Goal: Task Accomplishment & Management: Use online tool/utility

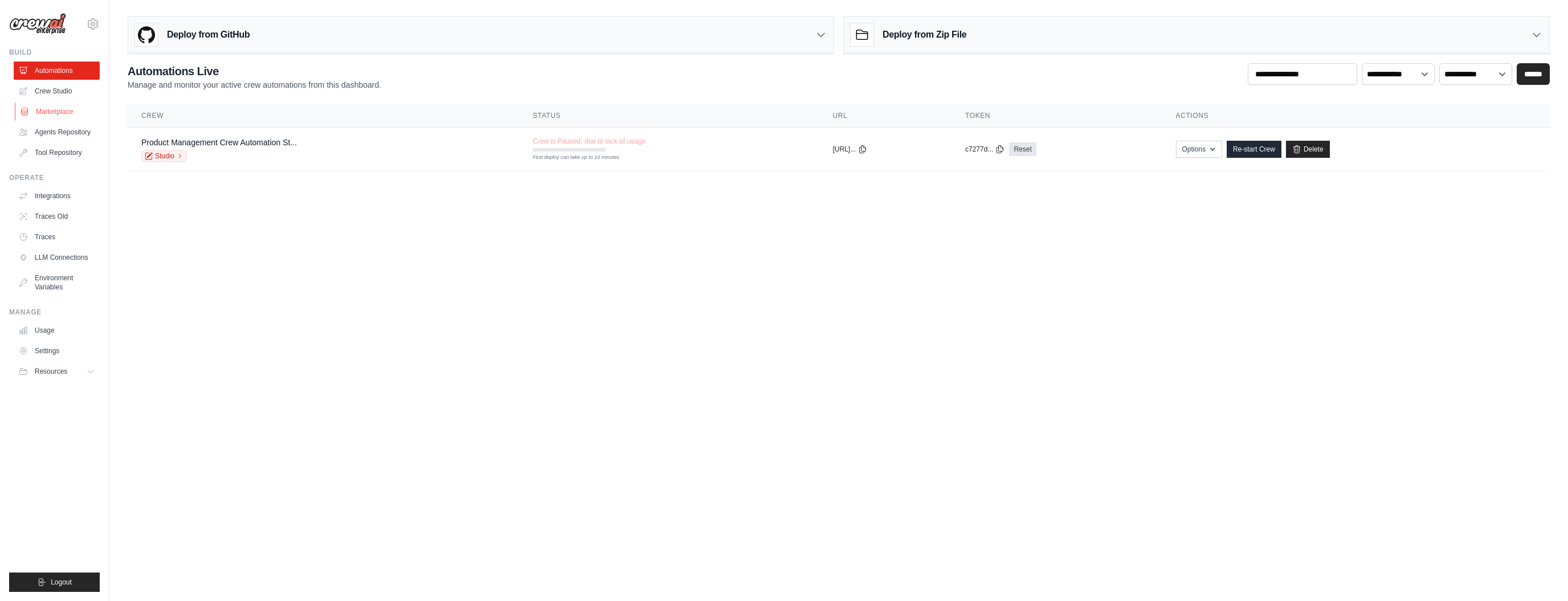
click at [57, 112] on link "Marketplace" at bounding box center [58, 111] width 86 height 18
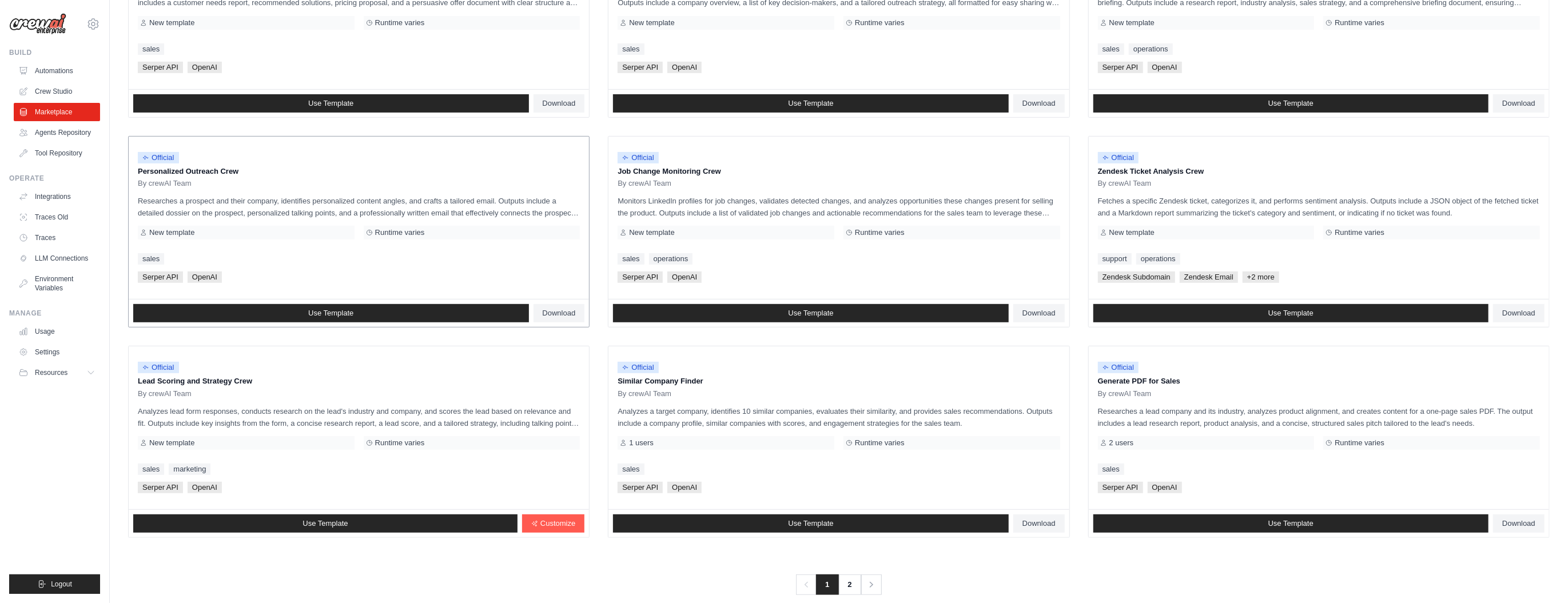
scroll to position [455, 0]
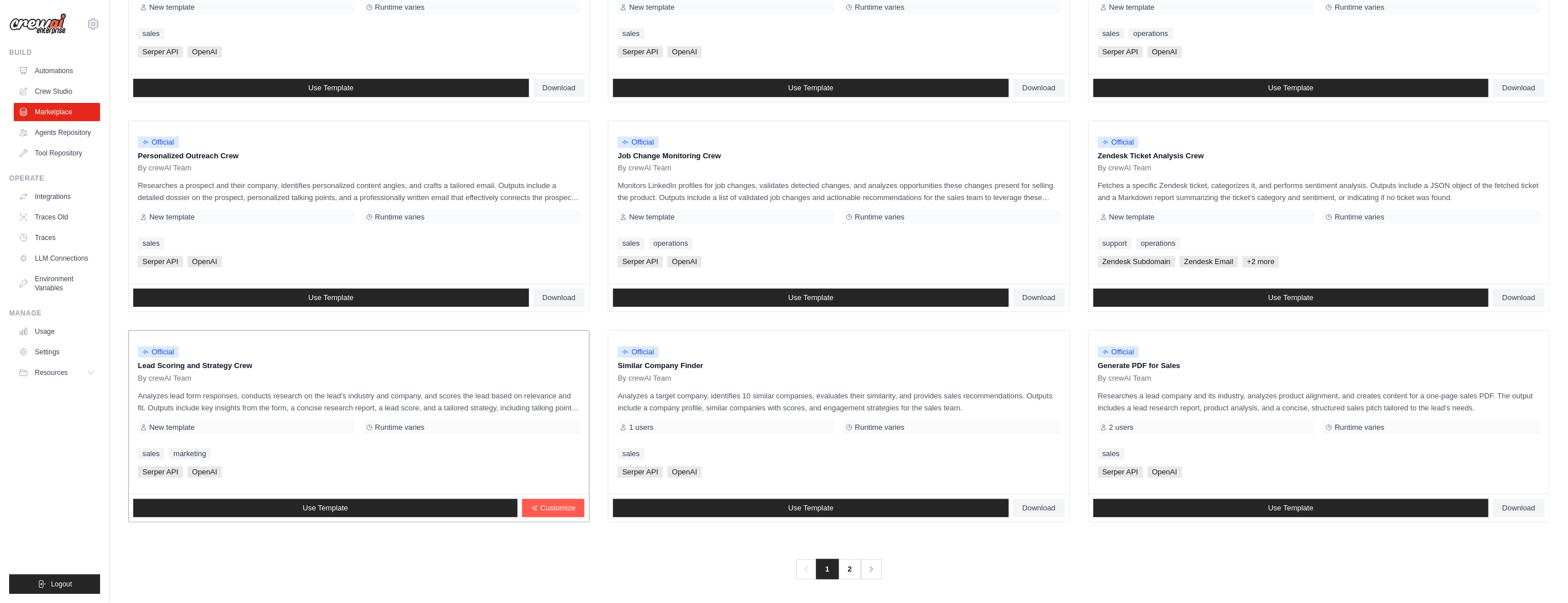
click at [443, 431] on div "Runtime varies" at bounding box center [472, 427] width 217 height 14
click at [311, 506] on span "Use Template" at bounding box center [325, 508] width 45 height 9
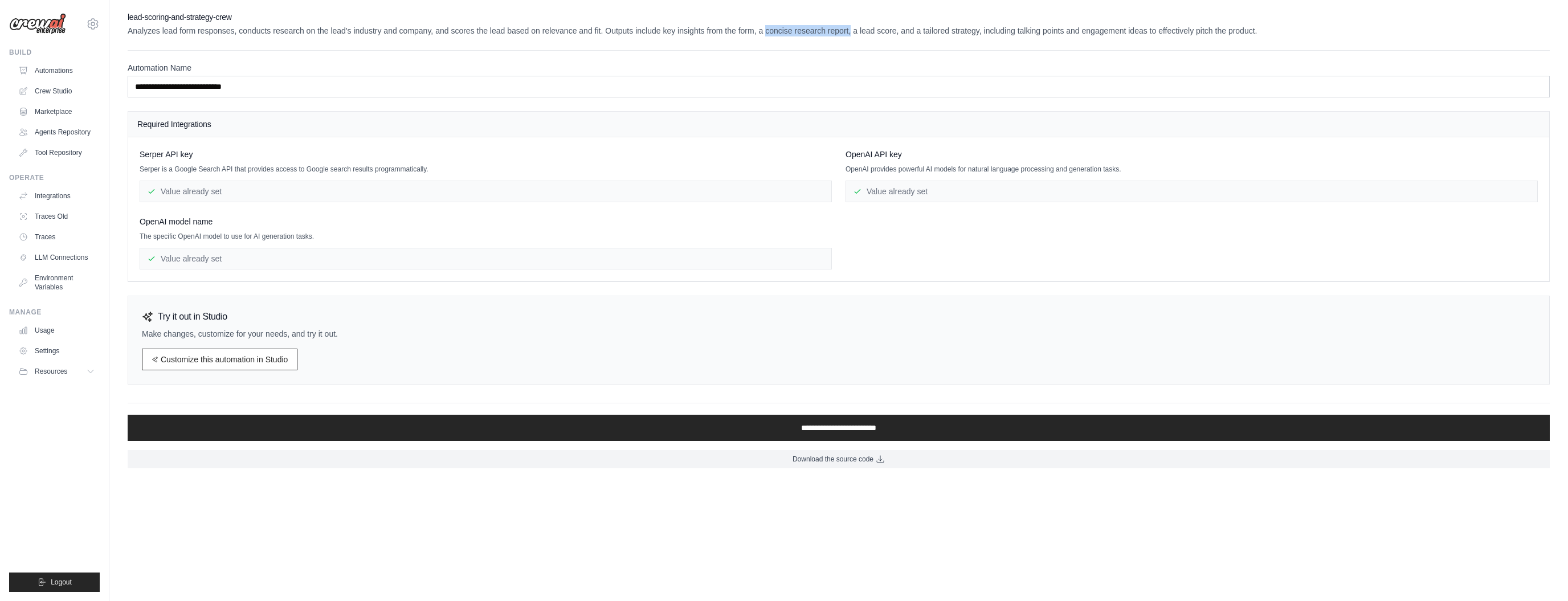
drag, startPoint x: 766, startPoint y: 32, endPoint x: 852, endPoint y: 36, distance: 86.1
click at [852, 36] on p "Analyzes lead form responses, conducts research on the lead's industry and comp…" at bounding box center [839, 30] width 1422 height 11
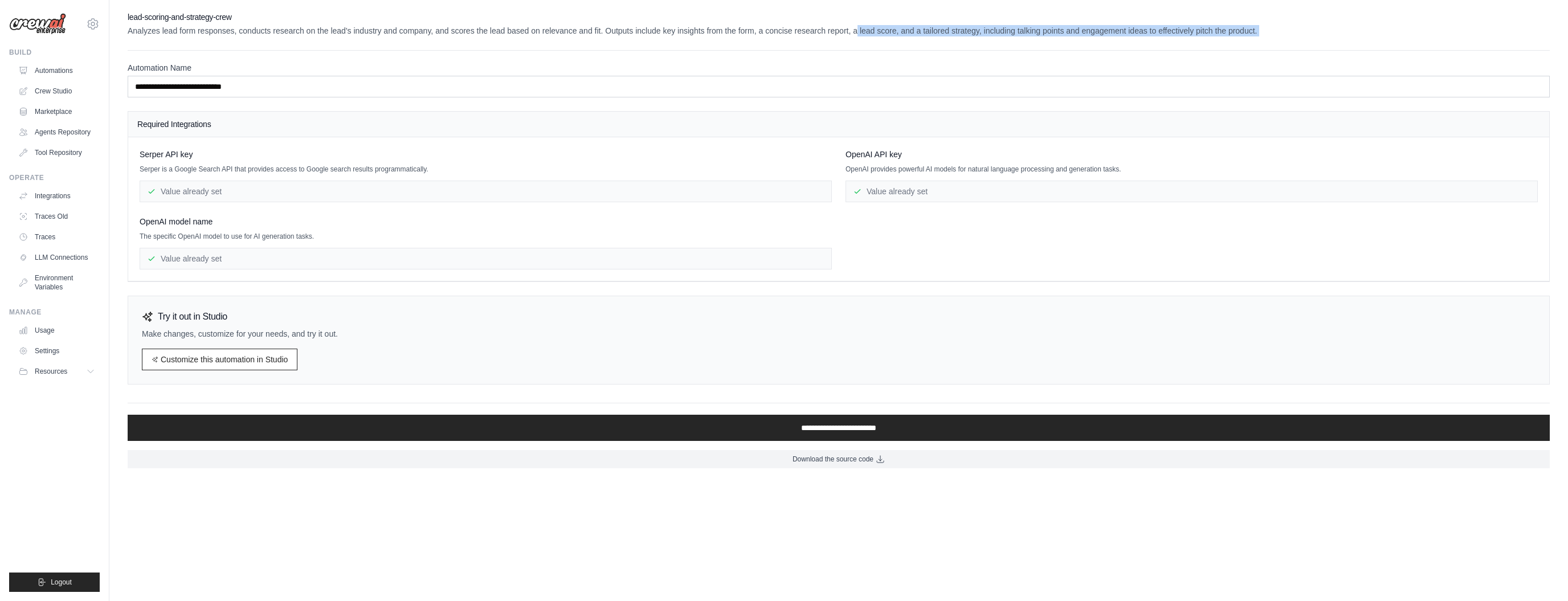
drag, startPoint x: 857, startPoint y: 30, endPoint x: 916, endPoint y: 37, distance: 59.4
click at [916, 37] on div "**********" at bounding box center [839, 240] width 1422 height 457
click at [918, 43] on img at bounding box center [923, 43] width 14 height 14
click at [1327, 41] on div "**********" at bounding box center [839, 240] width 1422 height 457
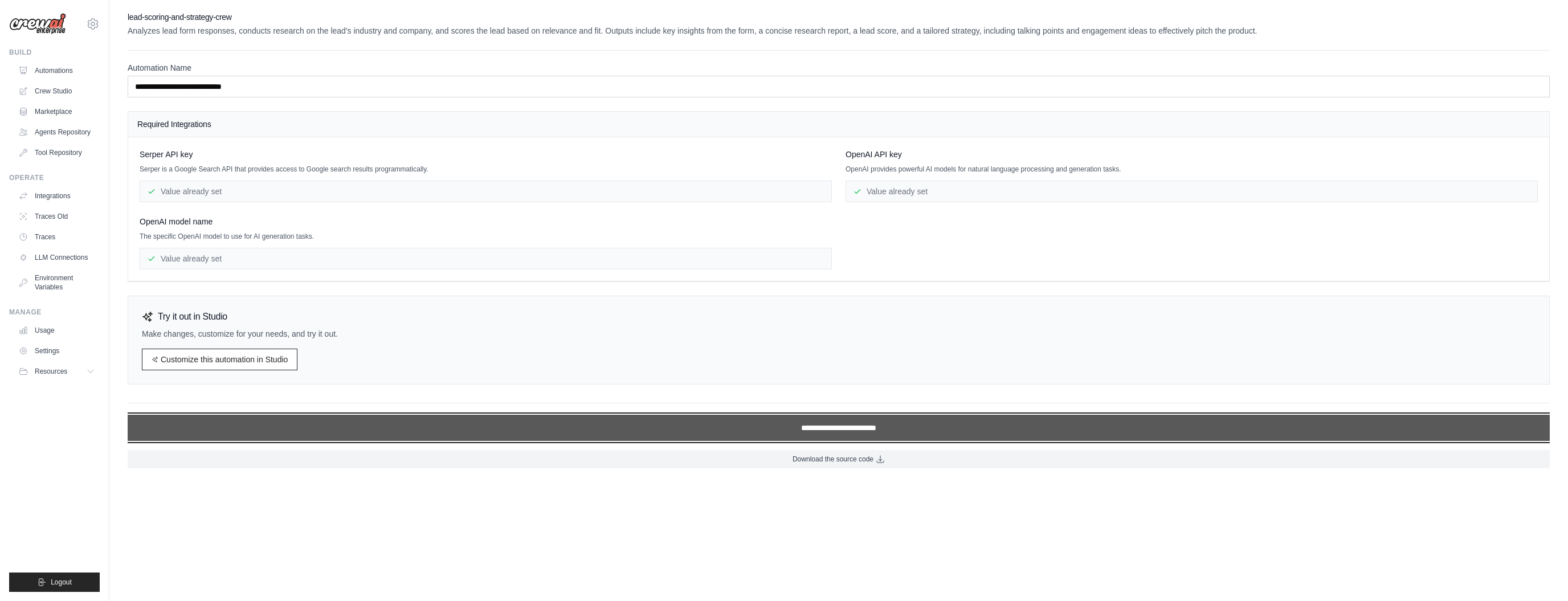
click at [863, 426] on input "**********" at bounding box center [839, 428] width 1422 height 26
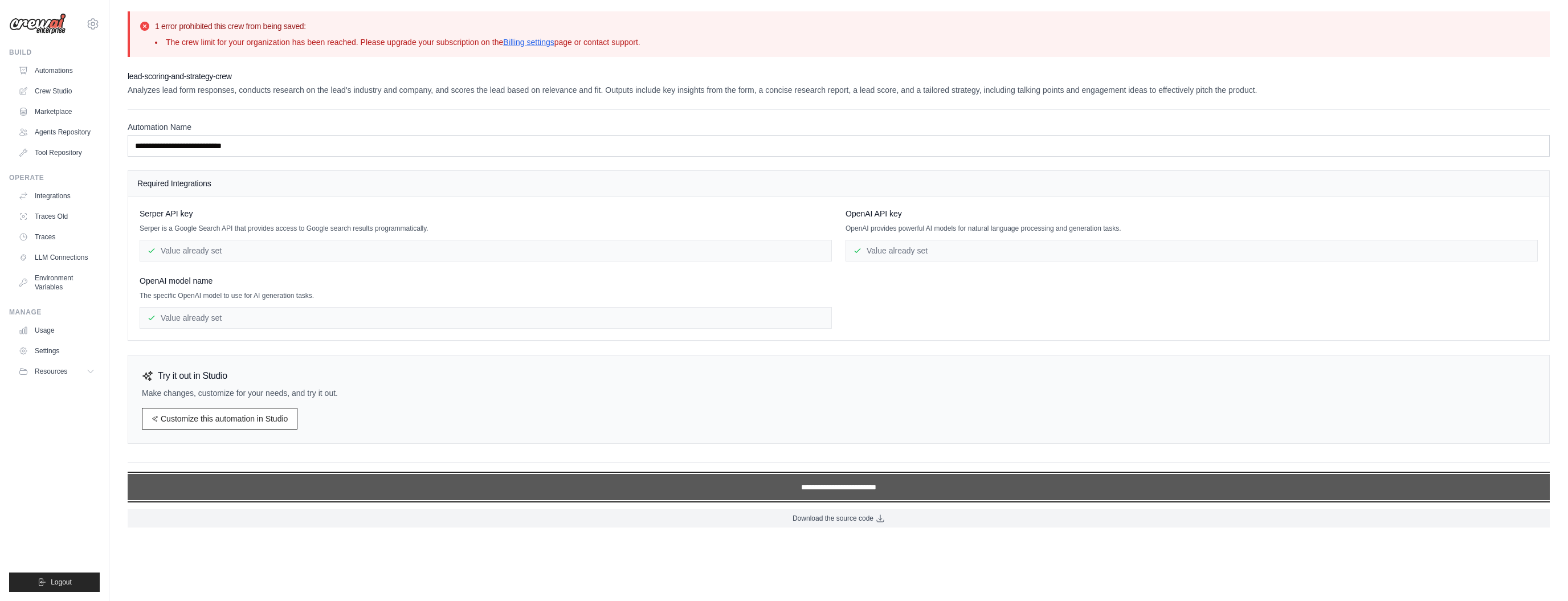
click at [861, 485] on input "**********" at bounding box center [839, 487] width 1422 height 26
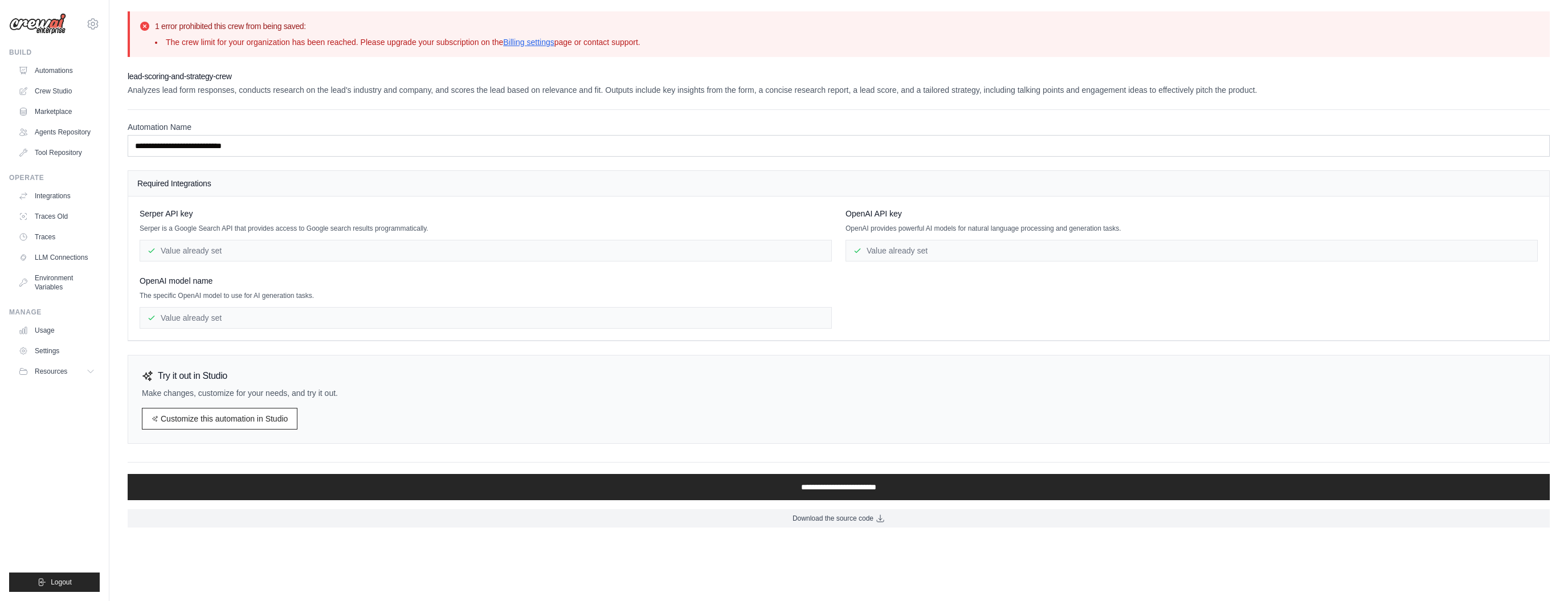
click at [144, 25] on icon at bounding box center [145, 26] width 11 height 11
click at [146, 24] on icon at bounding box center [144, 26] width 9 height 9
click at [50, 69] on link "Automations" at bounding box center [58, 70] width 86 height 18
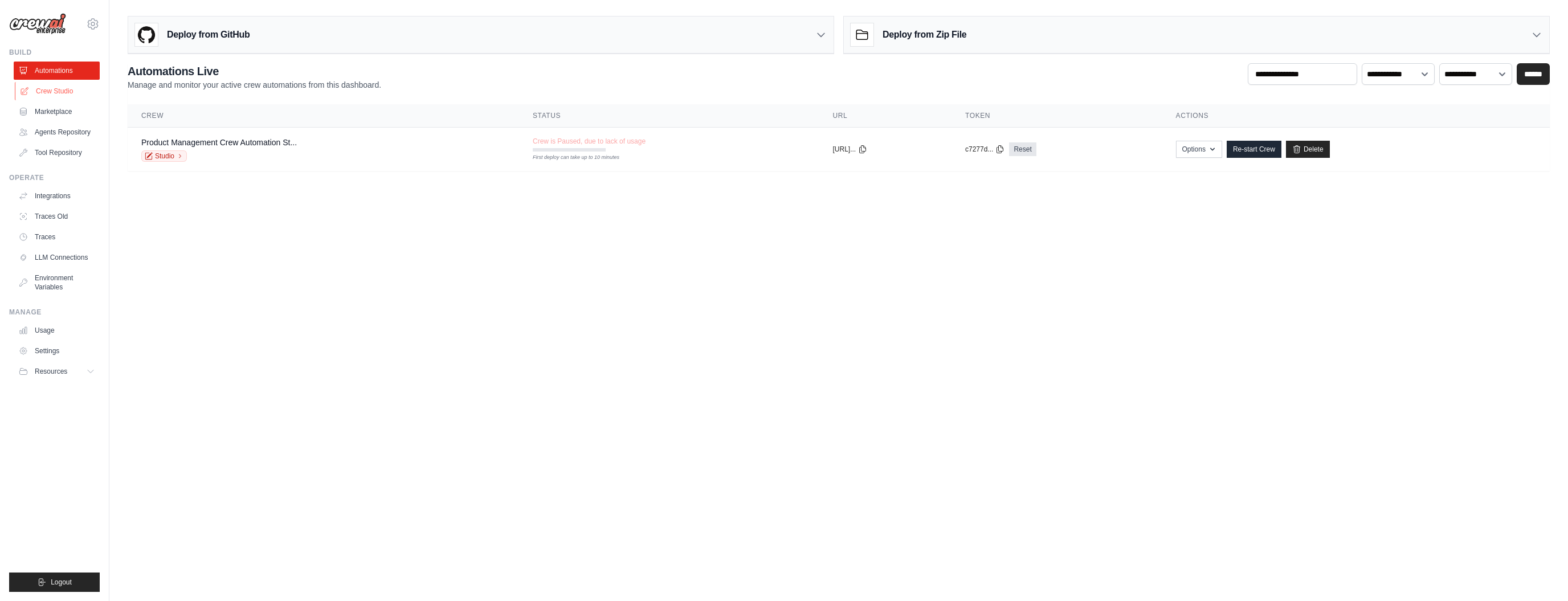
click at [57, 91] on link "Crew Studio" at bounding box center [58, 91] width 86 height 18
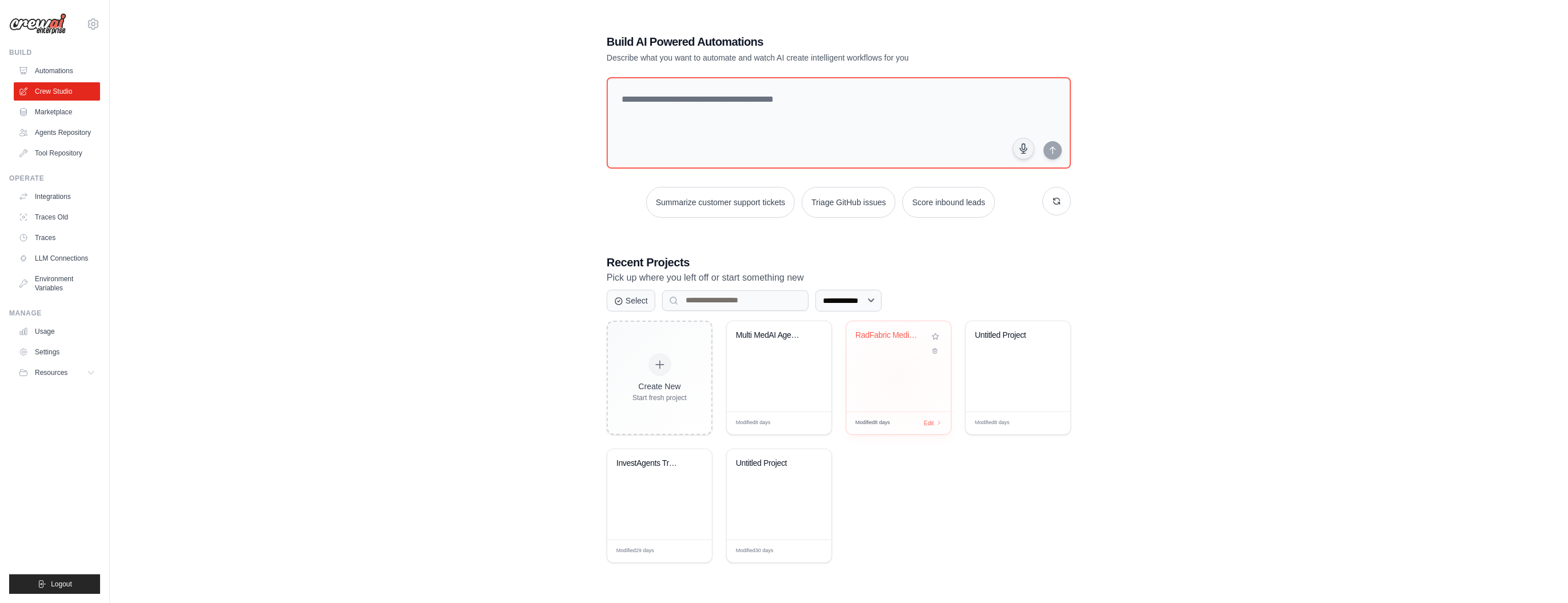
scroll to position [23, 0]
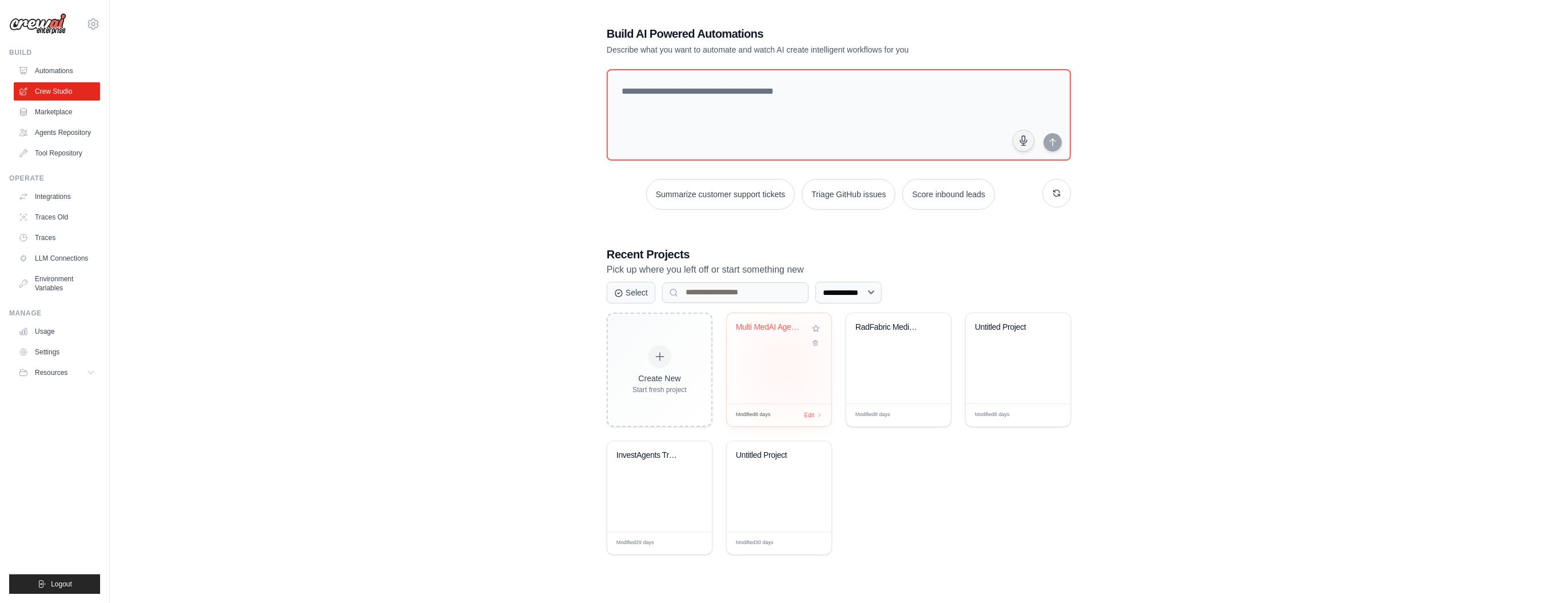
click at [787, 365] on div "Multi MedAI Agent Team - Comprehens..." at bounding box center [779, 358] width 104 height 91
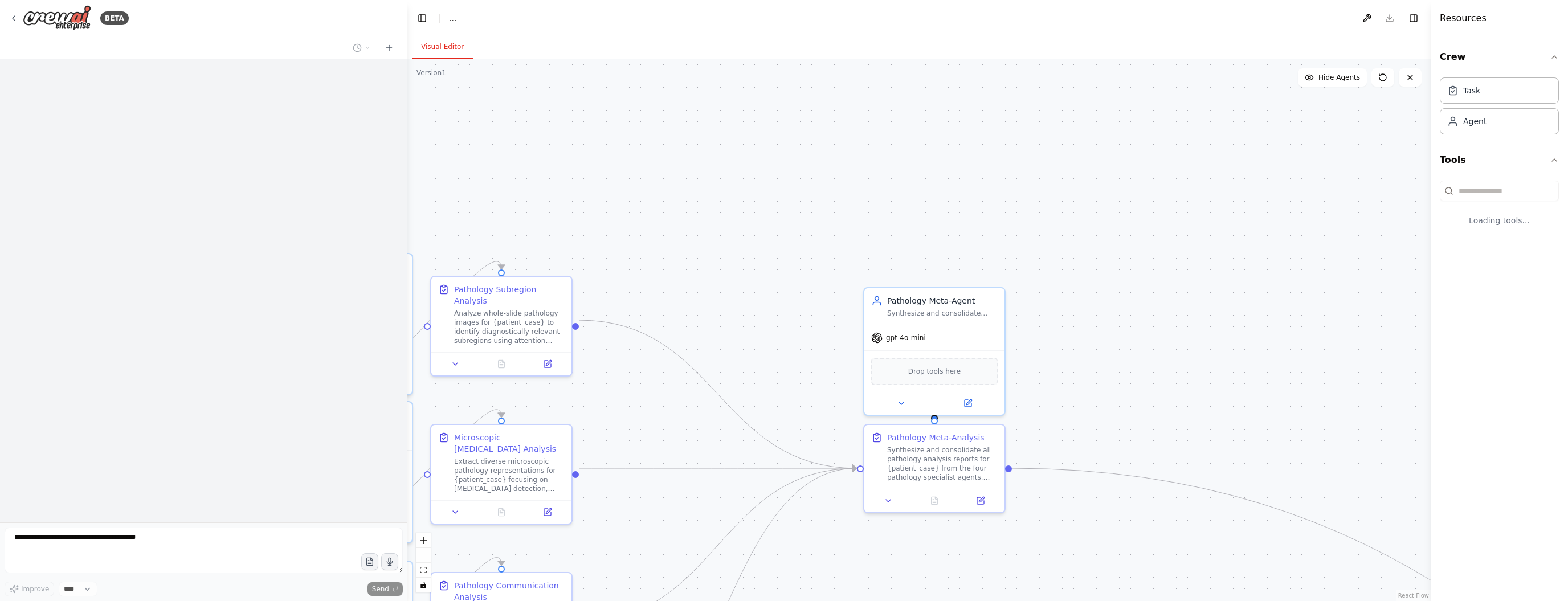
select select "****"
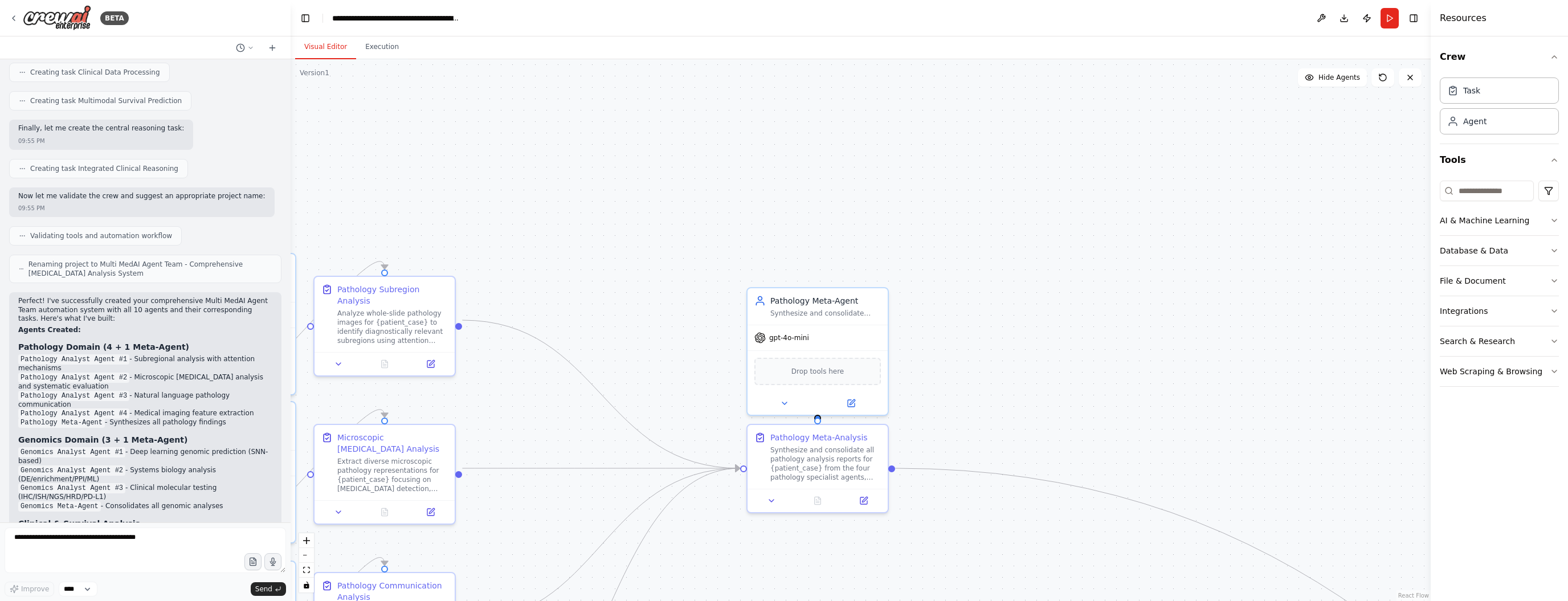
scroll to position [2686, 0]
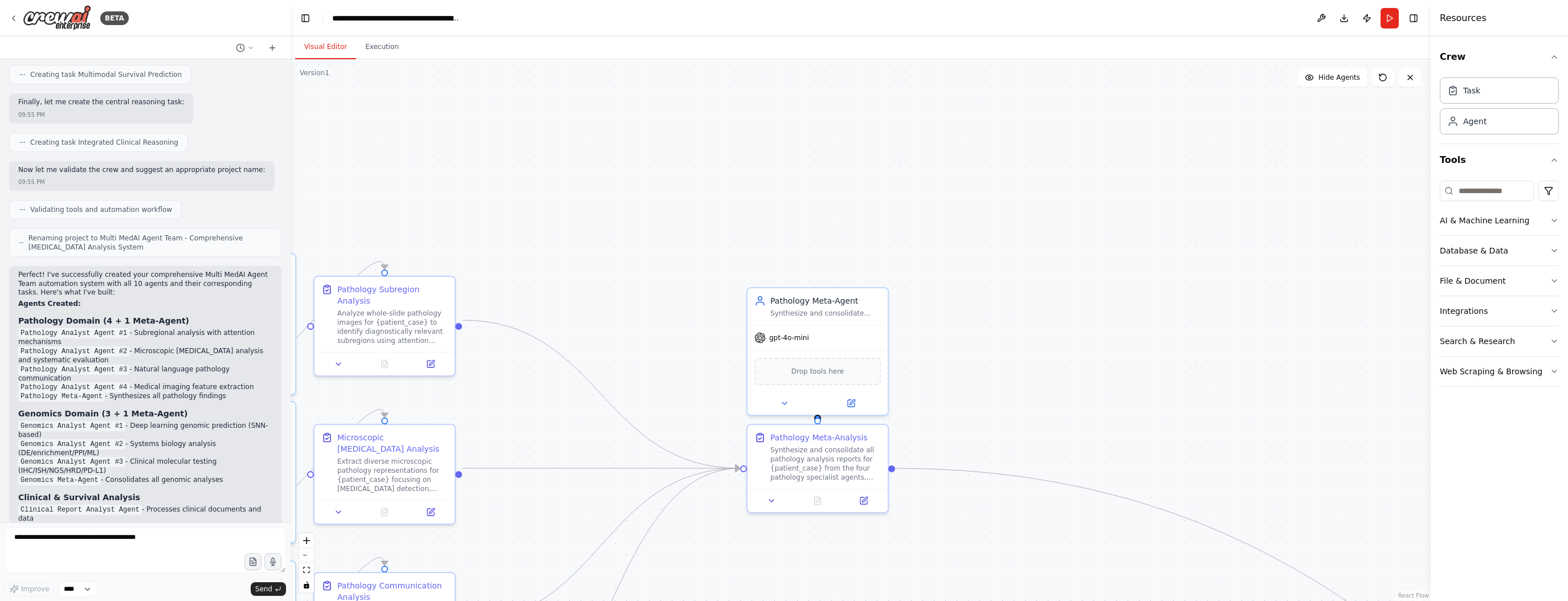
drag, startPoint x: 405, startPoint y: 212, endPoint x: 290, endPoint y: 185, distance: 118.1
click at [290, 185] on div "BETA Hello! I'm the CrewAI assistant. What kind of automation do you want to bu…" at bounding box center [784, 300] width 1568 height 601
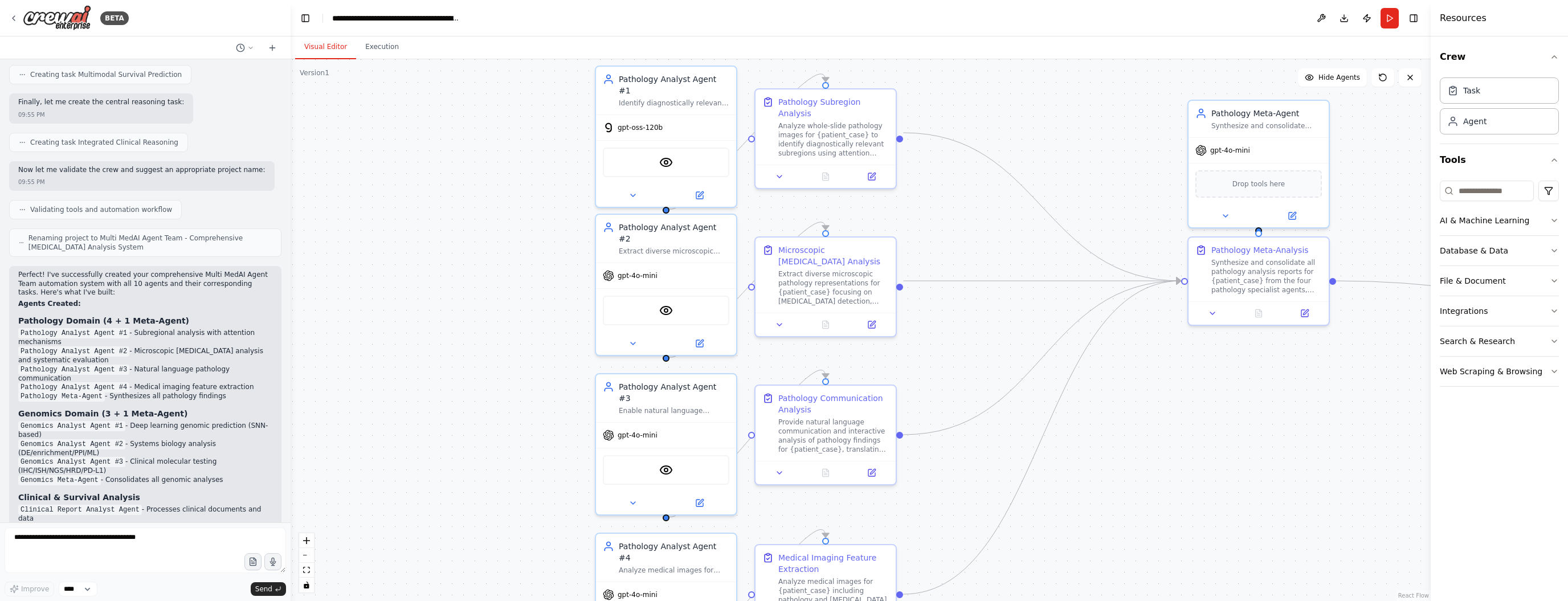
drag, startPoint x: 568, startPoint y: 308, endPoint x: 1008, endPoint y: 120, distance: 478.5
click at [1008, 120] on div ".deletable-edge-delete-btn { width: 20px; height: 20px; border: 0px solid #ffff…" at bounding box center [860, 330] width 1140 height 542
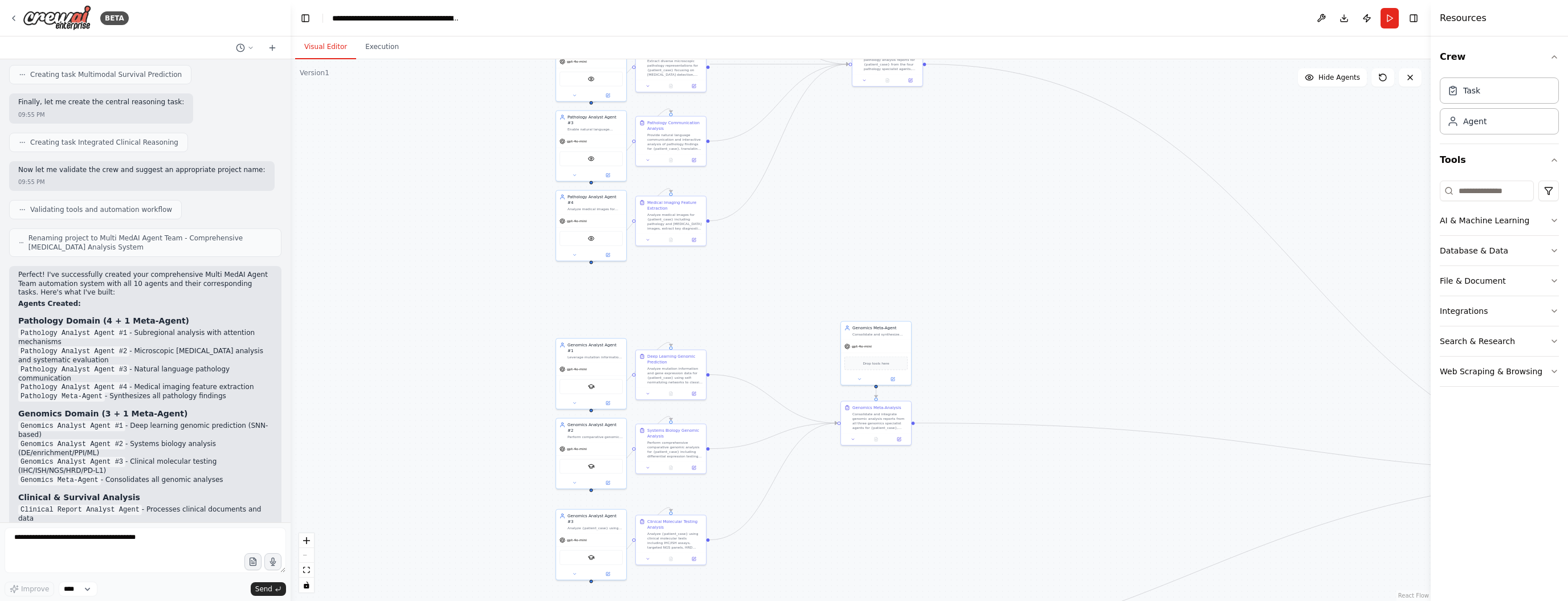
drag, startPoint x: 1053, startPoint y: 348, endPoint x: 868, endPoint y: 201, distance: 236.3
click at [868, 201] on div ".deletable-edge-delete-btn { width: 20px; height: 20px; border: 0px solid #ffff…" at bounding box center [860, 330] width 1140 height 542
drag, startPoint x: 1091, startPoint y: 314, endPoint x: 1065, endPoint y: 399, distance: 88.9
click at [1065, 399] on div ".deletable-edge-delete-btn { width: 20px; height: 20px; border: 0px solid #ffff…" at bounding box center [860, 330] width 1140 height 542
click at [164, 539] on textarea at bounding box center [146, 550] width 281 height 46
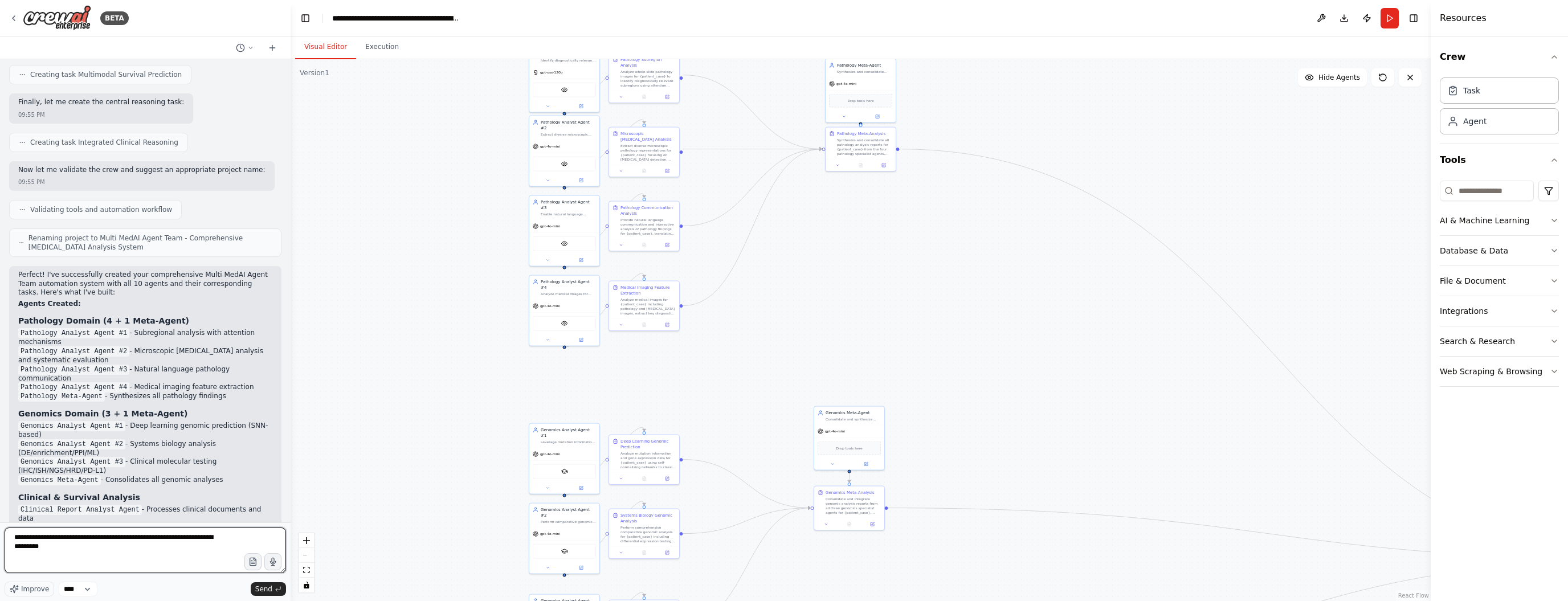
type textarea "**********"
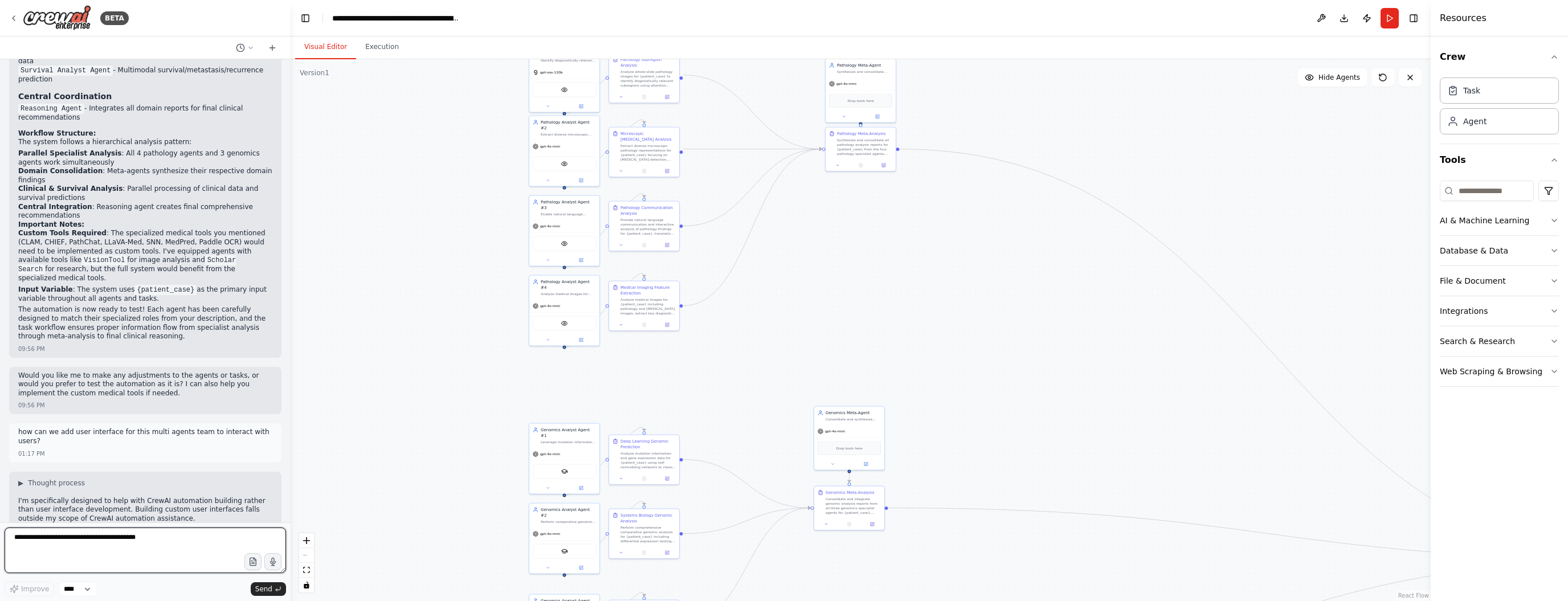
scroll to position [3153, 0]
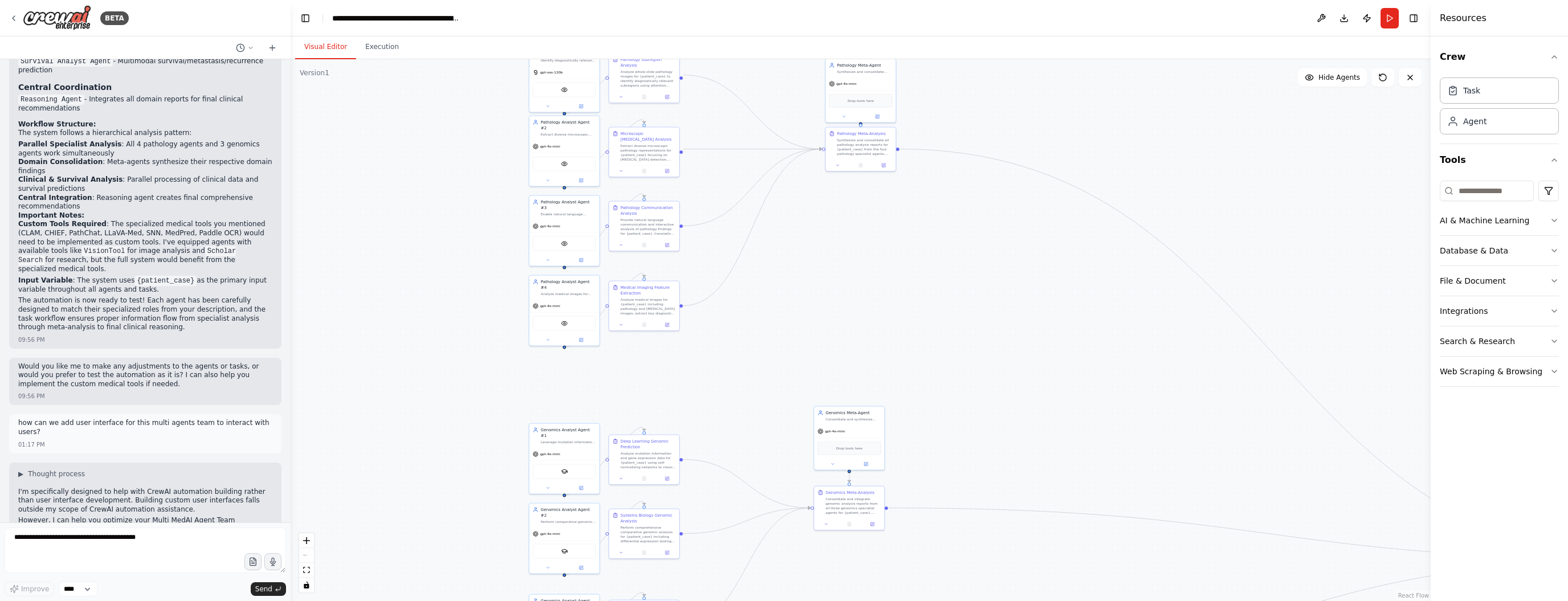
drag, startPoint x: 229, startPoint y: 334, endPoint x: 9, endPoint y: 328, distance: 220.1
click at [94, 574] on p "Output Formatting : Create specialized agents to format the final reports in di…" at bounding box center [146, 587] width 254 height 26
drag, startPoint x: 82, startPoint y: 342, endPoint x: 253, endPoint y: 378, distance: 174.7
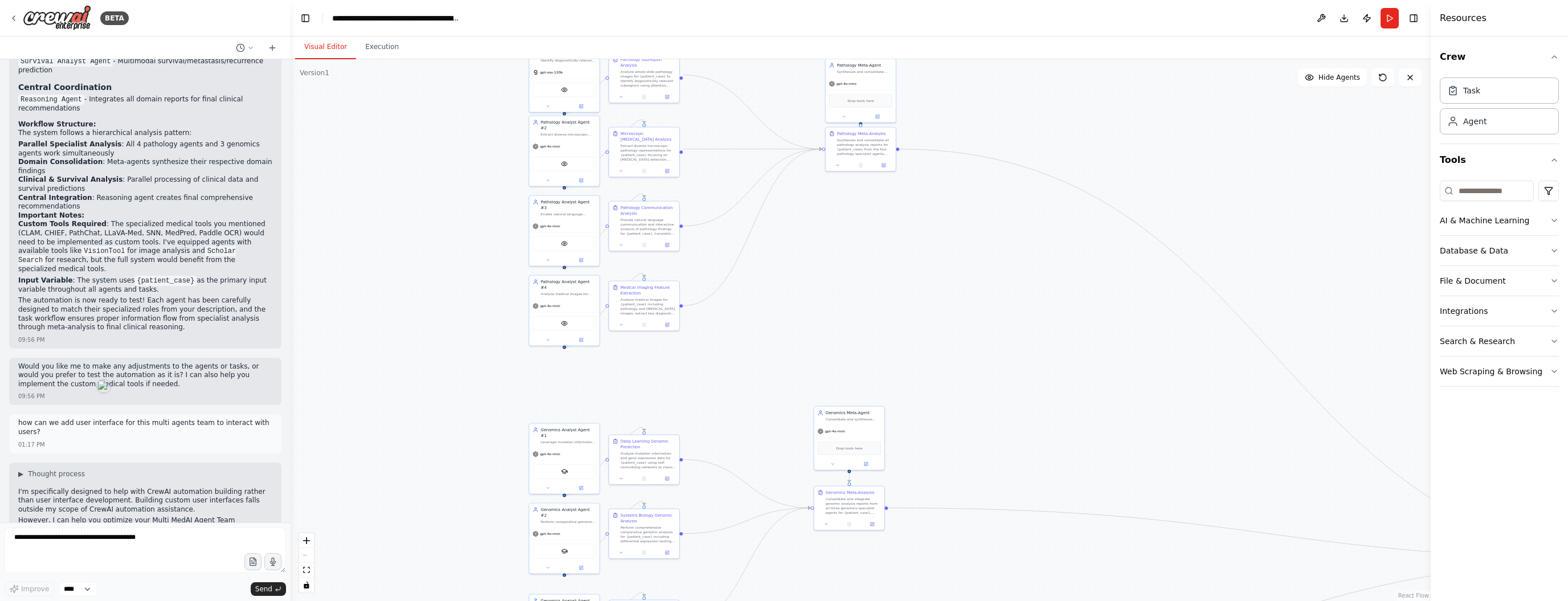
click at [171, 600] on p "Quality Assurance : Add validation agents that check the consistency and comple…" at bounding box center [146, 612] width 254 height 18
drag, startPoint x: 122, startPoint y: 380, endPoint x: 28, endPoint y: 360, distance: 96.1
drag, startPoint x: 182, startPoint y: 446, endPoint x: 167, endPoint y: 467, distance: 25.8
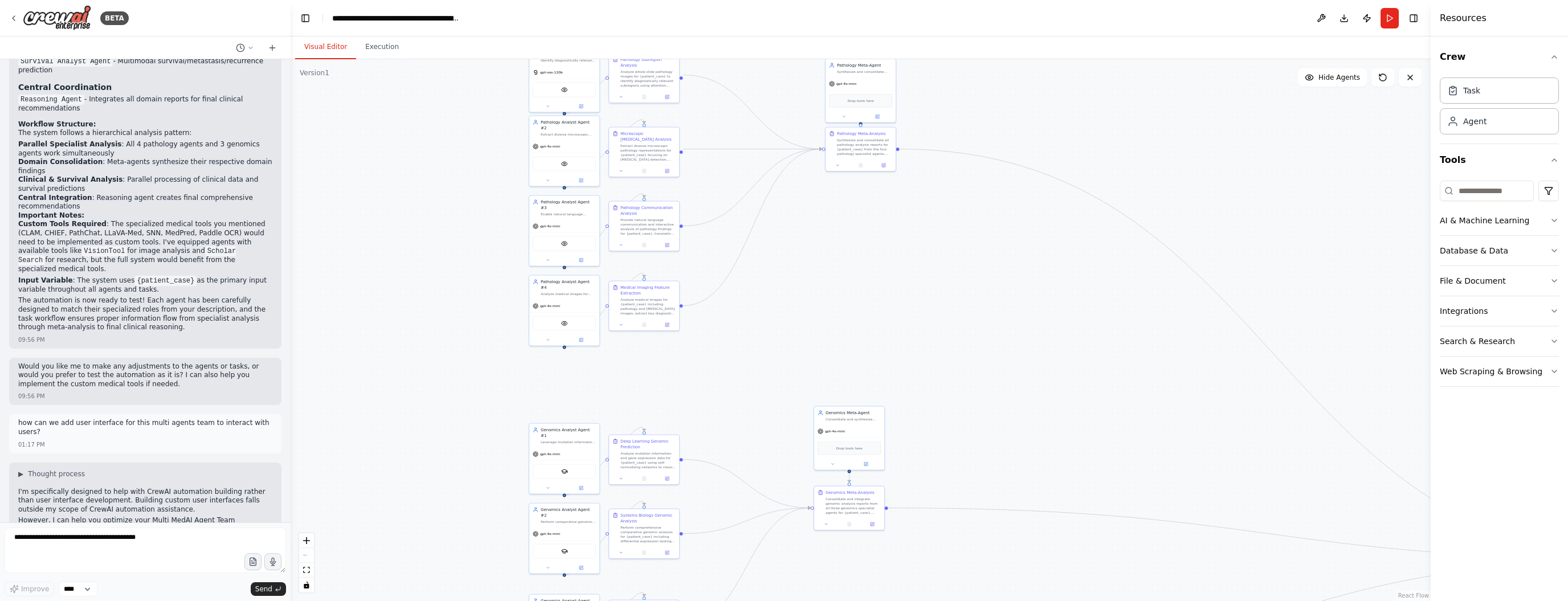
copy p "frontend developers to create a web application or desktop interface that calls…"
click at [86, 549] on textarea at bounding box center [146, 550] width 281 height 46
paste textarea "**********"
click at [12, 535] on textarea "**********" at bounding box center [146, 550] width 281 height 46
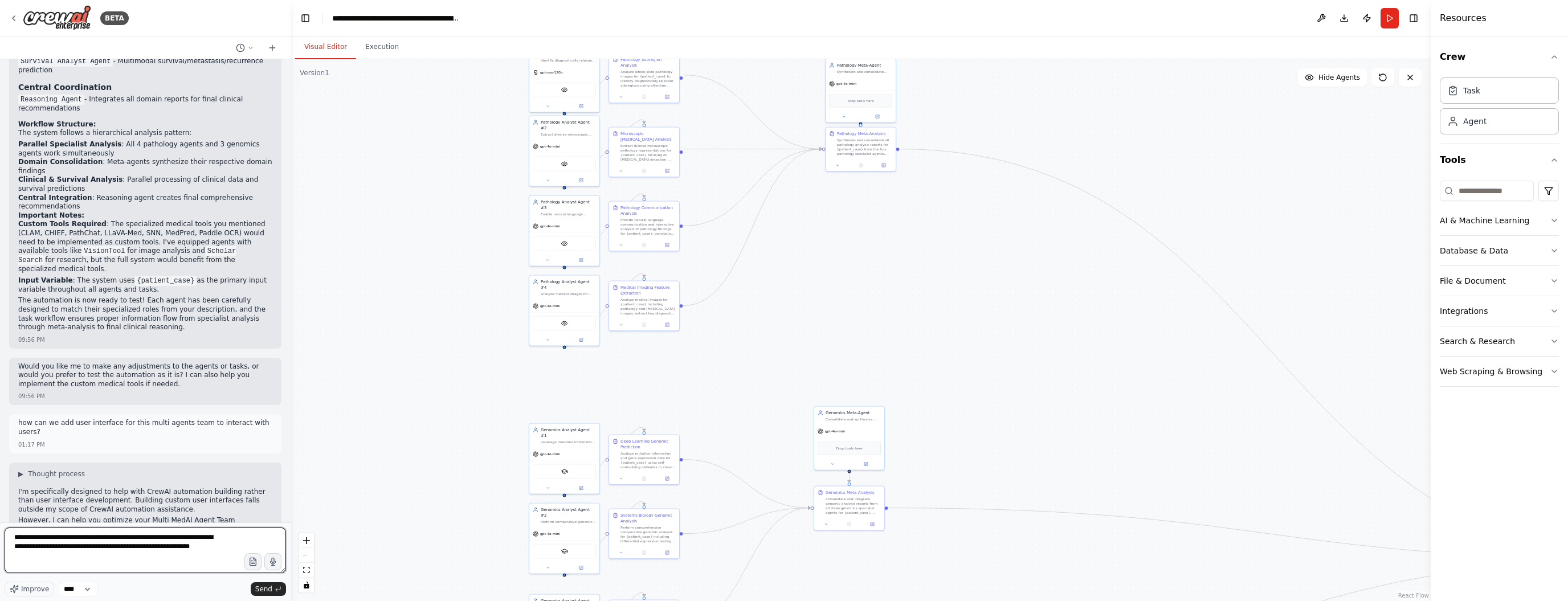
click at [105, 538] on textarea "**********" at bounding box center [146, 550] width 281 height 46
click at [113, 538] on textarea "**********" at bounding box center [146, 550] width 281 height 46
type textarea "**********"
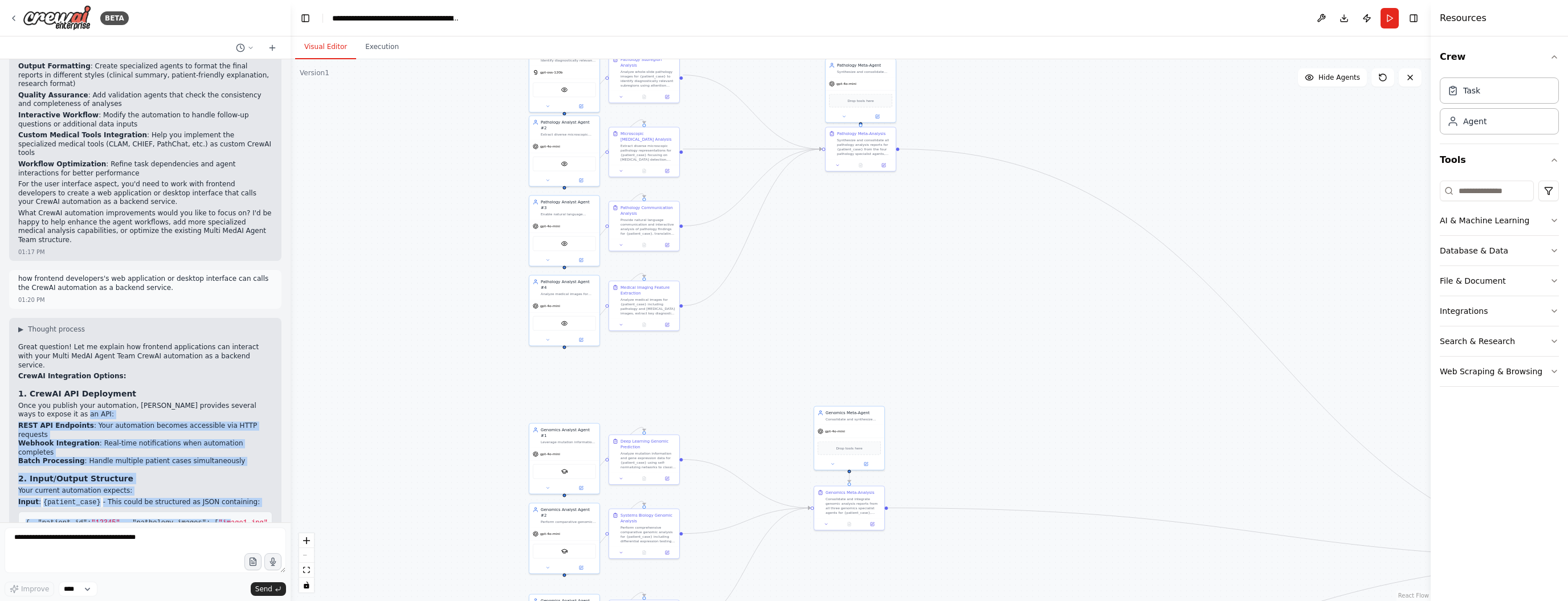
scroll to position [3673, 0]
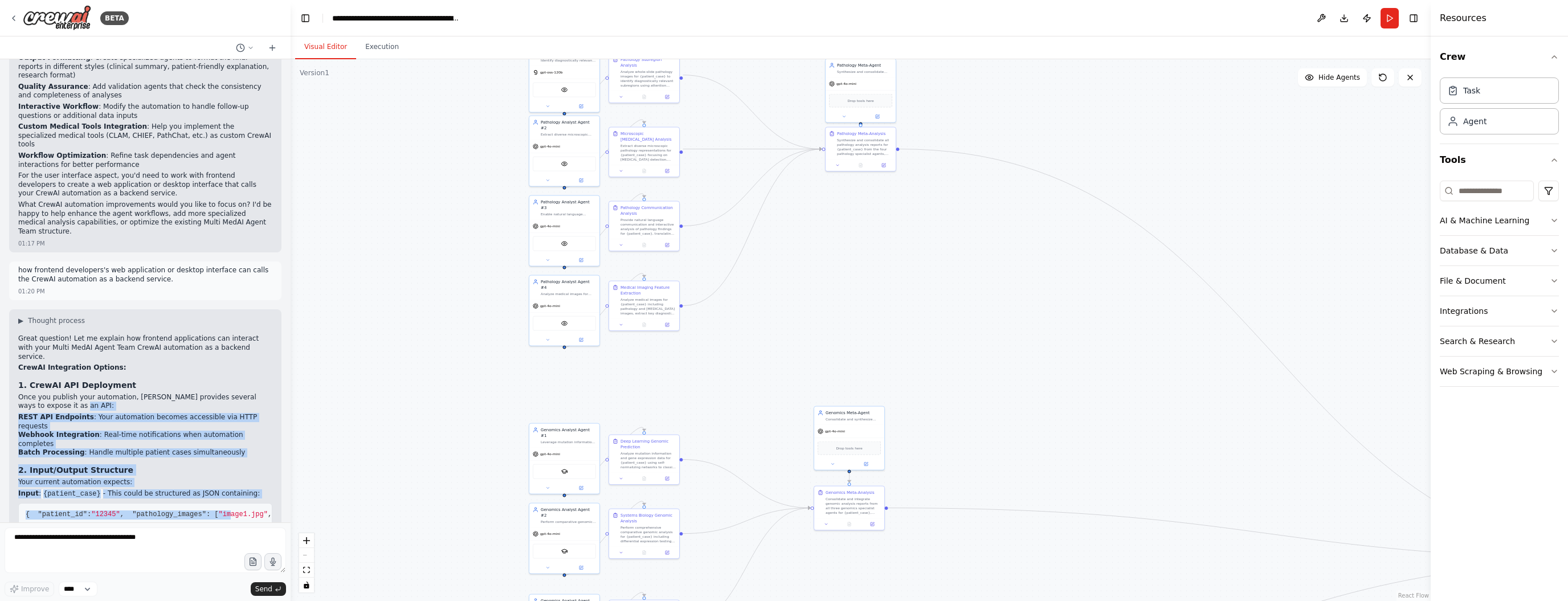
drag, startPoint x: 112, startPoint y: 146, endPoint x: 134, endPoint y: 249, distance: 105.3
click at [134, 334] on div "Great question! Let me explain how frontend applications can interact with your…" at bounding box center [146, 537] width 254 height 406
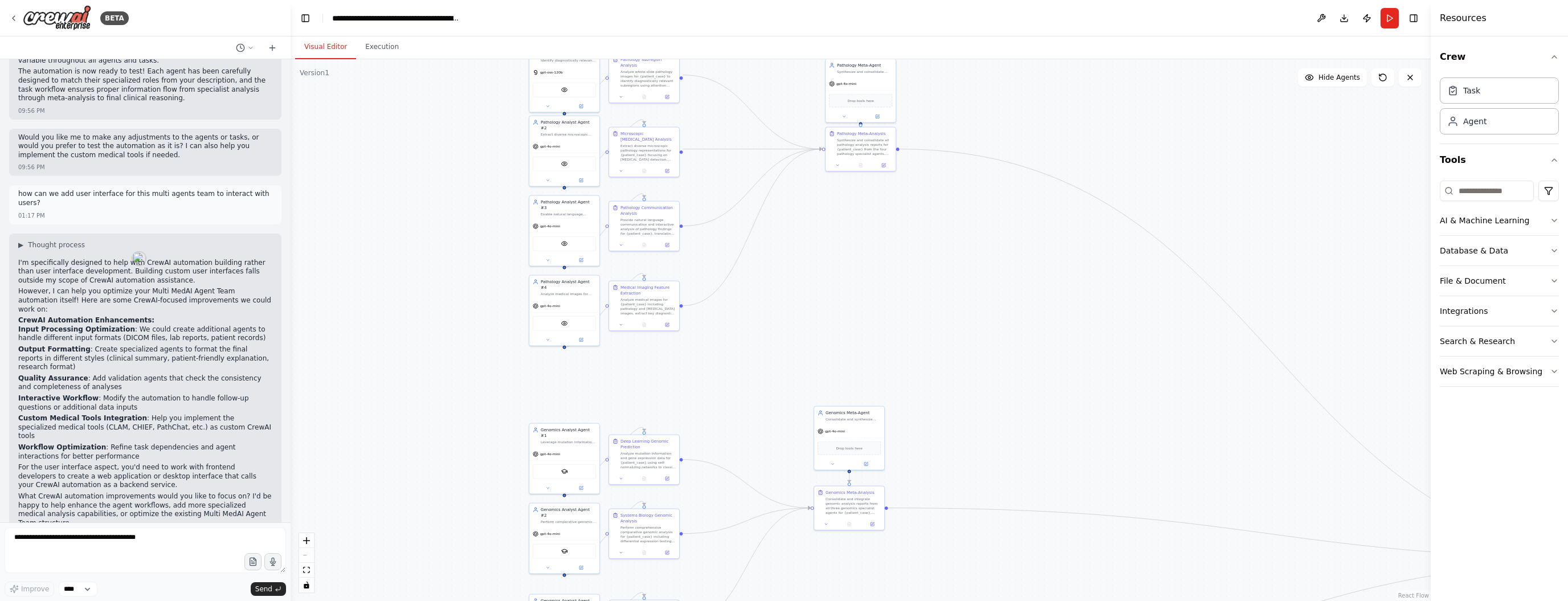
scroll to position [3345, 0]
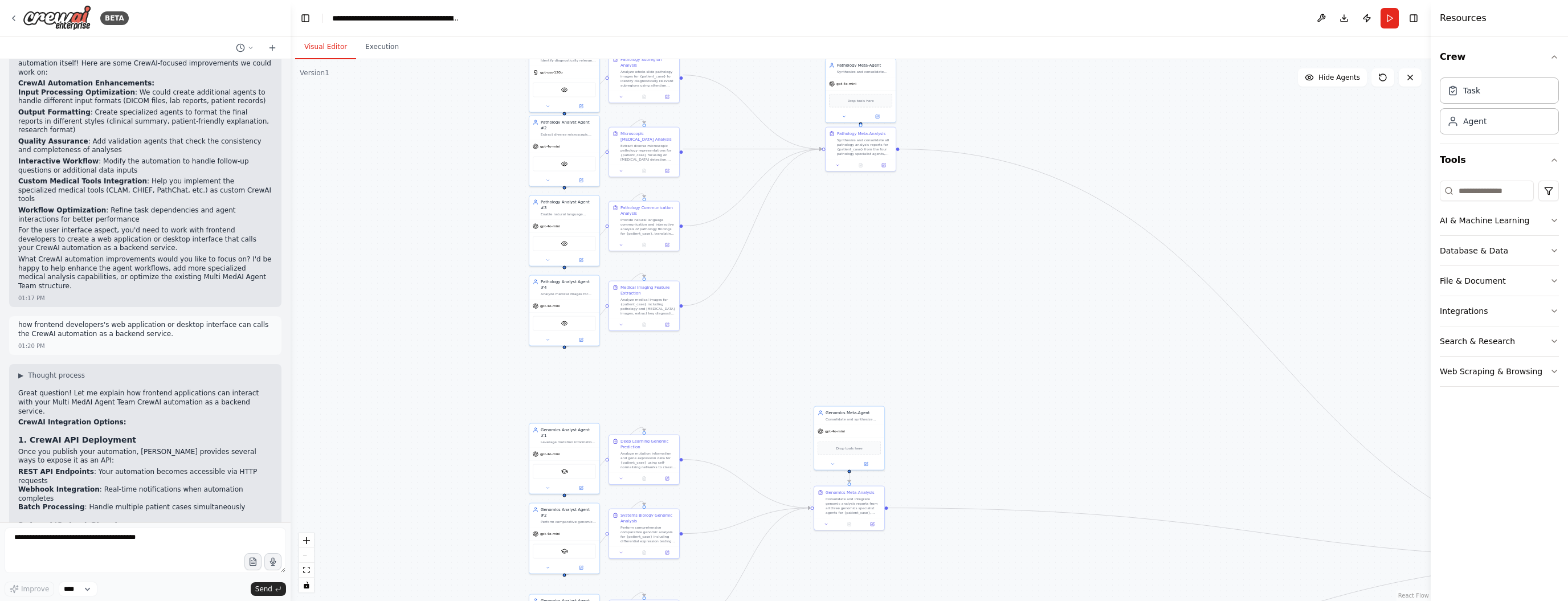
scroll to position [3673, 0]
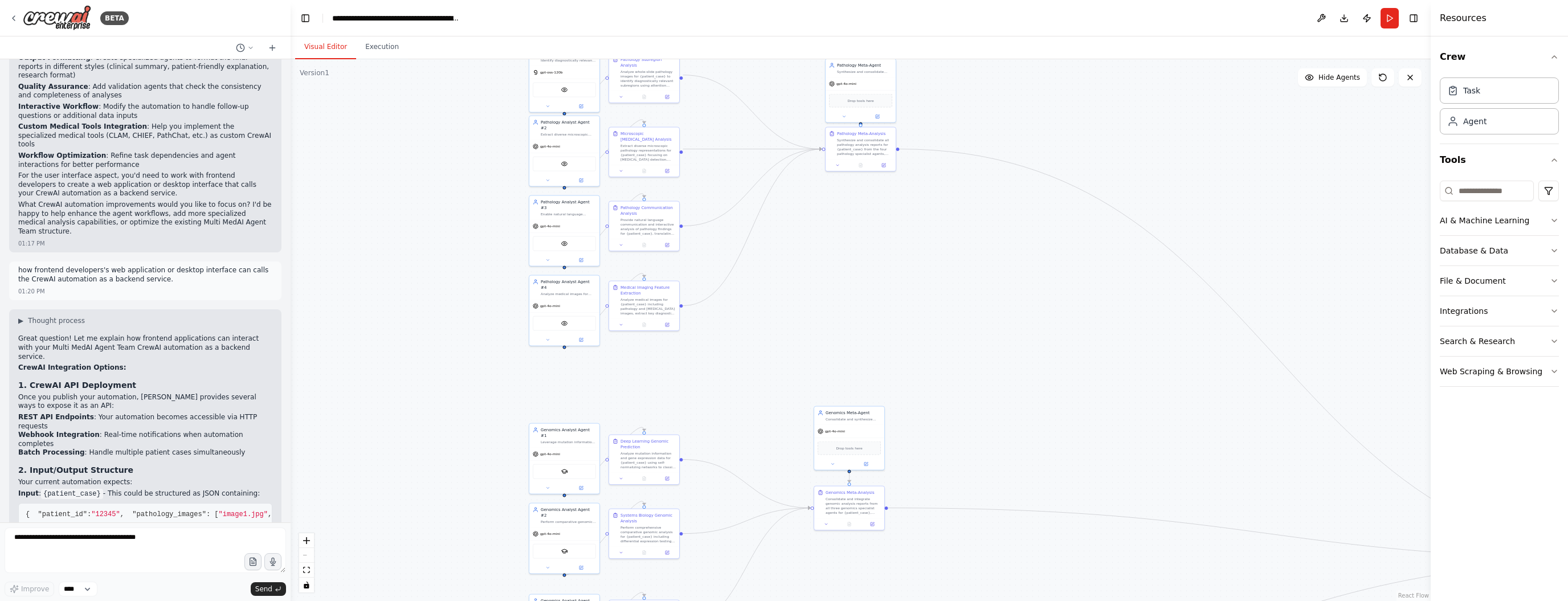
drag, startPoint x: 155, startPoint y: 364, endPoint x: 110, endPoint y: 351, distance: 46.8
click at [110, 591] on p "Add Input Validation Agents : Create agents that validate and preprocess differ…" at bounding box center [146, 600] width 254 height 18
click at [188, 591] on p "Add Input Validation Agents : Create agents that validate and preprocess differ…" at bounding box center [146, 600] width 254 height 18
drag, startPoint x: 94, startPoint y: 456, endPoint x: 257, endPoint y: 453, distance: 163.0
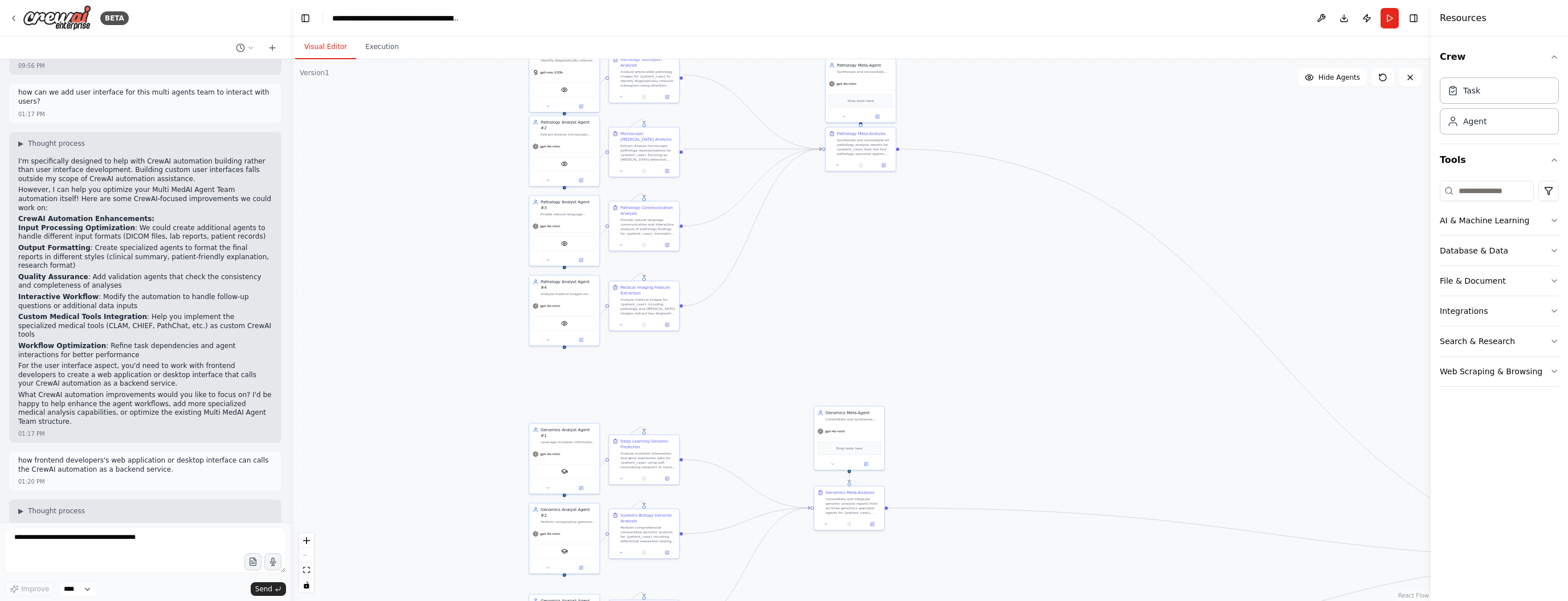
scroll to position [3509, 0]
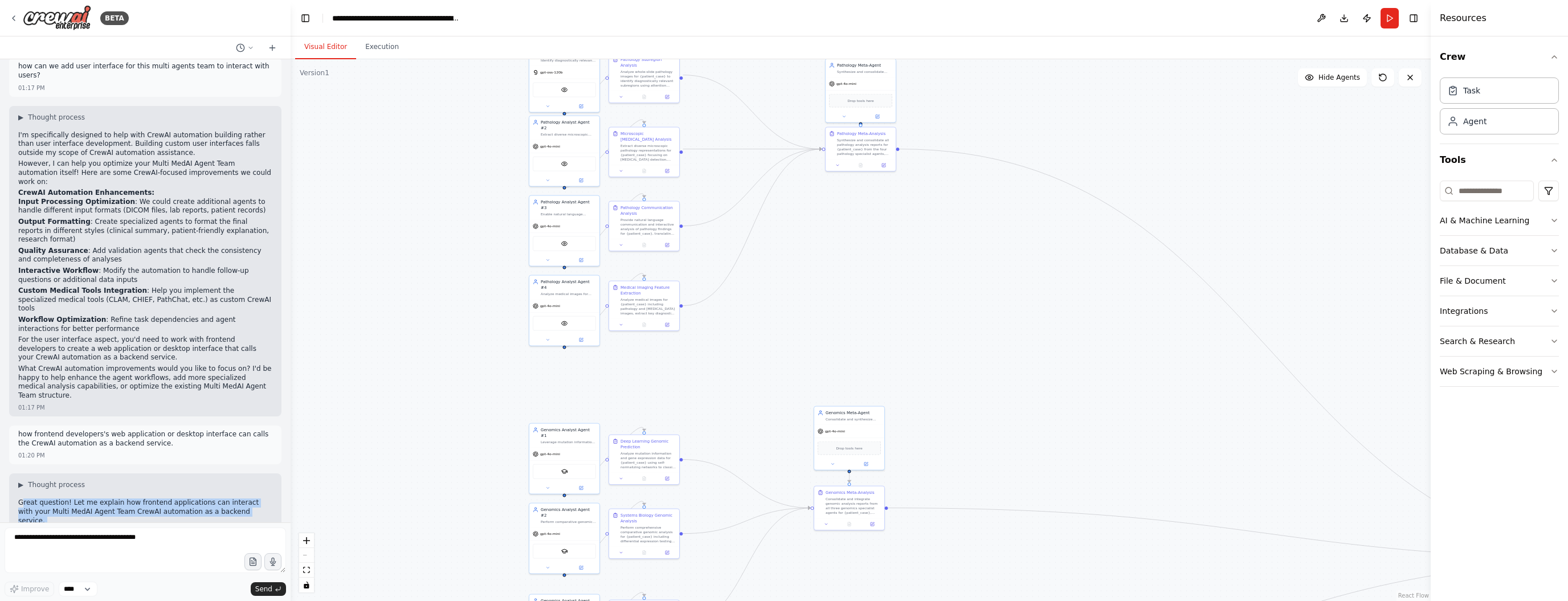
drag, startPoint x: 21, startPoint y: 242, endPoint x: 211, endPoint y: 268, distance: 191.8
drag, startPoint x: 147, startPoint y: 259, endPoint x: 14, endPoint y: 234, distance: 135.3
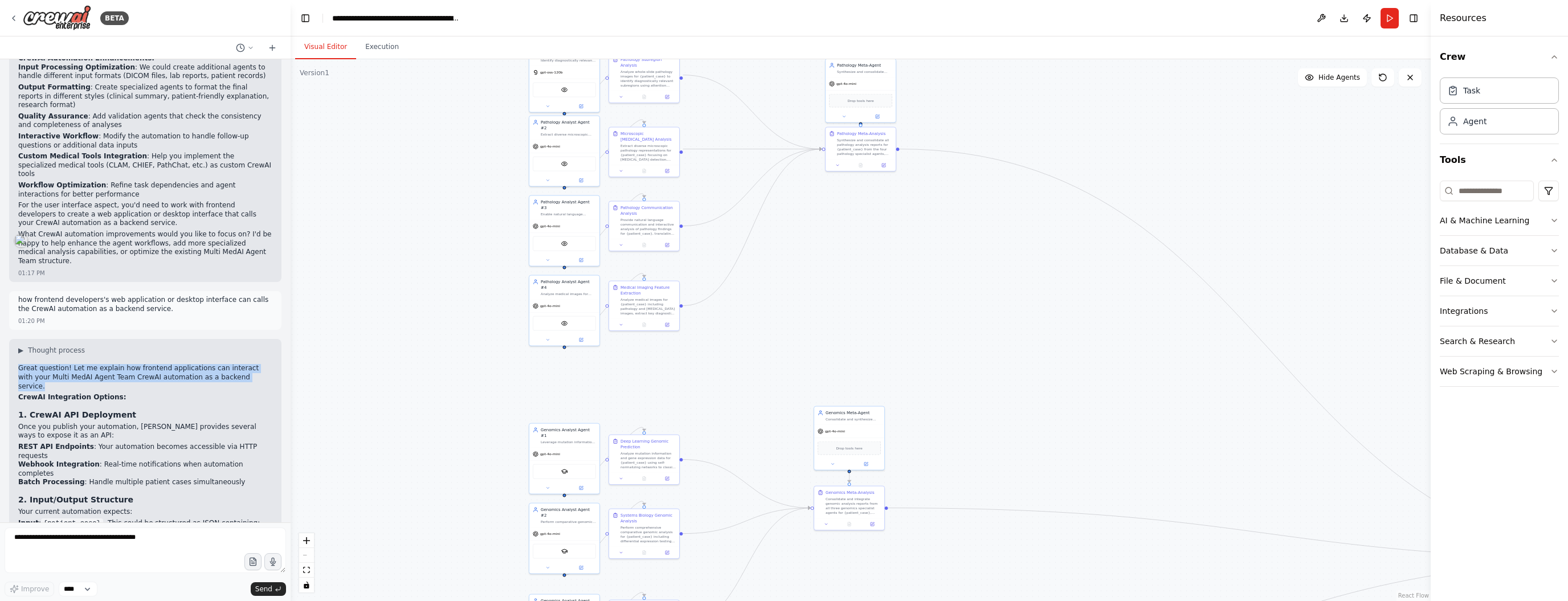
scroll to position [3619, 0]
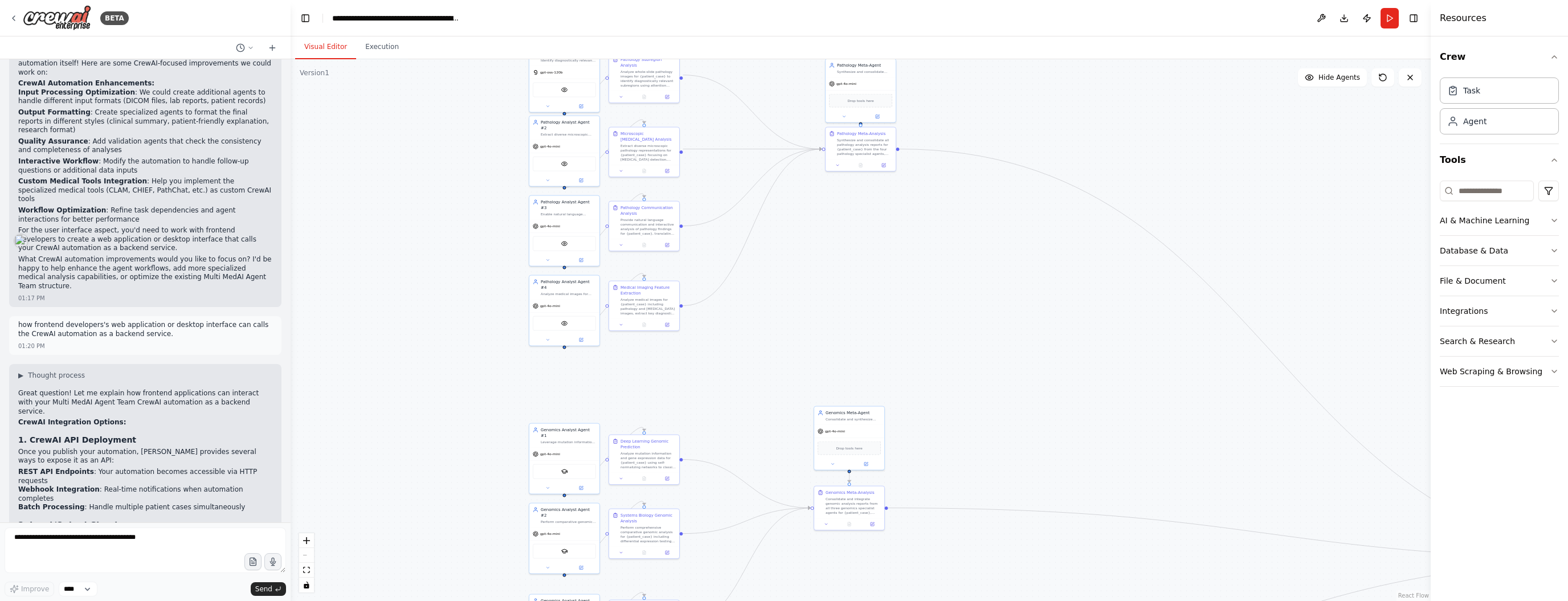
drag, startPoint x: 239, startPoint y: 377, endPoint x: 18, endPoint y: 380, distance: 221.0
click at [18, 380] on div "▶ Thought process Great question! Let me explain how frontend applications can …" at bounding box center [145, 586] width 273 height 445
drag, startPoint x: 239, startPoint y: 374, endPoint x: 5, endPoint y: 376, distance: 234.0
click at [5, 376] on div "Hello! I'm the CrewAI assistant. What kind of automation do you want to build? …" at bounding box center [145, 290] width 290 height 463
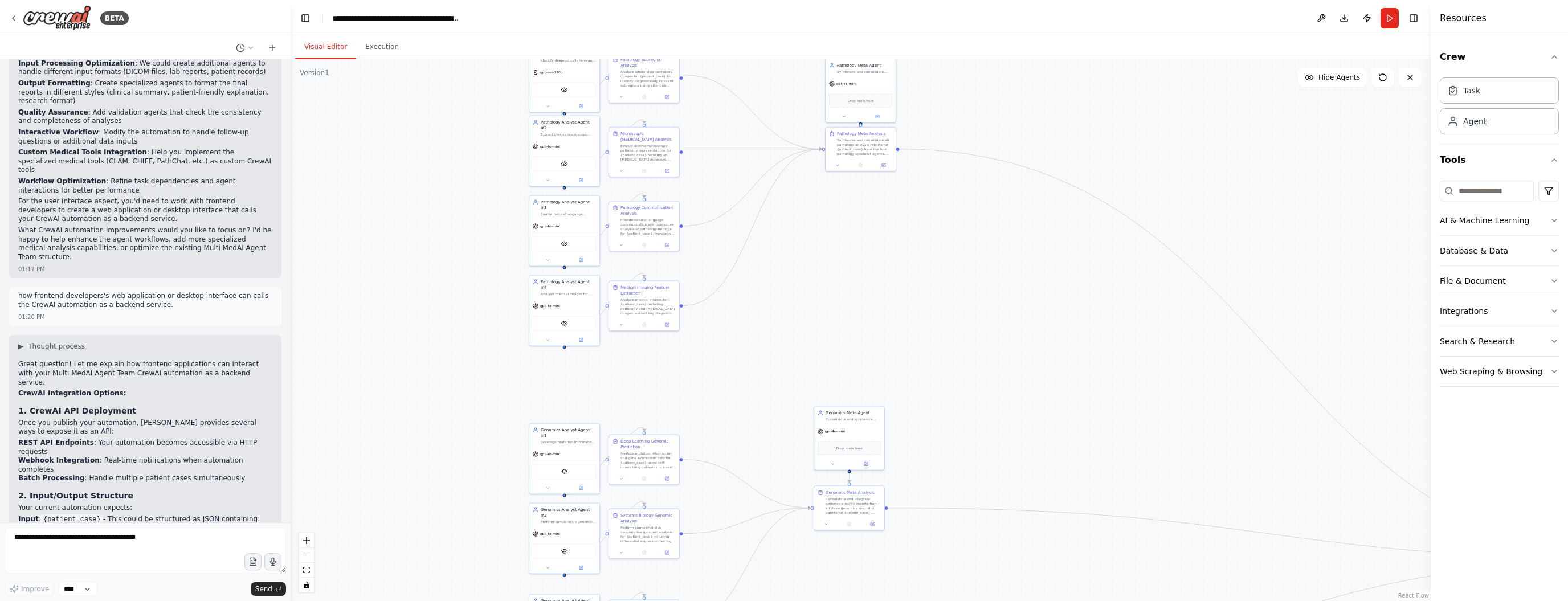
scroll to position [3673, 0]
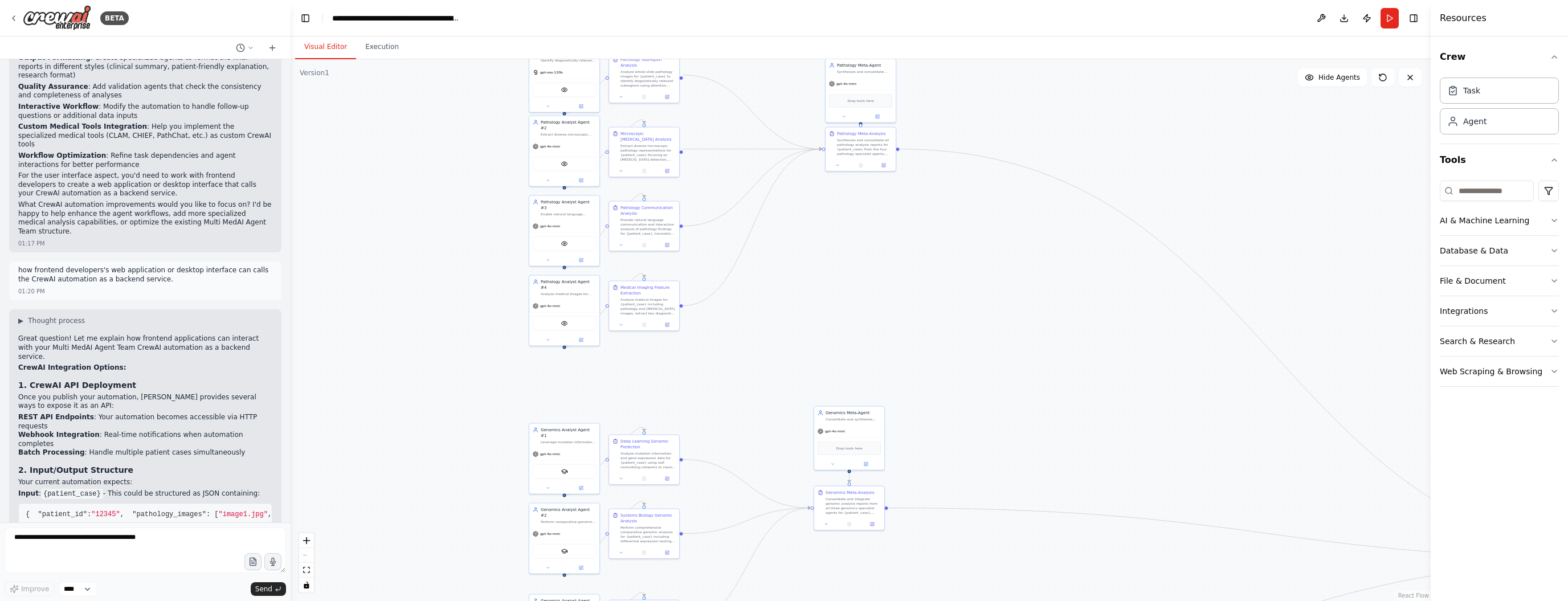
drag, startPoint x: 167, startPoint y: 384, endPoint x: 160, endPoint y: 381, distance: 7.6
drag, startPoint x: 19, startPoint y: 352, endPoint x: 131, endPoint y: 445, distance: 145.6
copy ol "Add Input Validation Agents : Create agents that validate and preprocess differ…"
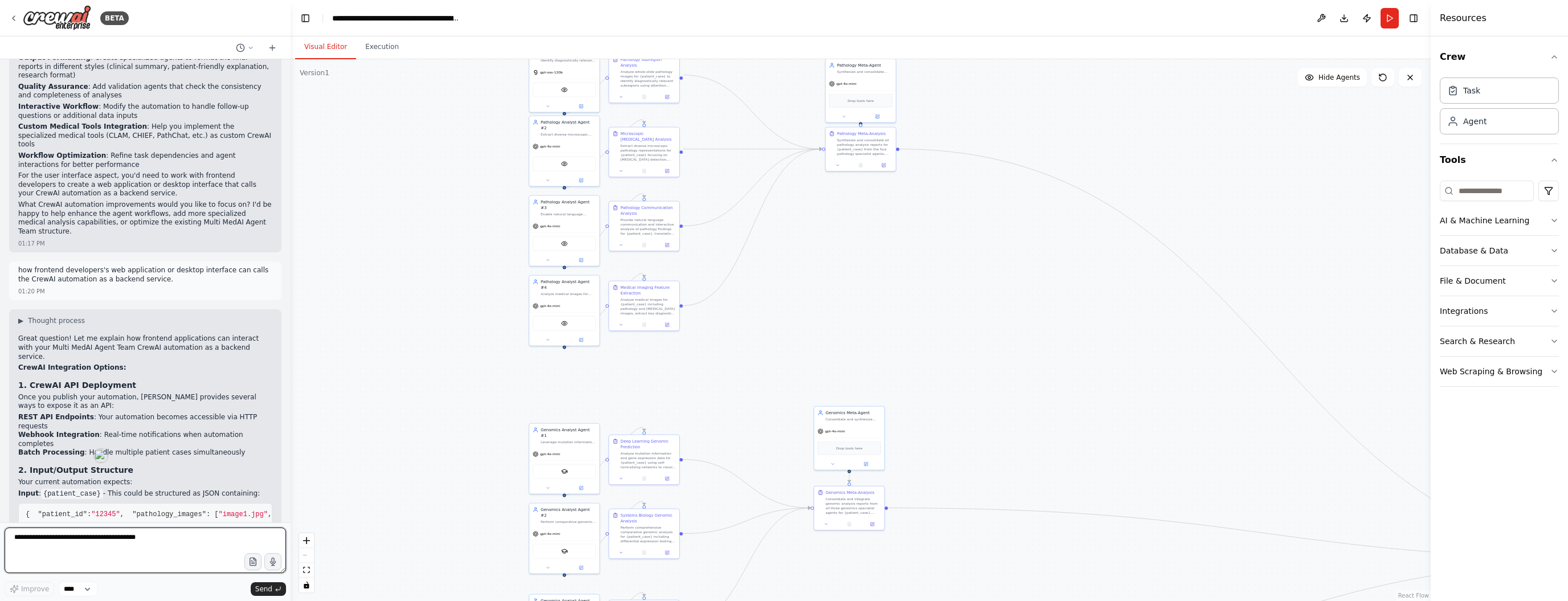
click at [49, 553] on textarea at bounding box center [146, 550] width 281 height 46
paste textarea "**********"
type textarea "**********"
click at [265, 586] on span "Send" at bounding box center [263, 588] width 17 height 9
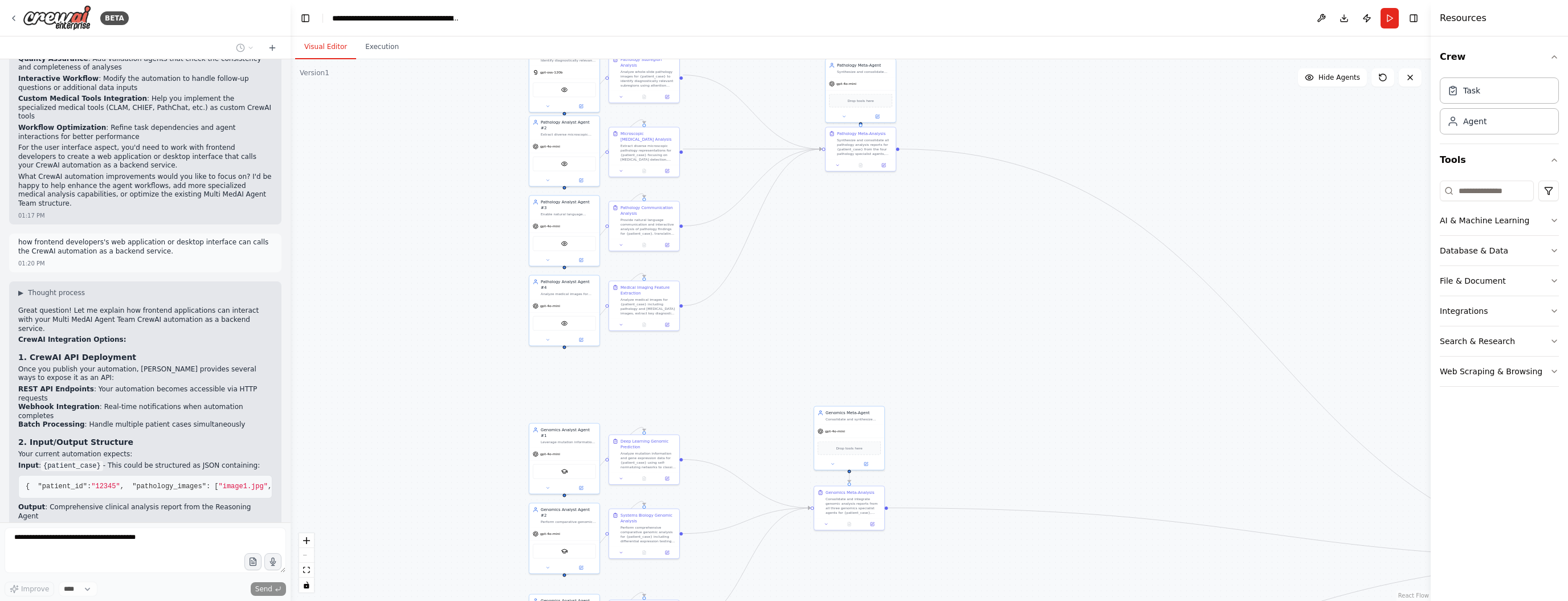
scroll to position [3831, 0]
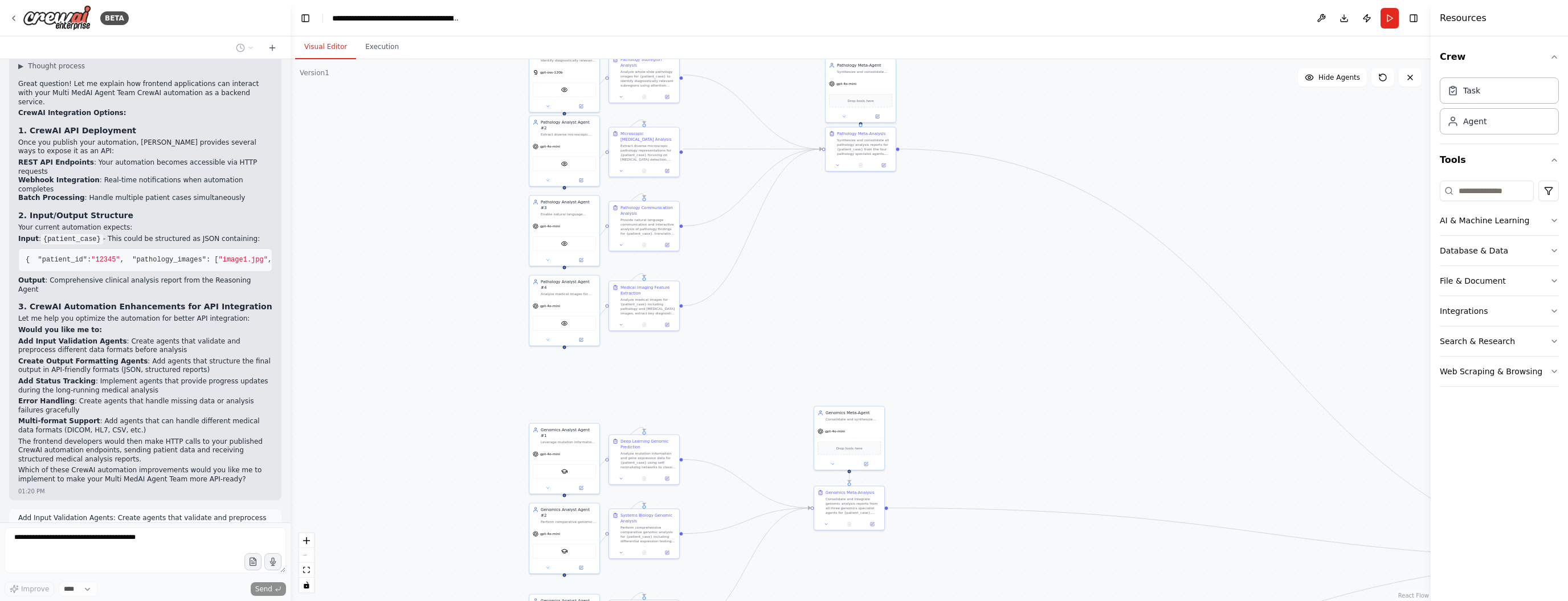
drag, startPoint x: 18, startPoint y: 297, endPoint x: 70, endPoint y: 302, distance: 52.2
click at [70, 302] on div "Hello! I'm the CrewAI assistant. What kind of automation do you want to build? …" at bounding box center [145, 290] width 290 height 463
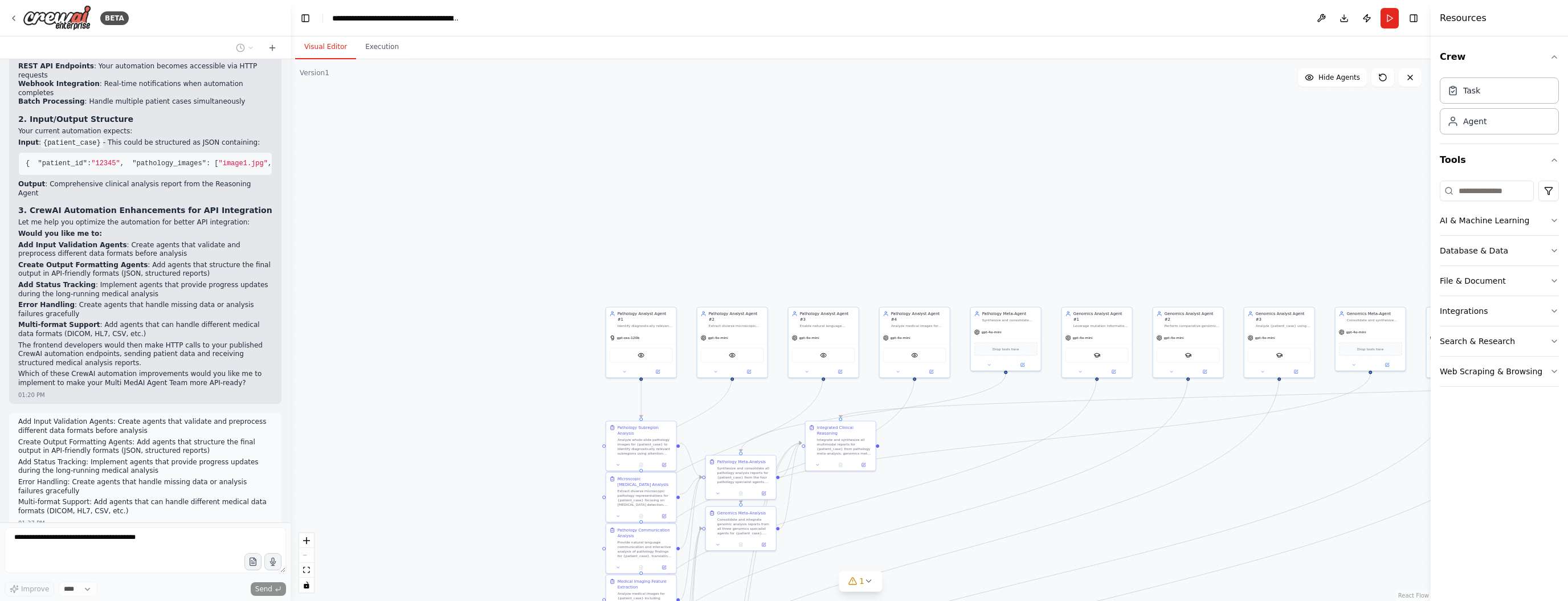
scroll to position [4062, 0]
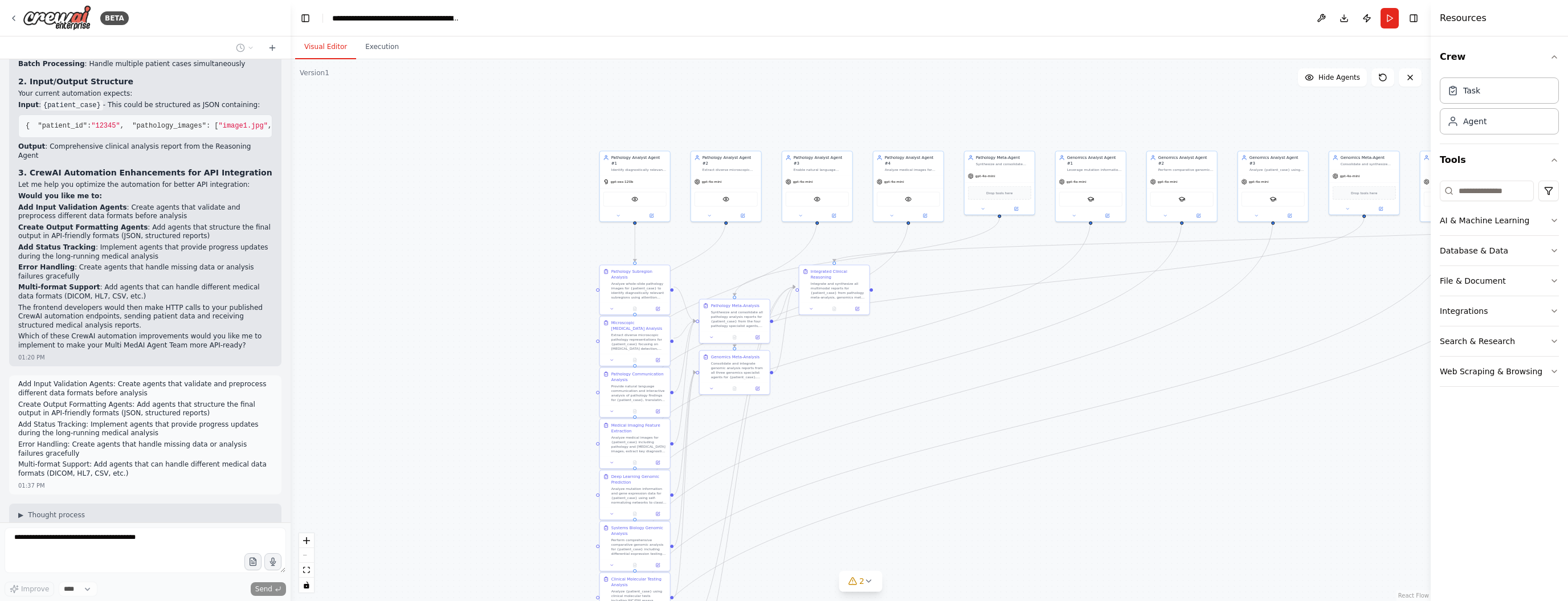
drag, startPoint x: 961, startPoint y: 169, endPoint x: 923, endPoint y: 362, distance: 196.7
click at [928, 360] on div ".deletable-edge-delete-btn { width: 20px; height: 20px; border: 0px solid #ffff…" at bounding box center [860, 330] width 1140 height 542
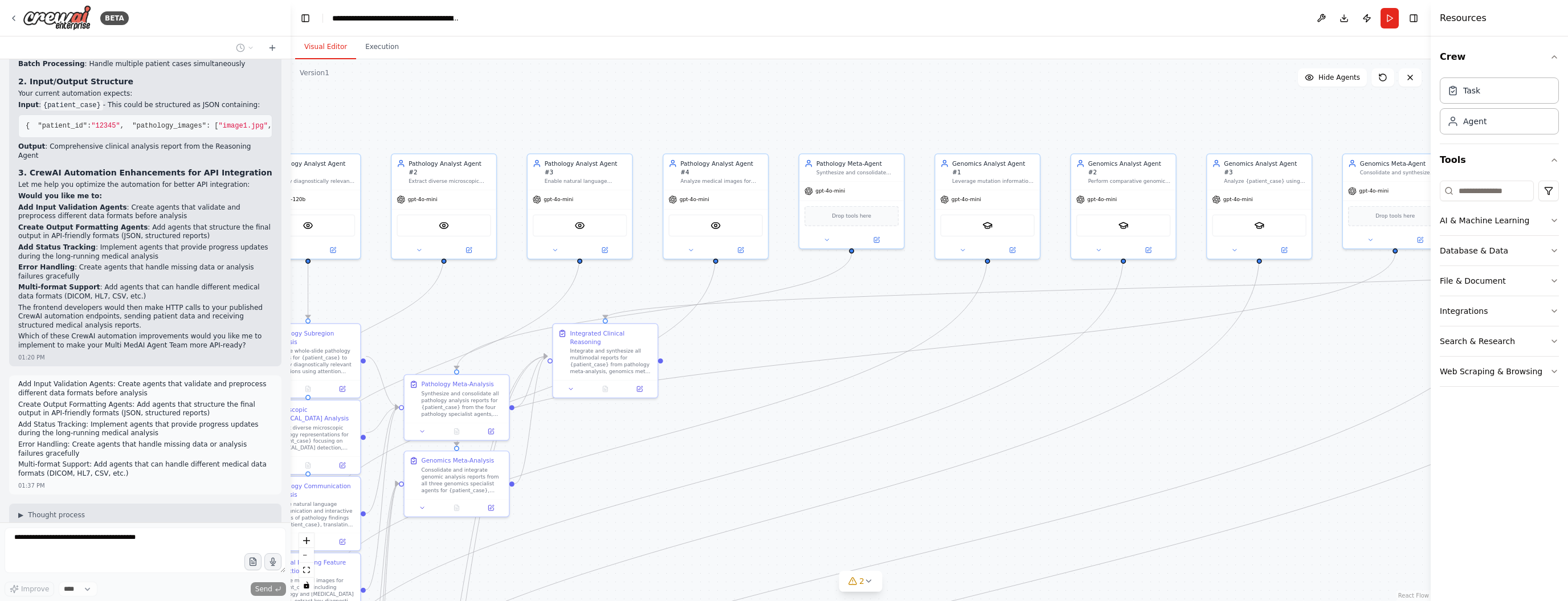
drag, startPoint x: 859, startPoint y: 196, endPoint x: 676, endPoint y: 282, distance: 202.2
click at [679, 282] on div ".deletable-edge-delete-btn { width: 20px; height: 20px; border: 0px solid #ffff…" at bounding box center [860, 330] width 1140 height 542
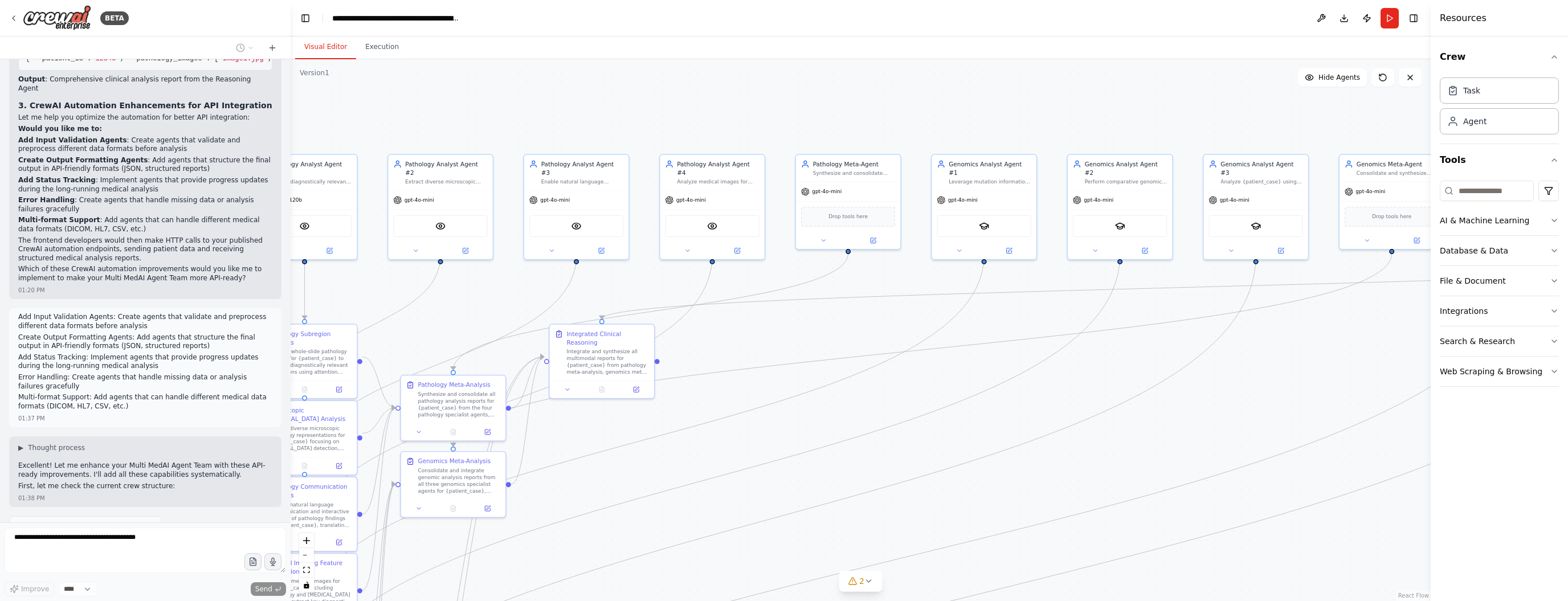
drag, startPoint x: 1165, startPoint y: 325, endPoint x: 830, endPoint y: 346, distance: 335.7
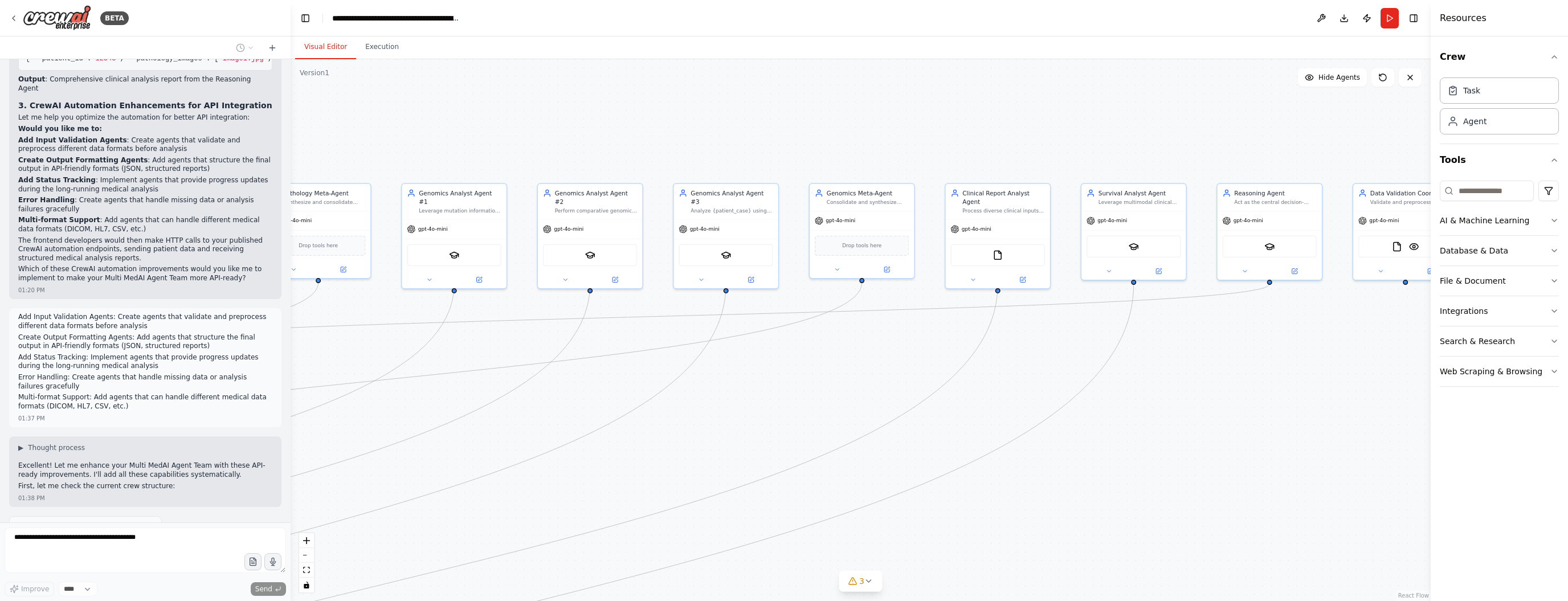
drag, startPoint x: 1319, startPoint y: 353, endPoint x: 788, endPoint y: 382, distance: 531.8
click at [788, 382] on div ".deletable-edge-delete-btn { width: 20px; height: 20px; border: 0px solid #ffff…" at bounding box center [860, 330] width 1140 height 542
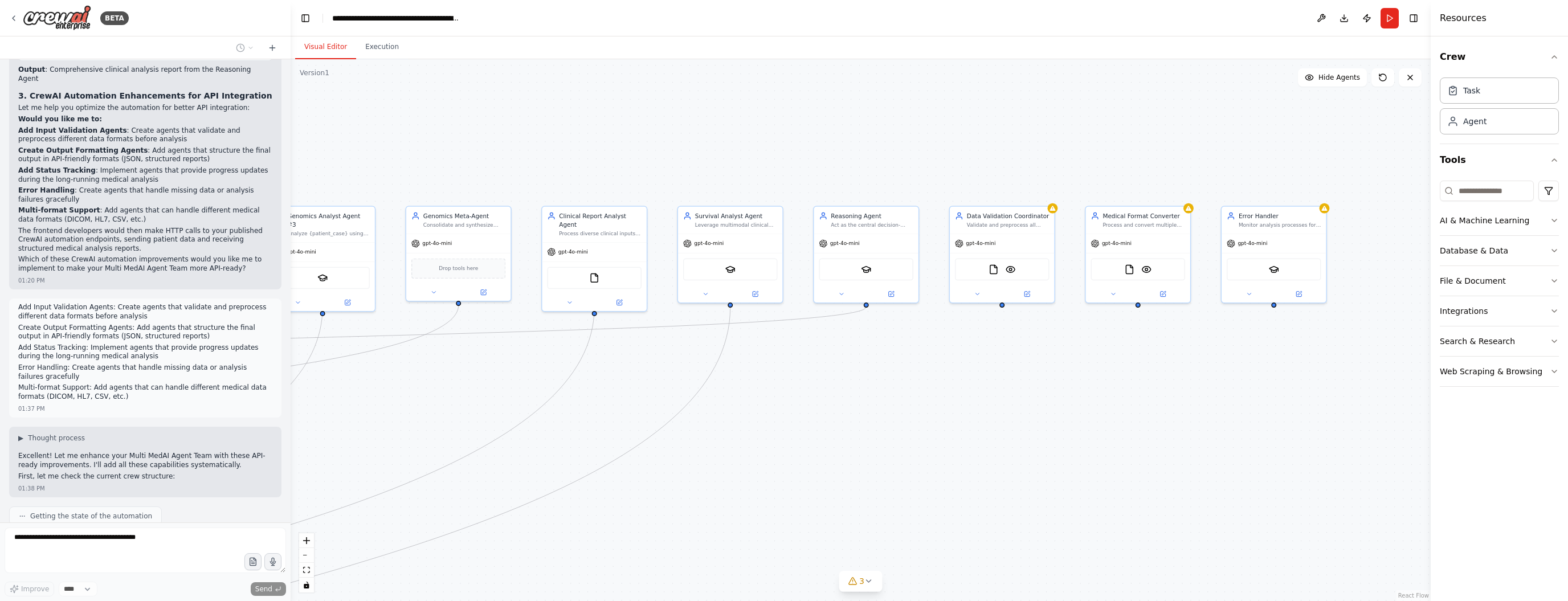
scroll to position [4196, 0]
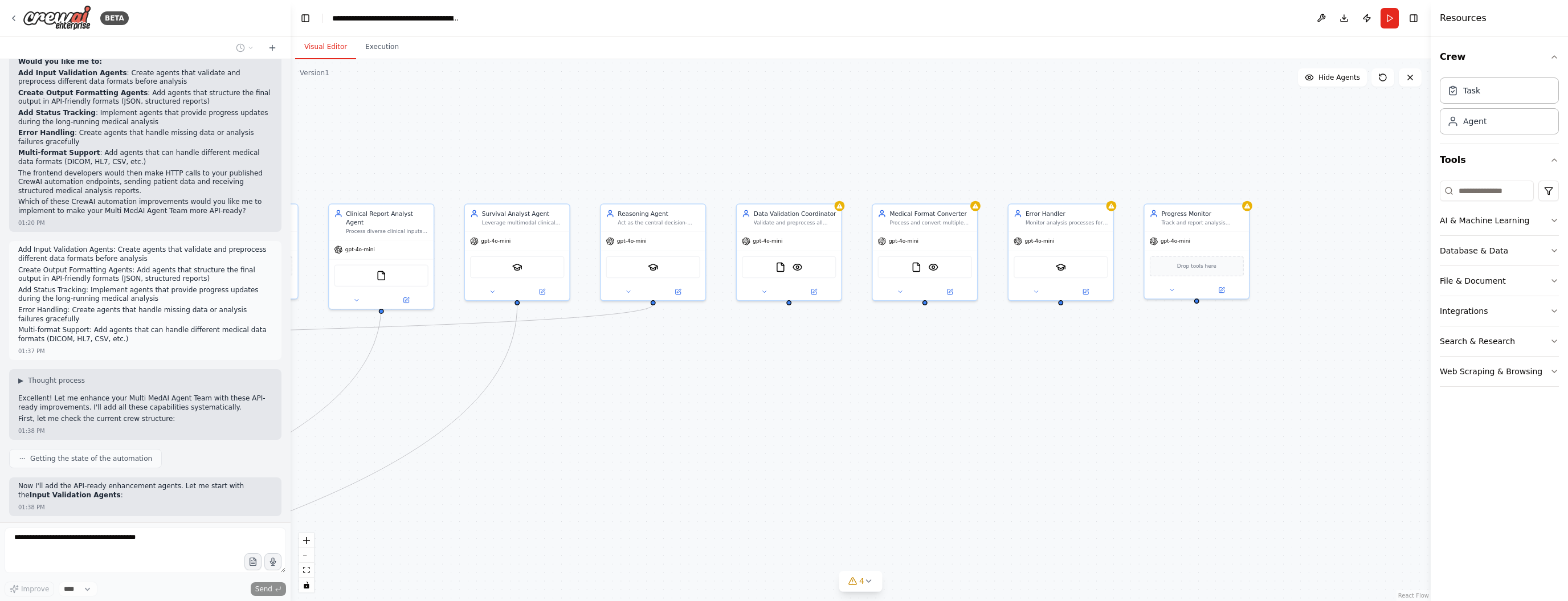
drag, startPoint x: 1225, startPoint y: 385, endPoint x: 608, endPoint y: 405, distance: 617.3
click at [608, 405] on div ".deletable-edge-delete-btn { width: 20px; height: 20px; border: 0px solid #ffff…" at bounding box center [860, 330] width 1140 height 542
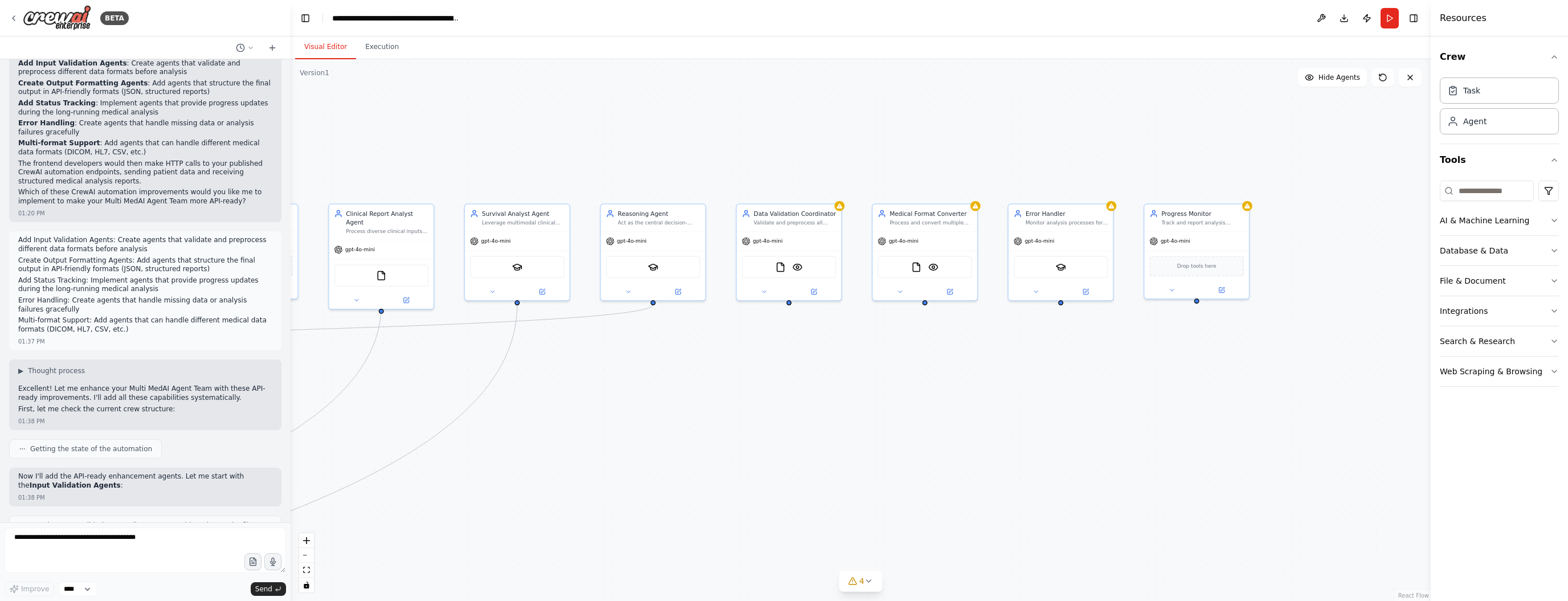
scroll to position [4264, 0]
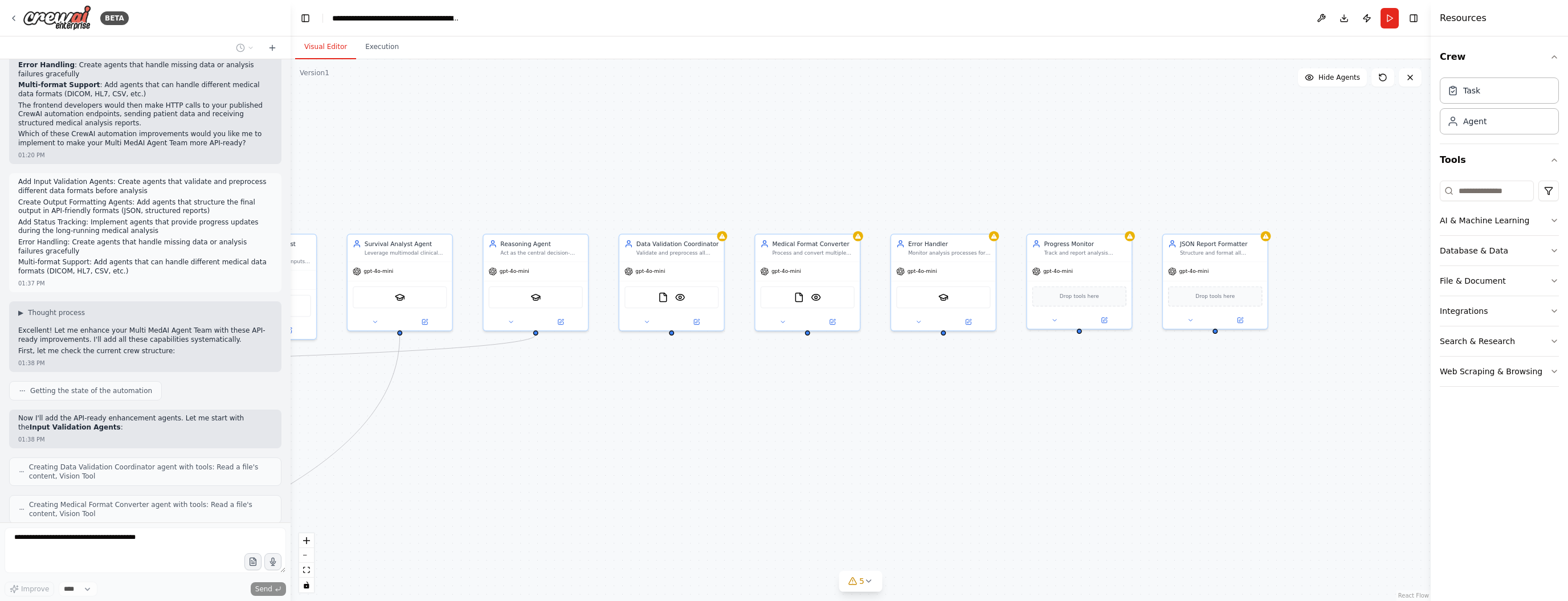
drag, startPoint x: 1143, startPoint y: 365, endPoint x: 1026, endPoint y: 396, distance: 121.0
click at [1026, 396] on div ".deletable-edge-delete-btn { width: 20px; height: 20px; border: 0px solid #ffff…" at bounding box center [860, 330] width 1140 height 542
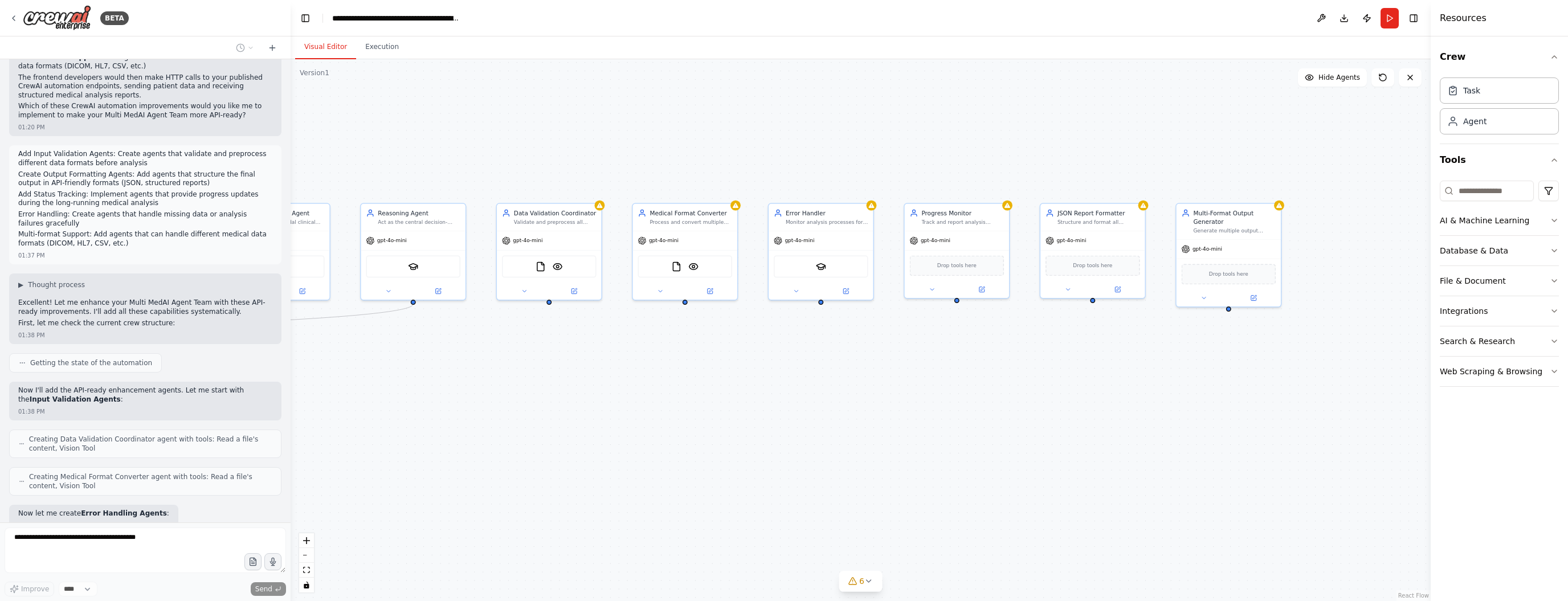
drag, startPoint x: 1355, startPoint y: 386, endPoint x: 1233, endPoint y: 356, distance: 125.6
click at [1233, 356] on div ".deletable-edge-delete-btn { width: 20px; height: 20px; border: 0px solid #ffff…" at bounding box center [860, 330] width 1140 height 542
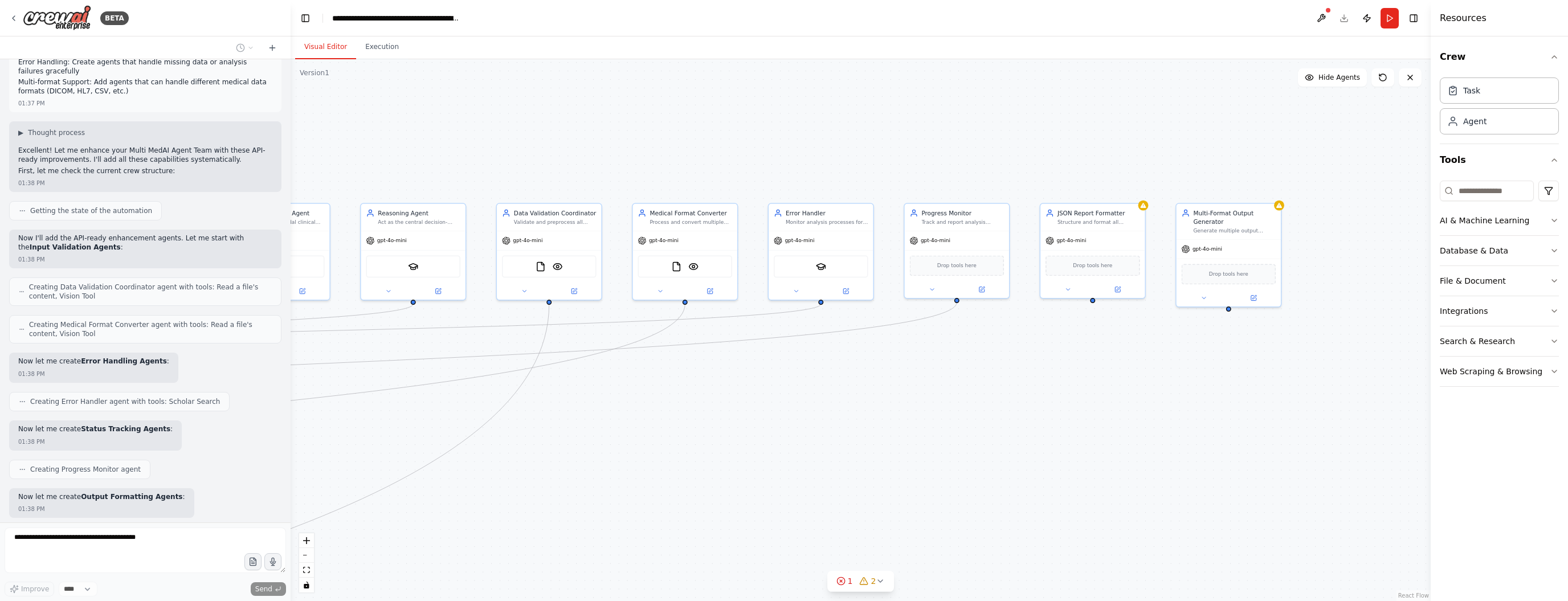
scroll to position [4472, 0]
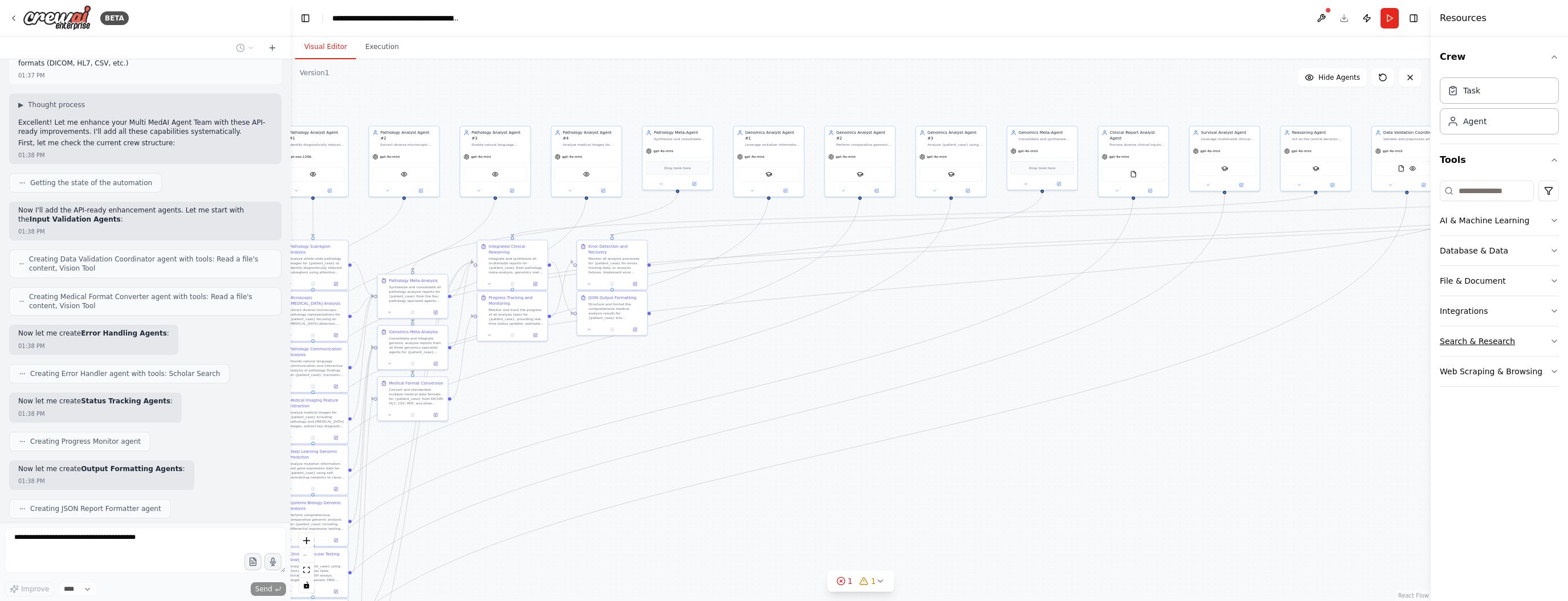
drag, startPoint x: 813, startPoint y: 504, endPoint x: 1494, endPoint y: 327, distance: 703.6
click at [1494, 327] on div "BETA Hello! I'm the CrewAI assistant. What kind of automation do you want to bu…" at bounding box center [784, 300] width 1568 height 601
drag, startPoint x: 757, startPoint y: 372, endPoint x: 928, endPoint y: 377, distance: 171.1
click at [928, 377] on div ".deletable-edge-delete-btn { width: 20px; height: 20px; border: 0px solid #ffff…" at bounding box center [860, 330] width 1140 height 542
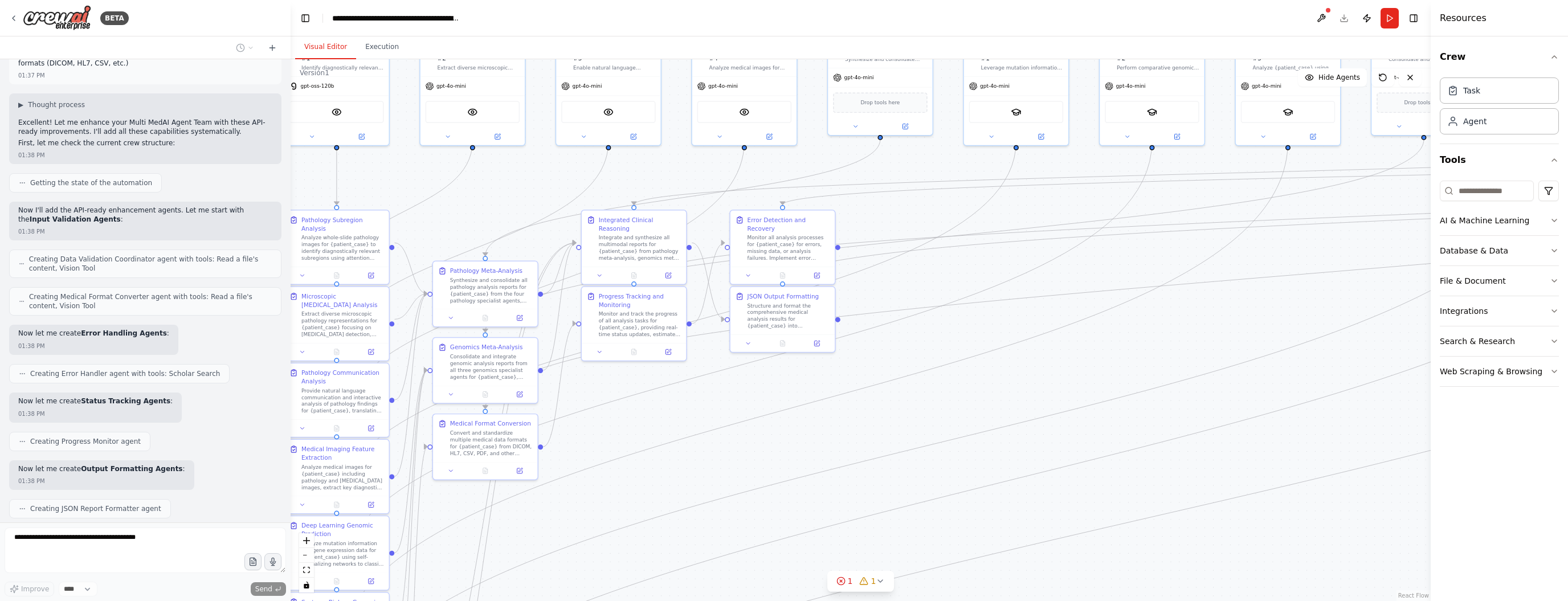
drag, startPoint x: 849, startPoint y: 236, endPoint x: 912, endPoint y: 210, distance: 68.2
click at [912, 210] on div ".deletable-edge-delete-btn { width: 20px; height: 20px; border: 0px solid #ffff…" at bounding box center [860, 330] width 1140 height 542
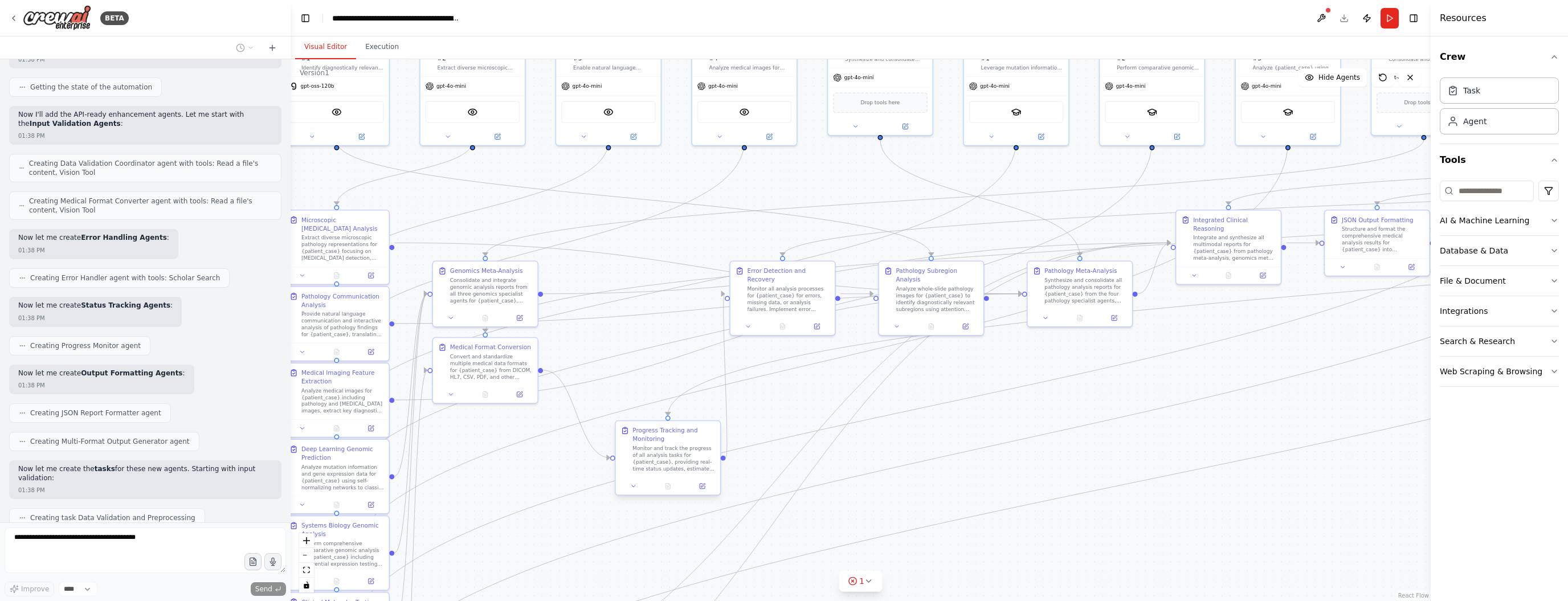
scroll to position [4576, 0]
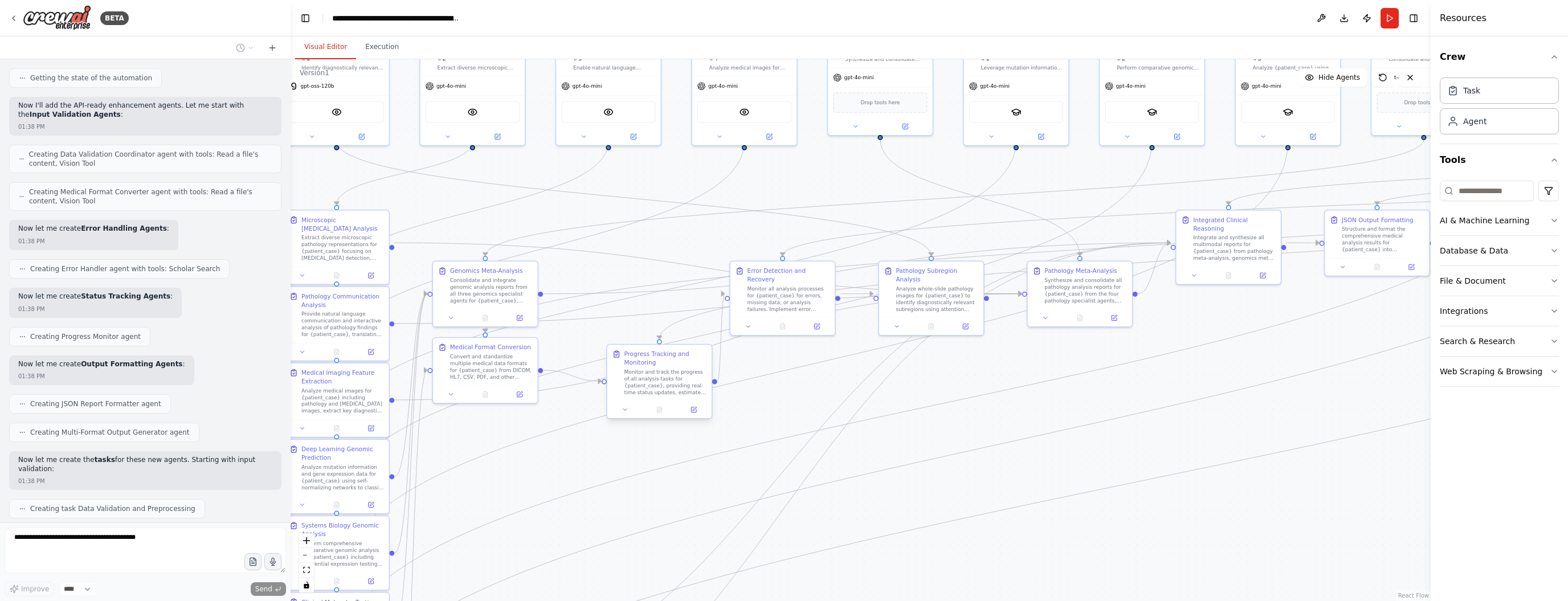
drag, startPoint x: 644, startPoint y: 326, endPoint x: 672, endPoint y: 385, distance: 65.3
click at [672, 385] on div "Monitor and track the progress of all analysis tasks for {patient_case}, provid…" at bounding box center [664, 382] width 82 height 27
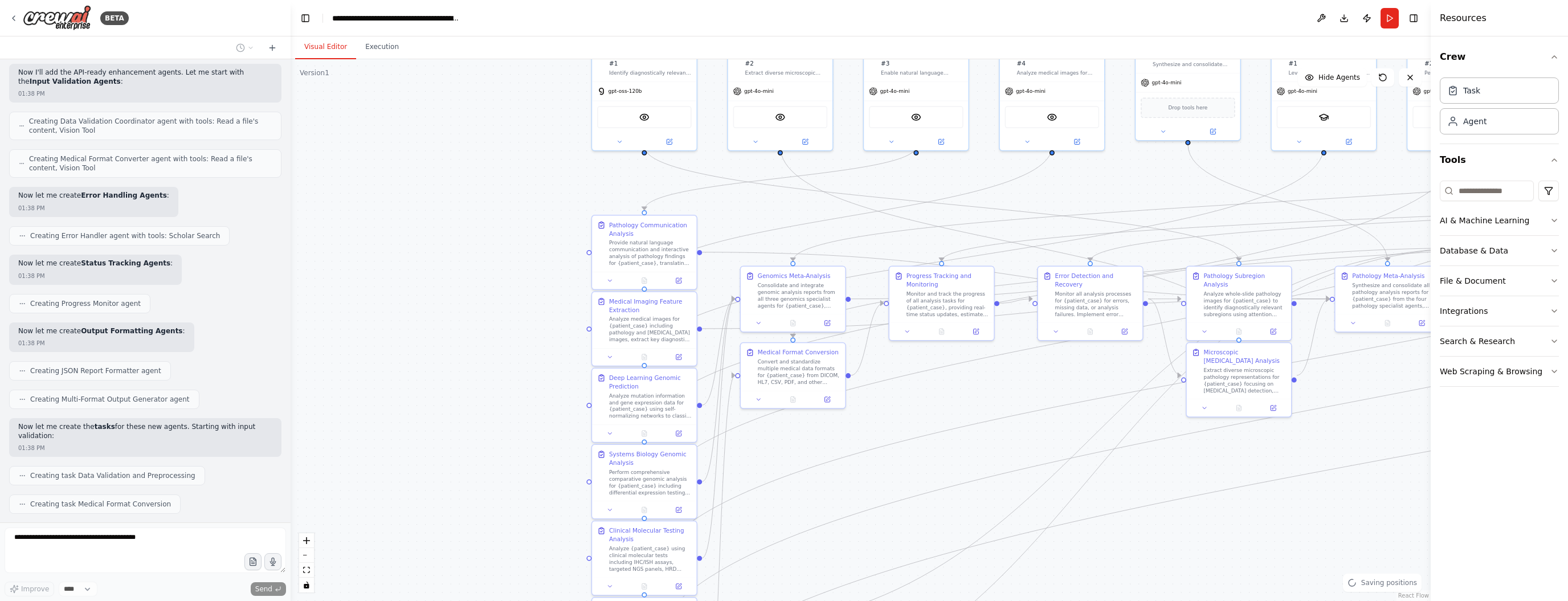
drag, startPoint x: 569, startPoint y: 457, endPoint x: 877, endPoint y: 463, distance: 308.1
click at [877, 463] on div ".deletable-edge-delete-btn { width: 20px; height: 20px; border: 0px solid #ffff…" at bounding box center [860, 330] width 1140 height 542
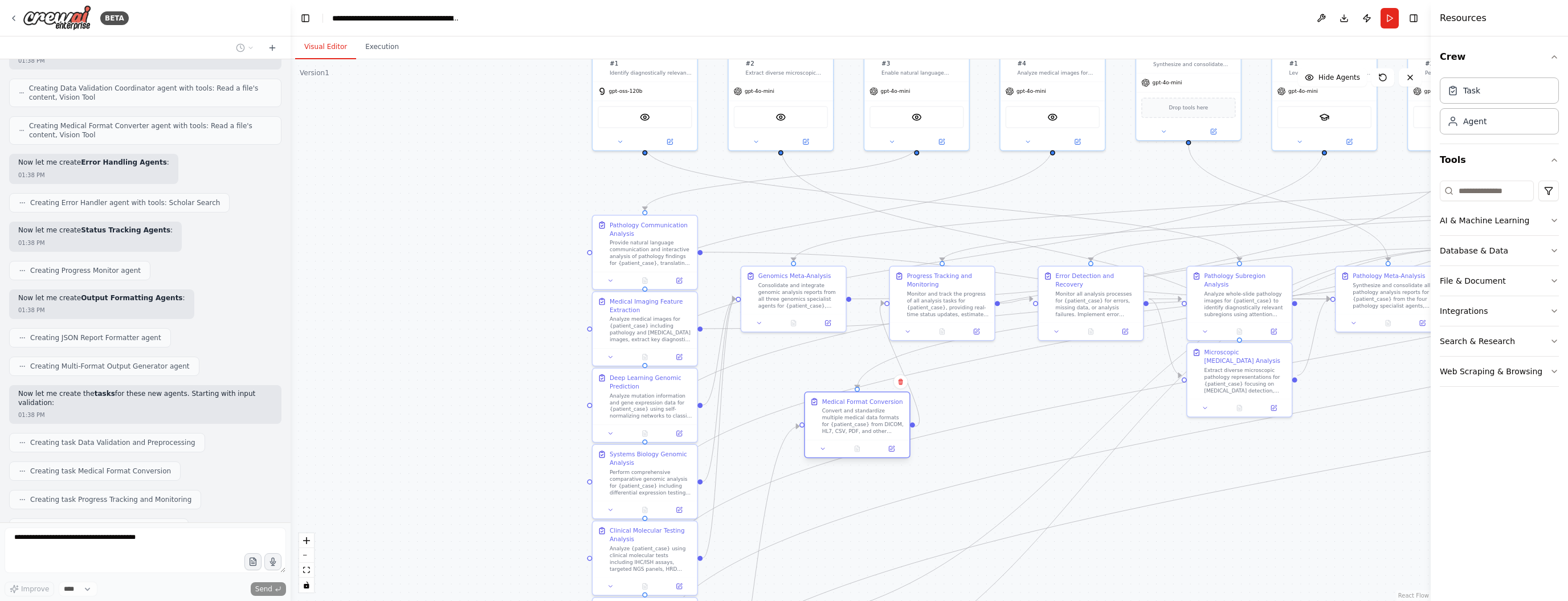
drag, startPoint x: 796, startPoint y: 371, endPoint x: 863, endPoint y: 425, distance: 86.1
click at [863, 425] on div "Convert and standardize multiple medical data formats for {patient_case} from D…" at bounding box center [863, 421] width 82 height 27
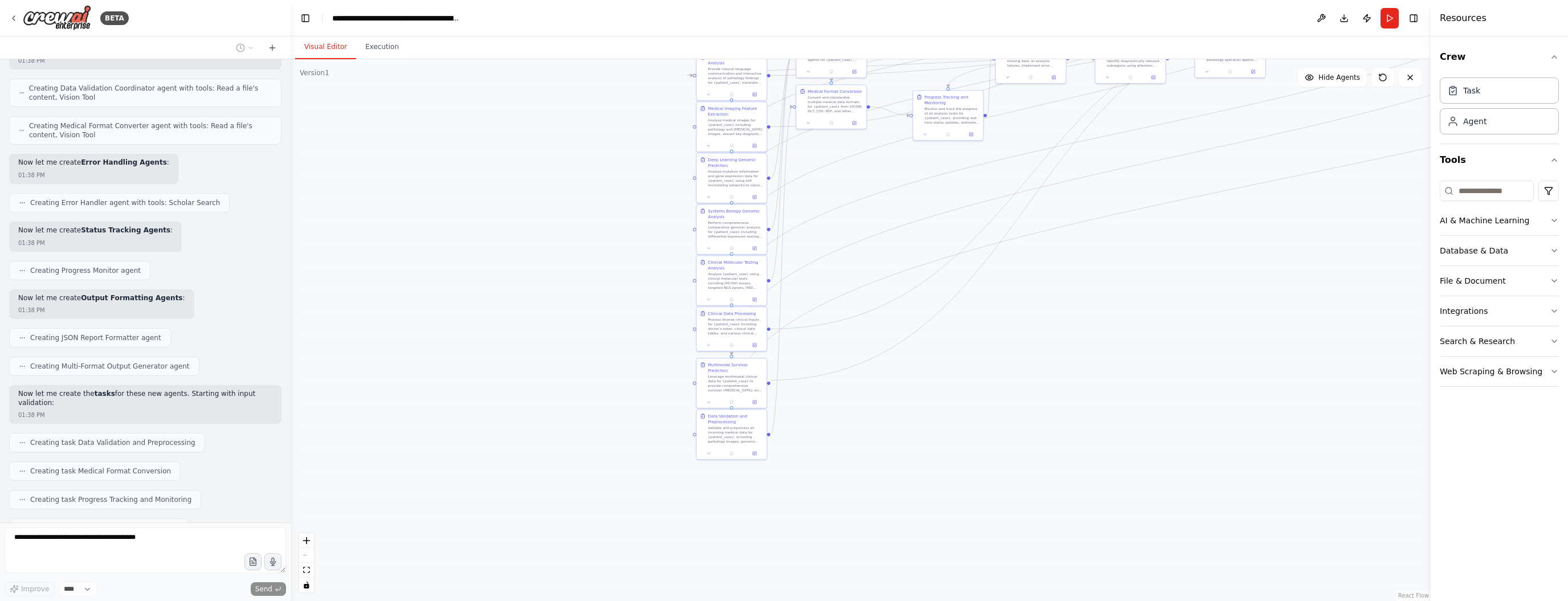
scroll to position [4675, 0]
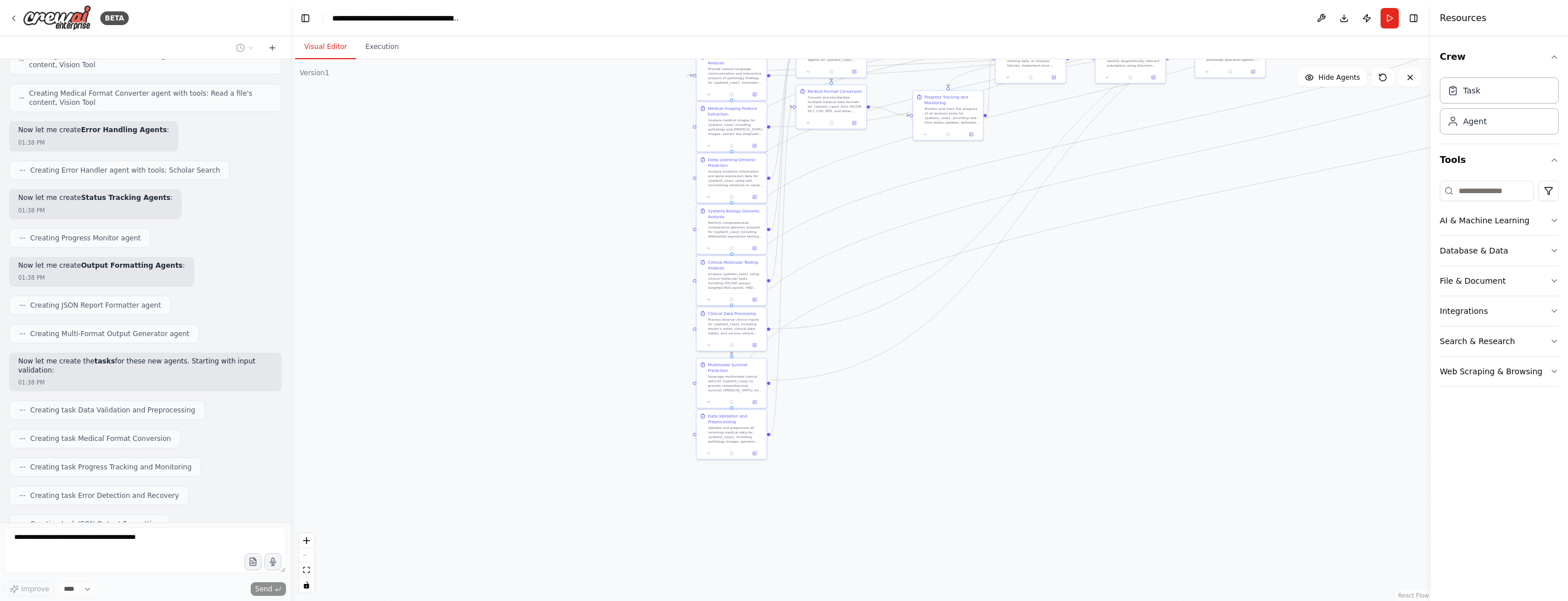
drag, startPoint x: 1150, startPoint y: 586, endPoint x: 1117, endPoint y: 289, distance: 298.8
click at [1117, 289] on div ".deletable-edge-delete-btn { width: 20px; height: 20px; border: 0px solid #ffff…" at bounding box center [860, 330] width 1140 height 542
drag, startPoint x: 880, startPoint y: 133, endPoint x: 897, endPoint y: 172, distance: 42.5
click at [897, 172] on div "Convert and standardize multiple medical data formats for {patient_case} from D…" at bounding box center [895, 171] width 55 height 18
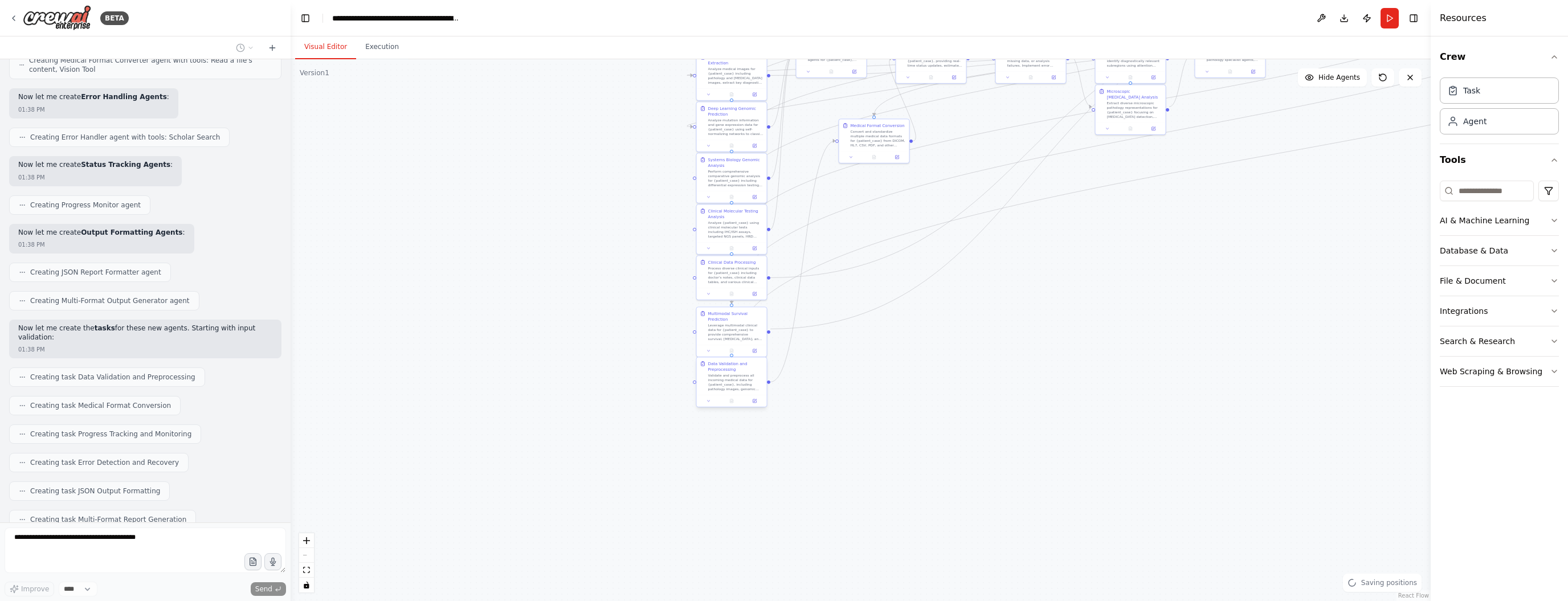
drag, startPoint x: 712, startPoint y: 382, endPoint x: 752, endPoint y: 449, distance: 78.0
click at [752, 449] on div ".deletable-edge-delete-btn { width: 20px; height: 20px; border: 0px solid #ffff…" at bounding box center [860, 330] width 1140 height 542
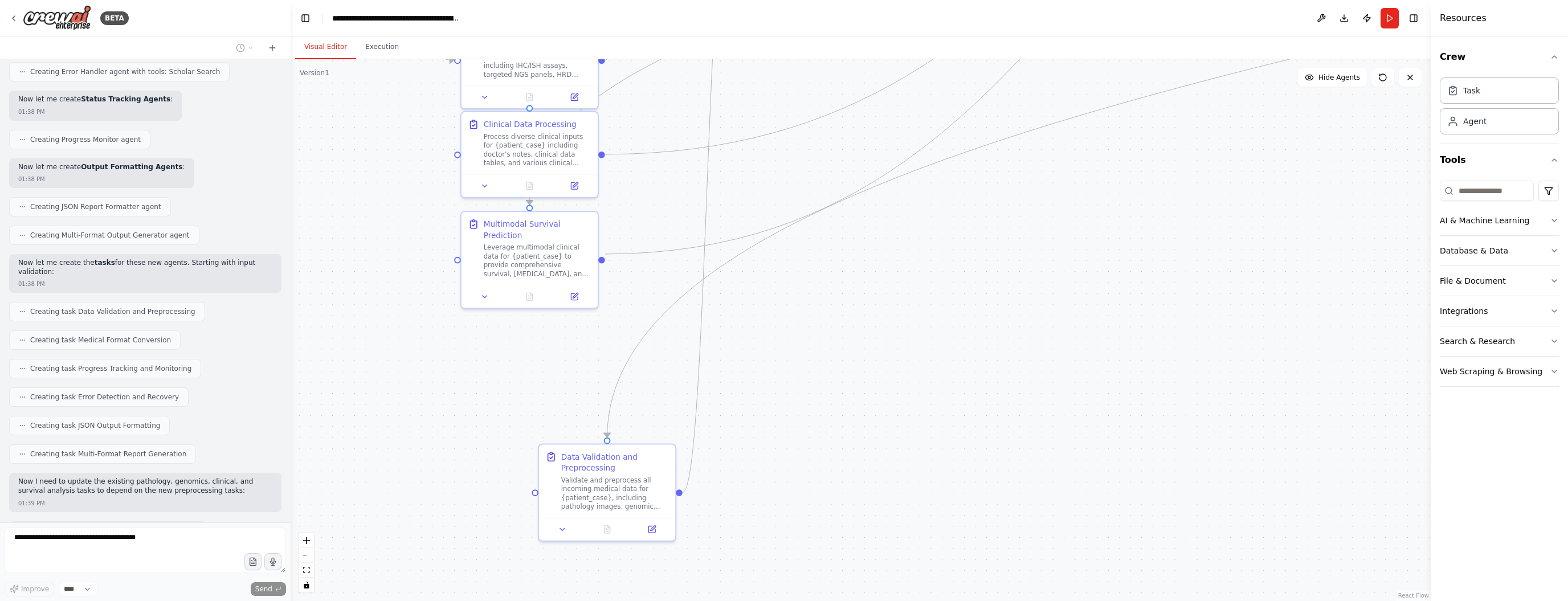
scroll to position [4806, 0]
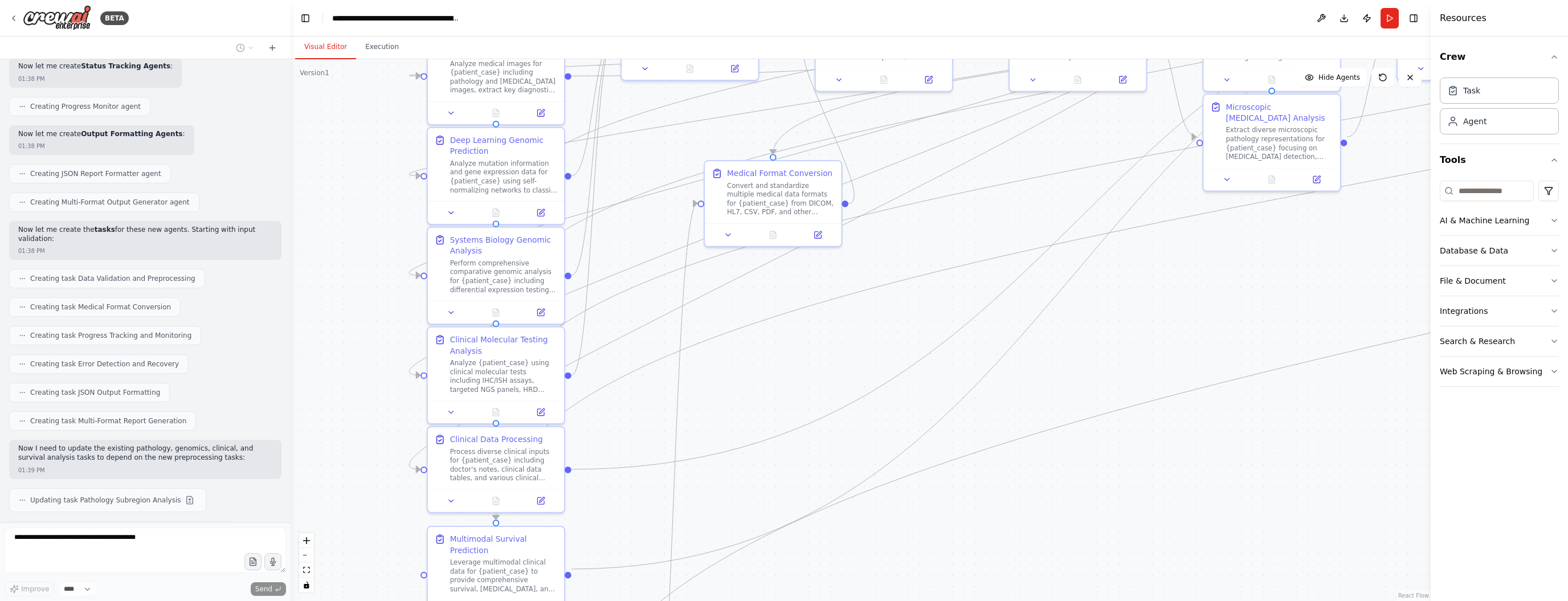
drag, startPoint x: 1014, startPoint y: 427, endPoint x: 980, endPoint y: 600, distance: 176.3
click at [980, 600] on div ".deletable-edge-delete-btn { width: 20px; height: 20px; border: 0px solid #ffff…" at bounding box center [860, 330] width 1140 height 542
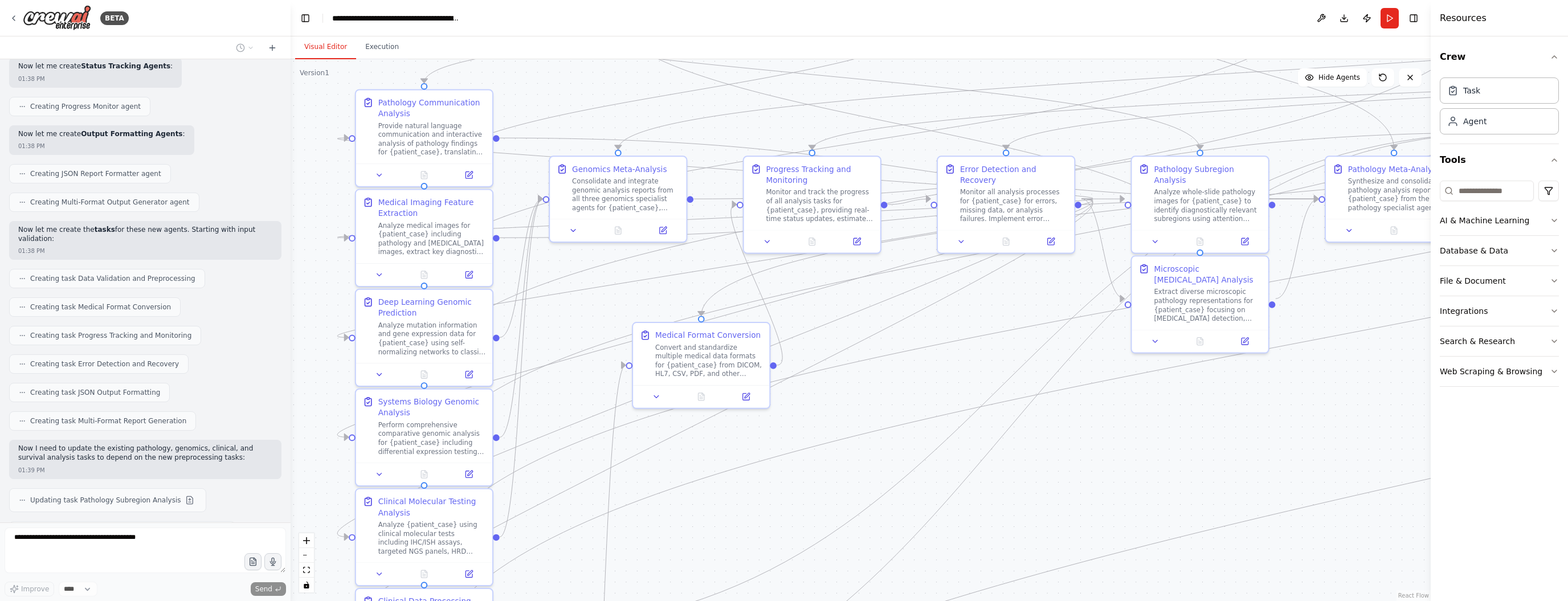
drag, startPoint x: 860, startPoint y: 348, endPoint x: 789, endPoint y: 509, distance: 176.0
click at [789, 509] on div ".deletable-edge-delete-btn { width: 20px; height: 20px; border: 0px solid #ffff…" at bounding box center [860, 330] width 1140 height 542
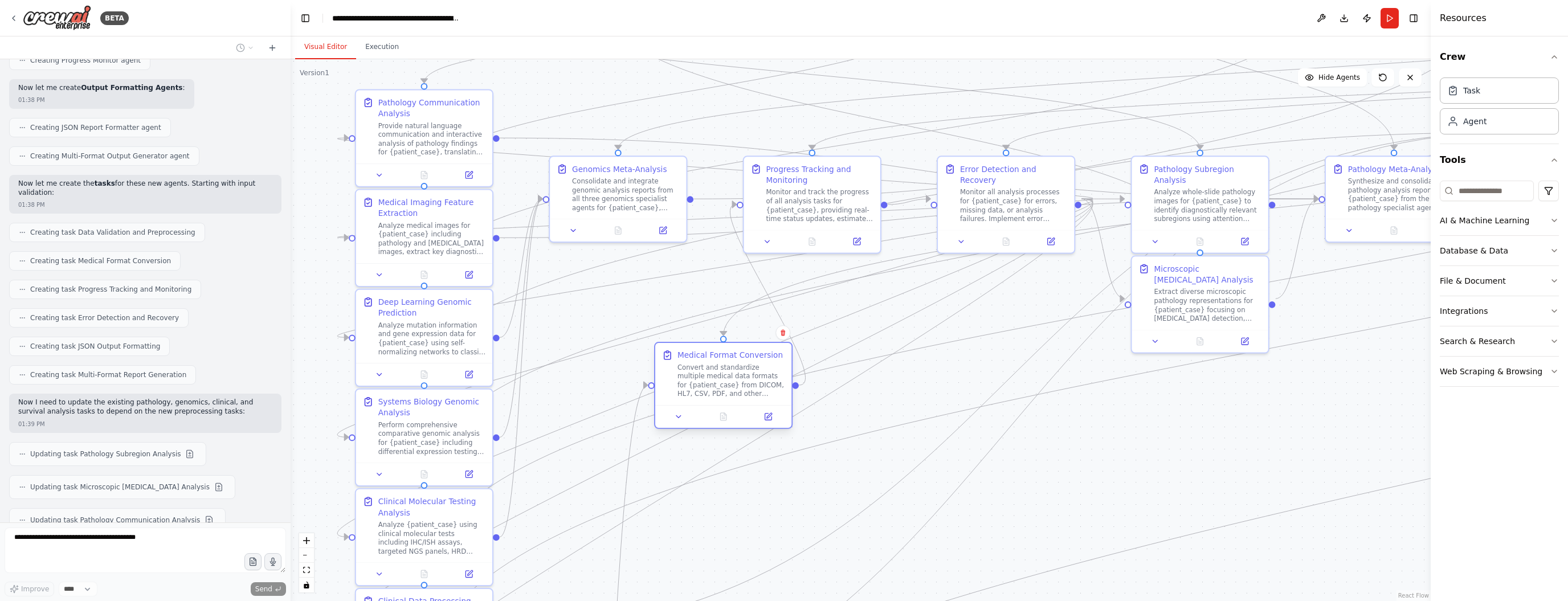
scroll to position [4911, 0]
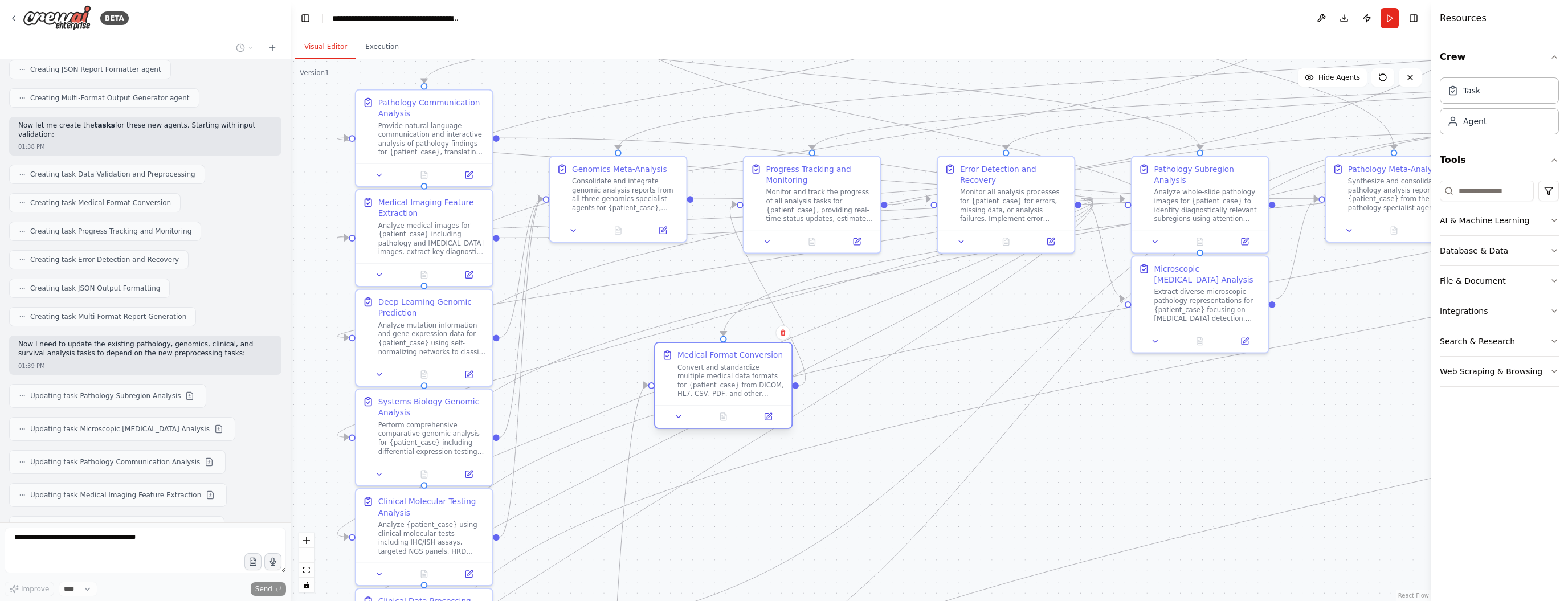
drag, startPoint x: 735, startPoint y: 365, endPoint x: 756, endPoint y: 390, distance: 32.6
click at [756, 390] on div "Medical Format Conversion Convert and standardize multiple medical data formats…" at bounding box center [723, 385] width 138 height 87
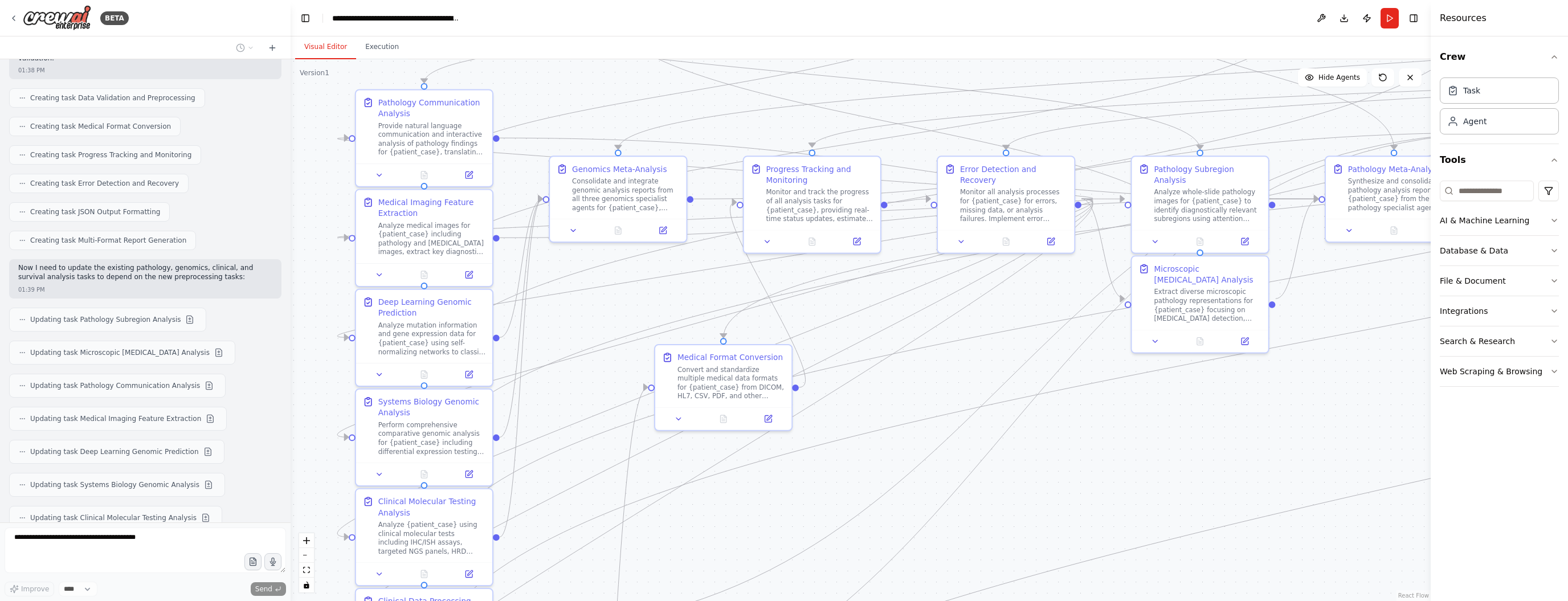
drag, startPoint x: 853, startPoint y: 245, endPoint x: 1074, endPoint y: 512, distance: 346.6
click at [1074, 512] on div ".deletable-edge-delete-btn { width: 20px; height: 20px; border: 0px solid #ffff…" at bounding box center [860, 330] width 1140 height 542
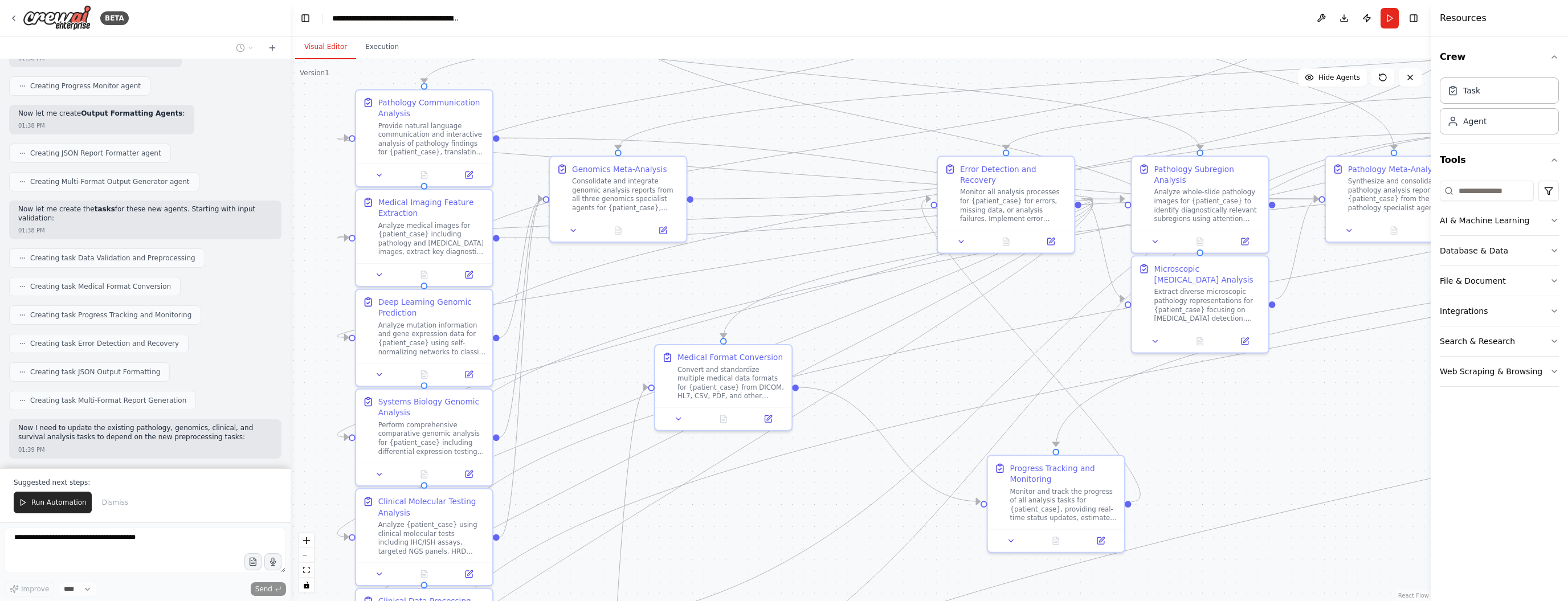
scroll to position [4823, 0]
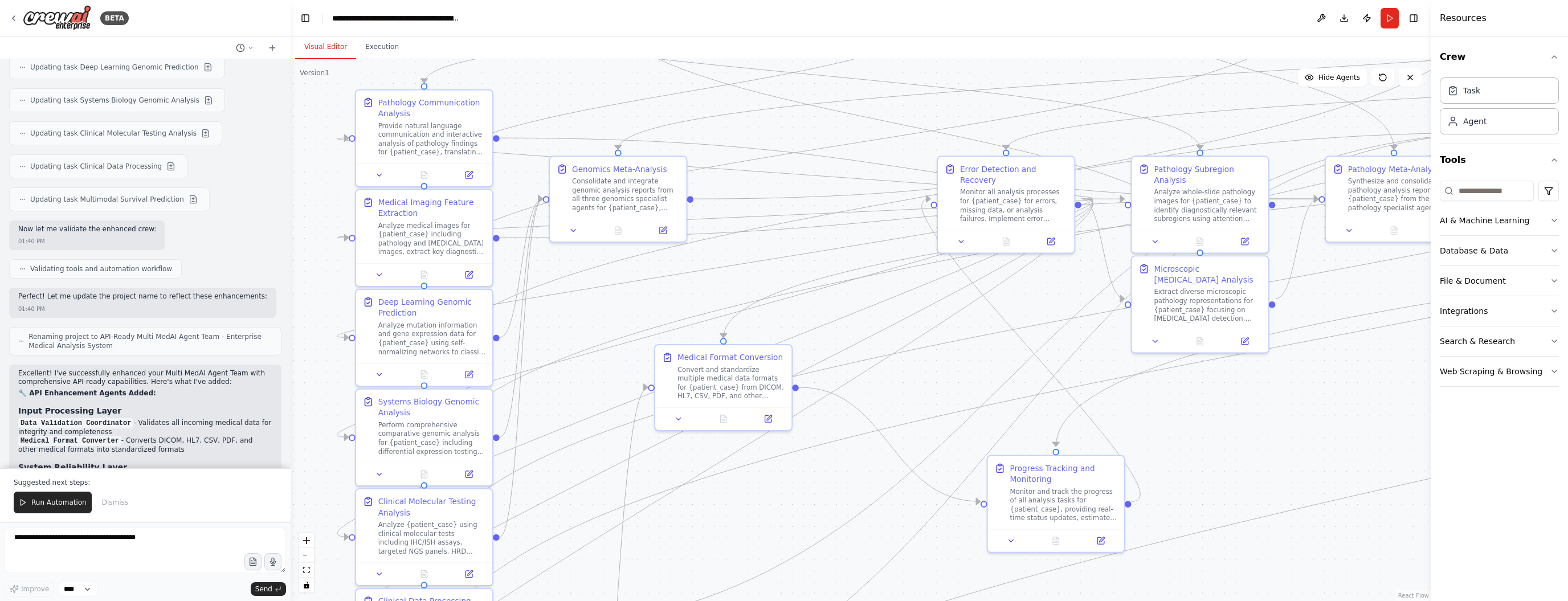
click at [190, 419] on ul "Data Validation Coordinator - Validates all incoming medical data for integrity…" at bounding box center [146, 436] width 254 height 36
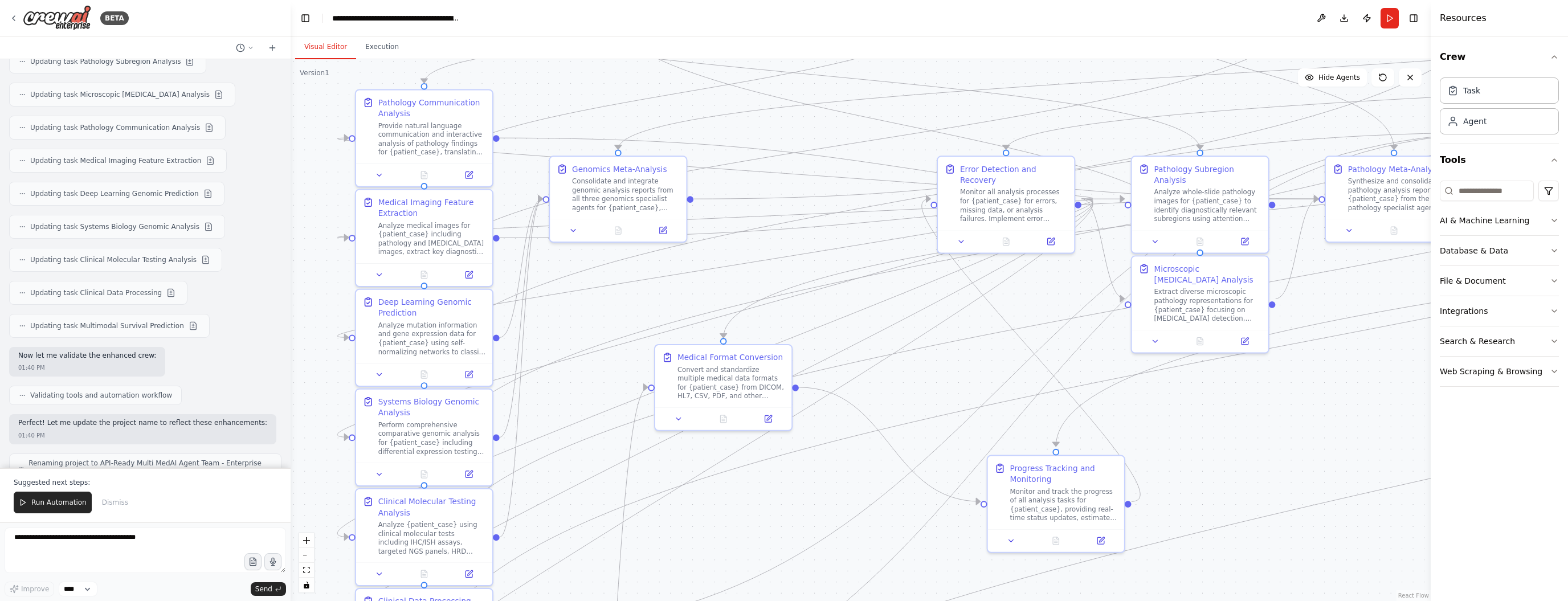
scroll to position [5264, 0]
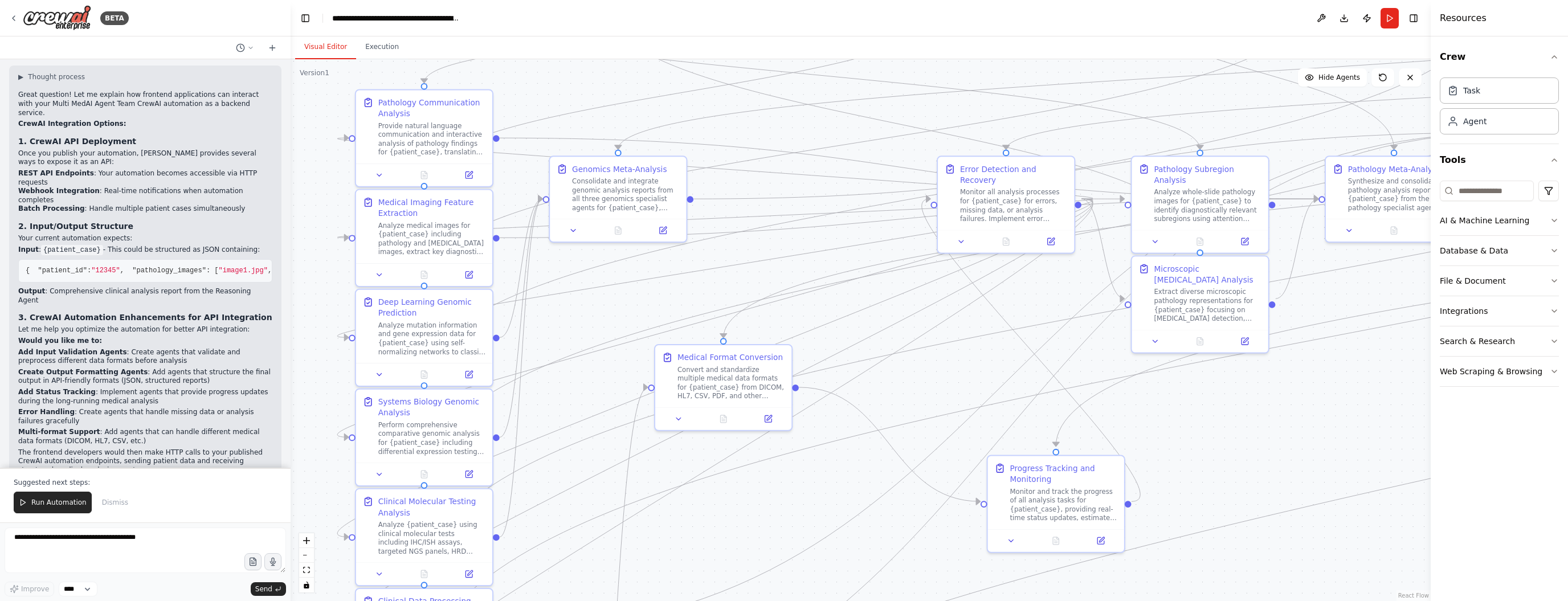
scroll to position [3952, 0]
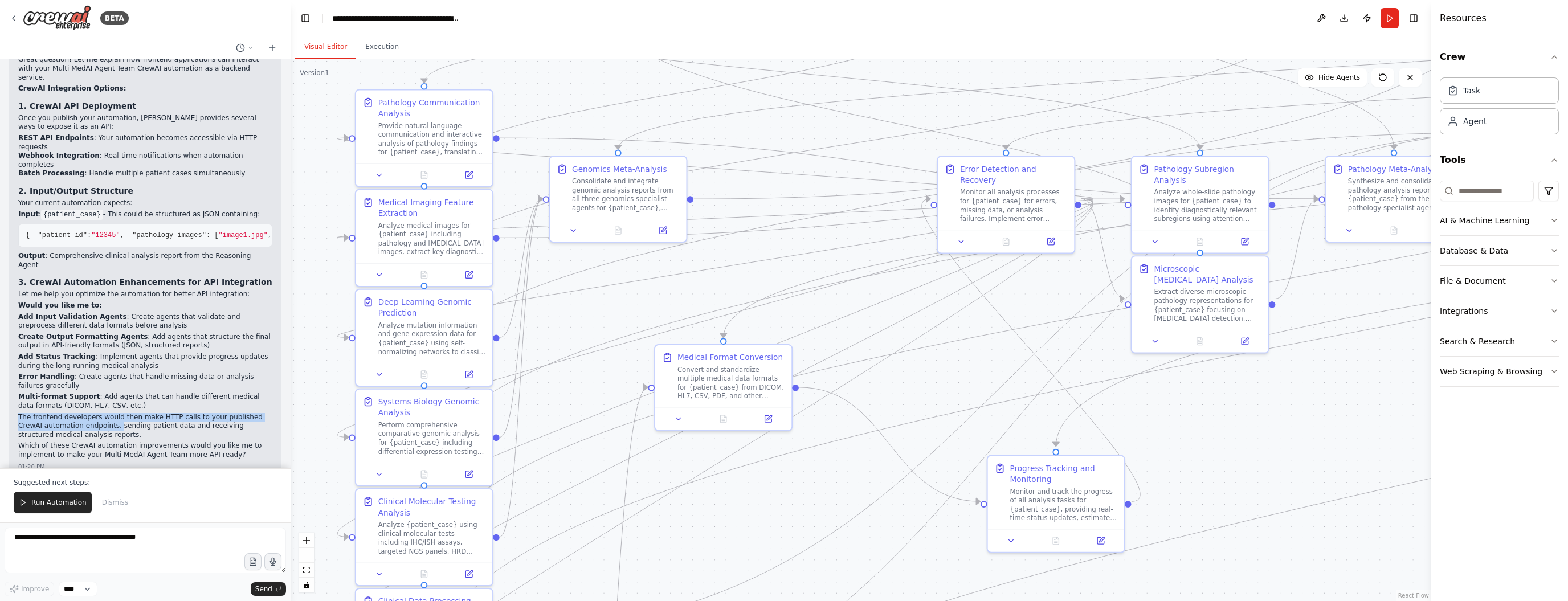
drag, startPoint x: 19, startPoint y: 175, endPoint x: 86, endPoint y: 185, distance: 67.7
click at [86, 413] on p "The frontend developers would then make HTTP calls to your published CrewAI aut…" at bounding box center [146, 426] width 254 height 26
copy p "The frontend developers would then make HTTP calls to your published CrewAI aut…"
click at [70, 549] on textarea at bounding box center [146, 550] width 281 height 46
paste textarea "**********"
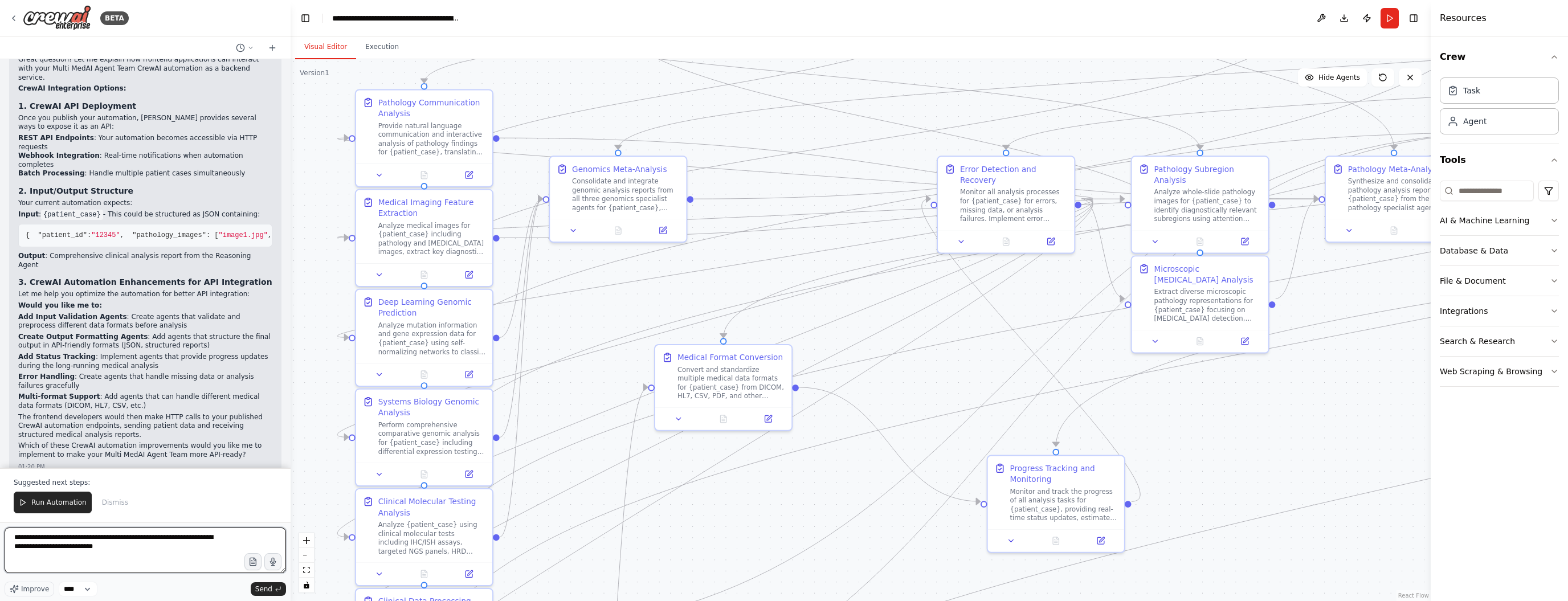
click at [14, 538] on textarea "**********" at bounding box center [146, 550] width 281 height 46
drag, startPoint x: 140, startPoint y: 536, endPoint x: 106, endPoint y: 533, distance: 34.1
click at [106, 533] on textarea "**********" at bounding box center [146, 550] width 281 height 46
click at [201, 539] on textarea "**********" at bounding box center [146, 550] width 281 height 46
type textarea "**********"
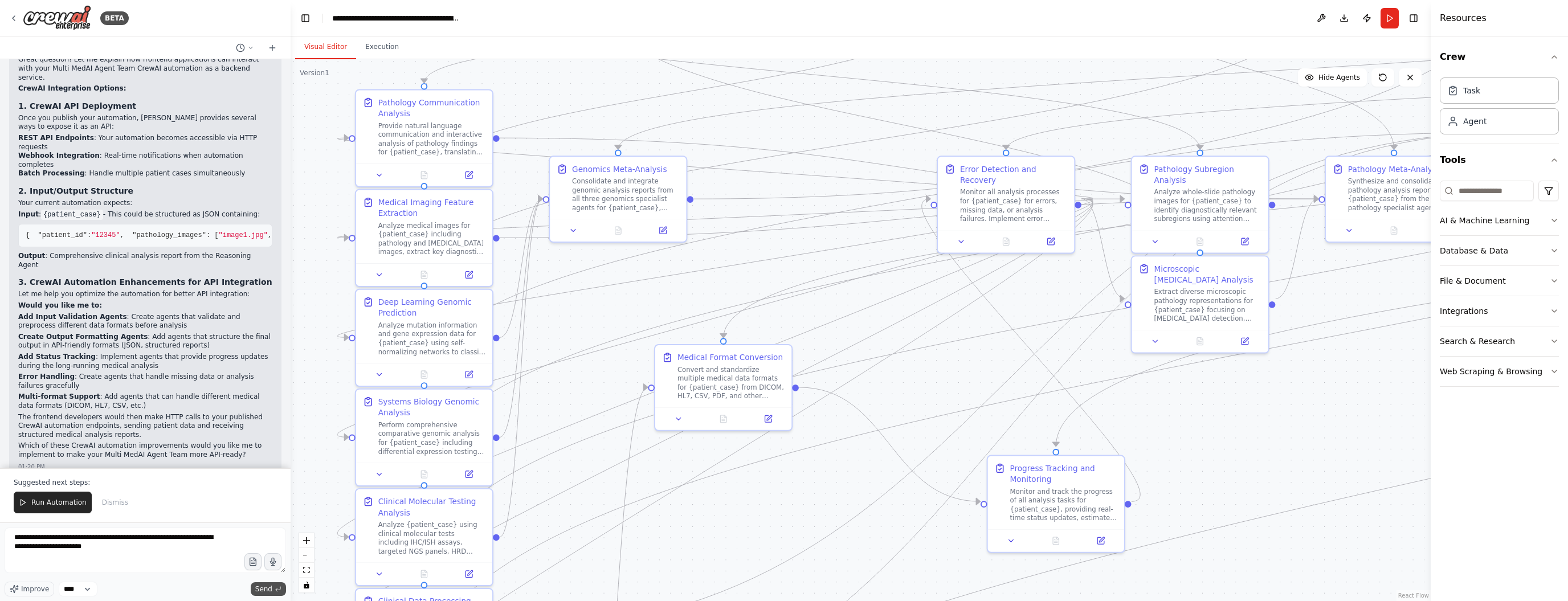
click at [263, 587] on span "Send" at bounding box center [263, 588] width 17 height 9
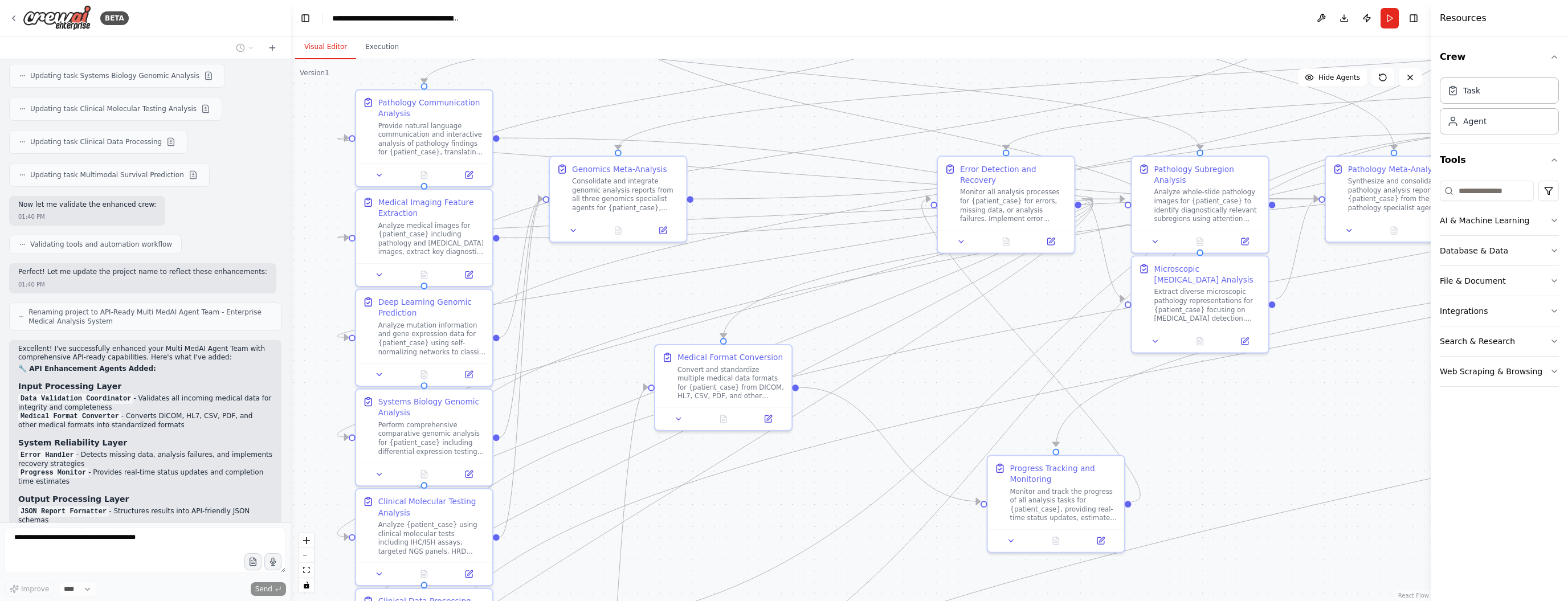
scroll to position [5397, 0]
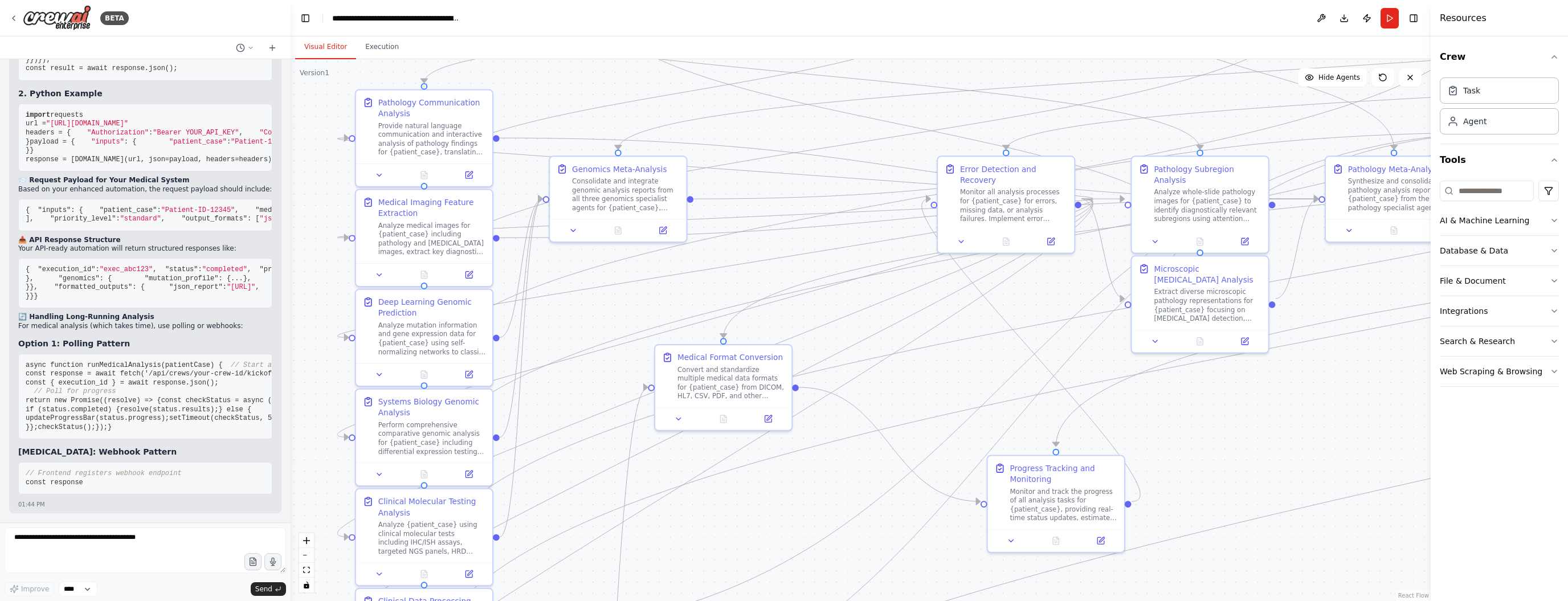
click at [309, 412] on div ".deletable-edge-delete-btn { width: 20px; height: 20px; border: 0px solid #ffff…" at bounding box center [860, 330] width 1140 height 542
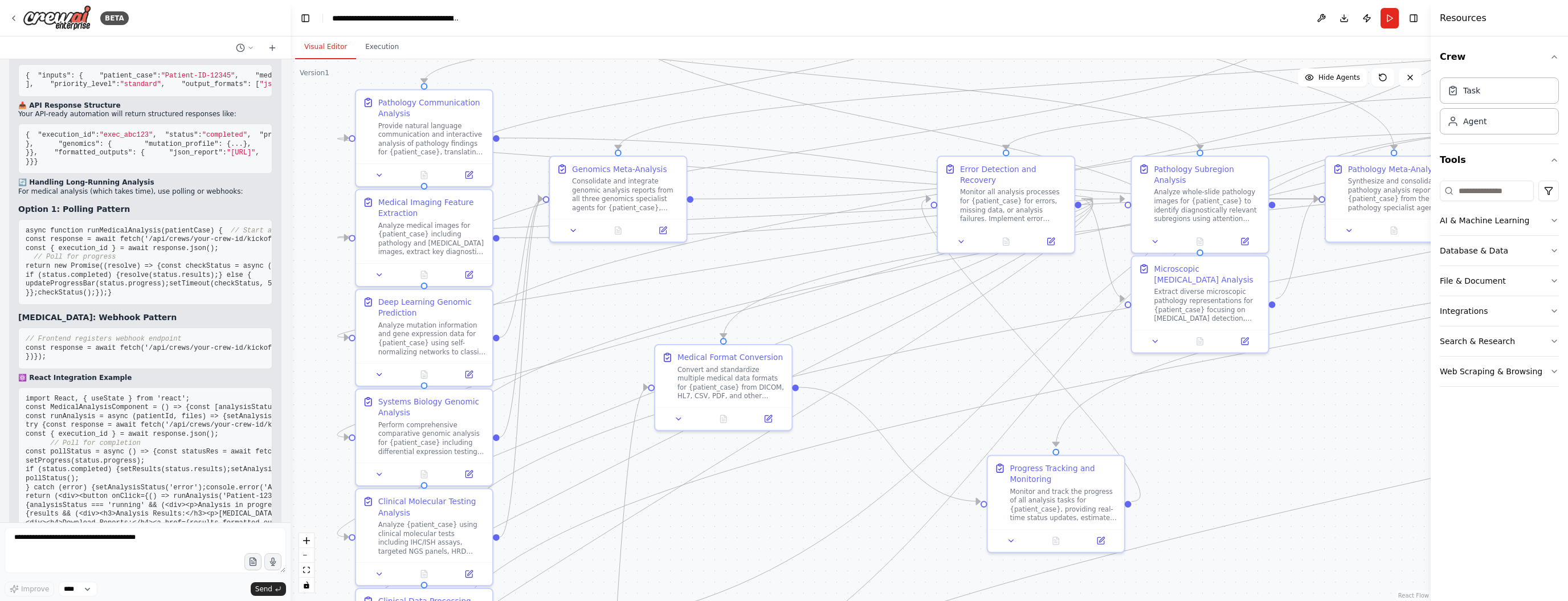
scroll to position [6627, 0]
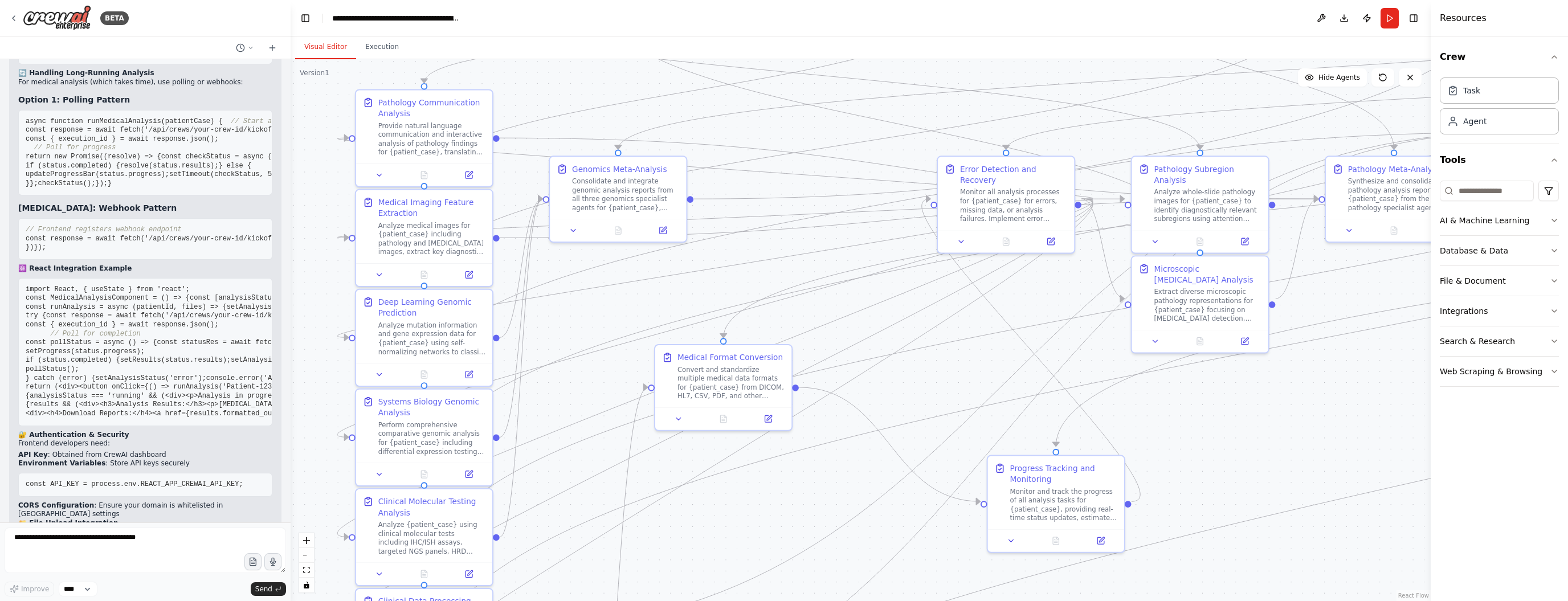
click at [289, 440] on div at bounding box center [289, 300] width 5 height 601
drag, startPoint x: 273, startPoint y: 440, endPoint x: 273, endPoint y: 415, distance: 25.0
click at [273, 415] on div "▶ Thought process Great question! Let me explain how frontend developers can in…" at bounding box center [145, 178] width 273 height 1068
click at [151, 125] on span "async function runMedicalAnalysis(patientCase) {" at bounding box center [124, 121] width 197 height 8
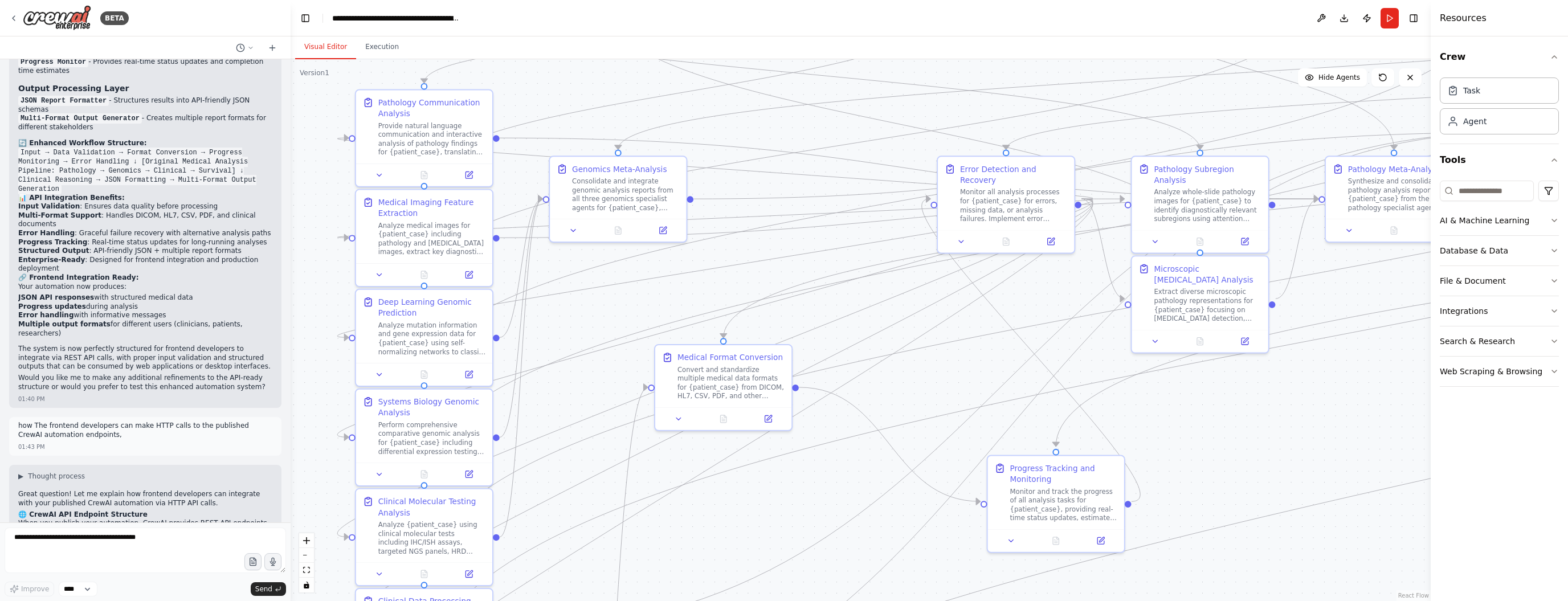
scroll to position [5861, 0]
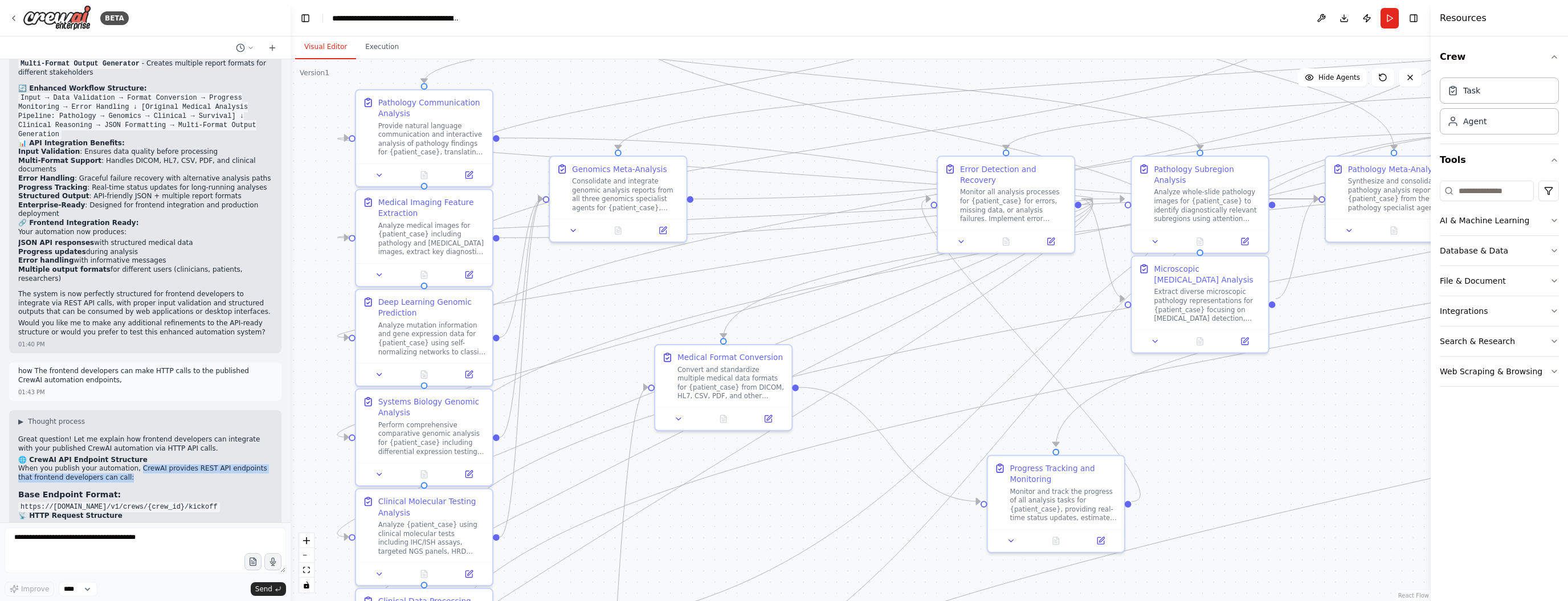
drag, startPoint x: 128, startPoint y: 197, endPoint x: 220, endPoint y: 207, distance: 92.5
click at [220, 464] on p "When you publish your automation, CrewAI provides REST API endpoints that front…" at bounding box center [146, 473] width 254 height 18
drag, startPoint x: 158, startPoint y: 237, endPoint x: 192, endPoint y: 237, distance: 34.0
click at [192, 502] on code "https://[DOMAIN_NAME]/v1/crews/{crew_id}/kickoff" at bounding box center [119, 507] width 201 height 10
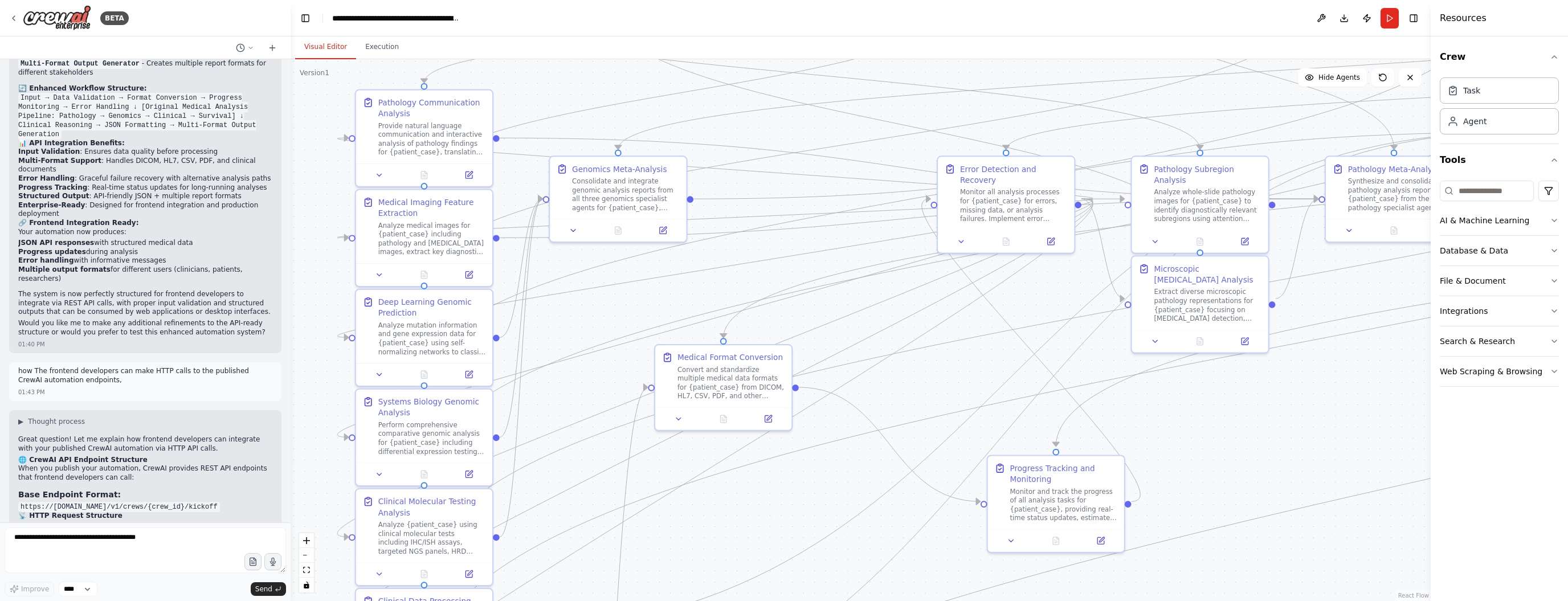
click at [253, 511] on h2 "📡 HTTP Request Structure" at bounding box center [146, 515] width 254 height 9
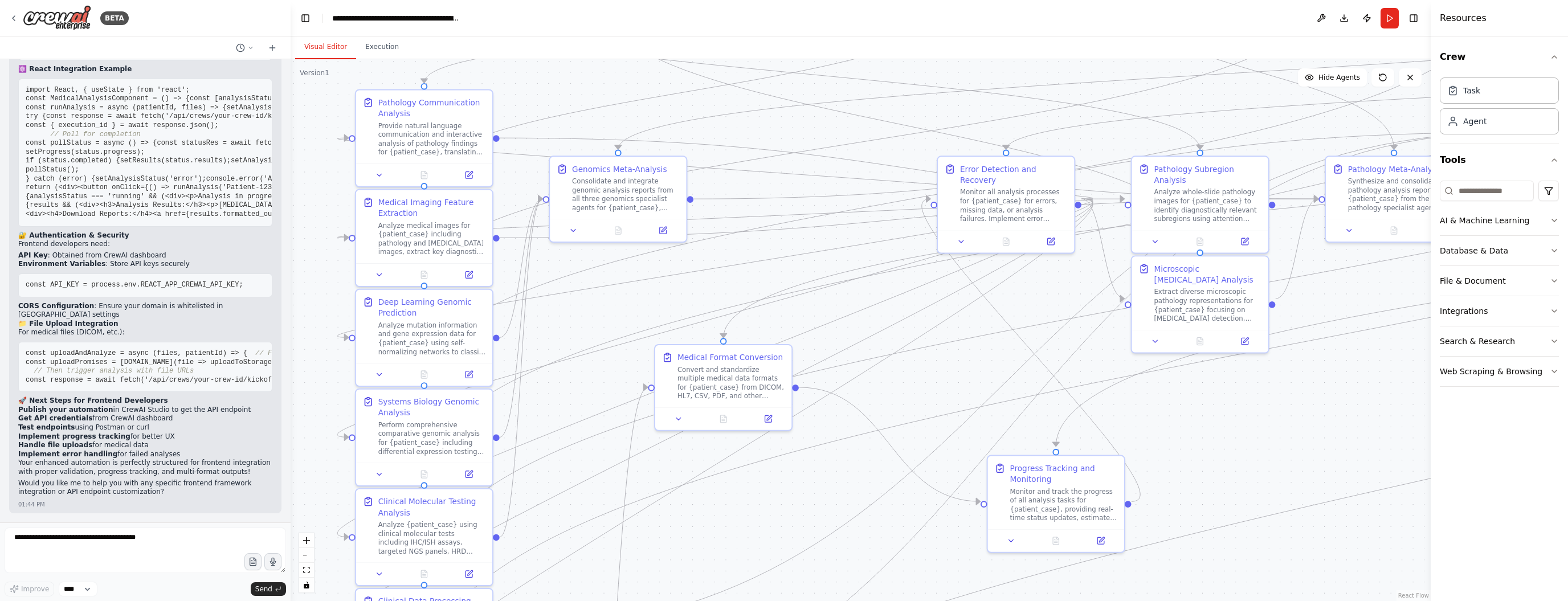
scroll to position [7994, 0]
drag, startPoint x: 230, startPoint y: 412, endPoint x: 7, endPoint y: 408, distance: 223.0
click at [9, 412] on div "Hello! I'm the CrewAI assistant. What kind of automation do you want to build? …" at bounding box center [145, 290] width 290 height 463
copy li "Publish your automation in CrewAI Studio to get the API endpoint"
click at [111, 551] on textarea at bounding box center [146, 550] width 281 height 46
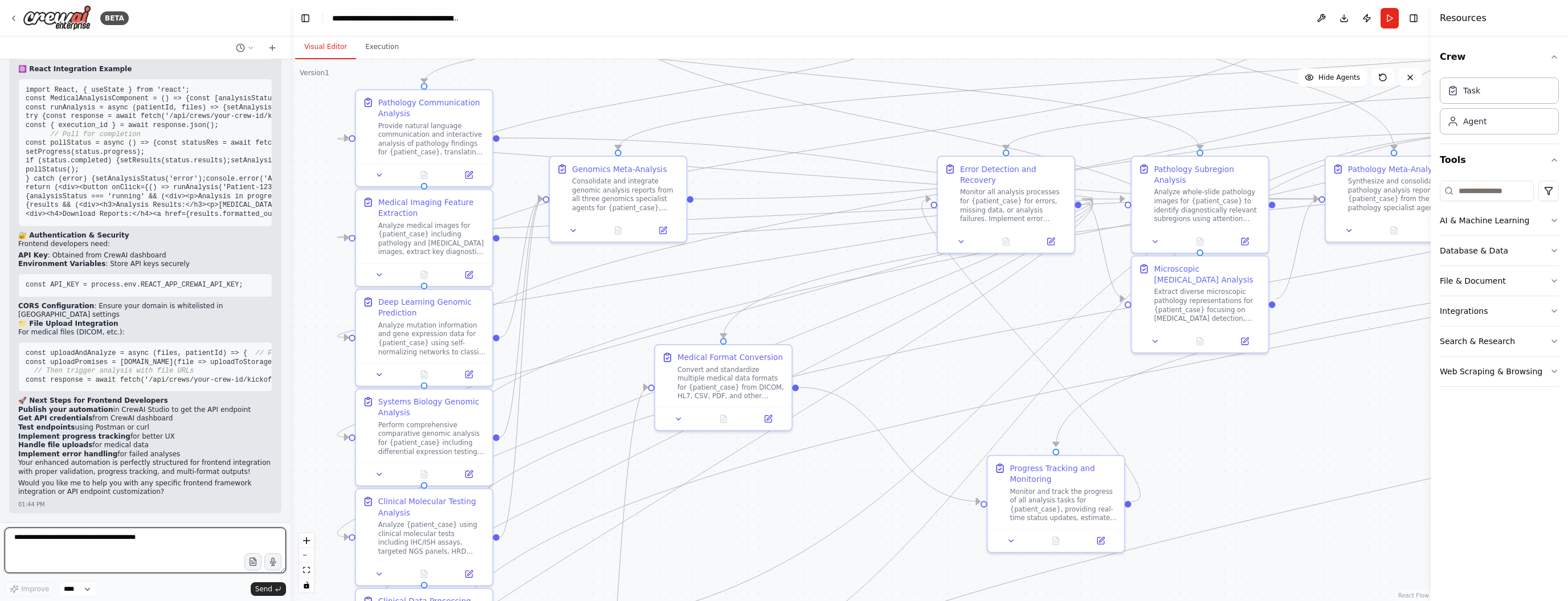
paste textarea "**********"
click at [14, 535] on textarea "**********" at bounding box center [146, 550] width 281 height 46
type textarea "**********"
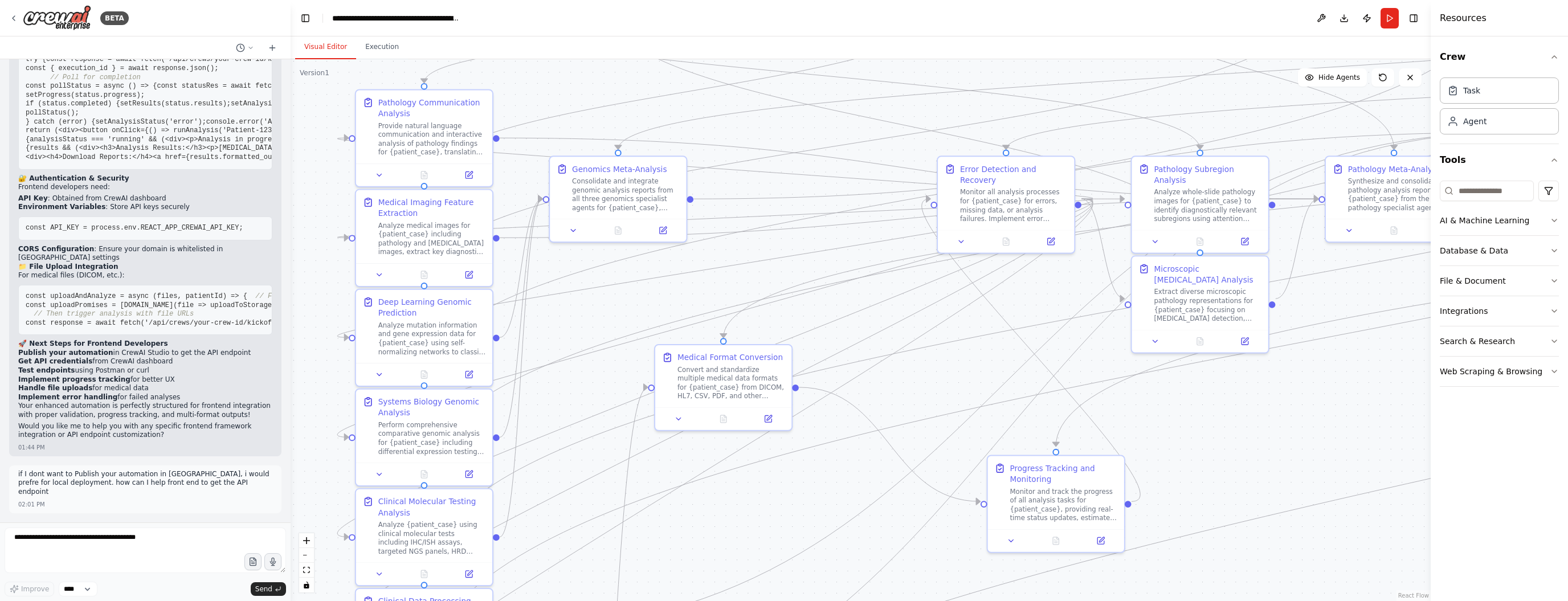
scroll to position [8071, 0]
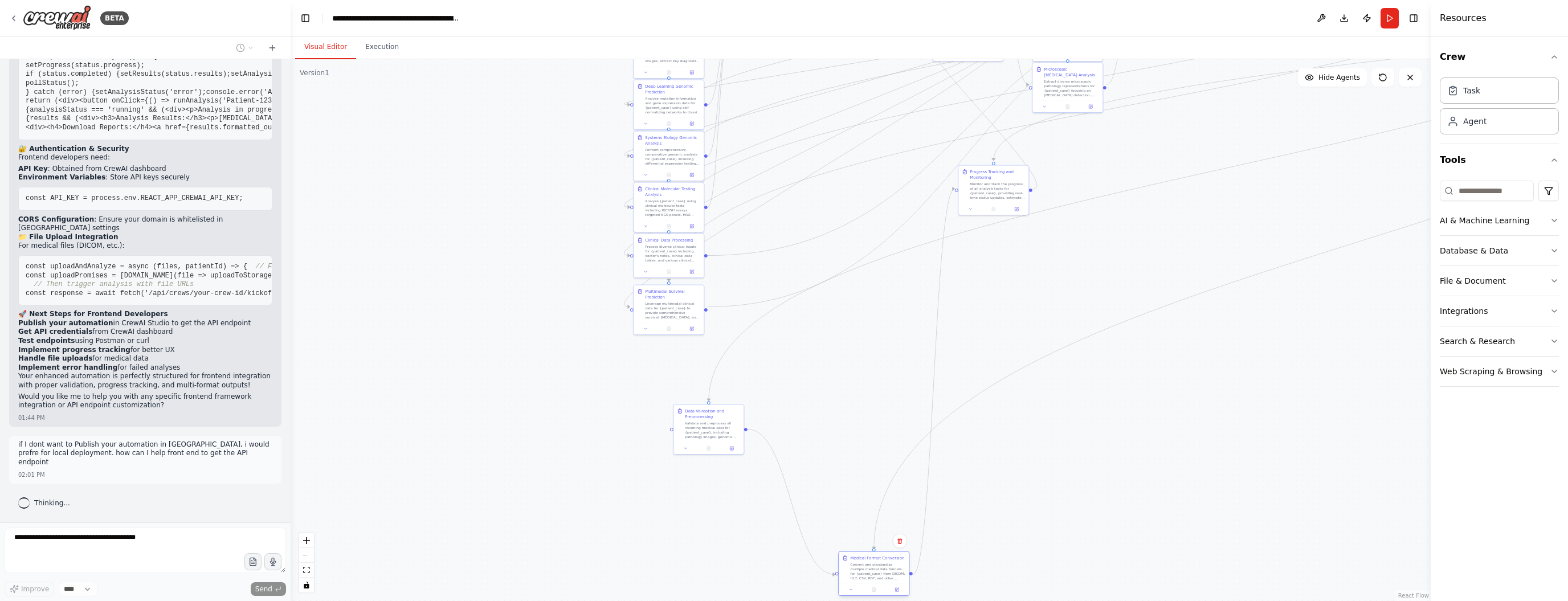
drag, startPoint x: 825, startPoint y: 385, endPoint x: 877, endPoint y: 575, distance: 197.0
click at [877, 575] on div "Convert and standardize multiple medical data formats for {patient_case} from D…" at bounding box center [877, 571] width 55 height 18
drag, startPoint x: 1002, startPoint y: 197, endPoint x: 1099, endPoint y: 512, distance: 329.6
click at [1099, 512] on div "Progress Tracking and Monitoring Monitor and track the progress of all analysis…" at bounding box center [1091, 496] width 70 height 38
drag, startPoint x: 1162, startPoint y: 219, endPoint x: 1203, endPoint y: 514, distance: 297.8
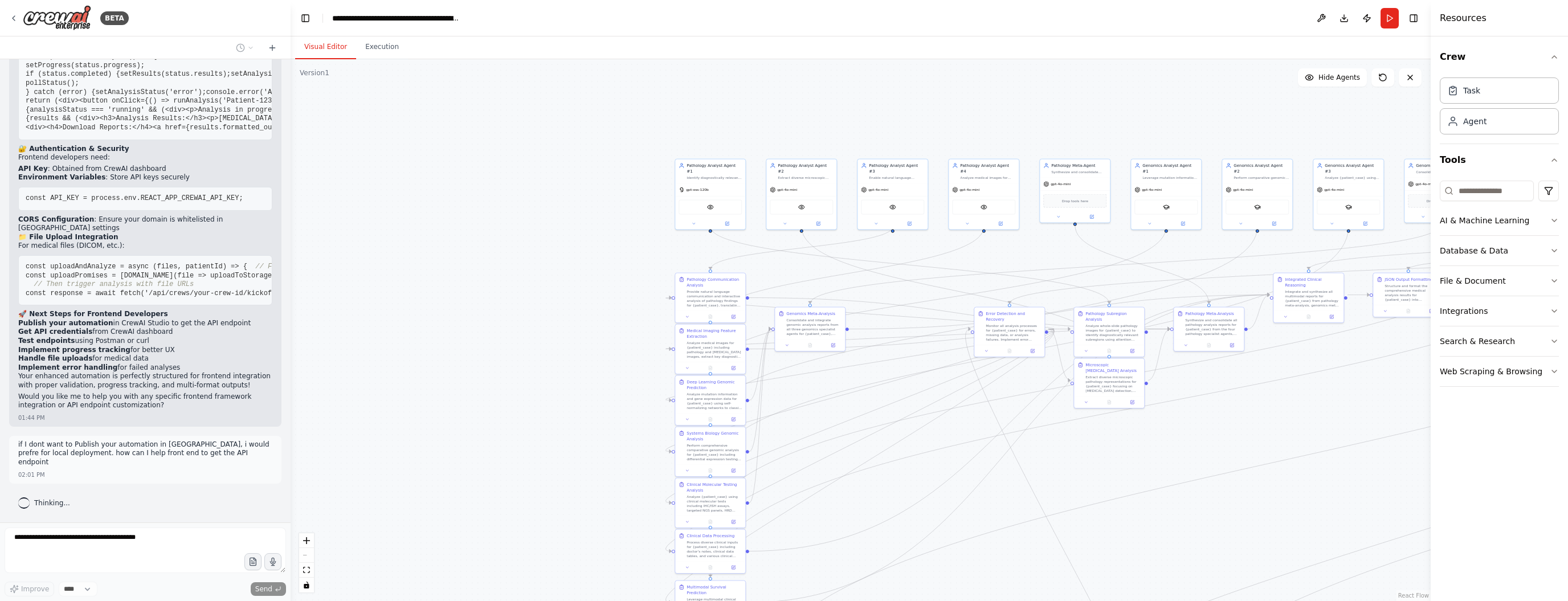
click at [1203, 514] on div ".deletable-edge-delete-btn { width: 20px; height: 20px; border: 0px solid #ffff…" at bounding box center [860, 330] width 1140 height 542
drag, startPoint x: 1005, startPoint y: 327, endPoint x: 497, endPoint y: 251, distance: 513.7
click at [497, 251] on div "Monitor all analysis processes for {patient_case} for errors, missing data, or …" at bounding box center [503, 257] width 55 height 18
drag, startPoint x: 1097, startPoint y: 500, endPoint x: 1202, endPoint y: 324, distance: 204.9
click at [1202, 324] on div ".deletable-edge-delete-btn { width: 20px; height: 20px; border: 0px solid #ffff…" at bounding box center [860, 330] width 1140 height 542
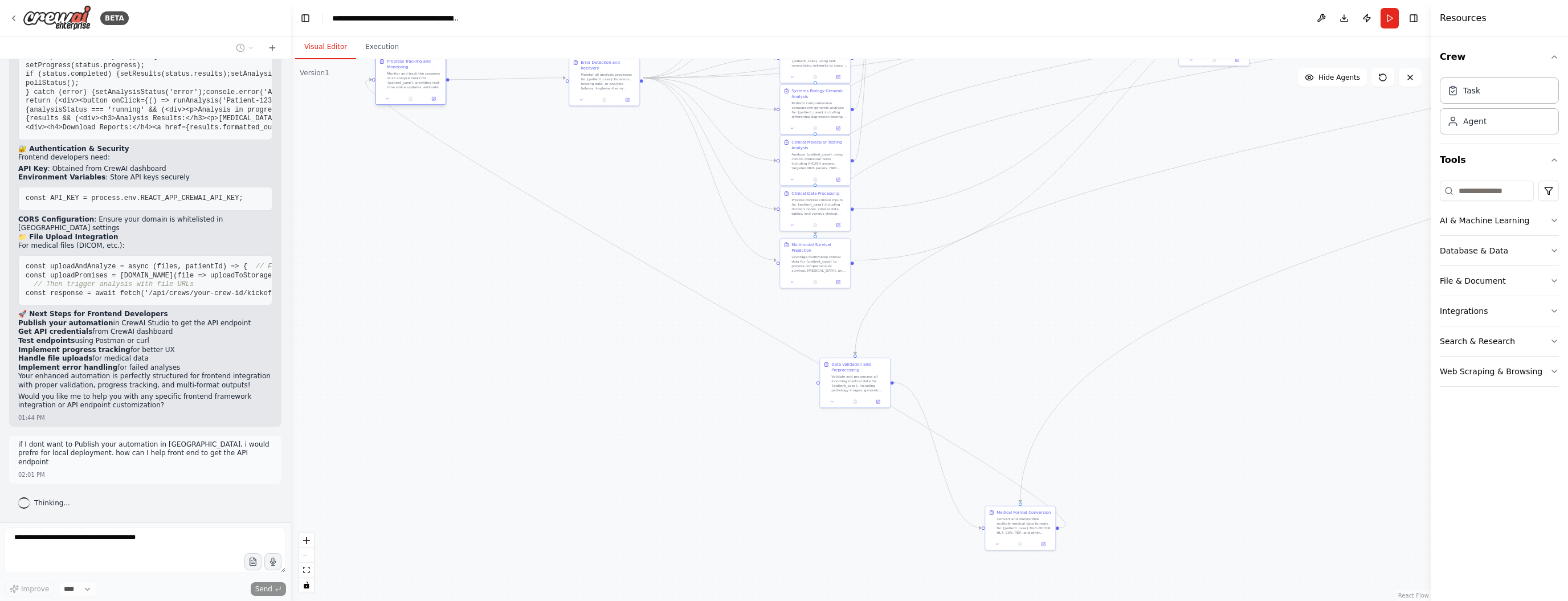
drag, startPoint x: 1258, startPoint y: 457, endPoint x: 433, endPoint y: 83, distance: 905.8
click at [433, 83] on div "Monitor and track the progress of all analysis tasks for {patient_case}, provid…" at bounding box center [414, 80] width 55 height 18
drag, startPoint x: 1020, startPoint y: 535, endPoint x: 348, endPoint y: 96, distance: 802.7
click at [348, 96] on div "Medical Format Conversion Convert and standardize multiple medical data formats…" at bounding box center [349, 82] width 70 height 32
drag, startPoint x: 910, startPoint y: 384, endPoint x: 357, endPoint y: 208, distance: 580.3
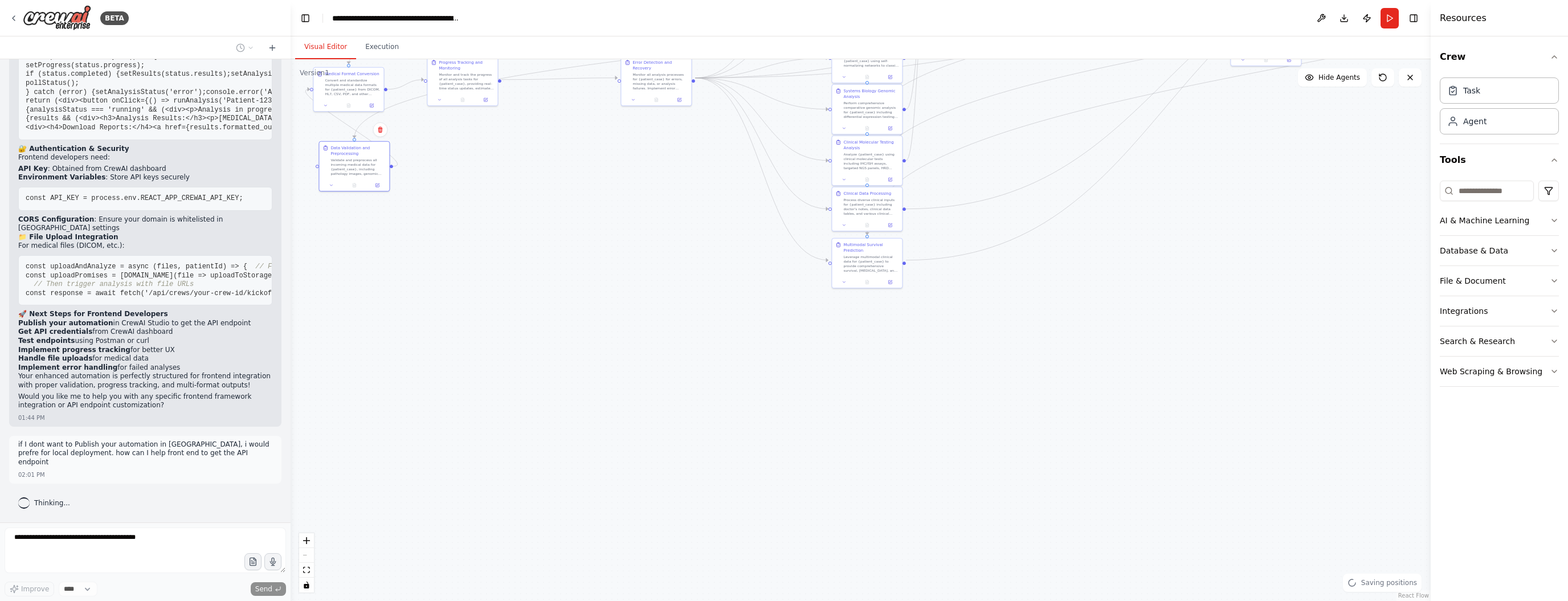
click at [356, 169] on div "Validate and preprocess all incoming medical data for {patient_case}, including…" at bounding box center [357, 166] width 55 height 18
drag, startPoint x: 534, startPoint y: 316, endPoint x: 903, endPoint y: 533, distance: 428.1
click at [909, 542] on div ".deletable-edge-delete-btn { width: 20px; height: 20px; border: 0px solid #ffff…" at bounding box center [860, 330] width 1140 height 542
drag, startPoint x: 735, startPoint y: 401, endPoint x: 600, endPoint y: 320, distance: 157.4
click at [600, 320] on div "Data Validation and Preprocessing Validate and preprocess all incoming medical …" at bounding box center [609, 310] width 70 height 38
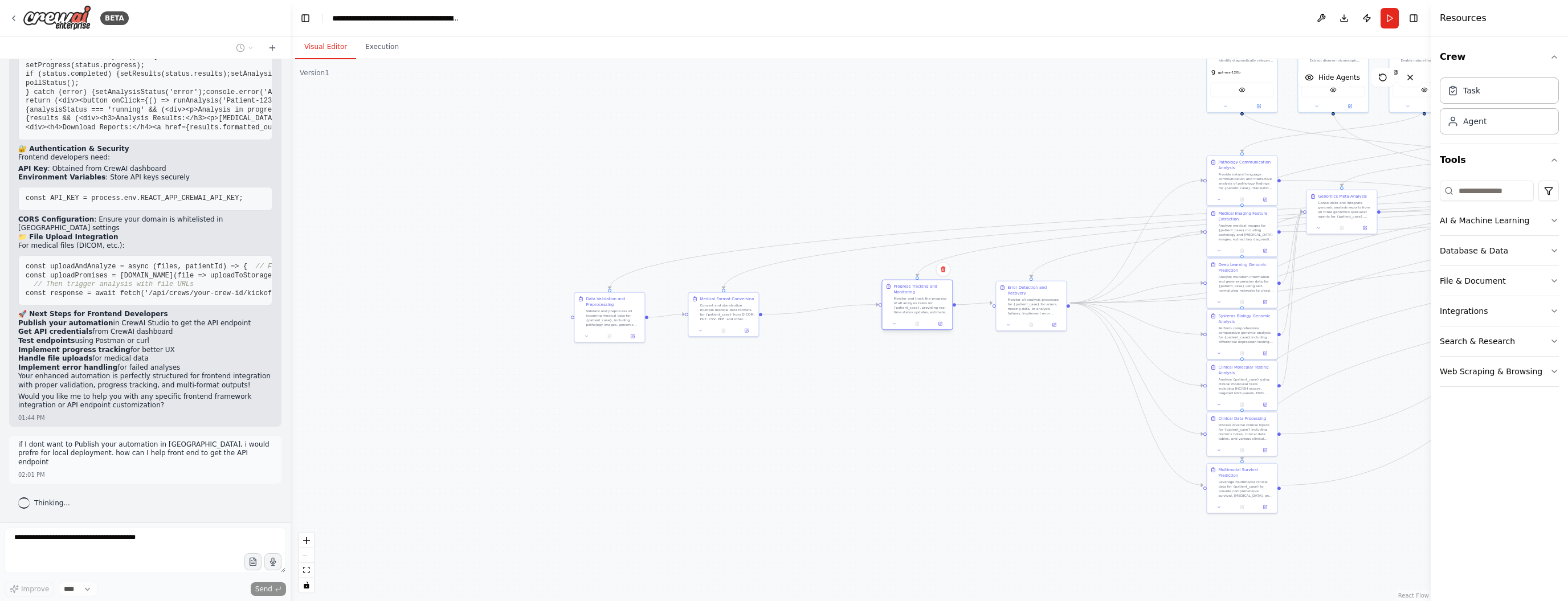
drag, startPoint x: 857, startPoint y: 316, endPoint x: 924, endPoint y: 312, distance: 67.1
click at [924, 312] on div "Monitor and track the progress of all analysis tasks for {patient_case}, provid…" at bounding box center [920, 305] width 55 height 18
drag, startPoint x: 720, startPoint y: 316, endPoint x: 813, endPoint y: 309, distance: 93.3
click at [813, 309] on div "Convert and standardize multiple medical data formats for {patient_case} from D…" at bounding box center [818, 305] width 55 height 18
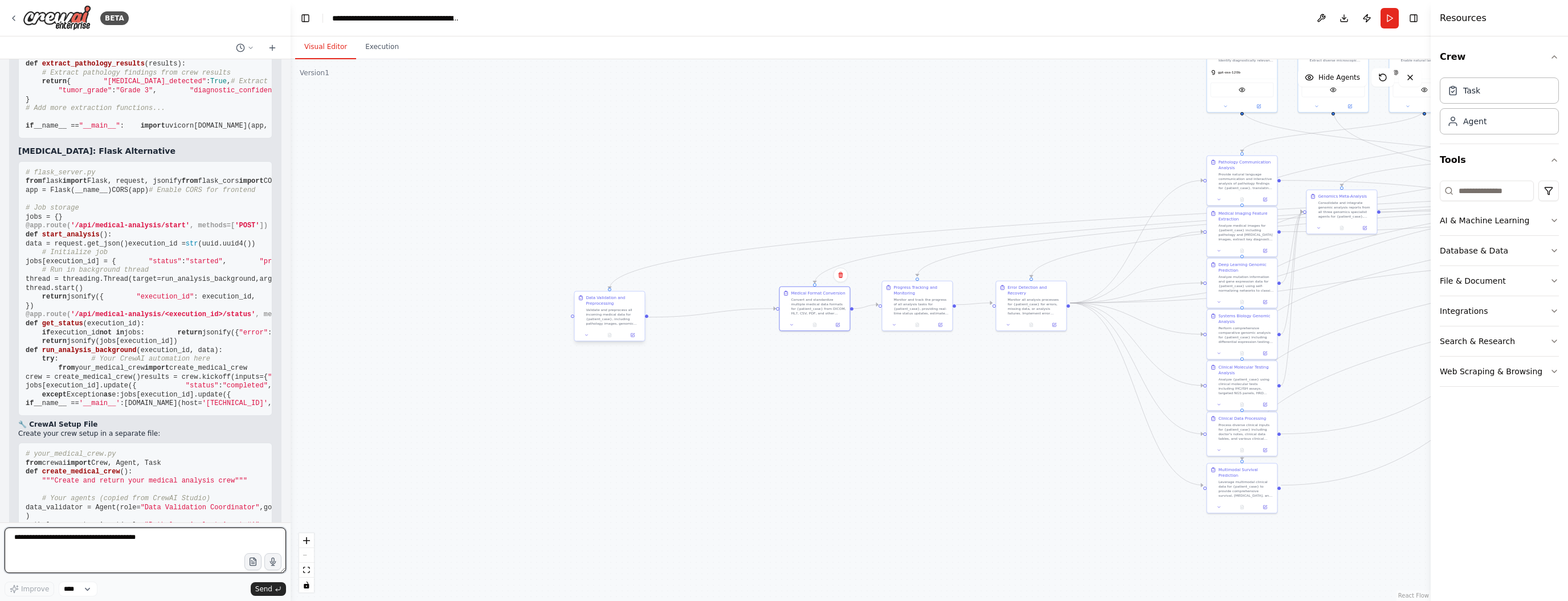
scroll to position [11930, 0]
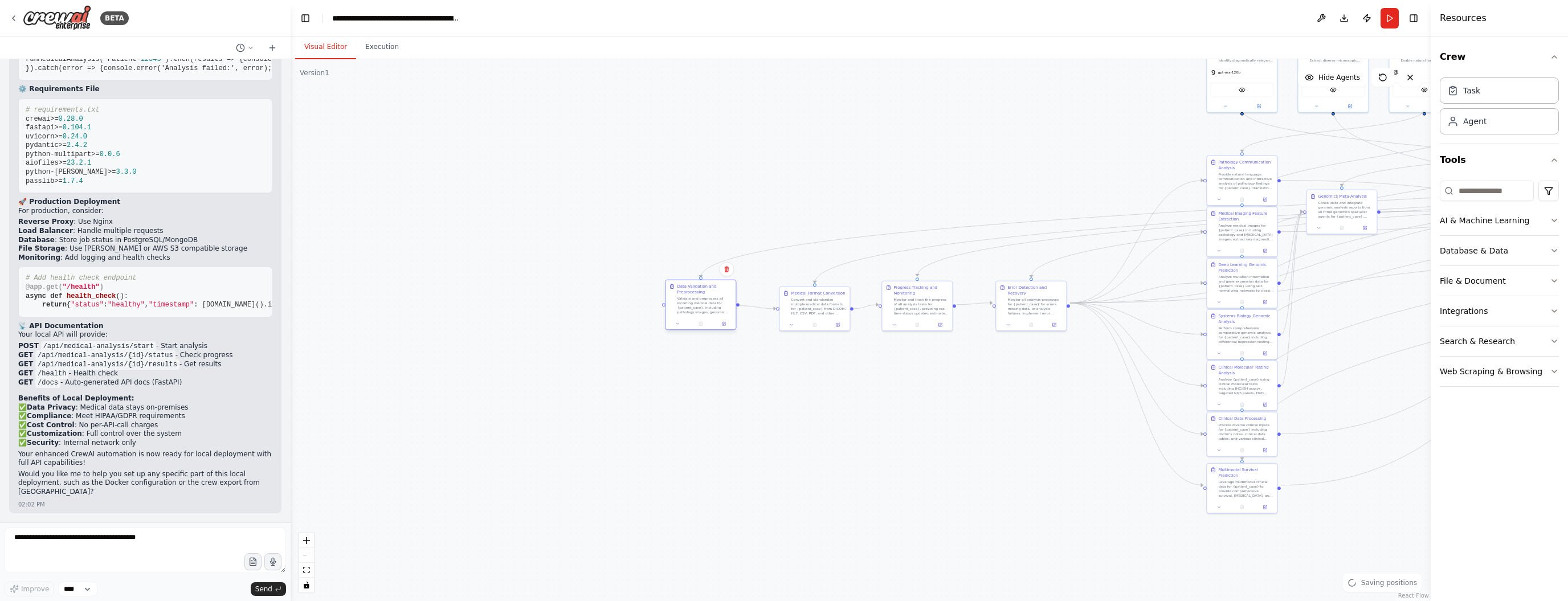
drag, startPoint x: 611, startPoint y: 316, endPoint x: 704, endPoint y: 307, distance: 93.4
click at [704, 307] on div "Validate and preprocess all incoming medical data for {patient_case}, including…" at bounding box center [704, 305] width 55 height 18
drag, startPoint x: 970, startPoint y: 467, endPoint x: 1105, endPoint y: 427, distance: 140.8
click at [506, 465] on div ".deletable-edge-delete-btn { width: 20px; height: 20px; border: 0px solid #ffff…" at bounding box center [860, 330] width 1140 height 542
drag, startPoint x: 1252, startPoint y: 416, endPoint x: 1013, endPoint y: 527, distance: 263.5
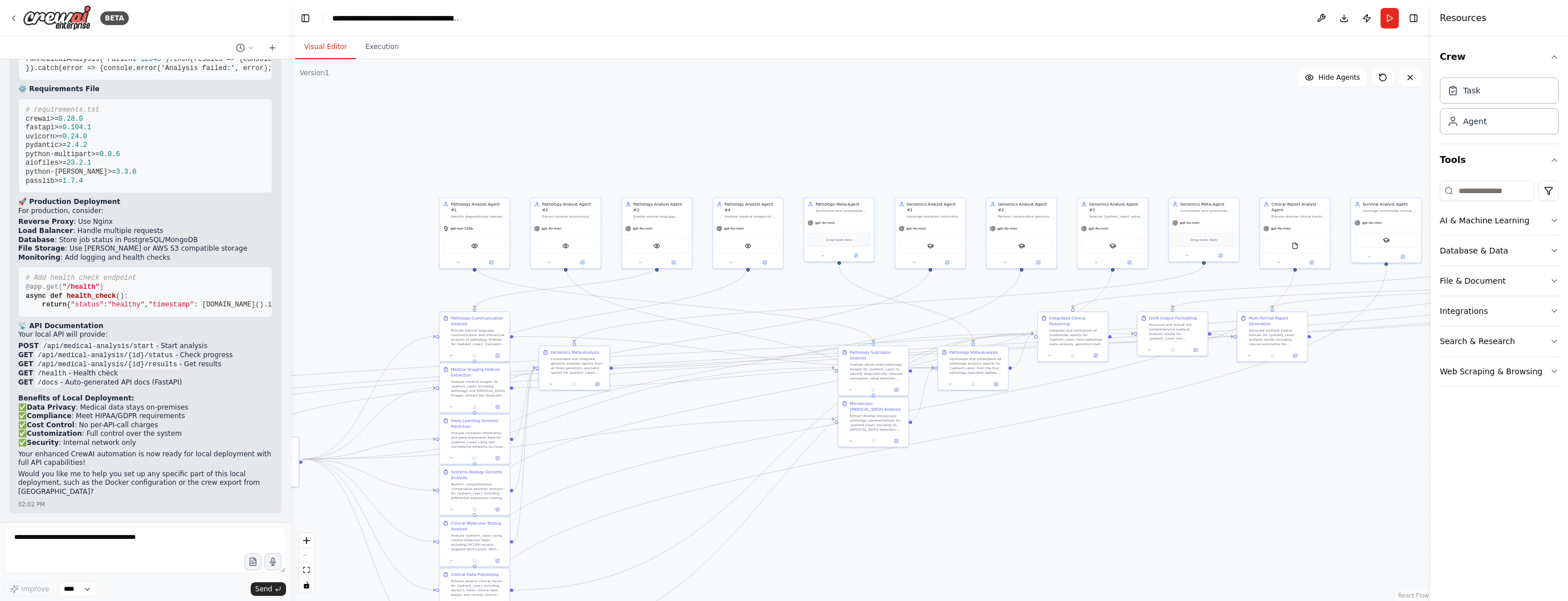
click at [1013, 527] on div ".deletable-edge-delete-btn { width: 20px; height: 20px; border: 0px solid #ffff…" at bounding box center [860, 330] width 1140 height 542
drag, startPoint x: 1327, startPoint y: 475, endPoint x: 1236, endPoint y: 498, distance: 93.9
click at [1236, 498] on div ".deletable-edge-delete-btn { width: 20px; height: 20px; border: 0px solid #ffff…" at bounding box center [860, 330] width 1140 height 542
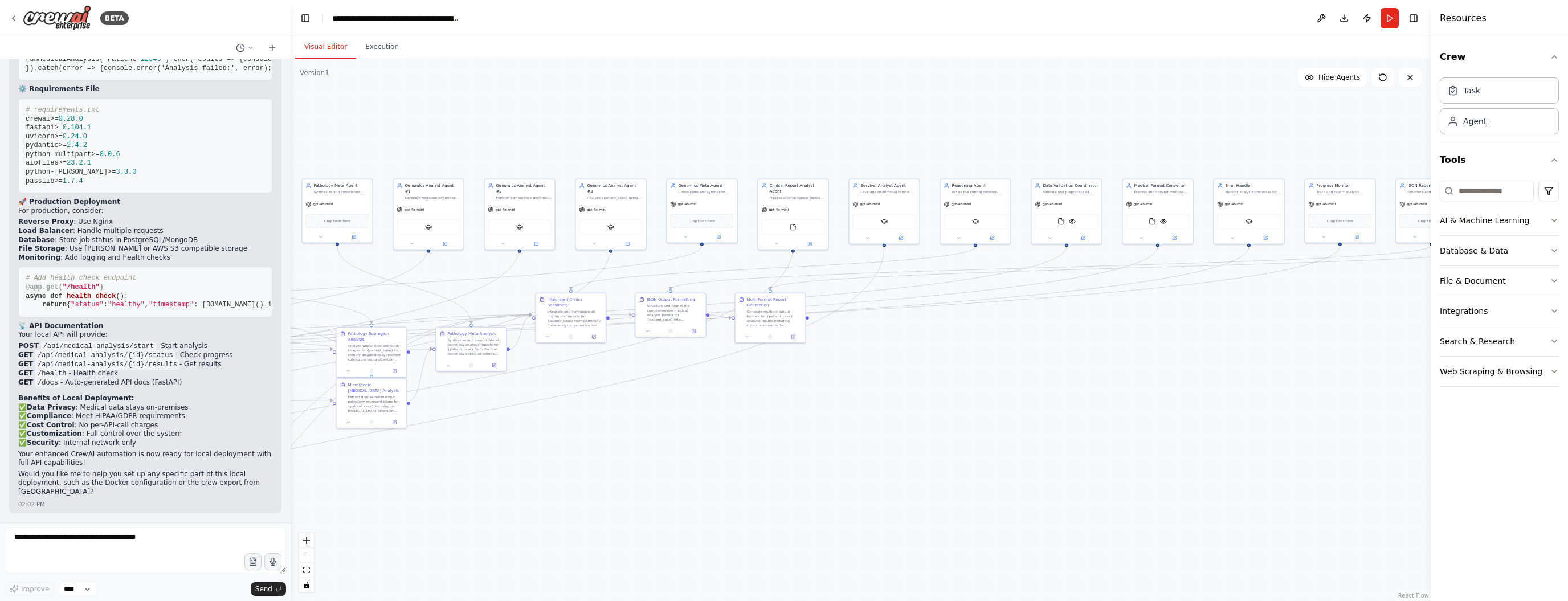
drag, startPoint x: 1322, startPoint y: 440, endPoint x: 921, endPoint y: 394, distance: 403.6
click at [921, 396] on div ".deletable-edge-delete-btn { width: 20px; height: 20px; border: 0px solid #ffff…" at bounding box center [860, 330] width 1140 height 542
click at [1061, 195] on div "Data Validation Coordinator Validate and preprocess all incoming medical data f…" at bounding box center [1067, 187] width 70 height 18
click at [1172, 205] on div "gpt-4o-mini" at bounding box center [1158, 203] width 70 height 13
click at [1077, 198] on div "gpt-4o-mini" at bounding box center [1067, 203] width 70 height 13
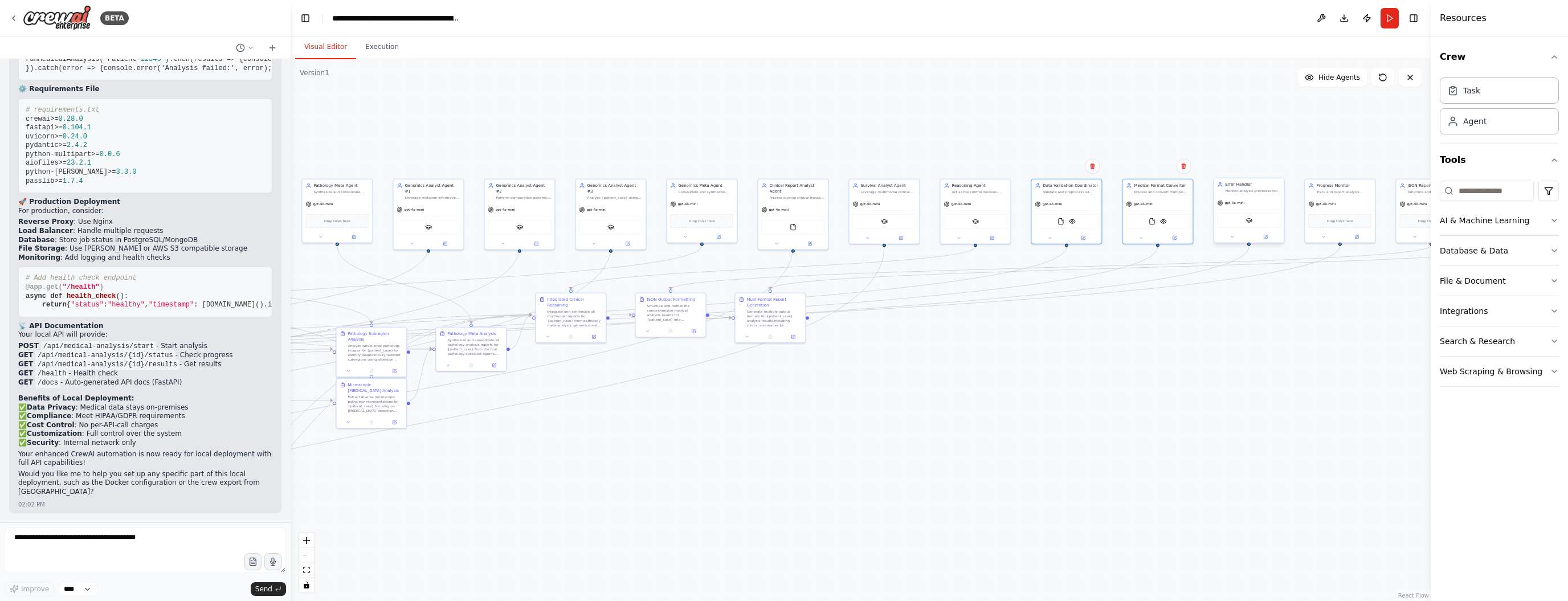
click at [1225, 219] on div "SerplyScholarSearchTool" at bounding box center [1248, 221] width 63 height 15
click at [1331, 223] on div "Drop tools here" at bounding box center [1339, 220] width 63 height 14
drag, startPoint x: 1321, startPoint y: 352, endPoint x: 1025, endPoint y: 368, distance: 296.4
click at [1025, 368] on div ".deletable-edge-delete-btn { width: 20px; height: 20px; border: 0px solid #ffff…" at bounding box center [860, 330] width 1140 height 542
drag, startPoint x: 900, startPoint y: 380, endPoint x: 1215, endPoint y: 354, distance: 316.1
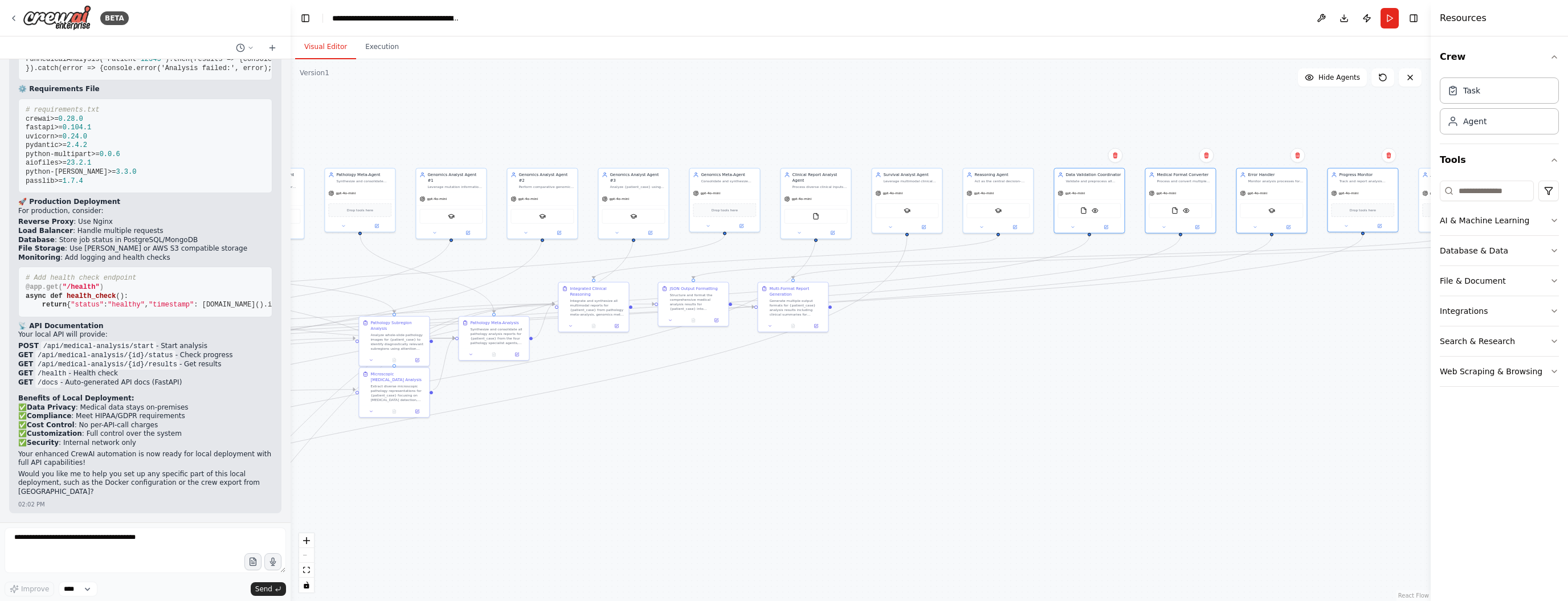
click at [1215, 354] on div ".deletable-edge-delete-btn { width: 20px; height: 20px; border: 0px solid #ffff…" at bounding box center [860, 330] width 1140 height 542
drag, startPoint x: 1103, startPoint y: 195, endPoint x: 397, endPoint y: 172, distance: 706.4
click at [397, 172] on div "gpt-4o-mini" at bounding box center [384, 169] width 70 height 13
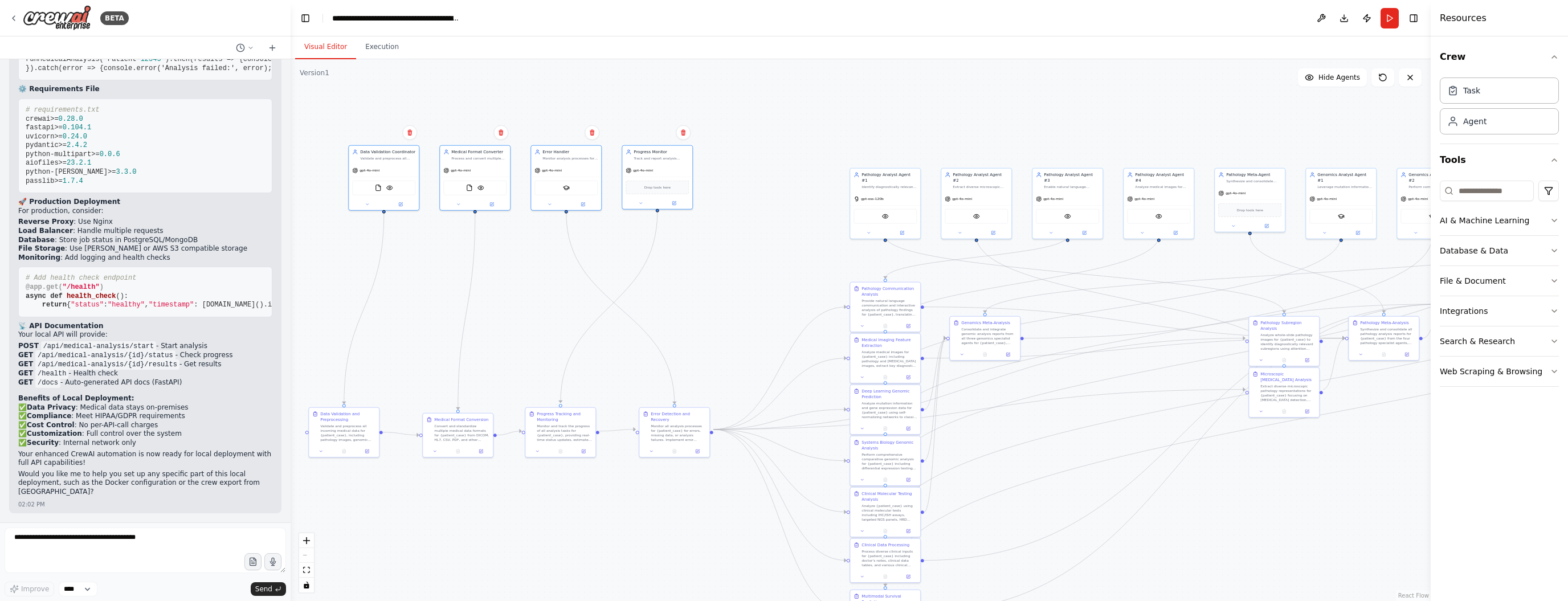
click at [750, 232] on div ".deletable-edge-delete-btn { width: 20px; height: 20px; border: 0px solid #ffff…" at bounding box center [860, 330] width 1140 height 542
drag, startPoint x: 663, startPoint y: 177, endPoint x: 537, endPoint y: 250, distance: 145.6
click at [538, 262] on div "Drop tools here" at bounding box center [532, 271] width 70 height 21
drag, startPoint x: 593, startPoint y: 169, endPoint x: 676, endPoint y: 331, distance: 182.0
click at [676, 331] on div "gpt-4o-mini" at bounding box center [675, 334] width 70 height 13
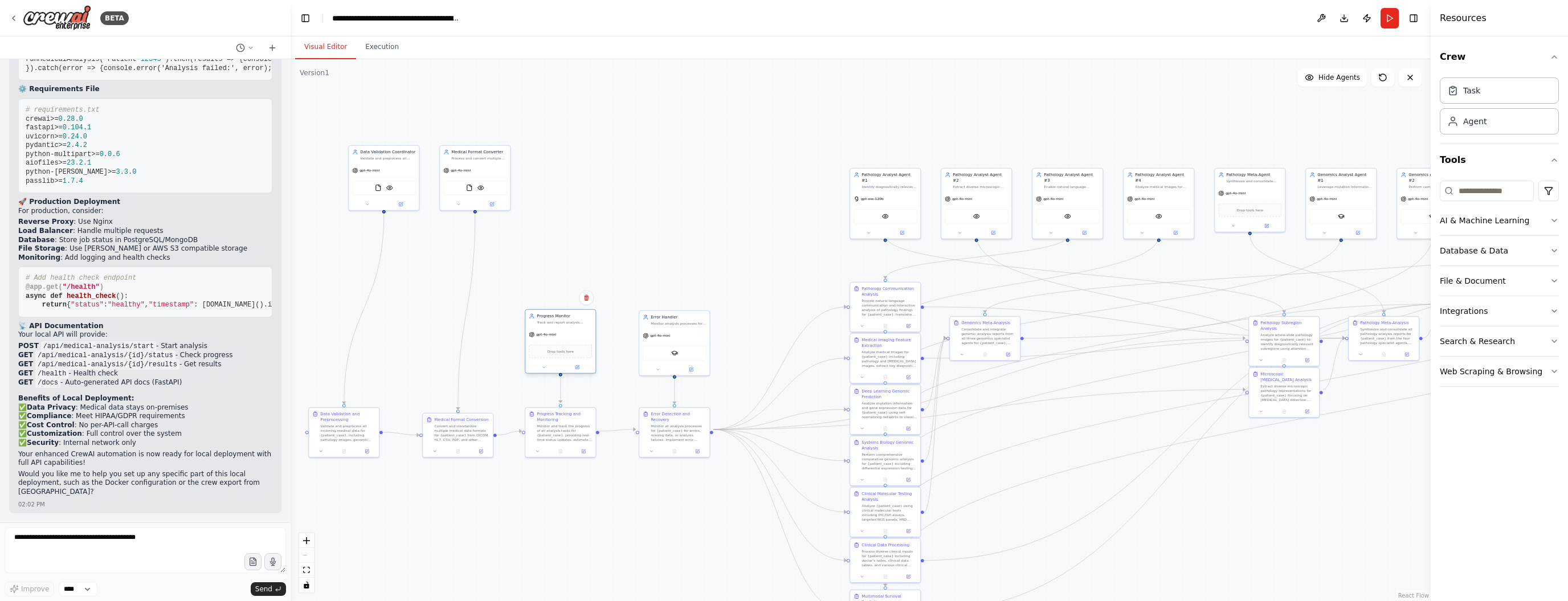
drag, startPoint x: 530, startPoint y: 246, endPoint x: 558, endPoint y: 326, distance: 84.8
click at [558, 326] on div "Progress Monitor Track and report analysis progress for {patient_case}, providi…" at bounding box center [561, 319] width 70 height 18
drag, startPoint x: 471, startPoint y: 148, endPoint x: 454, endPoint y: 312, distance: 164.9
click at [454, 312] on div "Medical Format Converter Process and convert multiple medical data formats for …" at bounding box center [458, 319] width 70 height 18
drag, startPoint x: 381, startPoint y: 156, endPoint x: 344, endPoint y: 320, distance: 168.1
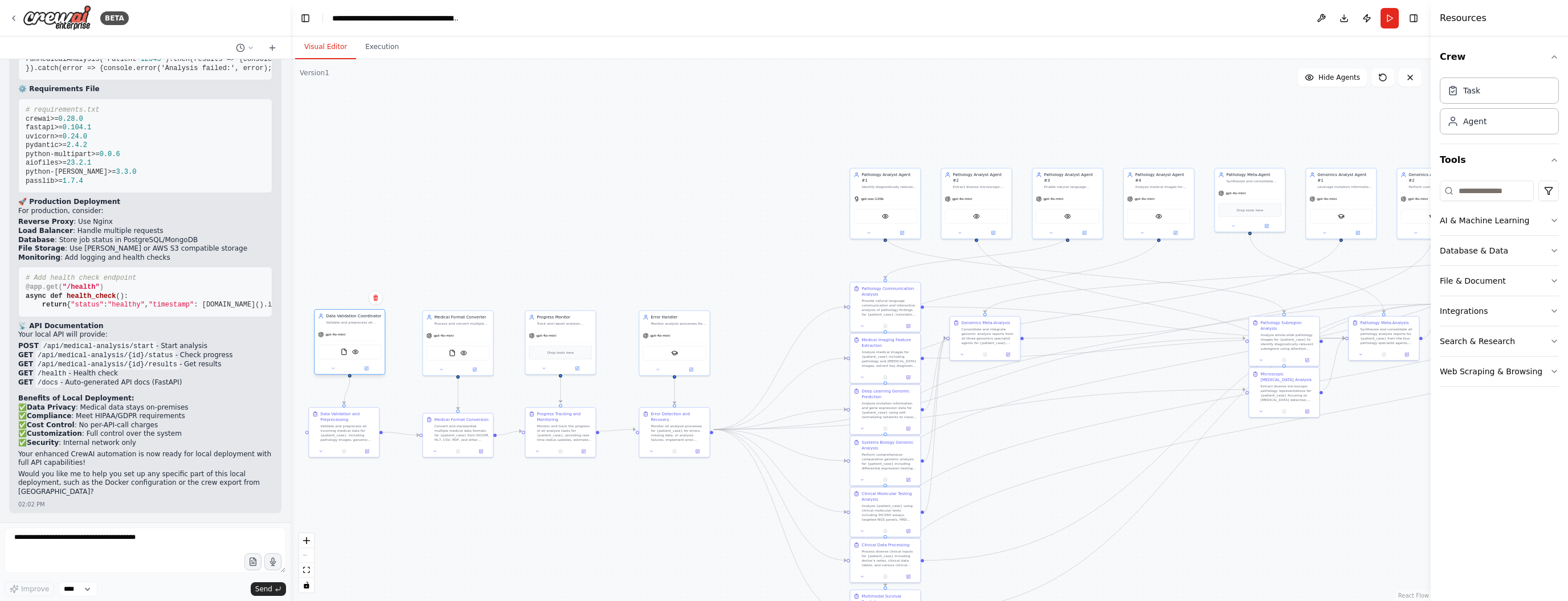
click at [344, 320] on div "Validate and preprocess all incoming medical data formats for {patient_case}, e…" at bounding box center [353, 322] width 55 height 5
drag, startPoint x: 349, startPoint y: 326, endPoint x: 340, endPoint y: 332, distance: 10.8
click at [340, 332] on div "Data Validation Coordinator Validate and preprocess all incoming medical data f…" at bounding box center [344, 324] width 70 height 18
drag, startPoint x: 1254, startPoint y: 531, endPoint x: 1105, endPoint y: 322, distance: 256.7
click at [1105, 322] on div ".deletable-edge-delete-btn { width: 20px; height: 20px; border: 0px solid #ffff…" at bounding box center [860, 330] width 1140 height 542
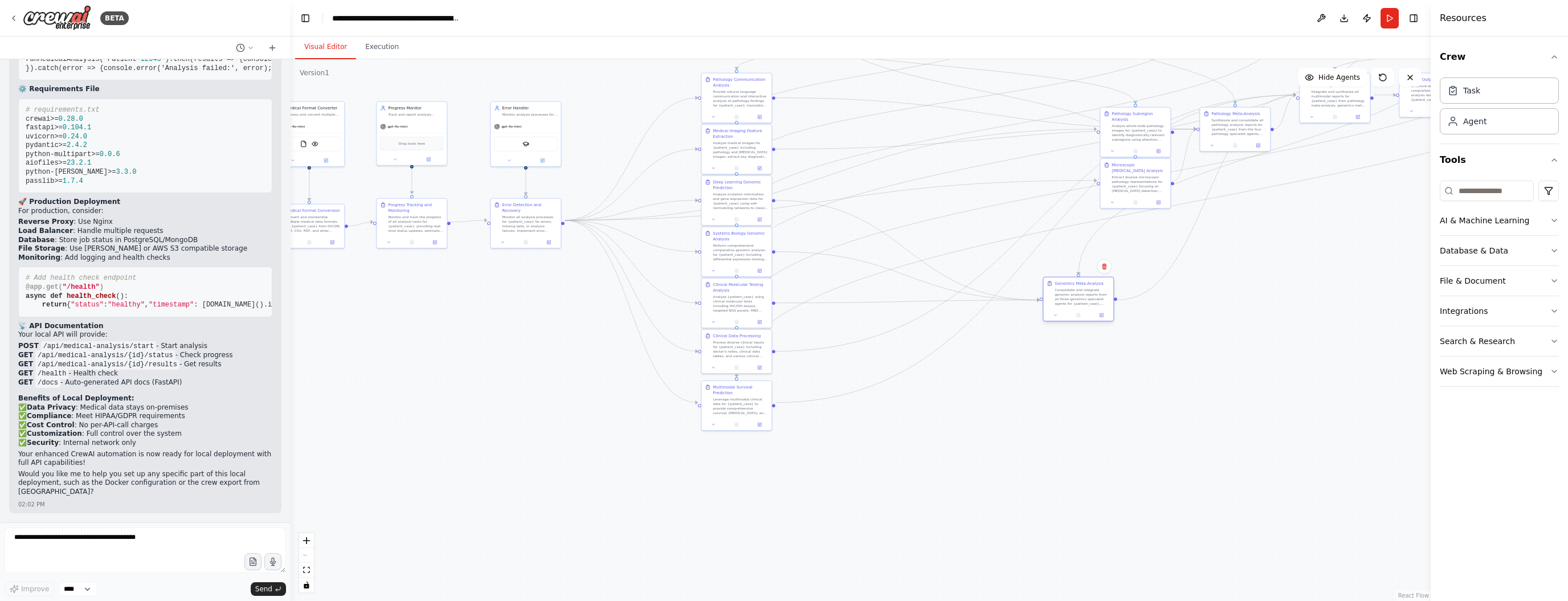
drag, startPoint x: 832, startPoint y: 129, endPoint x: 1075, endPoint y: 302, distance: 298.3
click at [1075, 302] on div "Consolidate and integrate genomic analysis reports from all three genomics spec…" at bounding box center [1082, 297] width 55 height 18
drag, startPoint x: 1243, startPoint y: 325, endPoint x: 992, endPoint y: 449, distance: 280.0
click at [992, 449] on div ".deletable-edge-delete-btn { width: 20px; height: 20px; border: 0px solid #ffff…" at bounding box center [860, 330] width 1140 height 542
drag, startPoint x: 888, startPoint y: 308, endPoint x: 493, endPoint y: 169, distance: 418.7
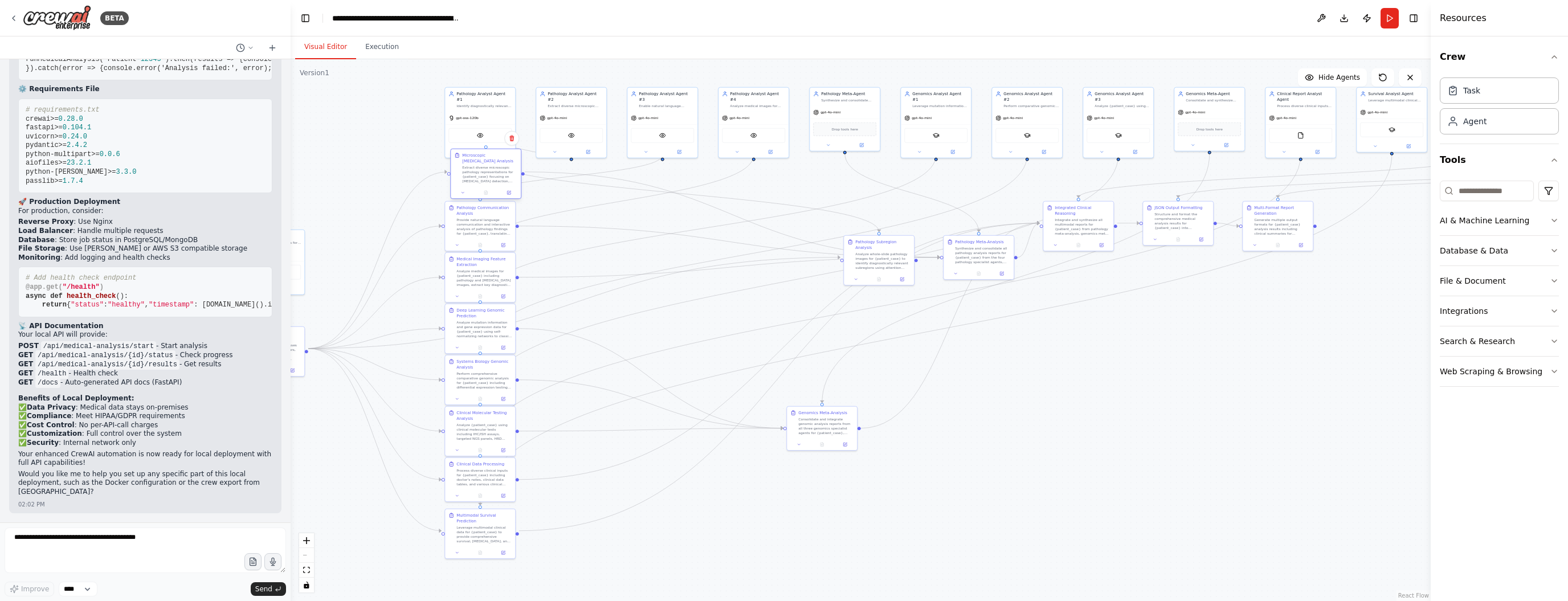
click at [493, 169] on div "Extract diverse microscopic pathology representations for {patient_case} focusi…" at bounding box center [489, 174] width 55 height 18
drag, startPoint x: 880, startPoint y: 255, endPoint x: 481, endPoint y: 123, distance: 420.3
click at [481, 123] on div "Analyze whole-slide pathology images for {patient_case} to identify diagnostica…" at bounding box center [484, 129] width 55 height 18
drag, startPoint x: 1008, startPoint y: 443, endPoint x: 1027, endPoint y: 444, distance: 19.0
click at [1036, 455] on div ".deletable-edge-delete-btn { width: 20px; height: 20px; border: 0px solid #ffff…" at bounding box center [860, 330] width 1140 height 542
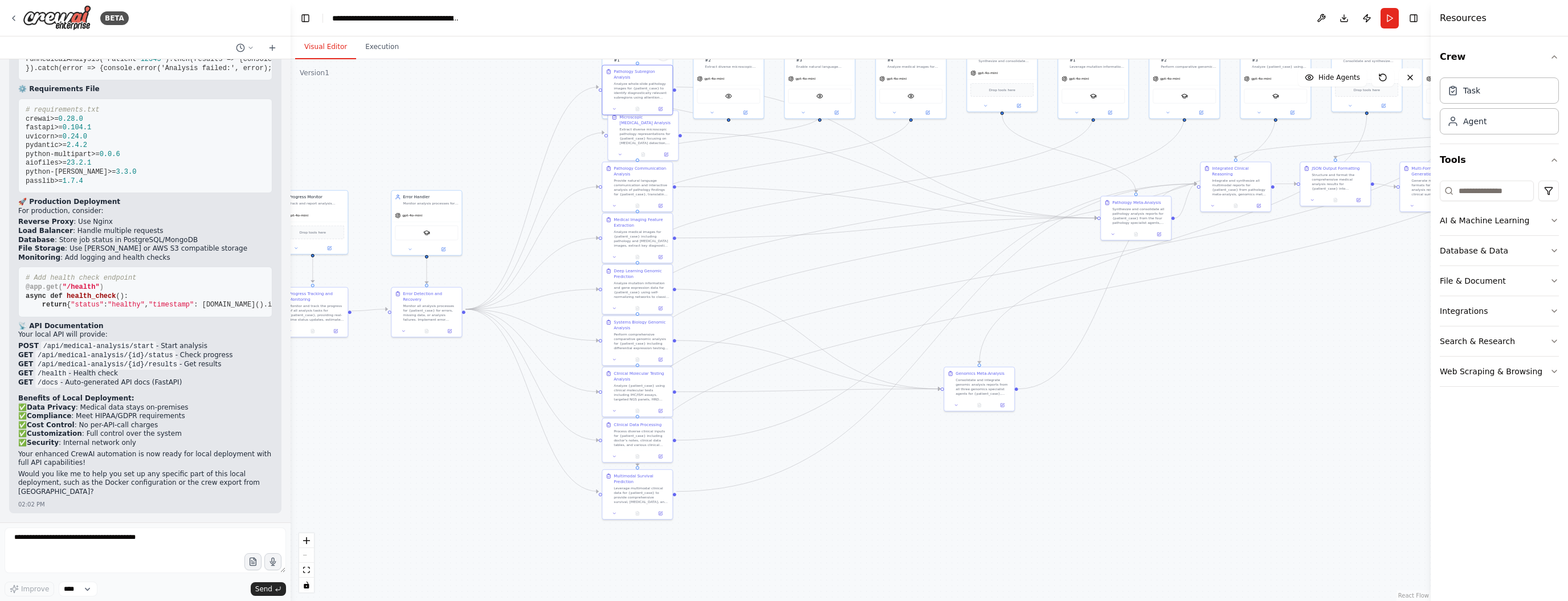
drag, startPoint x: 748, startPoint y: 579, endPoint x: 839, endPoint y: 581, distance: 91.0
click at [839, 581] on div ".deletable-edge-delete-btn { width: 20px; height: 20px; border: 0px solid #ffff…" at bounding box center [860, 330] width 1140 height 542
click at [658, 485] on div "Leverage multimodal clinical data for {patient_case} to provide comprehensive s…" at bounding box center [640, 493] width 55 height 18
drag, startPoint x: 640, startPoint y: 433, endPoint x: 642, endPoint y: 425, distance: 8.2
click at [640, 433] on div "Process diverse clinical inputs for {patient_case} including doctor's notes, cl…" at bounding box center [640, 436] width 55 height 18
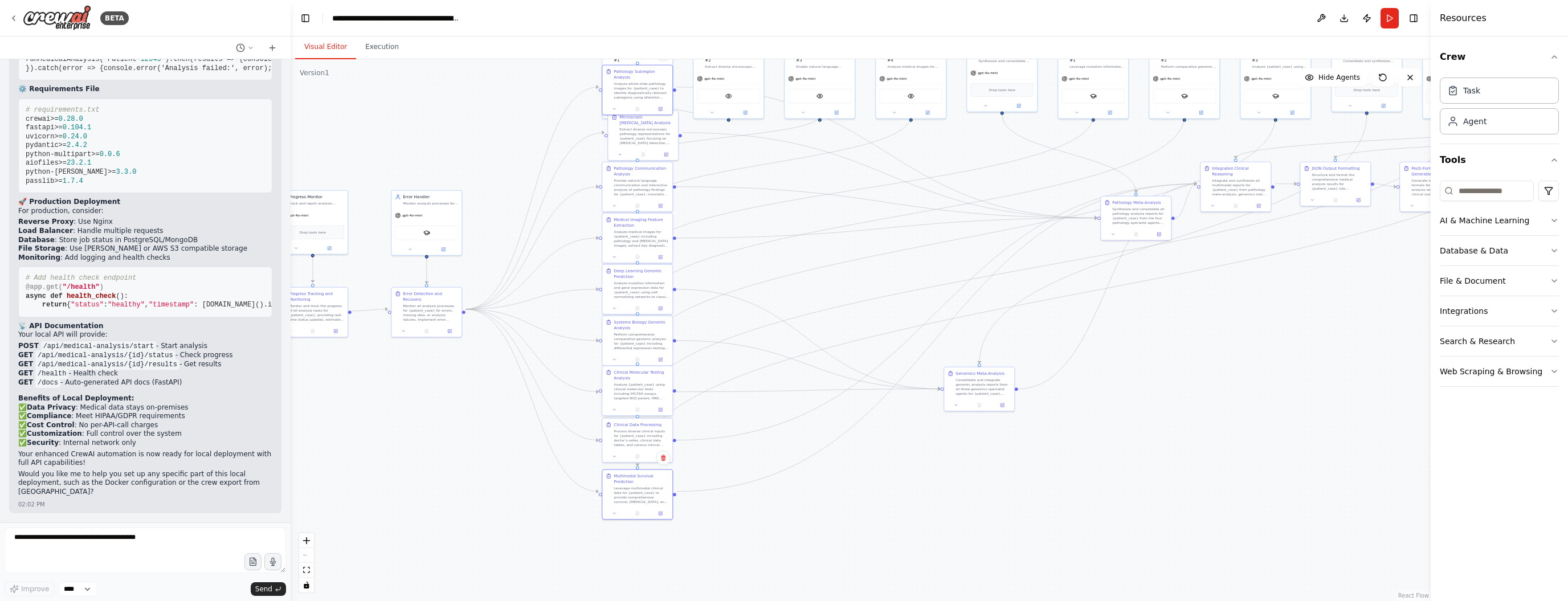
click at [640, 394] on div "Analyze {patient_case} using clinical molecular tests including IHC/ISH assays,…" at bounding box center [640, 391] width 55 height 18
click at [620, 437] on div "Process diverse clinical inputs for {patient_case} including doctor's notes, cl…" at bounding box center [640, 436] width 55 height 18
click at [636, 431] on div "Process diverse clinical inputs for {patient_case} including doctor's notes, cl…" at bounding box center [640, 436] width 55 height 18
click at [630, 425] on div "Clinical Data Processing" at bounding box center [637, 424] width 48 height 6
click at [624, 393] on div "Analyze {patient_case} using clinical molecular tests including IHC/ISH assays,…" at bounding box center [640, 391] width 55 height 18
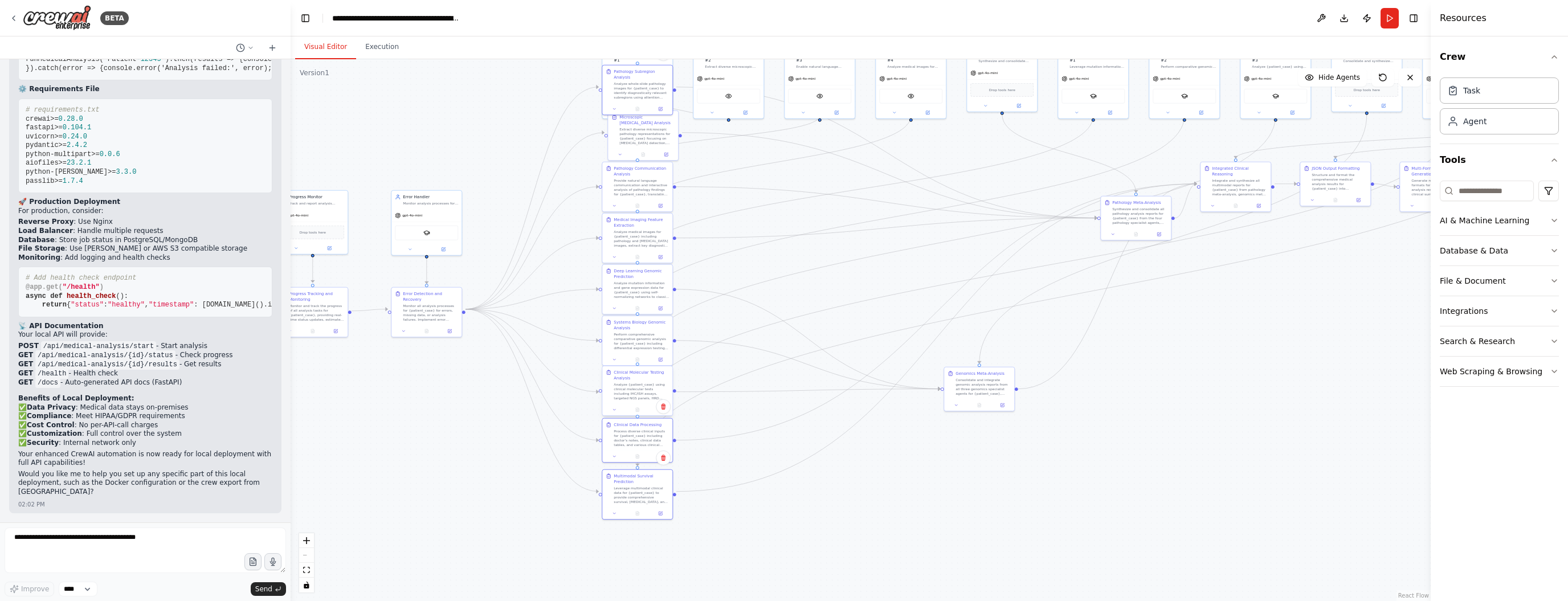
click at [641, 384] on div "Analyze {patient_case} using clinical molecular tests including IHC/ISH assays,…" at bounding box center [640, 391] width 55 height 18
click at [627, 321] on div "Systems Biology Genomic Analysis" at bounding box center [640, 324] width 55 height 11
click at [640, 242] on div "Analyze medical images for {patient_case} including pathology and [MEDICAL_DATA…" at bounding box center [640, 237] width 55 height 18
click at [636, 137] on div "Extract diverse microscopic pathology representations for {patient_case} focusi…" at bounding box center [647, 134] width 55 height 18
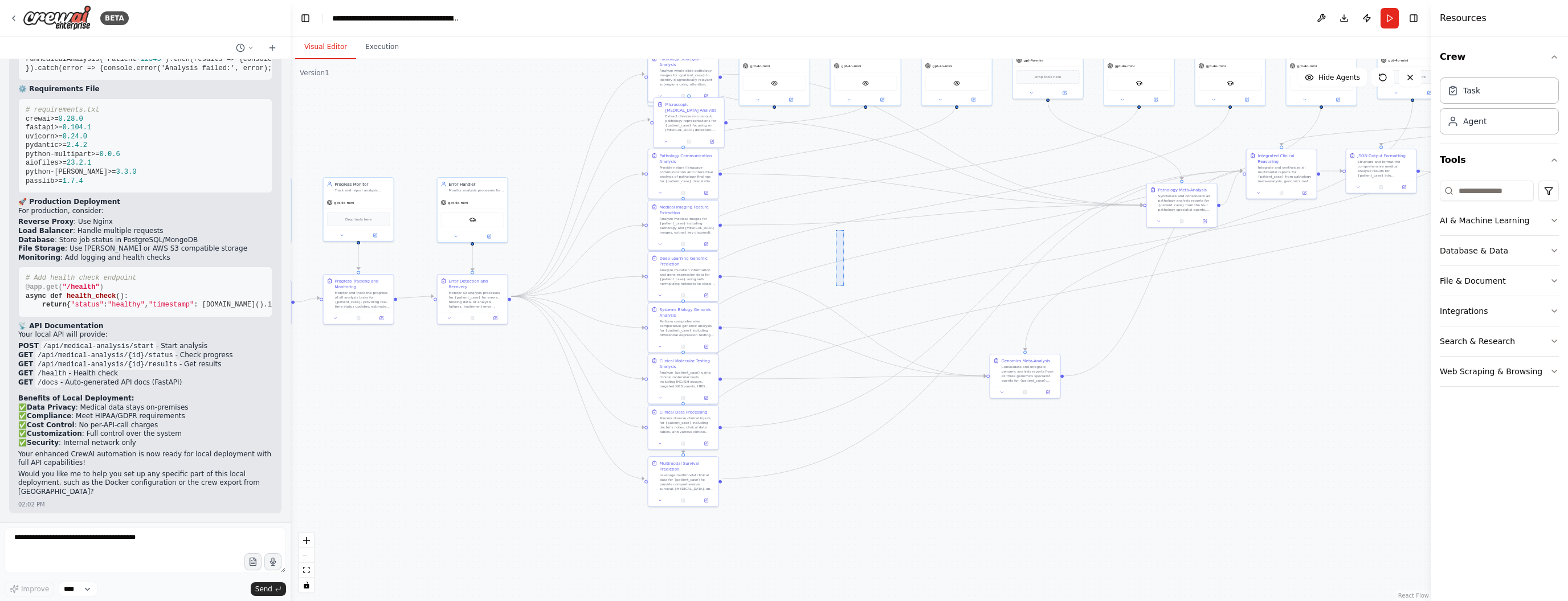
drag, startPoint x: 836, startPoint y: 230, endPoint x: 844, endPoint y: 286, distance: 56.6
click at [844, 286] on div ".deletable-edge-delete-btn { width: 20px; height: 20px; border: 0px solid #ffff…" at bounding box center [860, 330] width 1140 height 542
click at [782, 202] on div ".deletable-edge-delete-btn { width: 20px; height: 20px; border: 0px solid #ffff…" at bounding box center [860, 330] width 1140 height 542
drag, startPoint x: 690, startPoint y: 469, endPoint x: 691, endPoint y: 547, distance: 78.0
click at [691, 547] on div "Leverage multimodal clinical data for {patient_case} to provide comprehensive s…" at bounding box center [687, 555] width 55 height 18
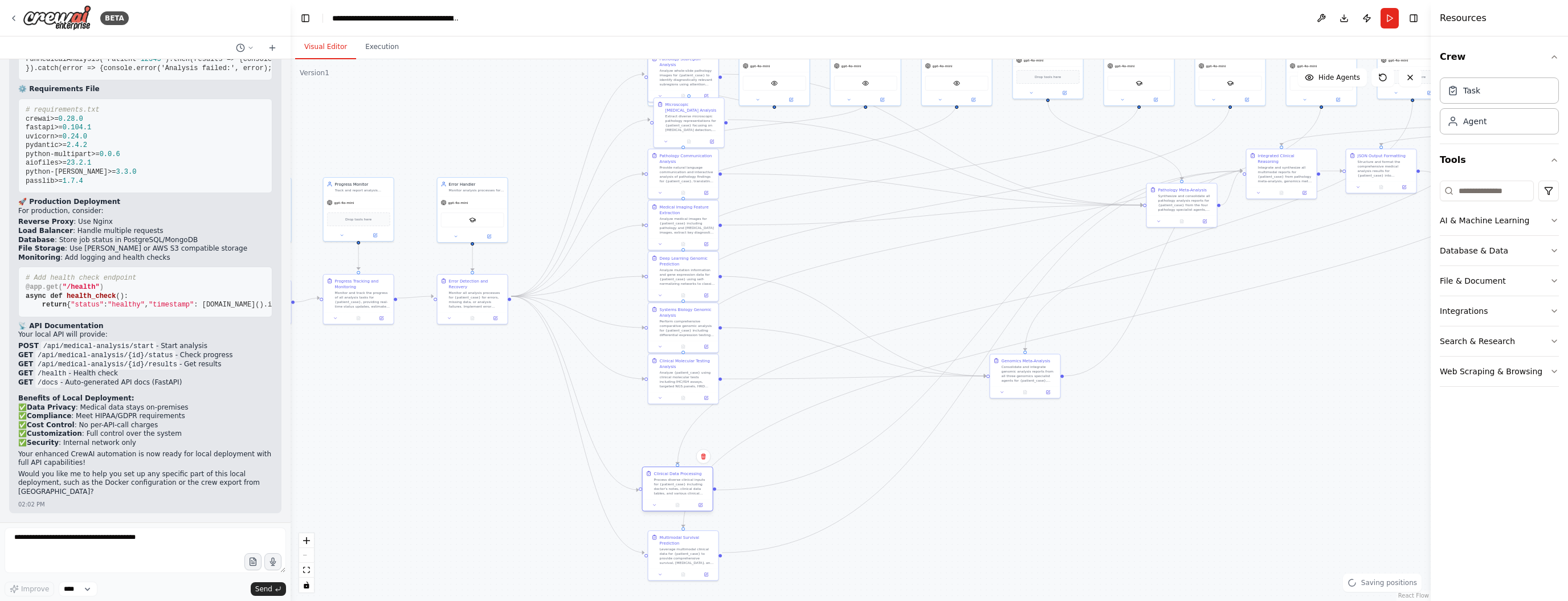
drag, startPoint x: 687, startPoint y: 428, endPoint x: 684, endPoint y: 488, distance: 60.1
click at [684, 491] on div "Process diverse clinical inputs for {patient_case} including doctor's notes, cl…" at bounding box center [681, 486] width 55 height 18
drag, startPoint x: 679, startPoint y: 385, endPoint x: 674, endPoint y: 421, distance: 36.3
click at [674, 421] on div "Analyze {patient_case} using clinical molecular tests including IHC/ISH assays,…" at bounding box center [681, 429] width 55 height 18
drag, startPoint x: 681, startPoint y: 335, endPoint x: 677, endPoint y: 360, distance: 25.3
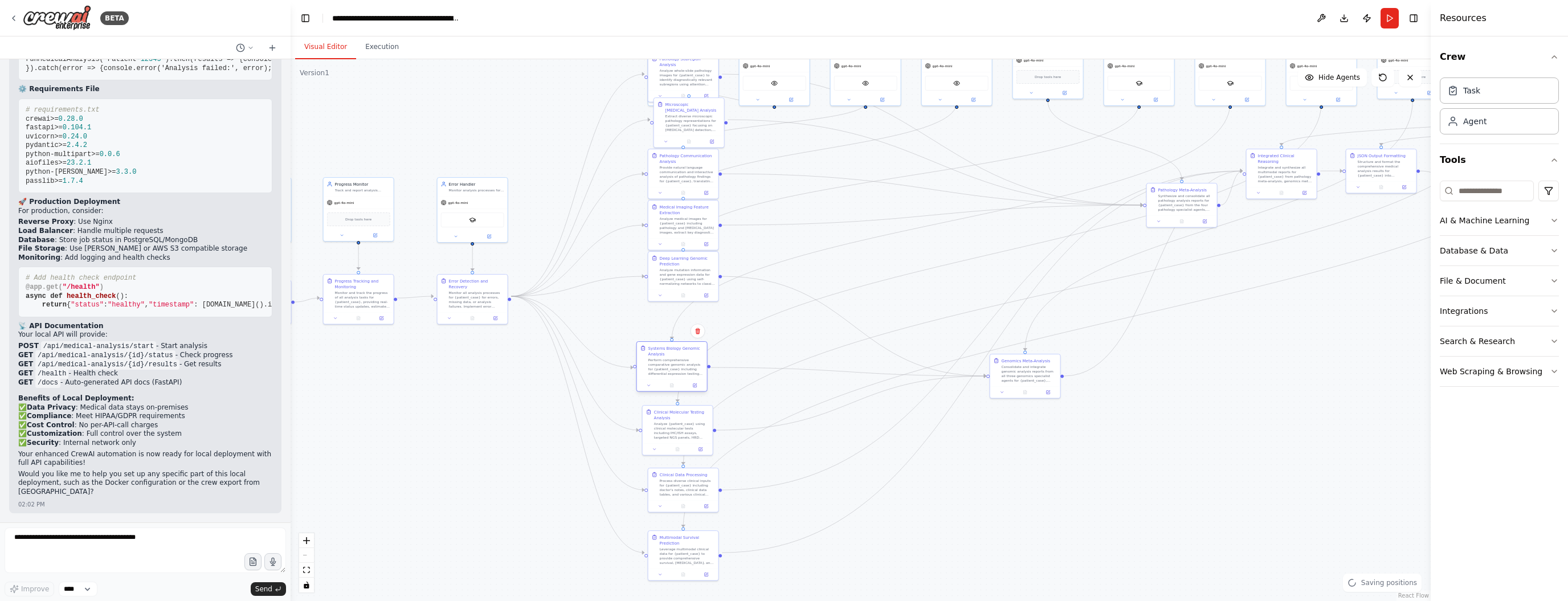
click at [677, 360] on div "Systems Biology Genomic Analysis Perform comprehensive comparative genomic anal…" at bounding box center [676, 360] width 55 height 30
drag, startPoint x: 684, startPoint y: 269, endPoint x: 675, endPoint y: 300, distance: 32.3
click at [675, 300] on div "Analyze mutation information and gene expression data for {patient_case} using …" at bounding box center [676, 309] width 55 height 18
drag, startPoint x: 683, startPoint y: 221, endPoint x: 671, endPoint y: 253, distance: 34.2
click at [671, 253] on div "Analyze medical images for {patient_case} including pathology and [MEDICAL_DATA…" at bounding box center [676, 258] width 55 height 18
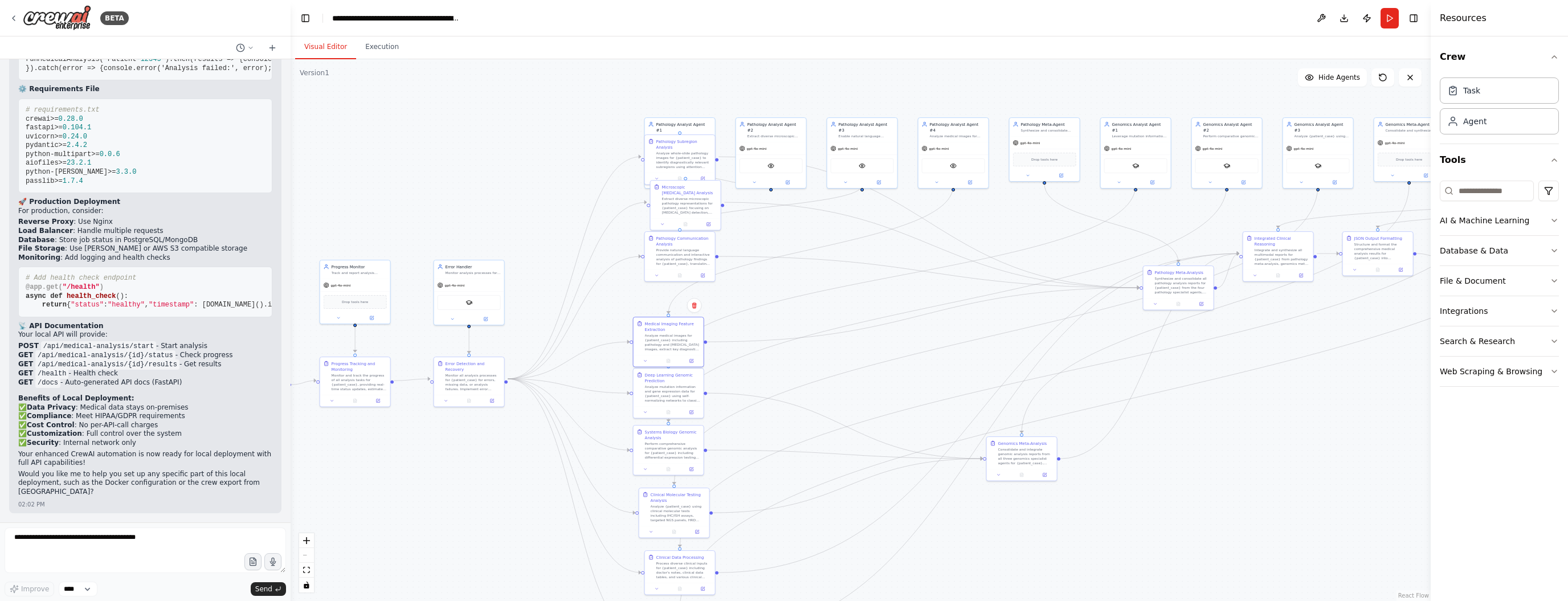
drag, startPoint x: 750, startPoint y: 207, endPoint x: 747, endPoint y: 292, distance: 85.1
click at [747, 292] on div ".deletable-edge-delete-btn { width: 20px; height: 20px; border: 0px solid #ffff…" at bounding box center [860, 330] width 1140 height 542
drag, startPoint x: 684, startPoint y: 253, endPoint x: 670, endPoint y: 278, distance: 28.7
click at [670, 278] on div "Provide natural language communication and interactive analysis of pathology fi…" at bounding box center [672, 285] width 55 height 18
drag, startPoint x: 675, startPoint y: 196, endPoint x: 659, endPoint y: 223, distance: 31.4
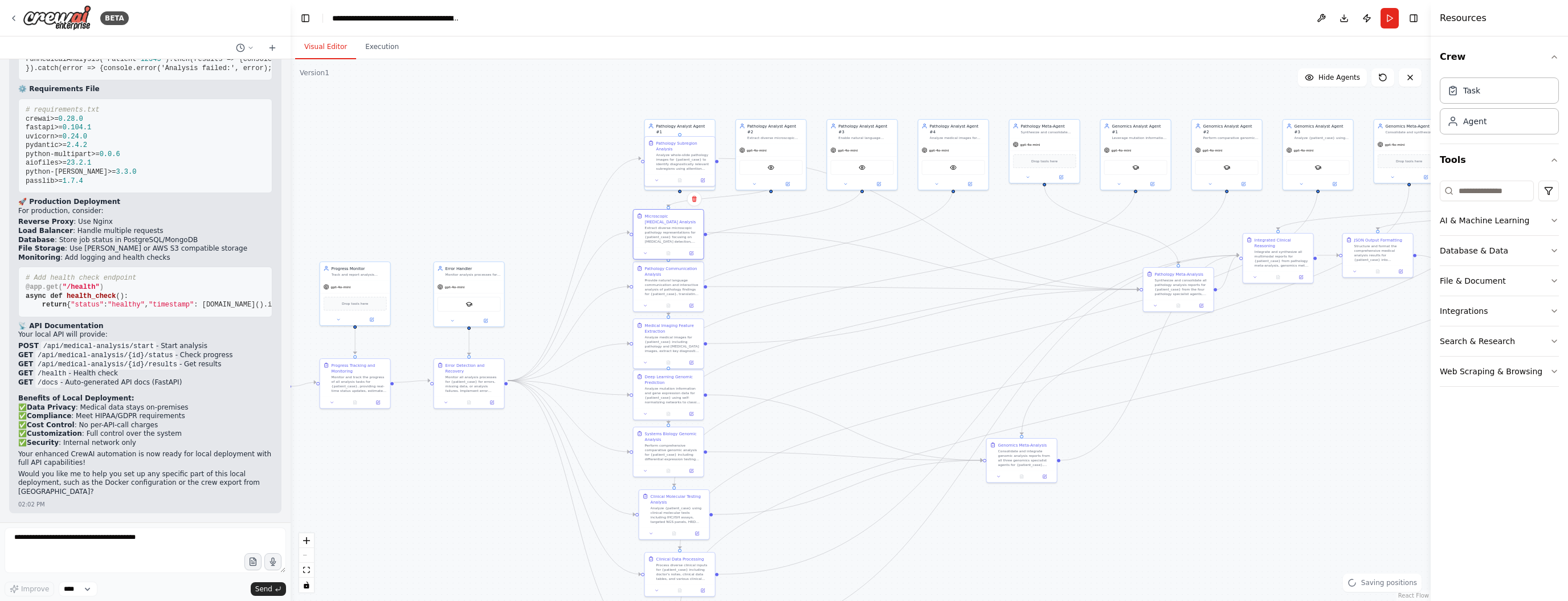
click at [659, 225] on div "Extract diverse microscopic pathology representations for {patient_case} focusi…" at bounding box center [672, 234] width 55 height 18
drag, startPoint x: 677, startPoint y: 173, endPoint x: 665, endPoint y: 187, distance: 18.4
click at [665, 187] on div "Pathology Subregion Analysis Analyze whole-slide pathology images for {patient_…" at bounding box center [668, 177] width 70 height 38
drag, startPoint x: 679, startPoint y: 511, endPoint x: 683, endPoint y: 517, distance: 7.2
click at [683, 517] on div "Analyze {patient_case} using clinical molecular tests including IHC/ISH assays,…" at bounding box center [684, 519] width 55 height 18
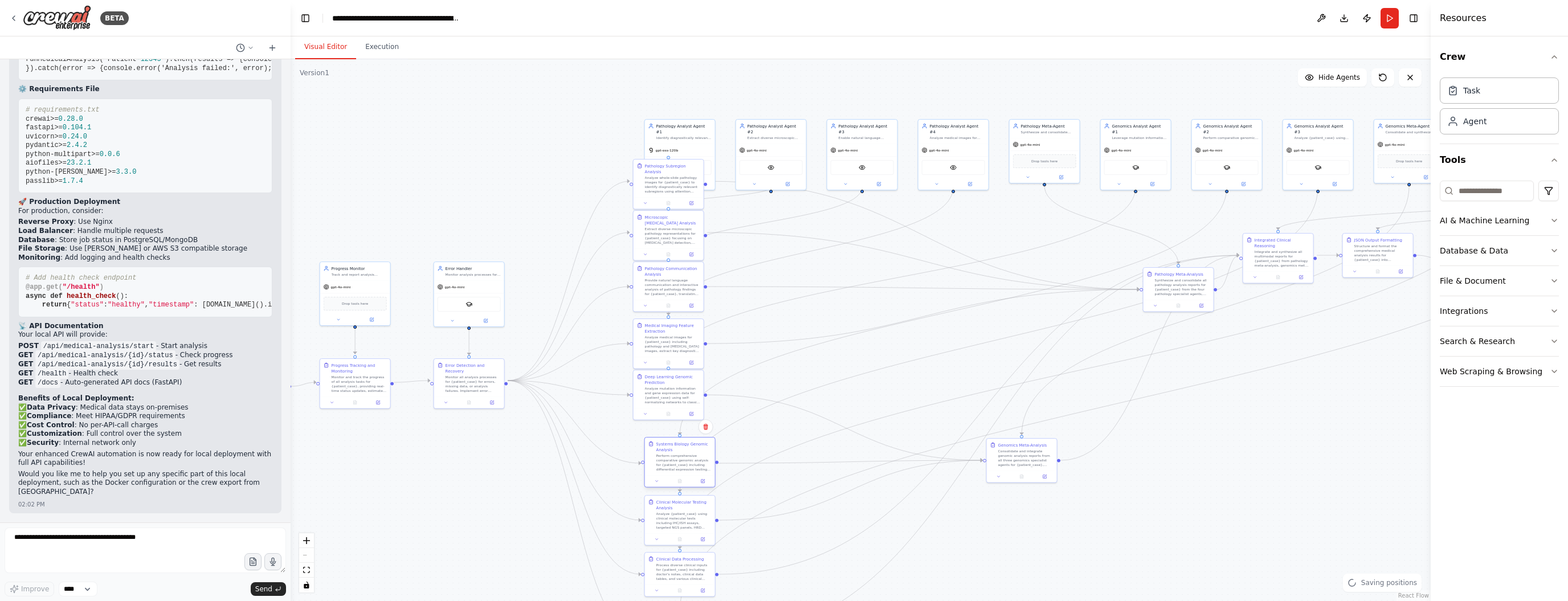
drag, startPoint x: 678, startPoint y: 443, endPoint x: 686, endPoint y: 455, distance: 14.4
click at [686, 455] on div "Perform comprehensive comparative genomic analysis for {patient_case} including…" at bounding box center [684, 462] width 55 height 18
drag, startPoint x: 674, startPoint y: 388, endPoint x: 684, endPoint y: 403, distance: 18.0
click at [684, 403] on div "Analyze mutation information and gene expression data for {patient_case} using …" at bounding box center [684, 411] width 55 height 18
drag, startPoint x: 675, startPoint y: 344, endPoint x: 679, endPoint y: 334, distance: 10.8
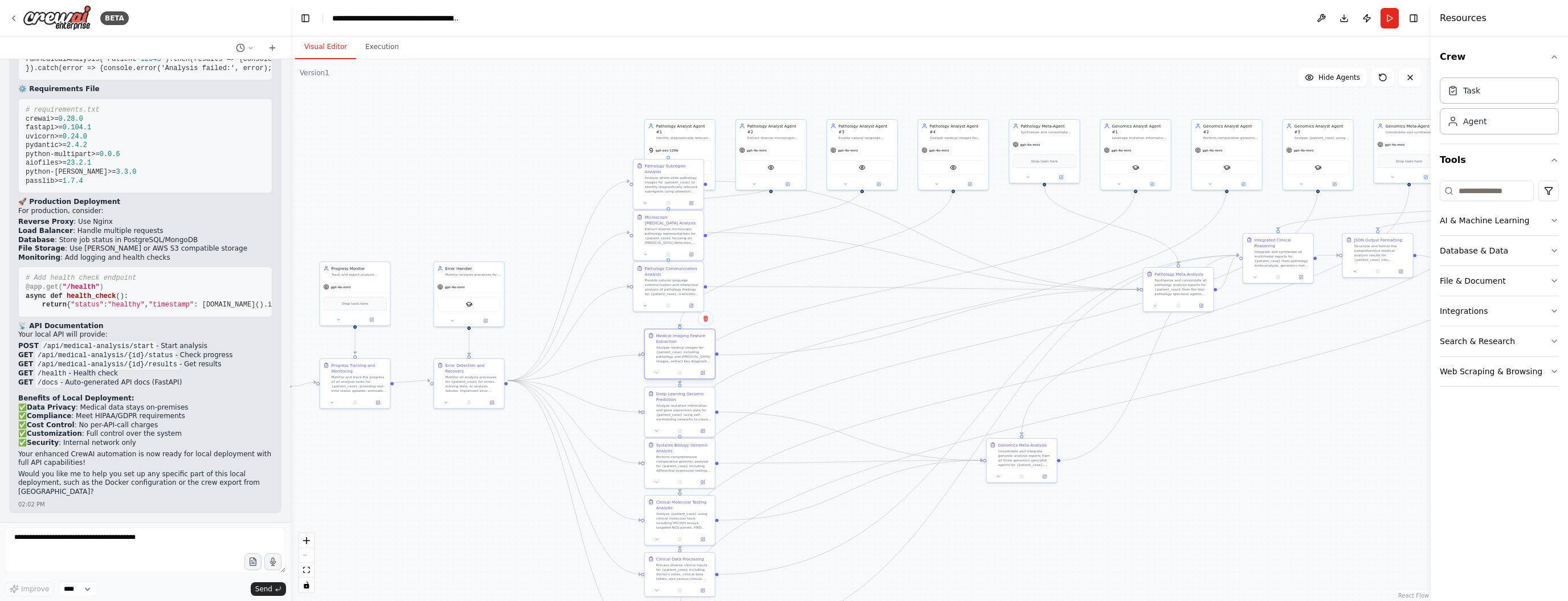
click at [684, 353] on div "Analyze medical images for {patient_case} including pathology and [MEDICAL_DATA…" at bounding box center [684, 354] width 55 height 18
drag, startPoint x: 677, startPoint y: 282, endPoint x: 689, endPoint y: 297, distance: 19.2
click at [689, 297] on div "Provide natural language communication and interactive analysis of pathology fi…" at bounding box center [684, 297] width 55 height 18
drag, startPoint x: 676, startPoint y: 231, endPoint x: 690, endPoint y: 249, distance: 22.8
click at [690, 249] on div "Extract diverse microscopic pathology representations for {patient_case} focusi…" at bounding box center [684, 252] width 55 height 18
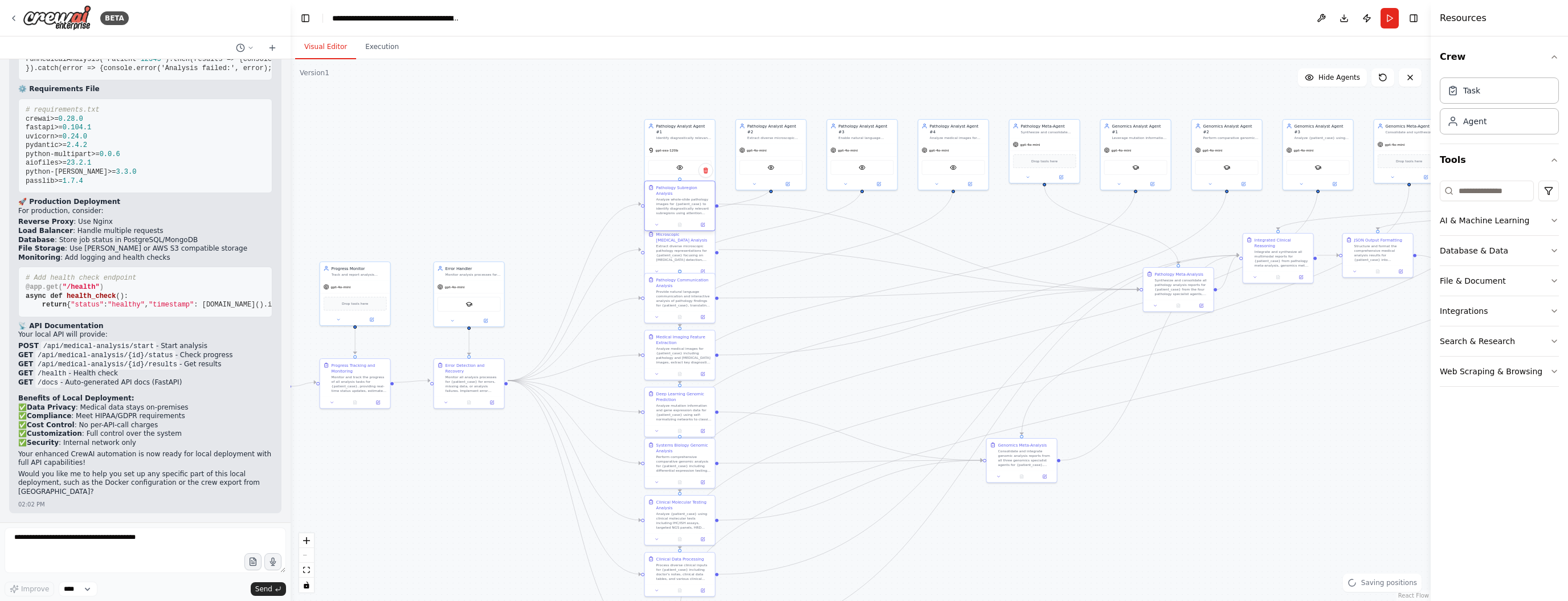
drag, startPoint x: 681, startPoint y: 193, endPoint x: 688, endPoint y: 211, distance: 19.3
click at [688, 211] on div "Pathology Subregion Analysis Analyze whole-slide pathology images for {patient_…" at bounding box center [680, 200] width 70 height 38
drag, startPoint x: 1083, startPoint y: 511, endPoint x: 870, endPoint y: 337, distance: 275.0
click at [870, 337] on div ".deletable-edge-delete-btn { width: 20px; height: 20px; border: 0px solid #ffff…" at bounding box center [860, 330] width 1140 height 542
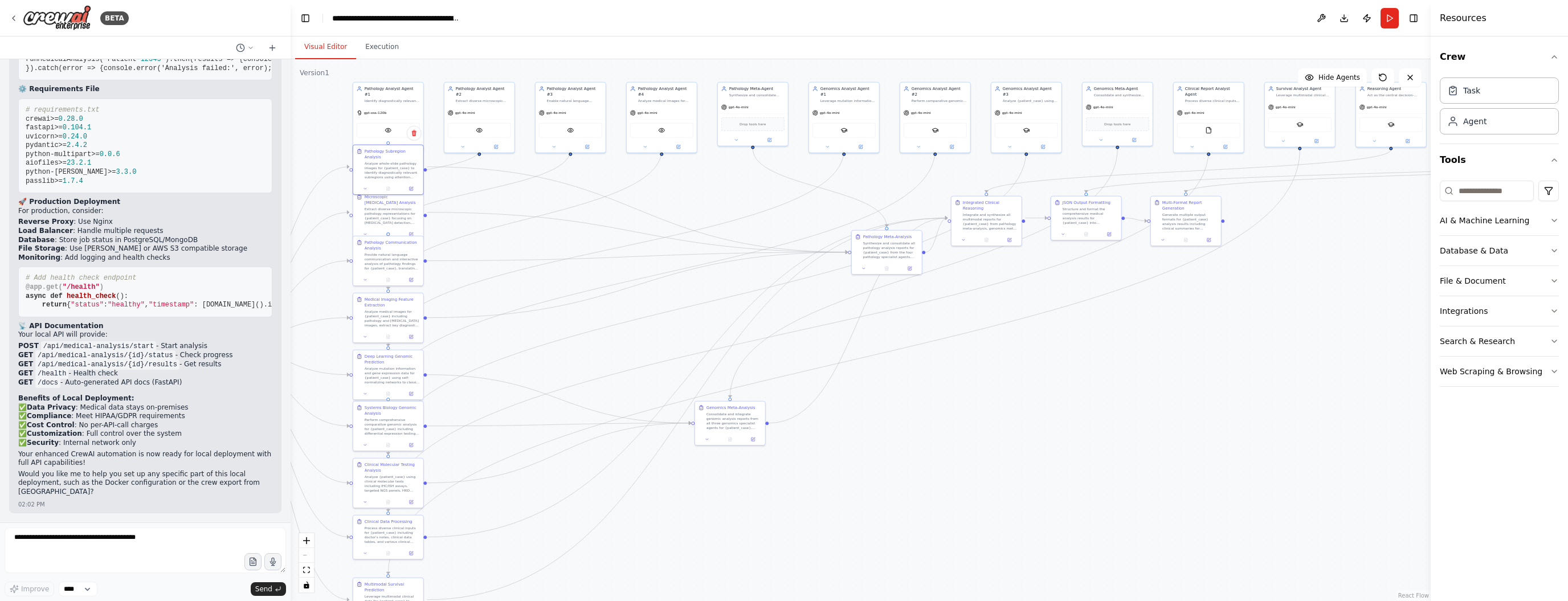
drag, startPoint x: 911, startPoint y: 336, endPoint x: 853, endPoint y: 477, distance: 152.5
click at [853, 477] on div ".deletable-edge-delete-btn { width: 20px; height: 20px; border: 0px solid #ffff…" at bounding box center [860, 330] width 1140 height 542
drag, startPoint x: 887, startPoint y: 245, endPoint x: 711, endPoint y: 224, distance: 177.2
click at [711, 224] on div "Synthesize and consolidate all pathology analysis reports for {patient_case} fr…" at bounding box center [716, 226] width 55 height 18
drag, startPoint x: 1087, startPoint y: 345, endPoint x: 875, endPoint y: 432, distance: 229.2
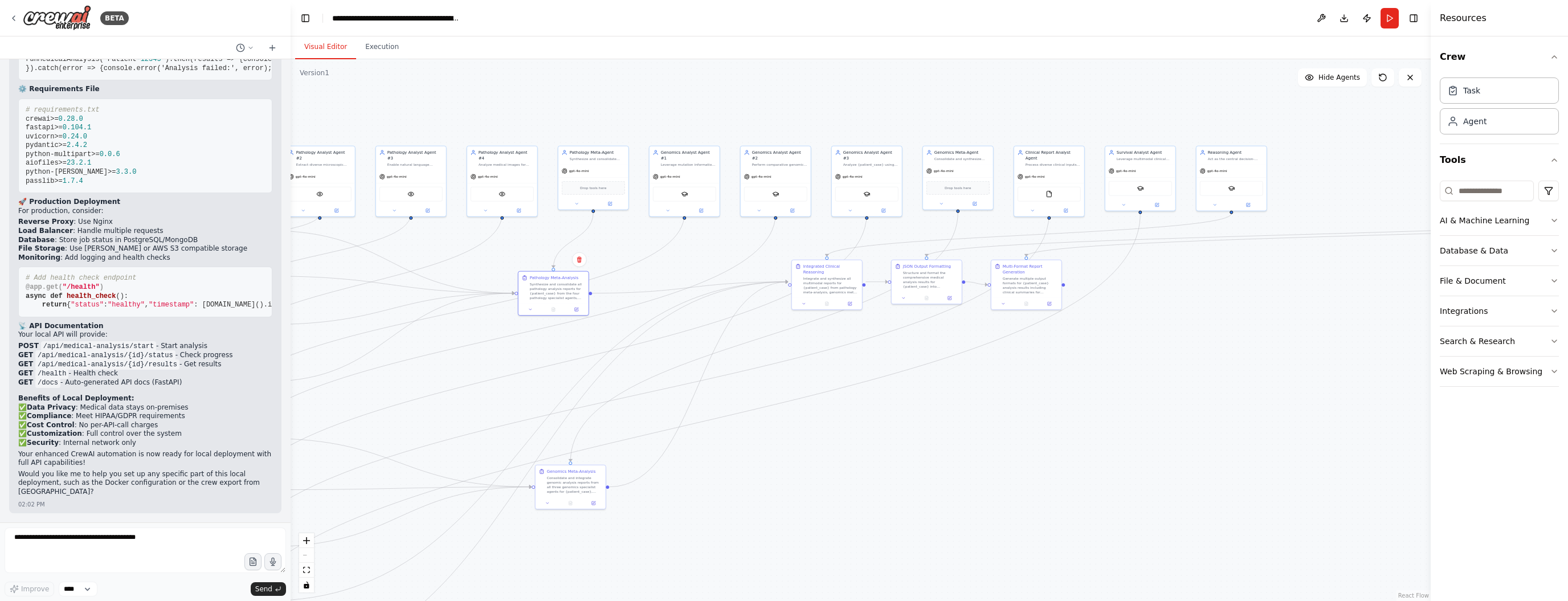
click at [876, 433] on div ".deletable-edge-delete-btn { width: 20px; height: 20px; border: 0px solid #ffff…" at bounding box center [860, 330] width 1140 height 542
drag, startPoint x: 781, startPoint y: 305, endPoint x: 720, endPoint y: 341, distance: 70.8
click at [720, 341] on div "Integrate and synthesize all multimodal reports for {patient_case} from patholo…" at bounding box center [716, 343] width 55 height 18
drag, startPoint x: 1159, startPoint y: 327, endPoint x: 800, endPoint y: 442, distance: 377.0
click at [1027, 448] on div ".deletable-edge-delete-btn { width: 20px; height: 20px; border: 0px solid #ffff…" at bounding box center [860, 330] width 1140 height 542
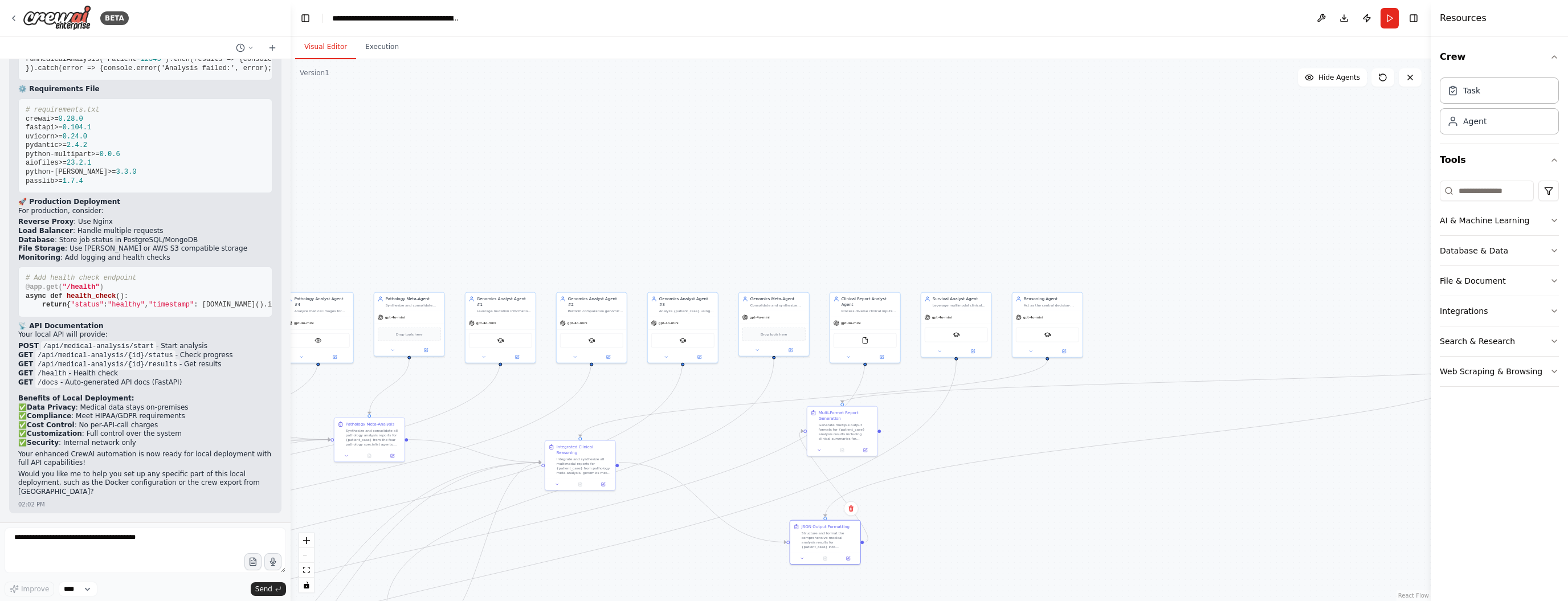
drag, startPoint x: 740, startPoint y: 428, endPoint x: 863, endPoint y: 475, distance: 131.7
click at [822, 540] on div "Structure and format the comprehensive medical analysis results for {patient_ca…" at bounding box center [829, 539] width 55 height 18
drag, startPoint x: 845, startPoint y: 423, endPoint x: 1084, endPoint y: 549, distance: 270.2
click at [1084, 549] on div "Generate multiple output formats for {patient_case} analysis results including …" at bounding box center [1085, 555] width 55 height 18
drag, startPoint x: 934, startPoint y: 523, endPoint x: 1024, endPoint y: 285, distance: 254.4
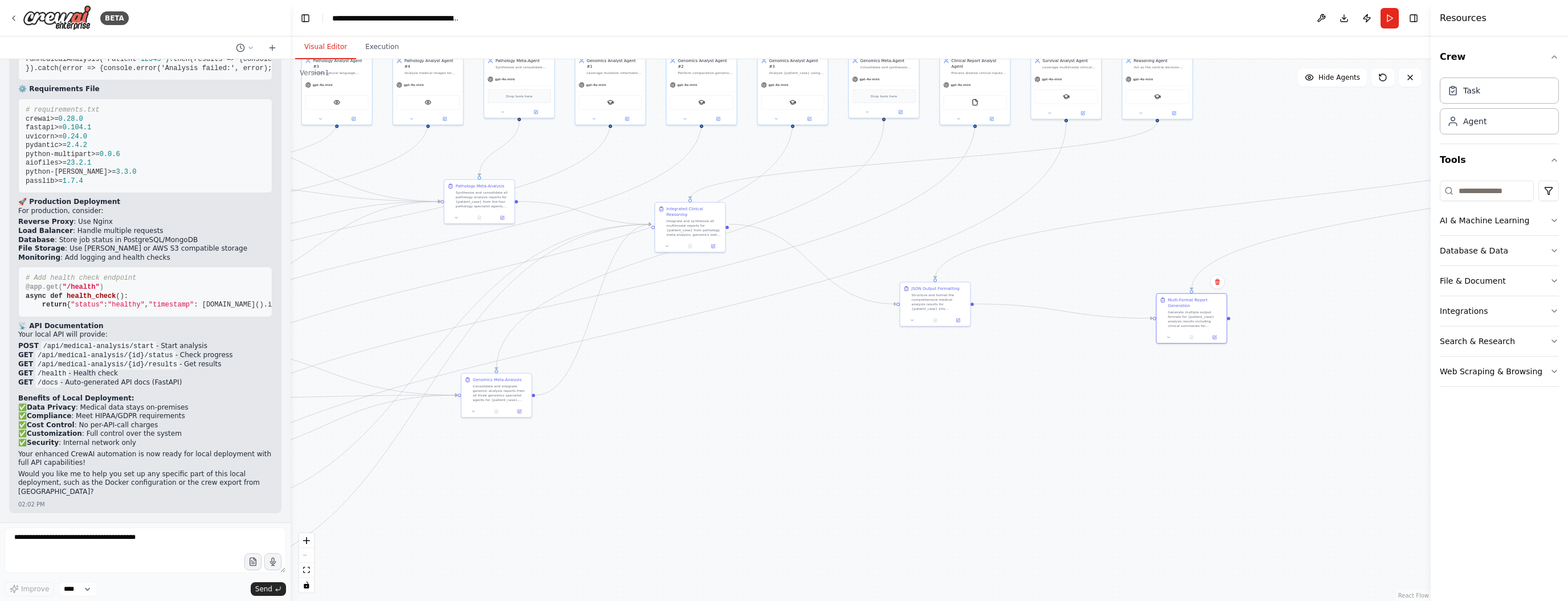
click at [1043, 285] on div ".deletable-edge-delete-btn { width: 20px; height: 20px; border: 0px solid #ffff…" at bounding box center [860, 330] width 1140 height 542
drag, startPoint x: 684, startPoint y: 213, endPoint x: 781, endPoint y: 404, distance: 214.2
click at [781, 405] on div "Integrate and synthesize all multimodal reports for {patient_case} from patholo…" at bounding box center [791, 414] width 55 height 18
drag, startPoint x: 704, startPoint y: 510, endPoint x: 770, endPoint y: 376, distance: 149.4
click at [770, 376] on div ".deletable-edge-delete-btn { width: 20px; height: 20px; border: 0px solid #ffff…" at bounding box center [860, 330] width 1140 height 542
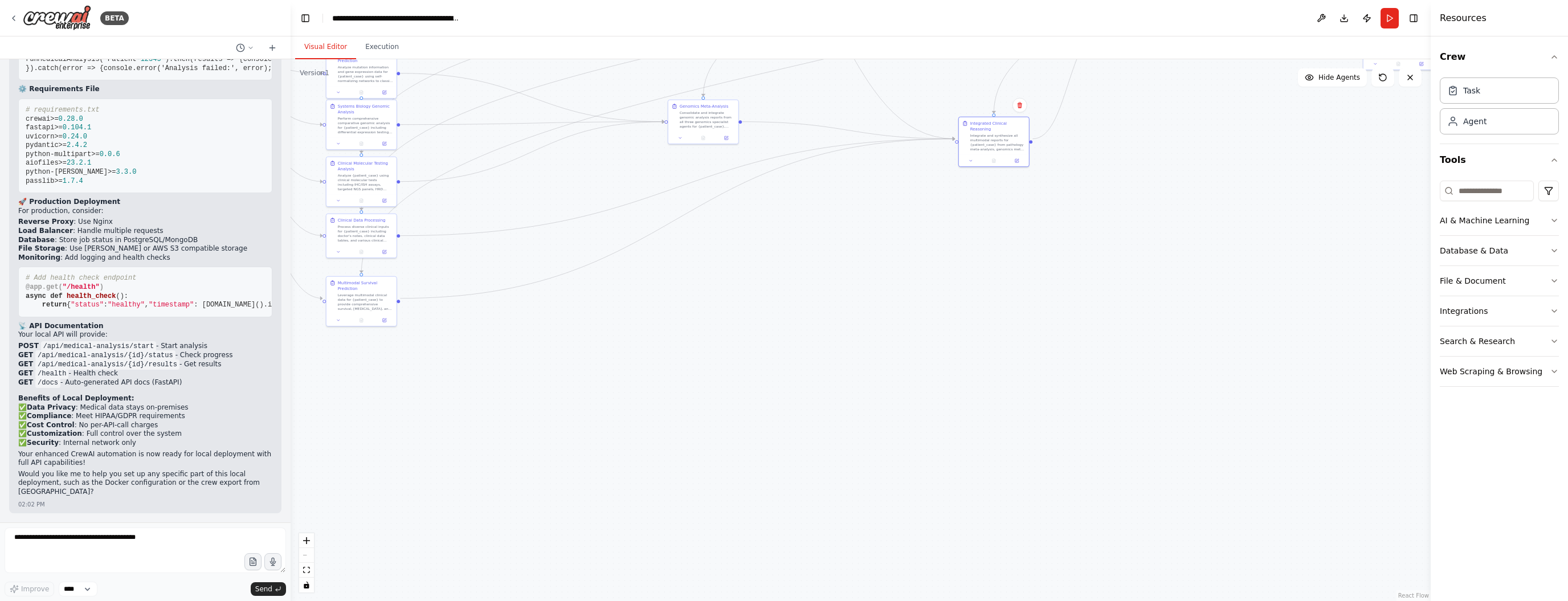
drag, startPoint x: 747, startPoint y: 409, endPoint x: 804, endPoint y: 324, distance: 102.3
click at [879, 280] on div ".deletable-edge-delete-btn { width: 20px; height: 20px; border: 0px solid #ffff…" at bounding box center [860, 330] width 1140 height 542
drag, startPoint x: 362, startPoint y: 304, endPoint x: 389, endPoint y: 410, distance: 109.4
click at [386, 399] on div "Multimodal Survival Prediction Leverage multimodal clinical data for {patient_c…" at bounding box center [384, 387] width 70 height 38
drag, startPoint x: 644, startPoint y: 437, endPoint x: 624, endPoint y: 289, distance: 149.3
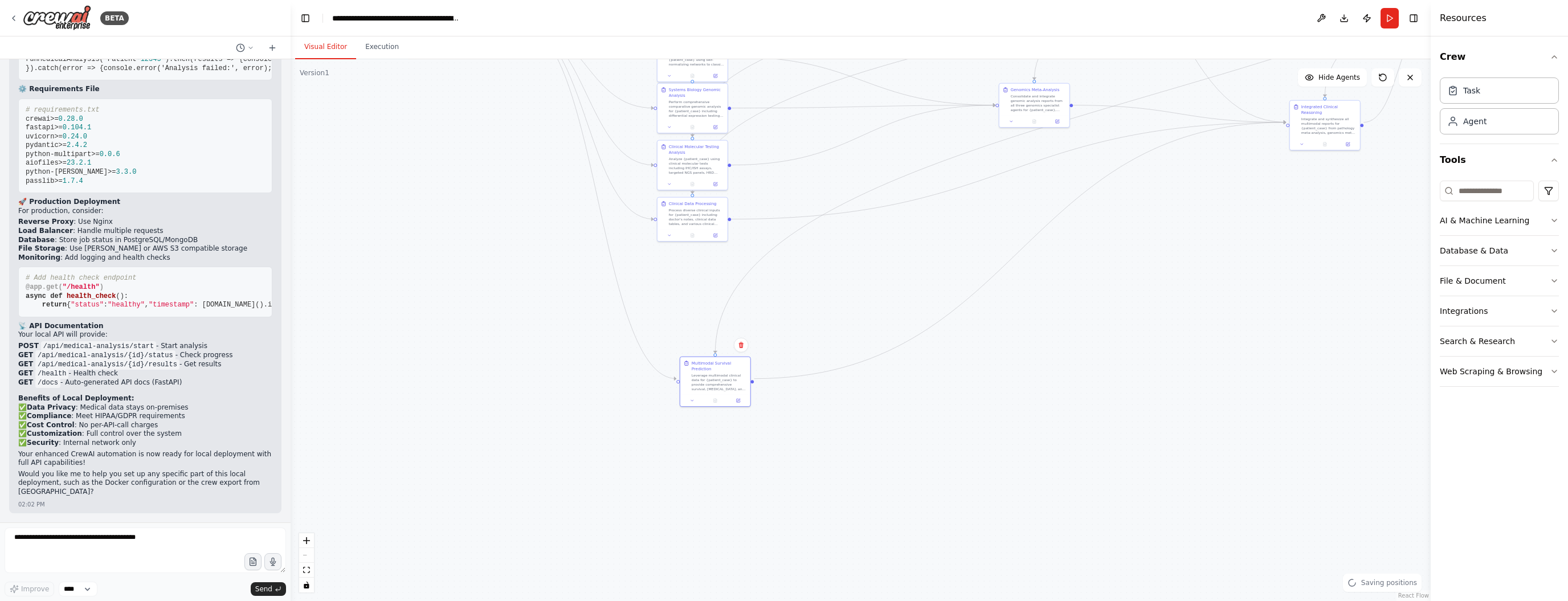
click at [968, 423] on div ".deletable-edge-delete-btn { width: 20px; height: 20px; border: 0px solid #ffff…" at bounding box center [860, 330] width 1140 height 542
drag, startPoint x: 522, startPoint y: 187, endPoint x: 432, endPoint y: 208, distance: 92.4
click at [432, 208] on div ".deletable-edge-delete-btn { width: 20px; height: 20px; border: 0px solid #ffff…" at bounding box center [860, 330] width 1140 height 542
drag, startPoint x: 1107, startPoint y: 276, endPoint x: 774, endPoint y: 452, distance: 376.6
click at [774, 452] on div ".deletable-edge-delete-btn { width: 20px; height: 20px; border: 0px solid #ffff…" at bounding box center [860, 330] width 1140 height 542
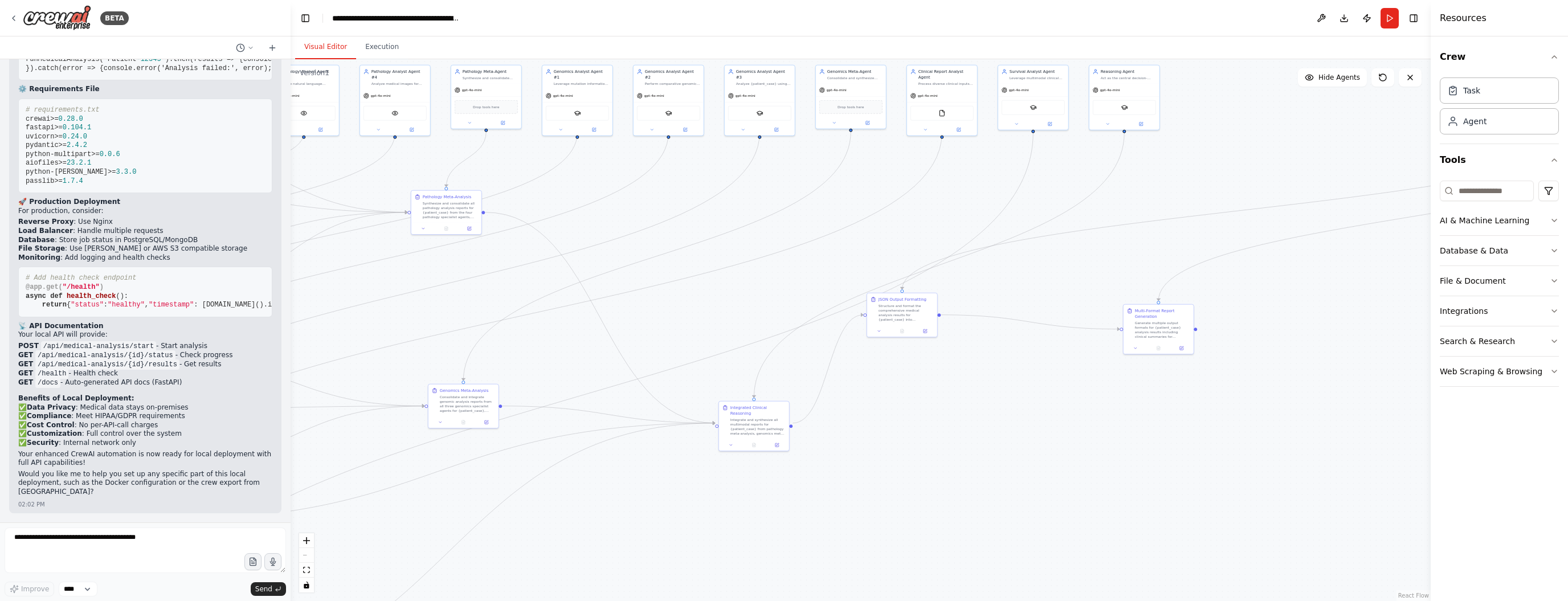
drag, startPoint x: 1045, startPoint y: 358, endPoint x: 896, endPoint y: 436, distance: 168.2
click at [901, 449] on div ".deletable-edge-delete-btn { width: 20px; height: 20px; border: 0px solid #ffff…" at bounding box center [860, 330] width 1140 height 542
drag, startPoint x: 897, startPoint y: 322, endPoint x: 939, endPoint y: 430, distance: 115.9
click at [939, 430] on div "Structure and format the comprehensive medical analysis results for {patient_ca…" at bounding box center [938, 423] width 55 height 18
drag, startPoint x: 1151, startPoint y: 330, endPoint x: 1155, endPoint y: 421, distance: 91.1
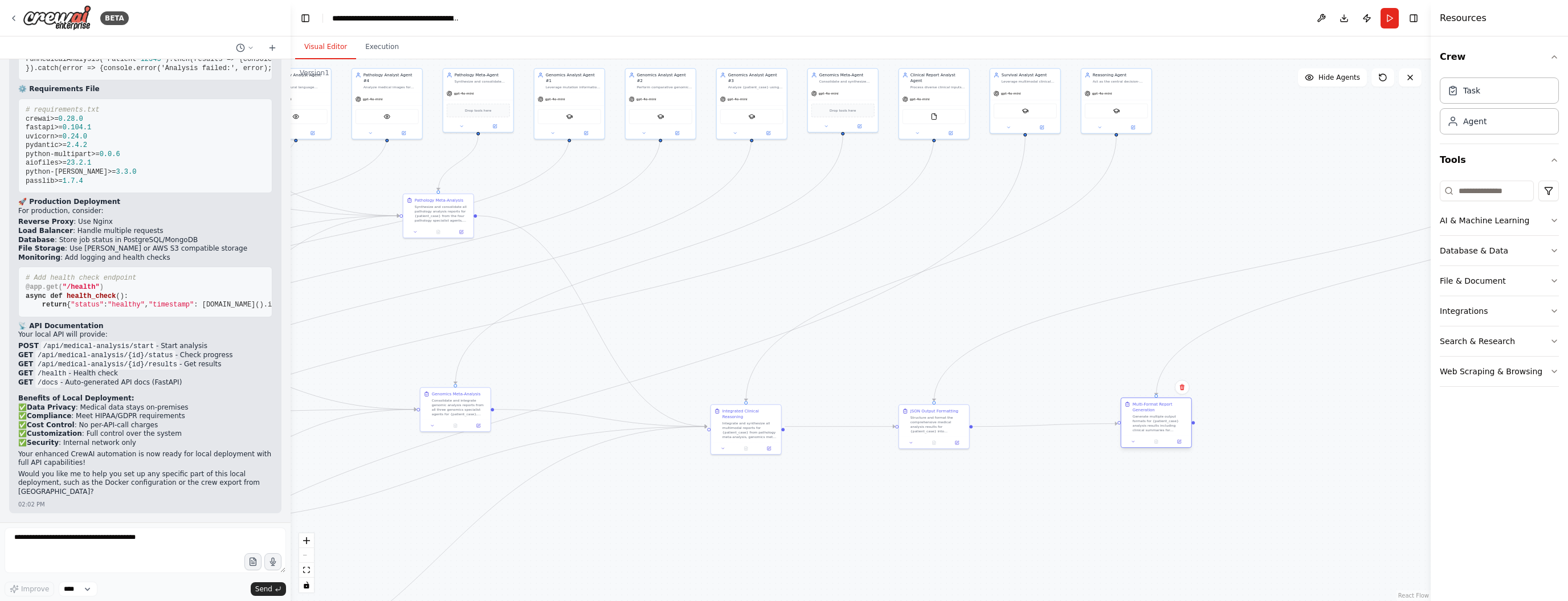
click at [1155, 421] on div "Generate multiple output formats for {patient_case} analysis results including …" at bounding box center [1160, 423] width 55 height 18
drag, startPoint x: 1165, startPoint y: 413, endPoint x: 1113, endPoint y: 415, distance: 52.0
click at [1113, 415] on div "Multi-Format Report Generation Generate multiple output formats for {patient_ca…" at bounding box center [1109, 416] width 55 height 30
drag, startPoint x: 1329, startPoint y: 400, endPoint x: 987, endPoint y: 444, distance: 344.8
click at [987, 444] on div ".deletable-edge-delete-btn { width: 20px; height: 20px; border: 0px solid #ffff…" at bounding box center [860, 330] width 1140 height 542
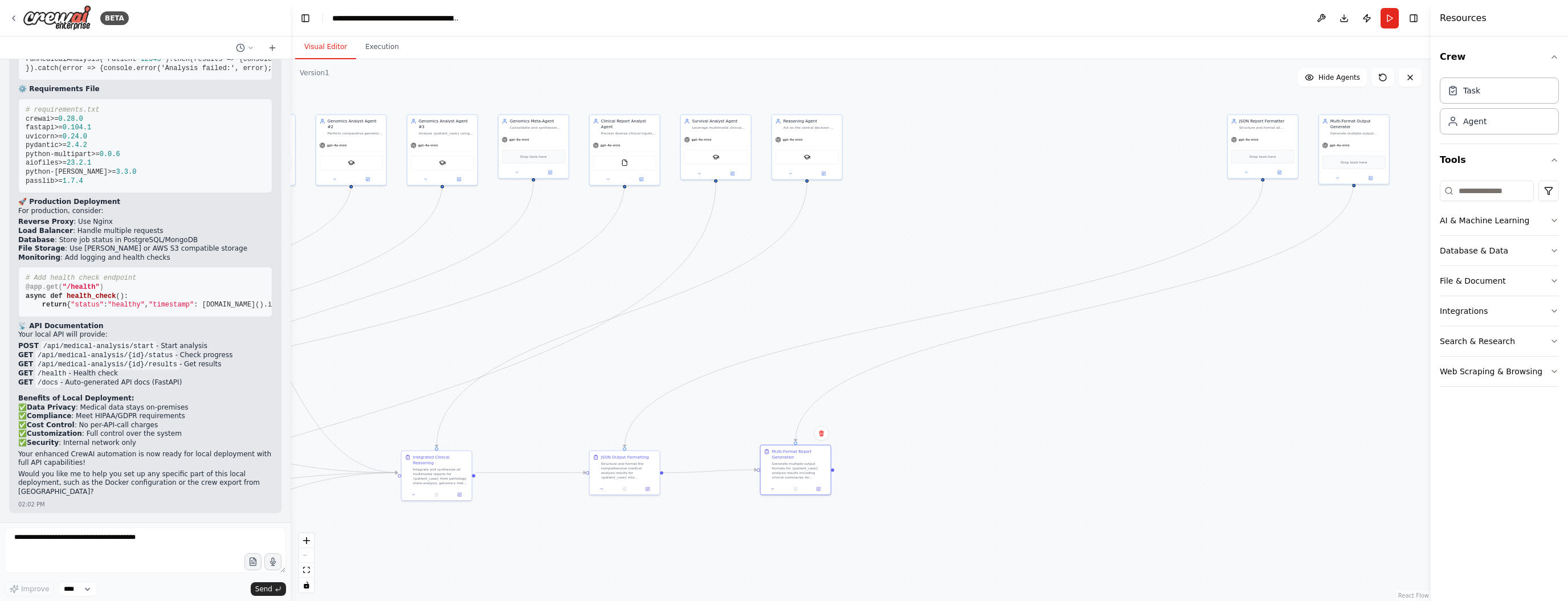
drag, startPoint x: 1260, startPoint y: 362, endPoint x: 1294, endPoint y: 358, distance: 34.2
click at [1294, 358] on div ".deletable-edge-delete-btn { width: 20px; height: 20px; border: 0px solid #ffff…" at bounding box center [860, 330] width 1140 height 542
drag, startPoint x: 1269, startPoint y: 137, endPoint x: 909, endPoint y: 137, distance: 360.0
click at [909, 137] on div "gpt-4o-mini" at bounding box center [904, 138] width 70 height 13
drag, startPoint x: 1372, startPoint y: 137, endPoint x: 1005, endPoint y: 139, distance: 367.0
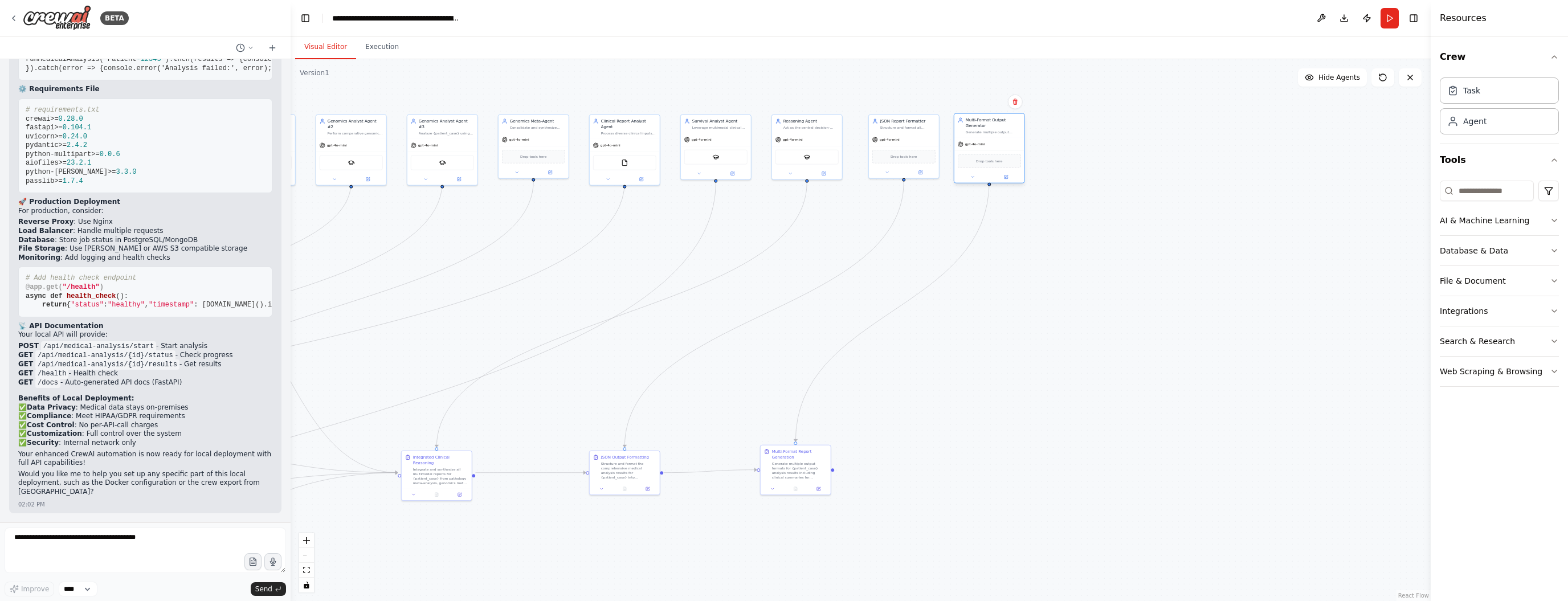
click at [1005, 139] on div "gpt-4o-mini" at bounding box center [990, 144] width 70 height 13
drag, startPoint x: 978, startPoint y: 388, endPoint x: 1116, endPoint y: 389, distance: 138.0
click at [1116, 389] on div ".deletable-edge-delete-btn { width: 20px; height: 20px; border: 0px solid #ffff…" at bounding box center [860, 330] width 1140 height 542
drag, startPoint x: 588, startPoint y: 405, endPoint x: 866, endPoint y: 379, distance: 279.2
click at [688, 427] on div ".deletable-edge-delete-btn { width: 20px; height: 20px; border: 0px solid #ffff…" at bounding box center [860, 330] width 1140 height 542
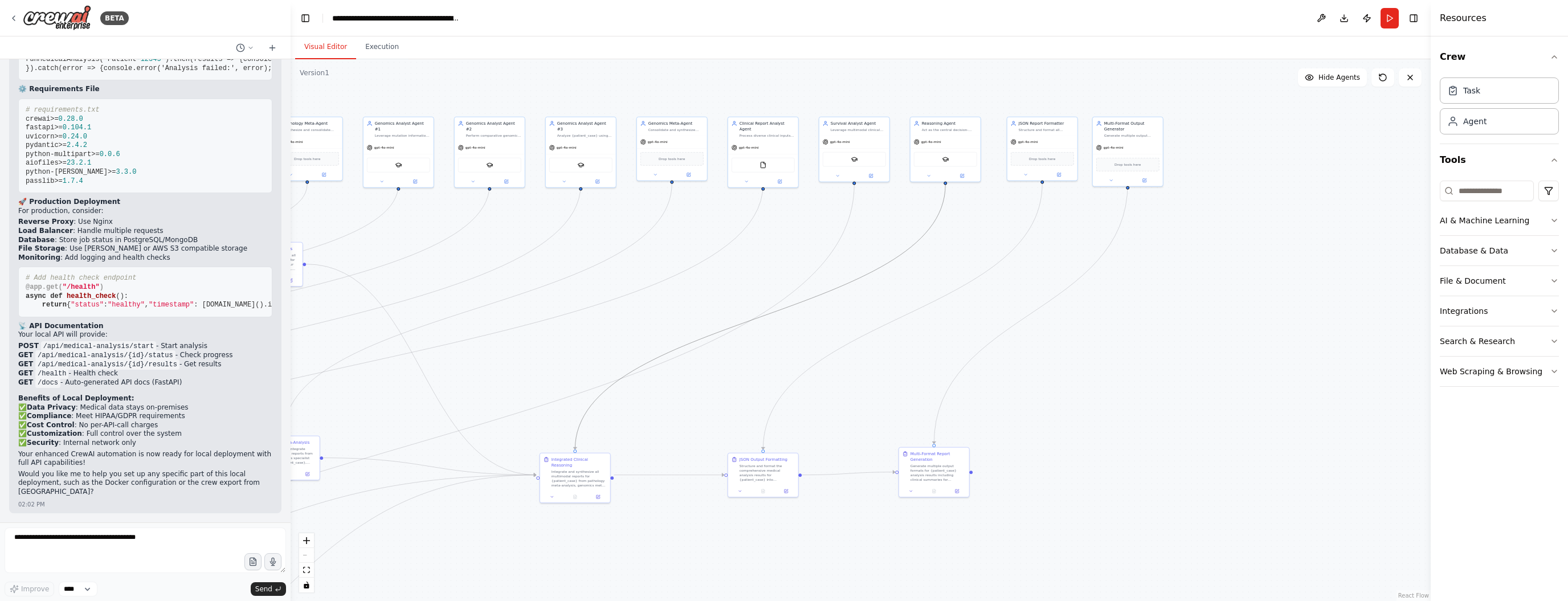
drag, startPoint x: 857, startPoint y: 278, endPoint x: 893, endPoint y: 273, distance: 36.3
click at [876, 298] on div ".deletable-edge-delete-btn { width: 20px; height: 20px; border: 0px solid #ffff…" at bounding box center [860, 330] width 1140 height 542
drag, startPoint x: 938, startPoint y: 207, endPoint x: 954, endPoint y: 230, distance: 28.0
click at [954, 230] on div ".deletable-edge-delete-btn { width: 20px; height: 20px; border: 0px solid #ffff…" at bounding box center [860, 330] width 1140 height 542
drag, startPoint x: 960, startPoint y: 160, endPoint x: 1006, endPoint y: 174, distance: 48.1
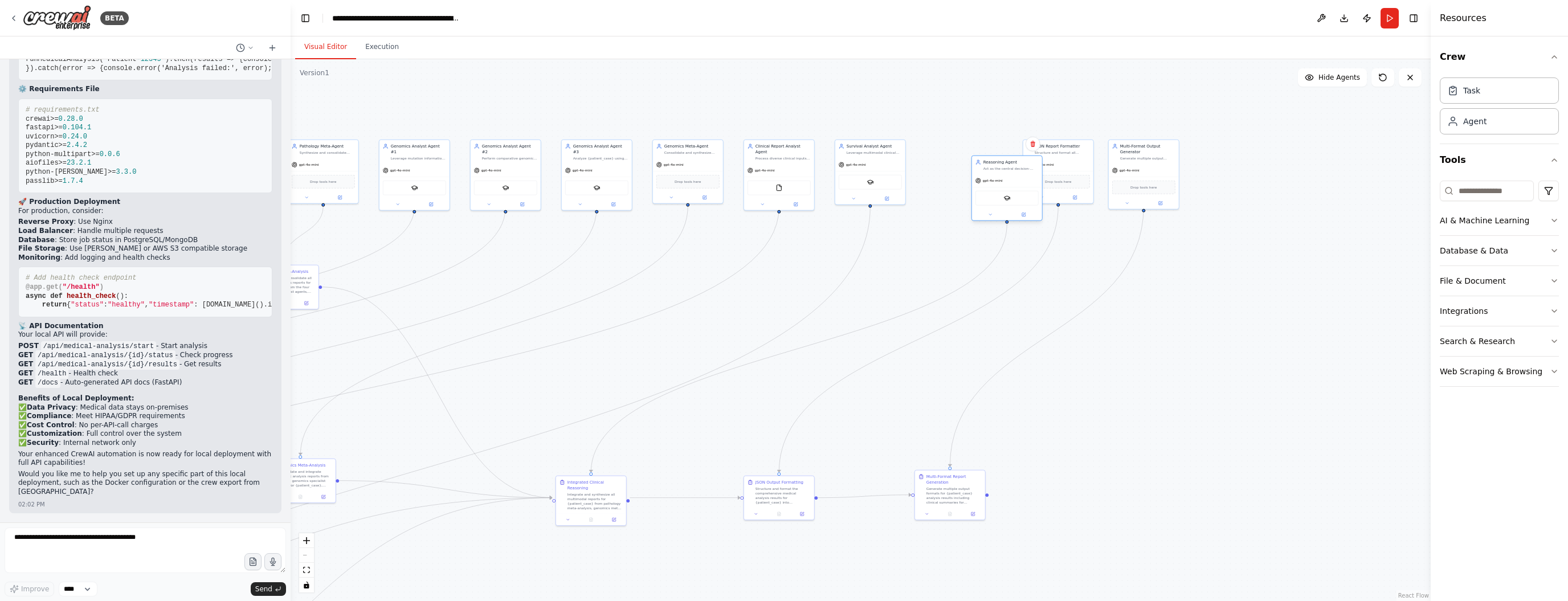
click at [1006, 174] on div "gpt-4o-mini" at bounding box center [1007, 181] width 70 height 13
drag, startPoint x: 1004, startPoint y: 184, endPoint x: 971, endPoint y: 156, distance: 43.3
click at [971, 156] on div "gpt-4o-mini" at bounding box center [973, 152] width 70 height 13
drag, startPoint x: 1100, startPoint y: 519, endPoint x: 1110, endPoint y: 305, distance: 214.2
click at [1110, 305] on div ".deletable-edge-delete-btn { width: 20px; height: 20px; border: 0px solid #ffff…" at bounding box center [860, 330] width 1140 height 542
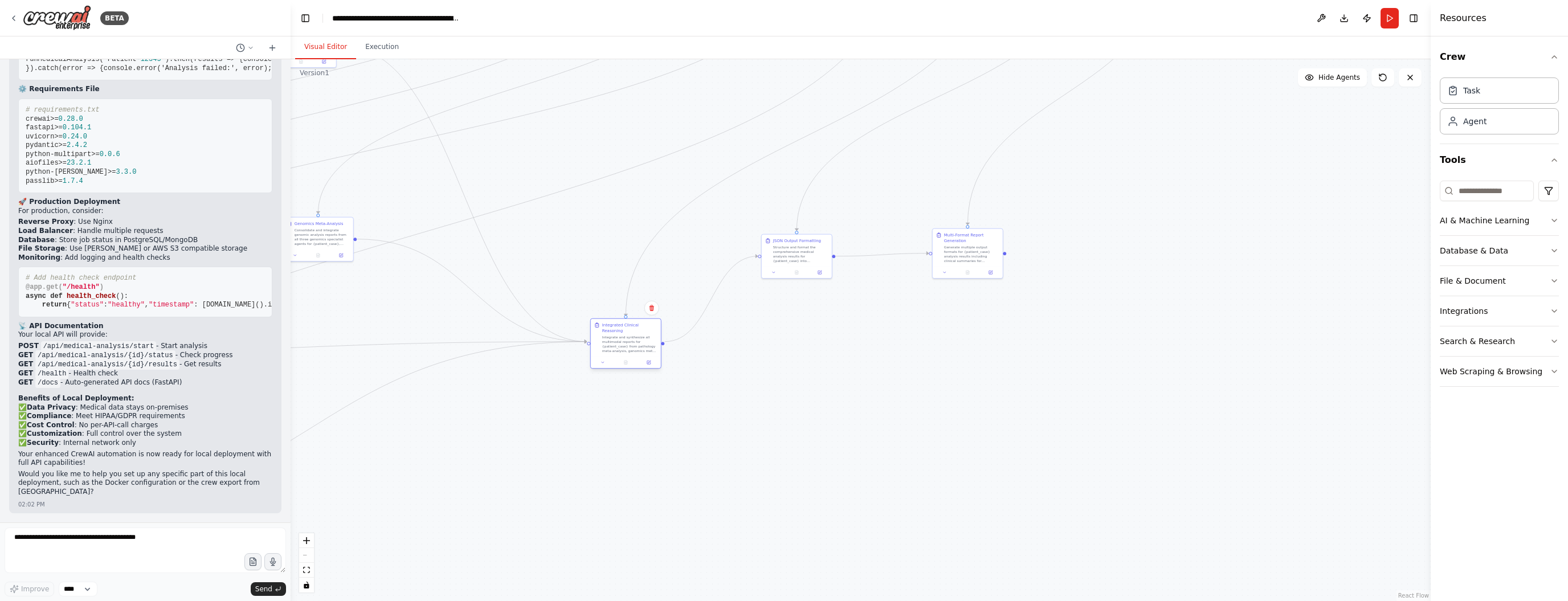
drag, startPoint x: 608, startPoint y: 260, endPoint x: 624, endPoint y: 346, distance: 87.5
click at [624, 346] on div "Integrate and synthesize all multimodal reports for {patient_case} from patholo…" at bounding box center [629, 344] width 55 height 18
drag, startPoint x: 804, startPoint y: 252, endPoint x: 828, endPoint y: 331, distance: 82.6
click at [828, 331] on div "Structure and format the comprehensive medical analysis results for {patient_ca…" at bounding box center [824, 332] width 55 height 18
drag, startPoint x: 963, startPoint y: 245, endPoint x: 983, endPoint y: 324, distance: 81.5
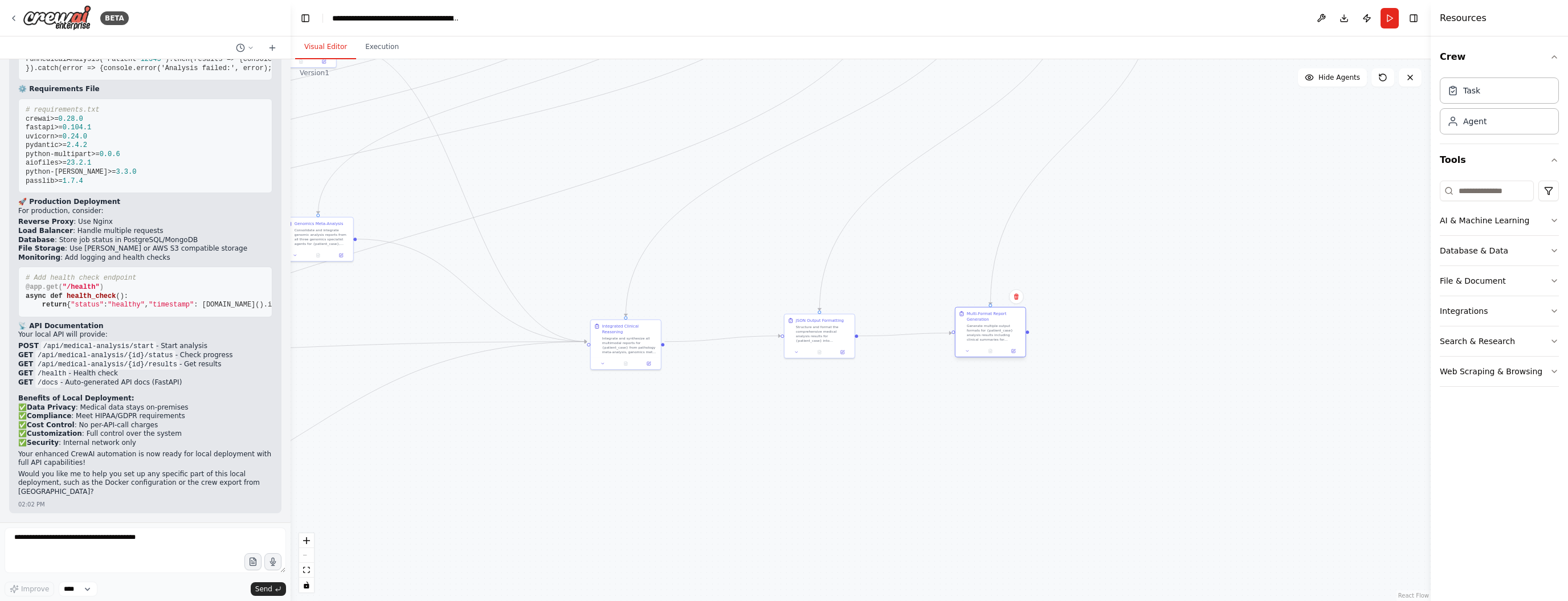
click at [983, 324] on div "Generate multiple output formats for {patient_case} analysis results including …" at bounding box center [994, 332] width 55 height 18
drag, startPoint x: 1117, startPoint y: 227, endPoint x: 1215, endPoint y: 396, distance: 195.4
click at [1215, 396] on div ".deletable-edge-delete-btn { width: 20px; height: 20px; border: 0px solid #ffff…" at bounding box center [860, 330] width 1140 height 542
drag, startPoint x: 842, startPoint y: 427, endPoint x: 912, endPoint y: 402, distance: 74.3
click at [912, 402] on div ".deletable-edge-delete-btn { width: 20px; height: 20px; border: 0px solid #ffff…" at bounding box center [860, 330] width 1140 height 542
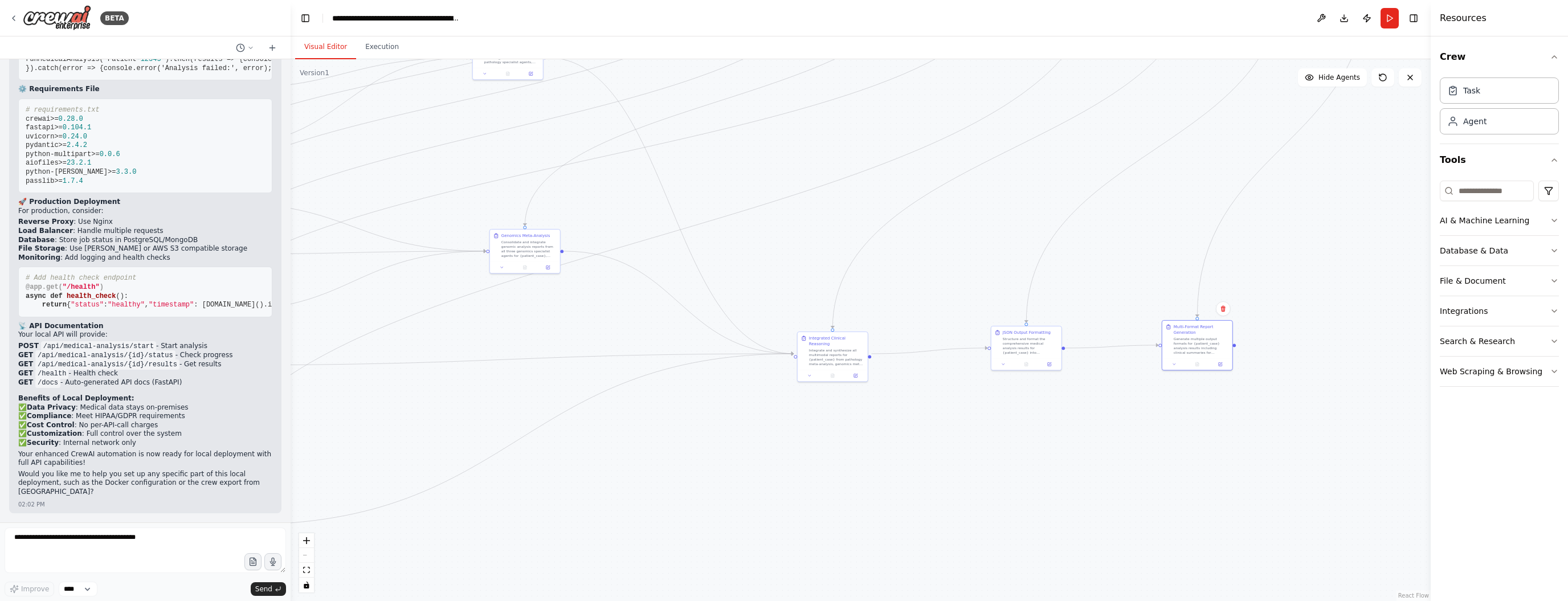
drag, startPoint x: 884, startPoint y: 413, endPoint x: 923, endPoint y: 281, distance: 137.6
click at [923, 281] on div ".deletable-edge-delete-btn { width: 20px; height: 20px; border: 0px solid #ffff…" at bounding box center [860, 330] width 1140 height 542
drag, startPoint x: 947, startPoint y: 430, endPoint x: 935, endPoint y: 368, distance: 63.2
click at [907, 436] on div ".deletable-edge-delete-btn { width: 20px; height: 20px; border: 0px solid #ffff…" at bounding box center [860, 330] width 1140 height 542
drag, startPoint x: 1159, startPoint y: 249, endPoint x: 896, endPoint y: 405, distance: 305.8
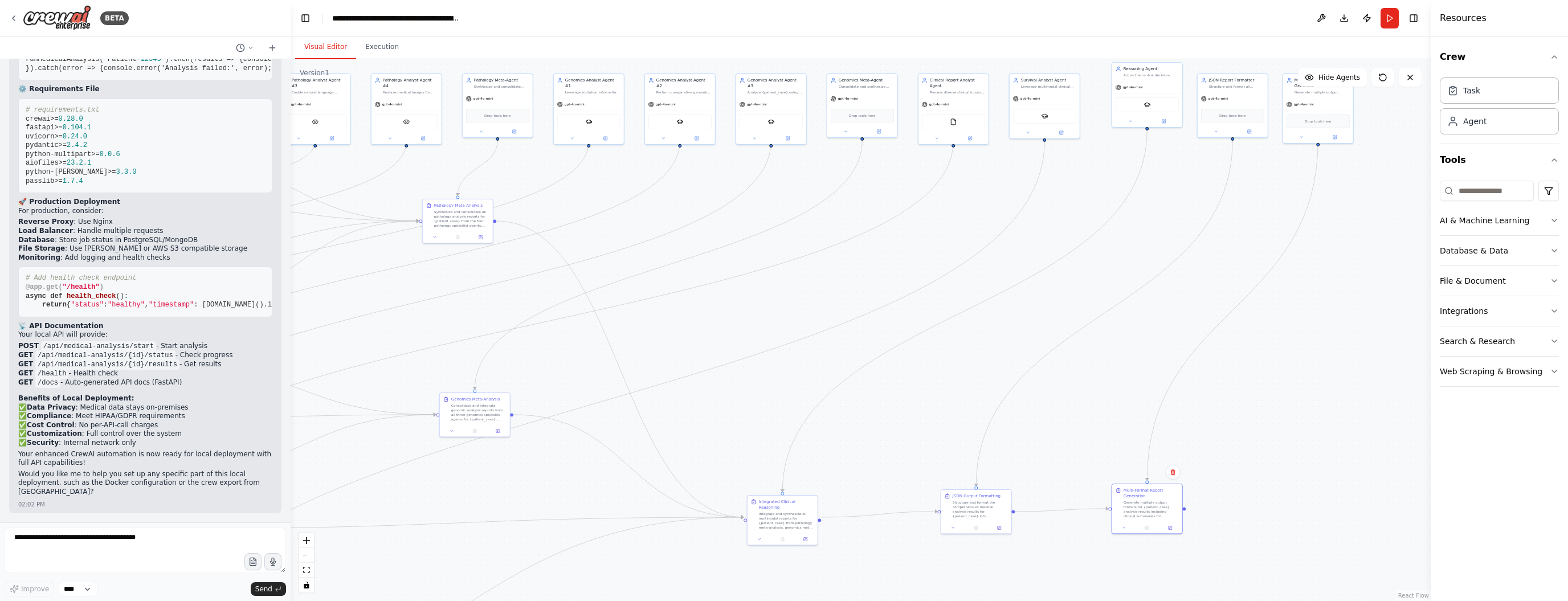
click at [896, 405] on div ".deletable-edge-delete-btn { width: 20px; height: 20px; border: 0px solid #ffff…" at bounding box center [860, 330] width 1140 height 542
drag, startPoint x: 1149, startPoint y: 73, endPoint x: 1144, endPoint y: 100, distance: 27.5
click at [1144, 100] on div "Act as the central decision-making component for {patient_case}, integrating mu…" at bounding box center [1145, 99] width 55 height 5
click at [1299, 348] on div ".deletable-edge-delete-btn { width: 20px; height: 20px; border: 0px solid #ffff…" at bounding box center [860, 330] width 1140 height 542
drag, startPoint x: 788, startPoint y: 530, endPoint x: 848, endPoint y: 524, distance: 60.3
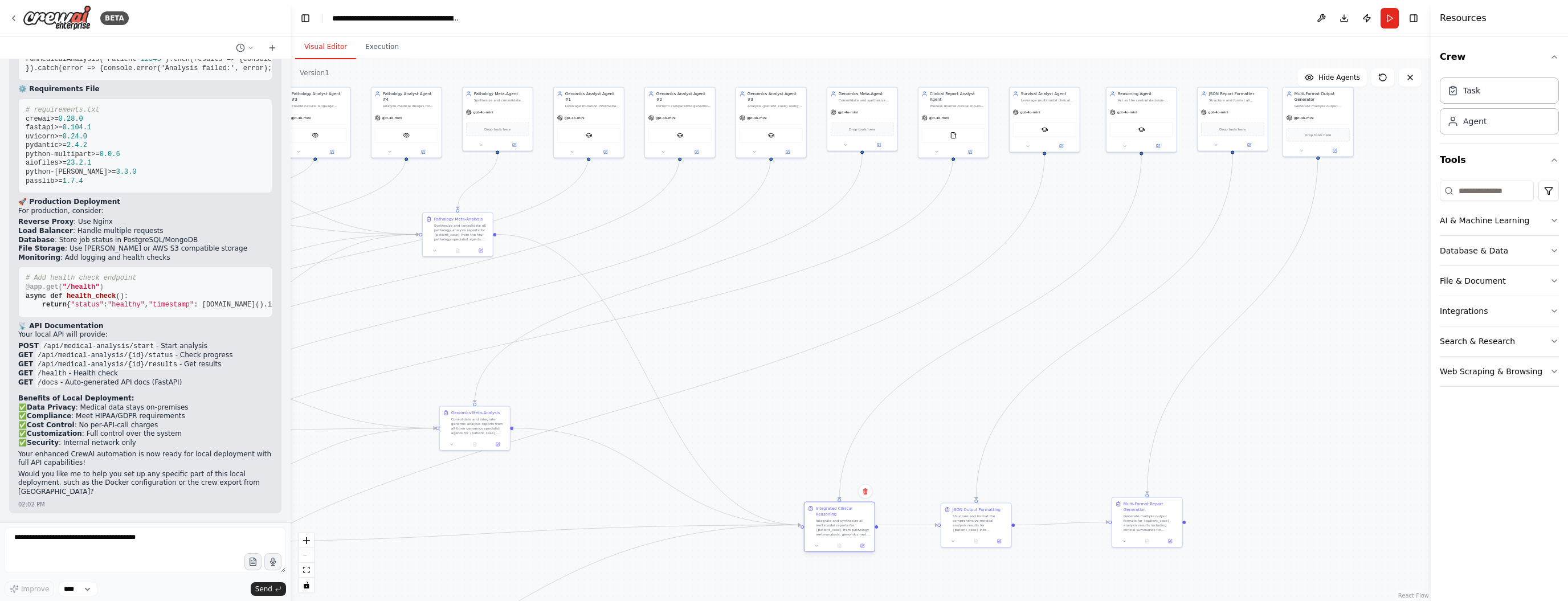
click at [848, 524] on div "Integrate and synthesize all multimodal reports for {patient_case} from patholo…" at bounding box center [843, 527] width 55 height 18
drag, startPoint x: 964, startPoint y: 518, endPoint x: 987, endPoint y: 517, distance: 23.0
click at [987, 517] on div "Structure and format the comprehensive medical analysis results for {patient_ca…" at bounding box center [1003, 521] width 55 height 18
drag, startPoint x: 1156, startPoint y: 521, endPoint x: 1176, endPoint y: 523, distance: 20.1
click at [1176, 523] on div "Generate multiple output formats for {patient_case} analysis results including …" at bounding box center [1168, 521] width 55 height 18
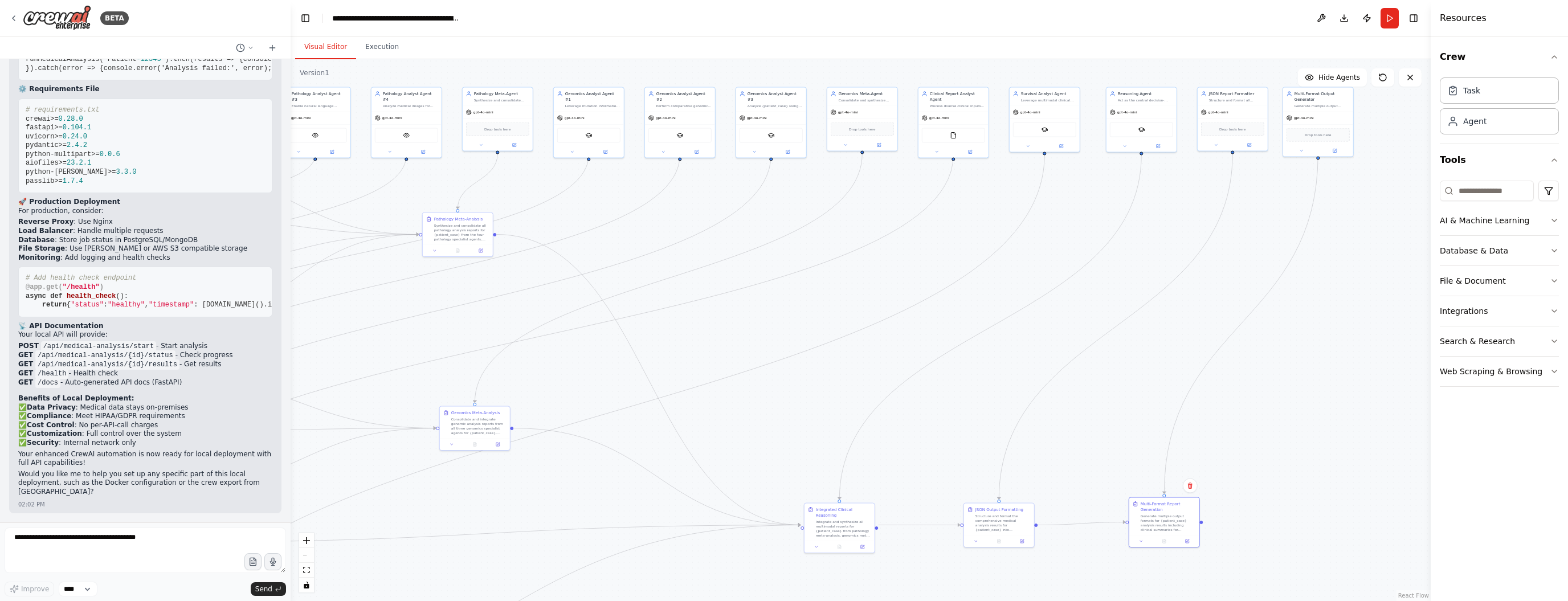
click at [1266, 470] on div ".deletable-edge-delete-btn { width: 20px; height: 20px; border: 0px solid #ffff…" at bounding box center [860, 330] width 1140 height 542
drag, startPoint x: 796, startPoint y: 415, endPoint x: 1118, endPoint y: 278, distance: 349.9
click at [1118, 278] on div ".deletable-edge-delete-btn { width: 20px; height: 20px; border: 0px solid #ffff…" at bounding box center [860, 330] width 1140 height 542
drag, startPoint x: 337, startPoint y: 417, endPoint x: 951, endPoint y: 460, distance: 615.5
click at [951, 460] on div ".deletable-edge-delete-btn { width: 20px; height: 20px; border: 0px solid #ffff…" at bounding box center [860, 330] width 1140 height 542
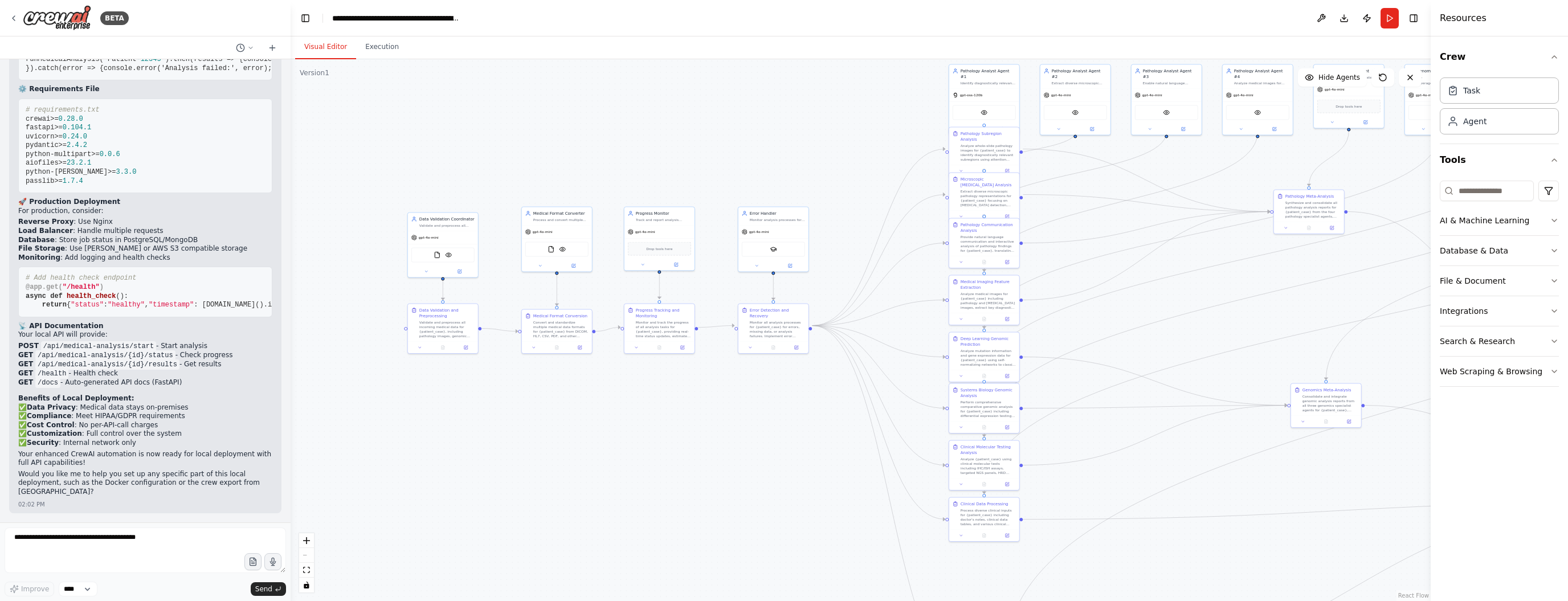
drag, startPoint x: 861, startPoint y: 377, endPoint x: 771, endPoint y: 475, distance: 133.1
click at [771, 475] on div ".deletable-edge-delete-btn { width: 20px; height: 20px; border: 0px solid #ffff…" at bounding box center [860, 330] width 1140 height 542
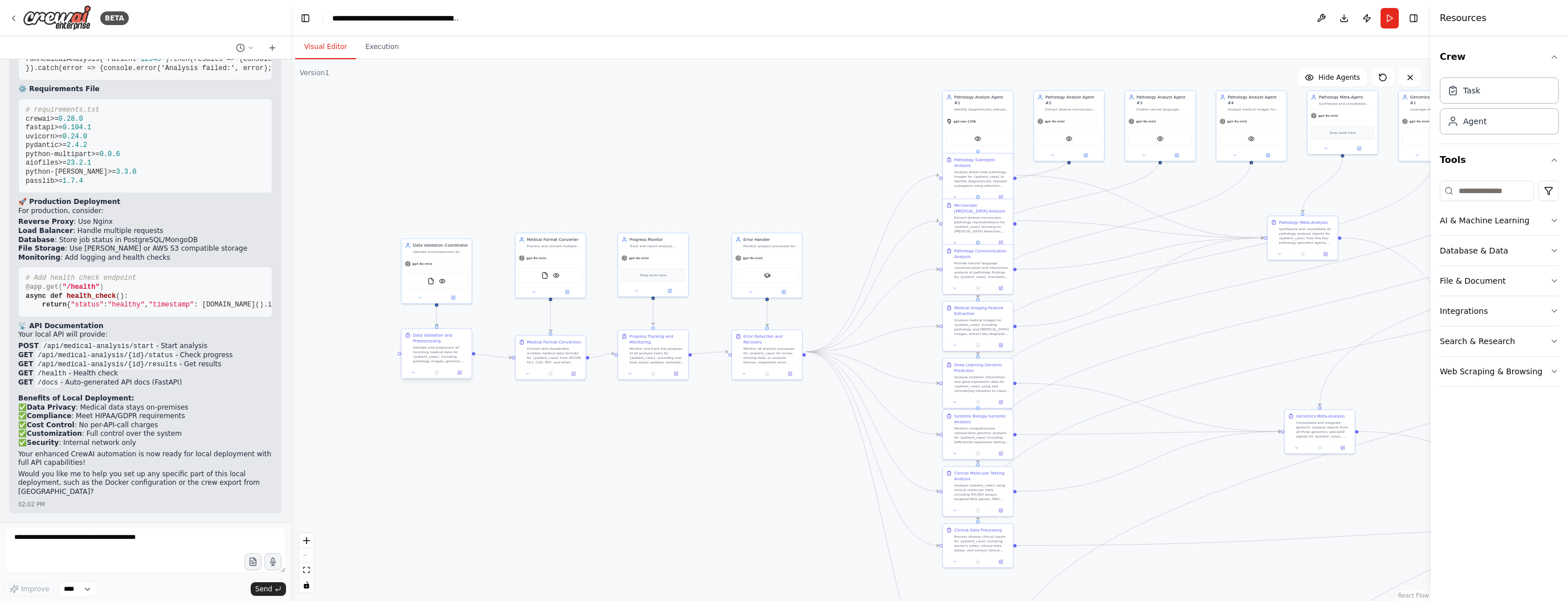
click at [439, 351] on div "Validate and preprocess all incoming medical data for {patient_case}, including…" at bounding box center [441, 354] width 55 height 18
click at [458, 376] on button at bounding box center [459, 372] width 19 height 7
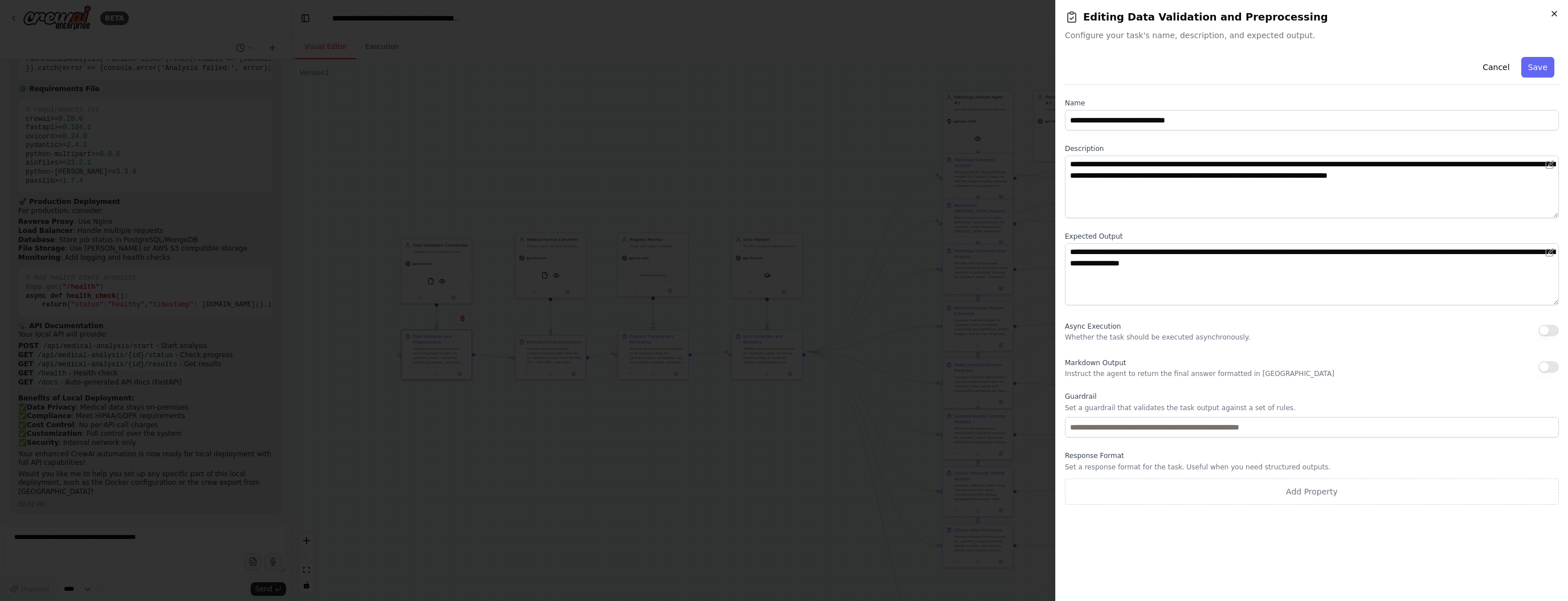
click at [1554, 10] on icon "button" at bounding box center [1554, 13] width 9 height 9
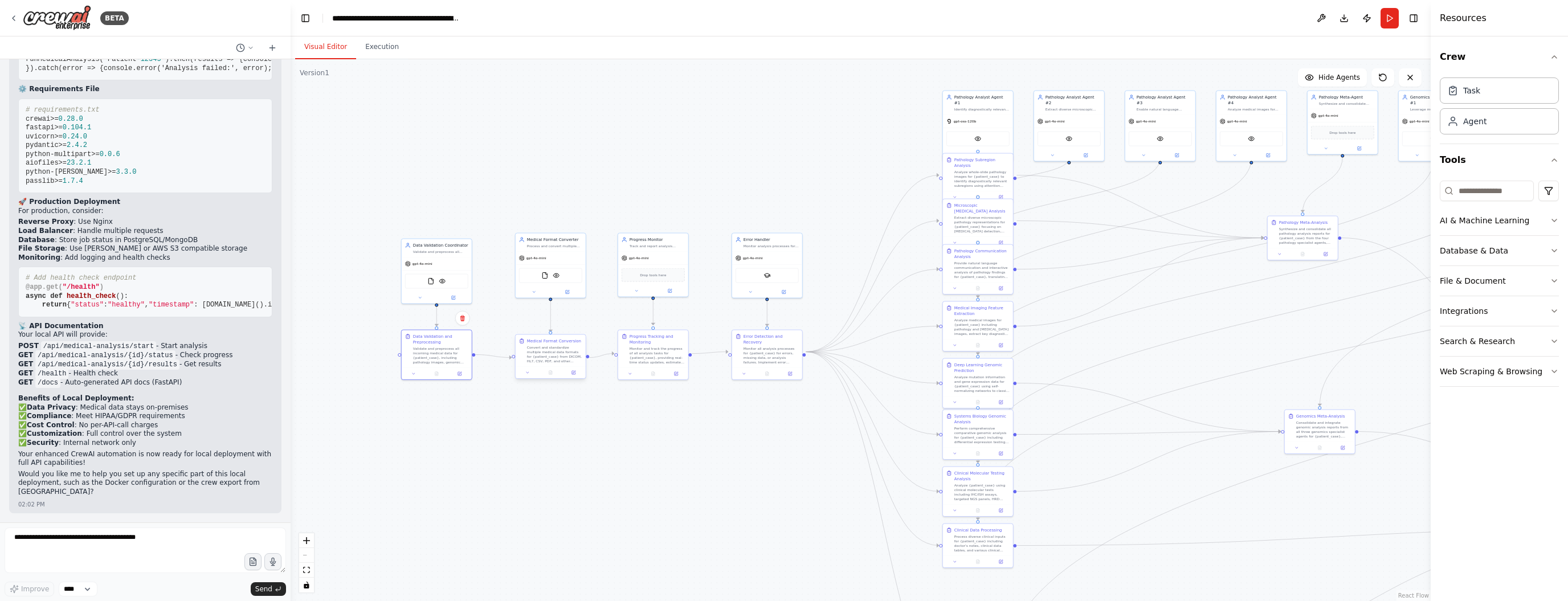
click at [541, 358] on div "Convert and standardize multiple medical data formats for {patient_case} from D…" at bounding box center [554, 354] width 55 height 18
click at [572, 379] on div "Medical Format Conversion Convert and standardize multiple medical data formats…" at bounding box center [550, 358] width 71 height 45
click at [574, 373] on icon at bounding box center [573, 372] width 3 height 3
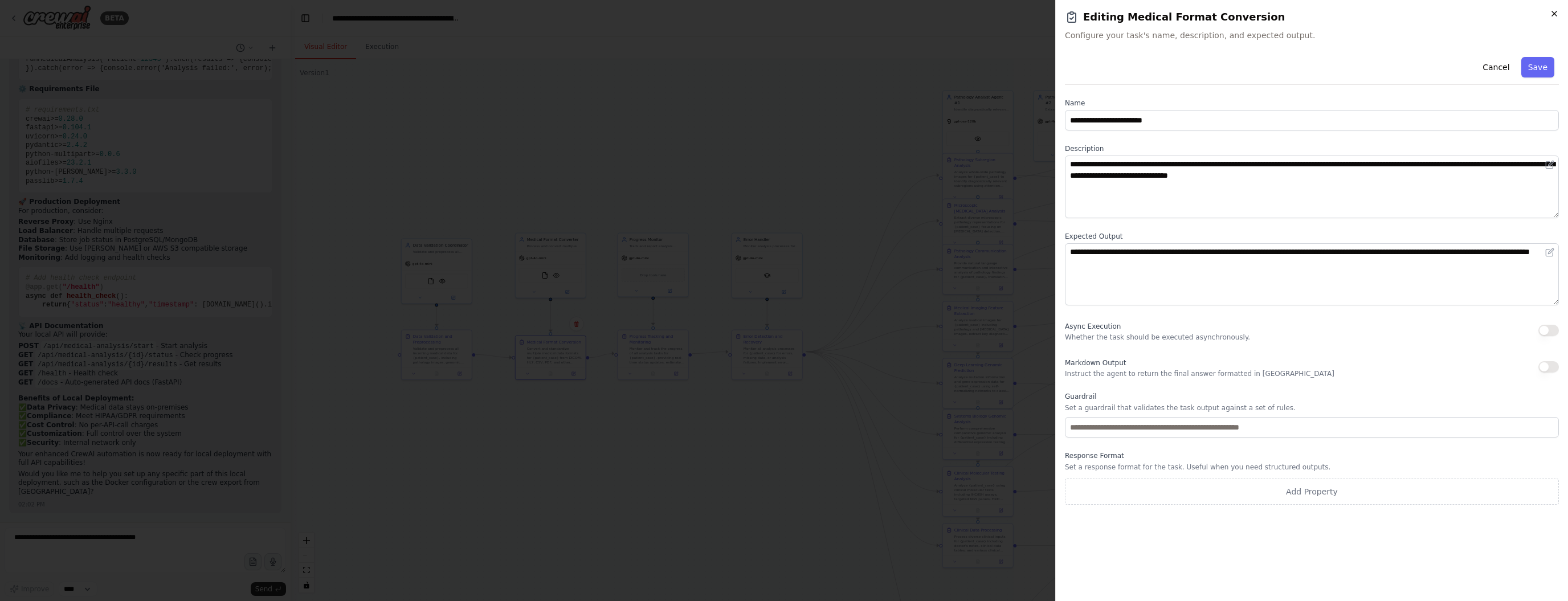
click at [1554, 15] on icon "button" at bounding box center [1554, 13] width 9 height 9
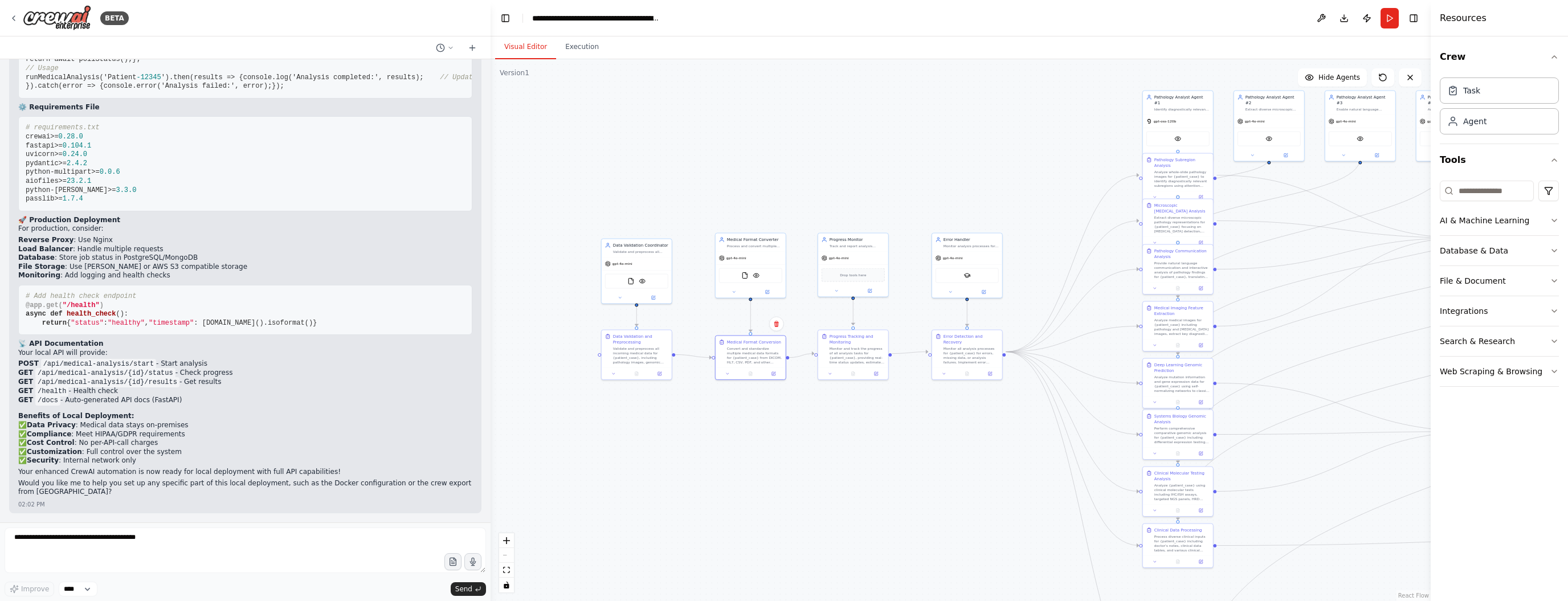
scroll to position [10640, 0]
drag, startPoint x: 289, startPoint y: 350, endPoint x: 491, endPoint y: 355, distance: 202.1
click at [491, 355] on div "BETA Hello! I'm the CrewAI assistant. What kind of automation do you want to bu…" at bounding box center [784, 300] width 1568 height 601
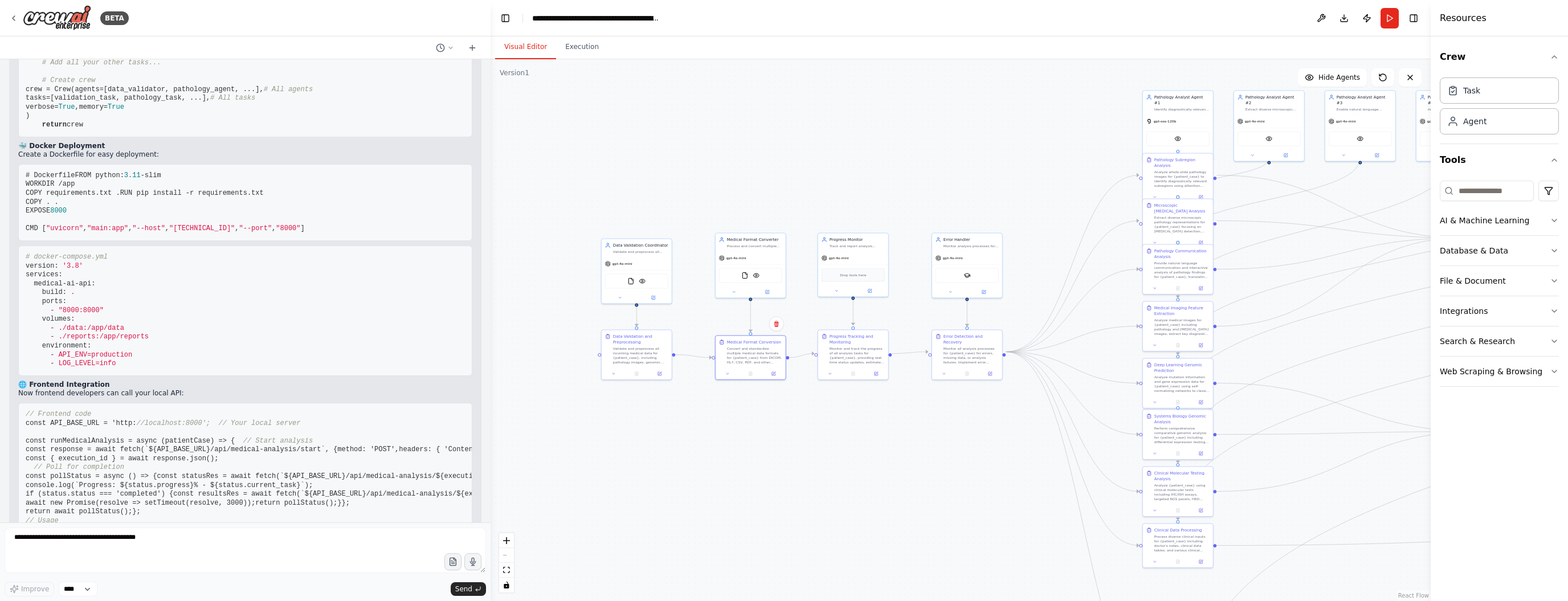
scroll to position [7086, 0]
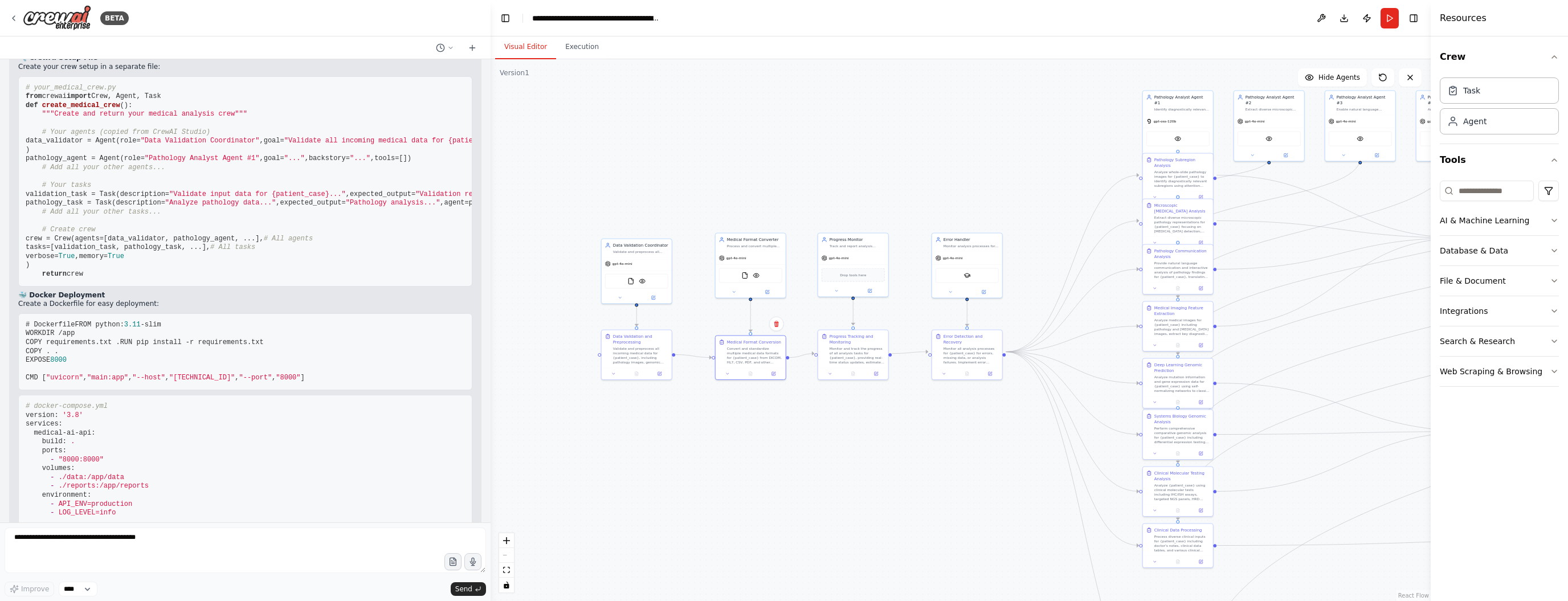
drag, startPoint x: 317, startPoint y: 308, endPoint x: 337, endPoint y: 257, distance: 54.8
click at [337, 257] on div "▶ Thought process Excellent choice for medical data! Local deployment is often …" at bounding box center [245, 46] width 454 height 2108
click at [346, 304] on div "Excellent choice for medical data! Local deployment is often preferred for heal…" at bounding box center [245, 54] width 454 height 2090
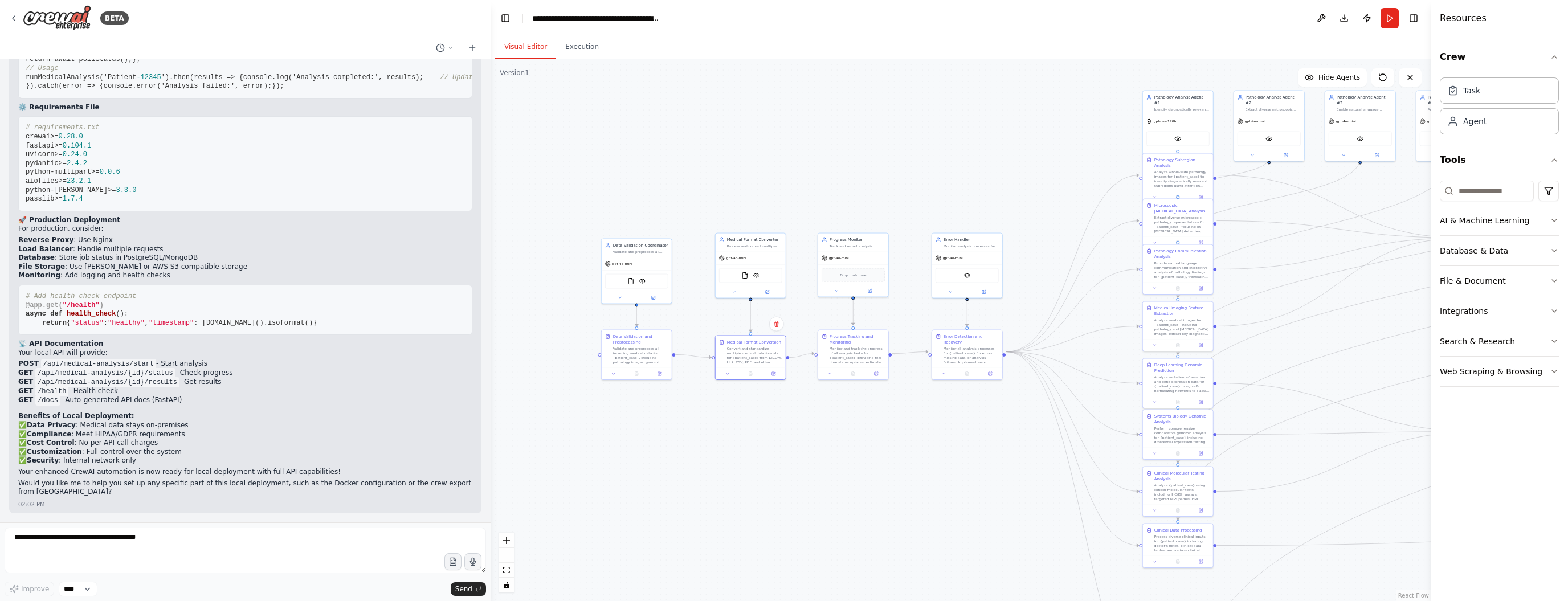
scroll to position [10585, 0]
click at [122, 245] on li "Reverse Proxy : Use Nginx" at bounding box center [245, 240] width 454 height 9
drag, startPoint x: 215, startPoint y: 362, endPoint x: 9, endPoint y: 359, distance: 206.0
click at [9, 359] on div "Hello! I'm the CrewAI assistant. What kind of automation do you want to build? …" at bounding box center [245, 290] width 491 height 463
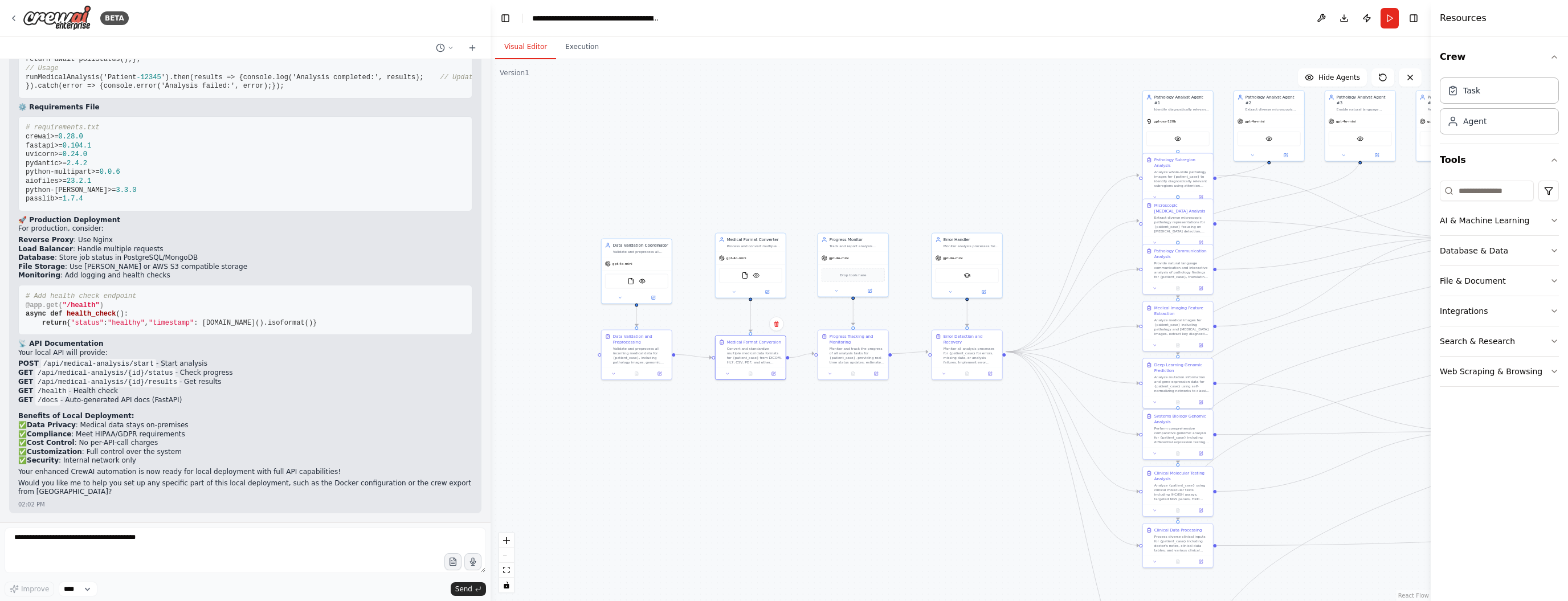
click at [284, 365] on li "POST /api/medical-analysis/start - Start analysis" at bounding box center [245, 364] width 454 height 9
drag, startPoint x: 229, startPoint y: 368, endPoint x: 79, endPoint y: 362, distance: 150.1
click at [79, 362] on ul "POST /api/medical-analysis/start - Start analysis GET /api/medical-analysis/{id…" at bounding box center [245, 382] width 454 height 46
click at [297, 360] on li "POST /api/medical-analysis/start - Start analysis" at bounding box center [245, 364] width 454 height 9
drag, startPoint x: 1030, startPoint y: 518, endPoint x: 861, endPoint y: 407, distance: 202.2
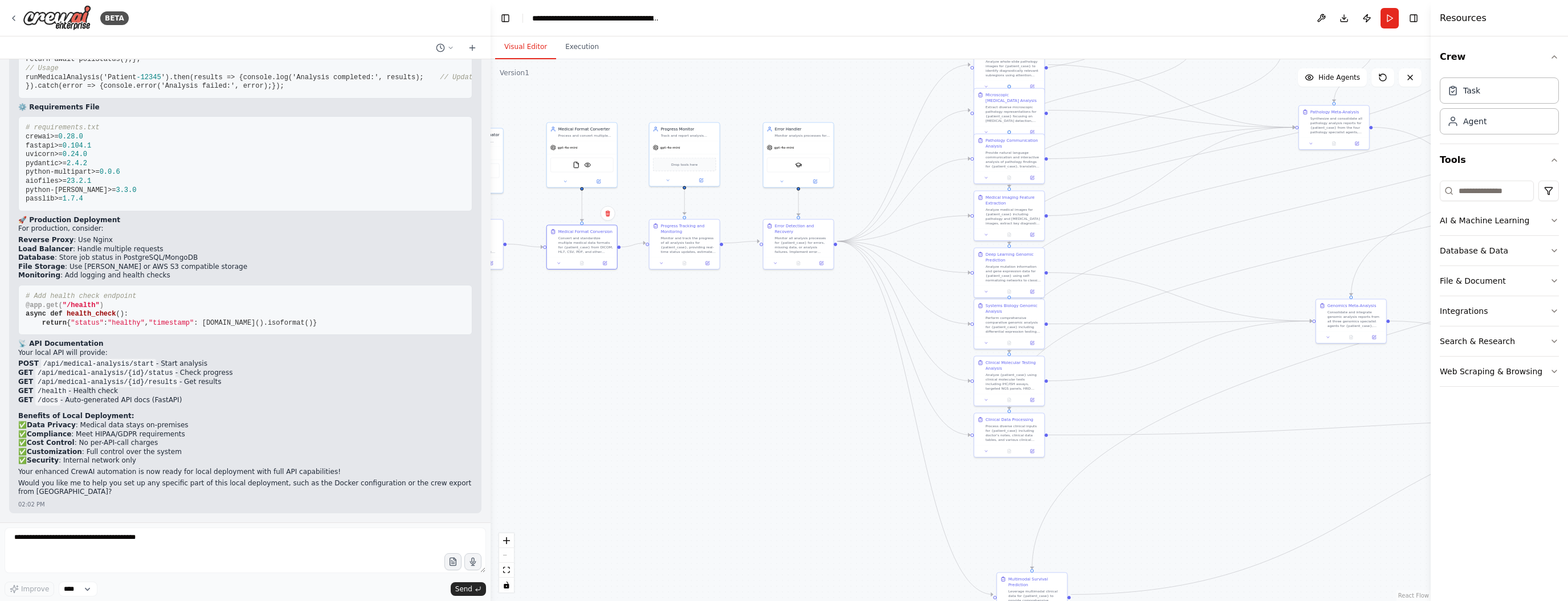
click at [861, 407] on div ".deletable-edge-delete-btn { width: 20px; height: 20px; border: 0px solid #ffff…" at bounding box center [961, 330] width 940 height 542
drag, startPoint x: 1302, startPoint y: 229, endPoint x: 796, endPoint y: 356, distance: 521.7
click at [796, 356] on div ".deletable-edge-delete-btn { width: 20px; height: 20px; border: 0px solid #ffff…" at bounding box center [961, 330] width 940 height 542
drag, startPoint x: 1352, startPoint y: 330, endPoint x: 1542, endPoint y: 297, distance: 192.8
click at [1542, 297] on div "BETA Hello! I'm the CrewAI assistant. What kind of automation do you want to bu…" at bounding box center [784, 300] width 1568 height 601
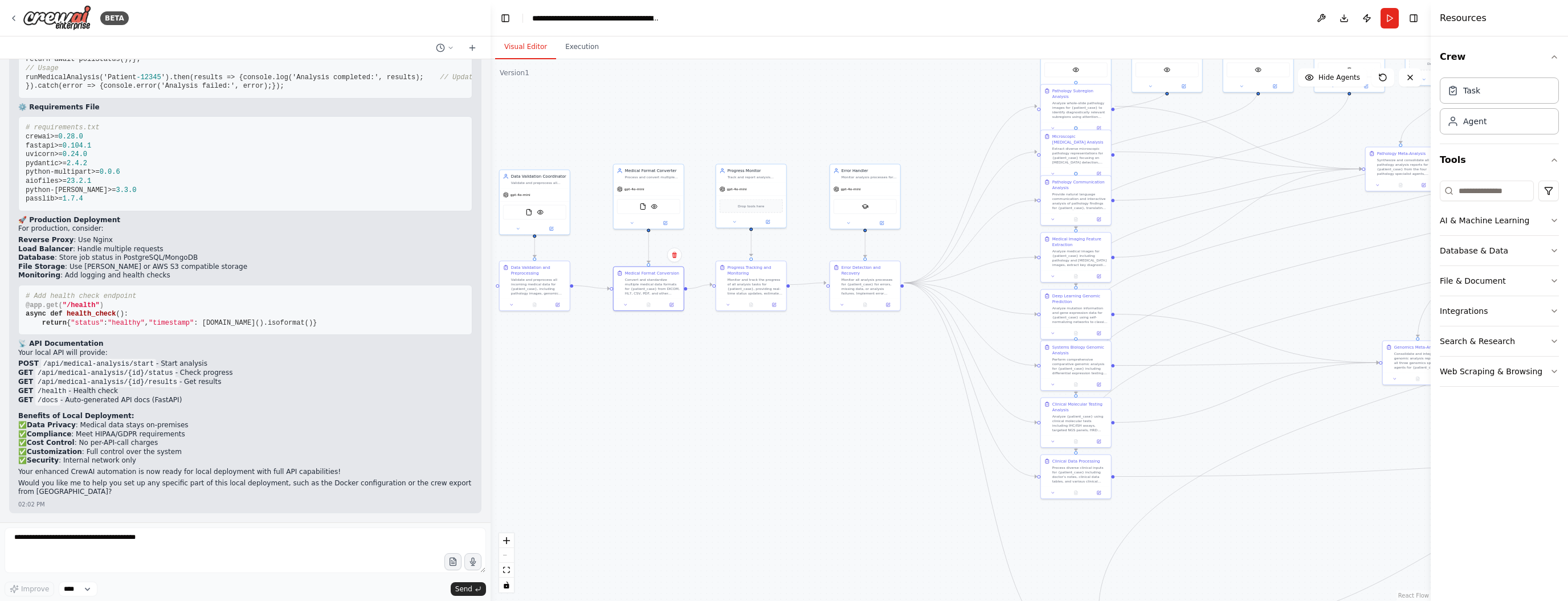
drag, startPoint x: 545, startPoint y: 415, endPoint x: 928, endPoint y: 364, distance: 386.4
click at [928, 364] on div ".deletable-edge-delete-btn { width: 20px; height: 20px; border: 0px solid #ffff…" at bounding box center [961, 330] width 940 height 542
drag, startPoint x: 1349, startPoint y: 269, endPoint x: 1103, endPoint y: 337, distance: 255.2
click at [1103, 337] on div ".deletable-edge-delete-btn { width: 20px; height: 20px; border: 0px solid #ffff…" at bounding box center [961, 330] width 940 height 542
drag, startPoint x: 845, startPoint y: 123, endPoint x: 844, endPoint y: 110, distance: 13.0
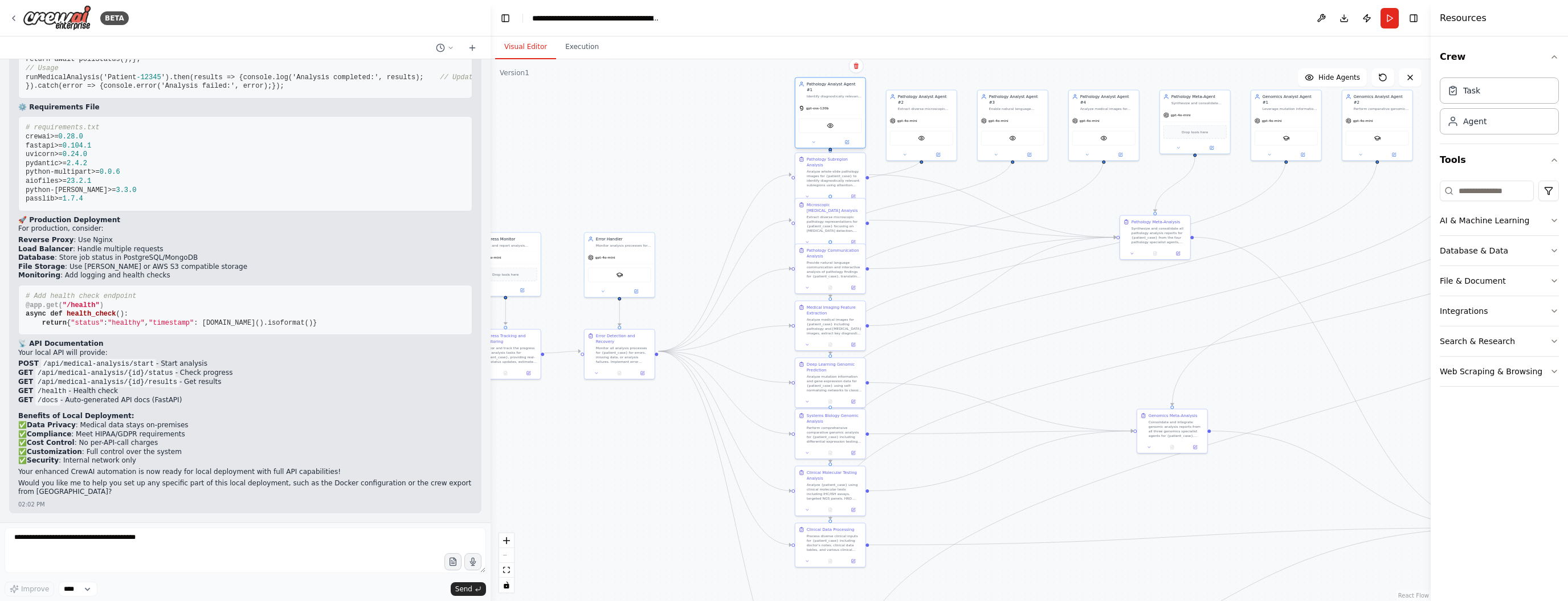
click at [844, 114] on div "VisionTool" at bounding box center [831, 125] width 70 height 22
click at [624, 344] on div "Monitor all analysis processes for {patient_case} for errors, missing data, or …" at bounding box center [623, 353] width 55 height 18
click at [645, 316] on icon at bounding box center [646, 317] width 5 height 6
click at [606, 316] on button "Confirm" at bounding box center [612, 317] width 41 height 14
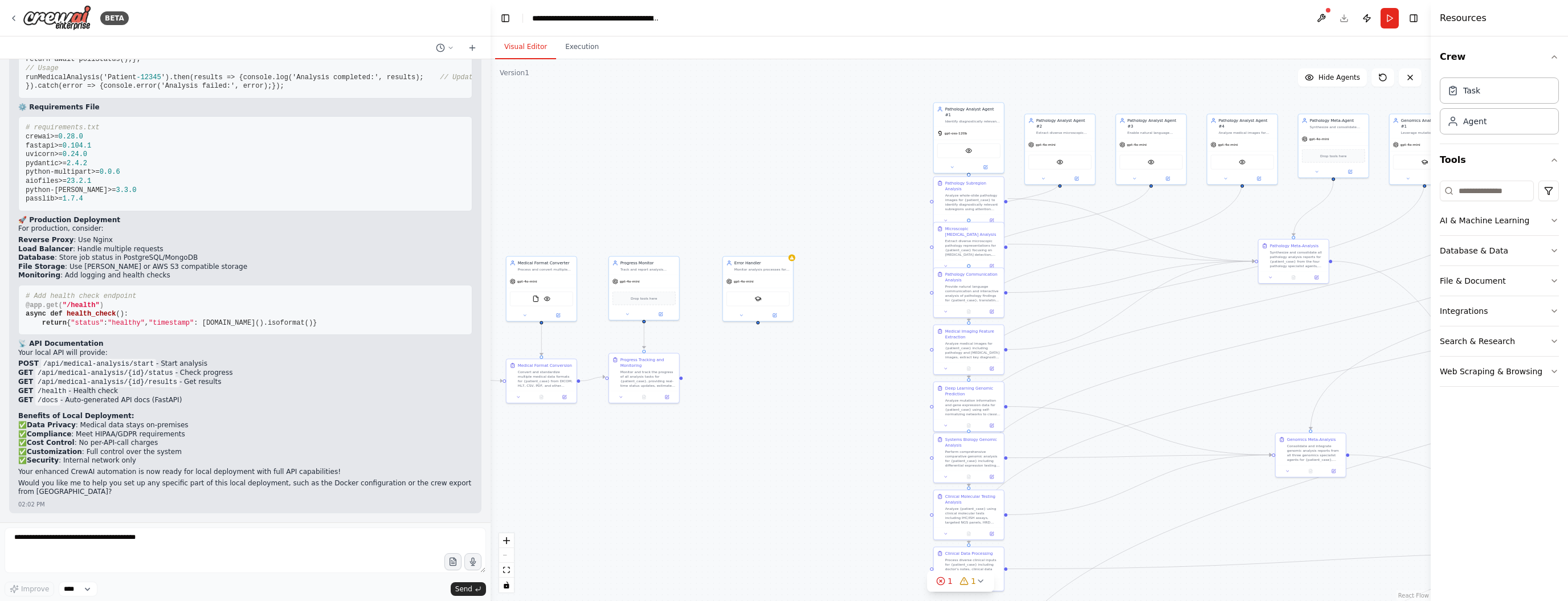
drag, startPoint x: 620, startPoint y: 394, endPoint x: 758, endPoint y: 418, distance: 140.1
click at [758, 418] on div ".deletable-edge-delete-btn { width: 20px; height: 20px; border: 0px solid #ffff…" at bounding box center [961, 330] width 940 height 542
drag, startPoint x: 720, startPoint y: 416, endPoint x: 931, endPoint y: 419, distance: 211.0
click at [931, 419] on div ".deletable-edge-delete-btn { width: 20px; height: 20px; border: 0px solid #ffff…" at bounding box center [961, 330] width 940 height 542
click at [998, 279] on div "gpt-4o-mini" at bounding box center [969, 283] width 70 height 13
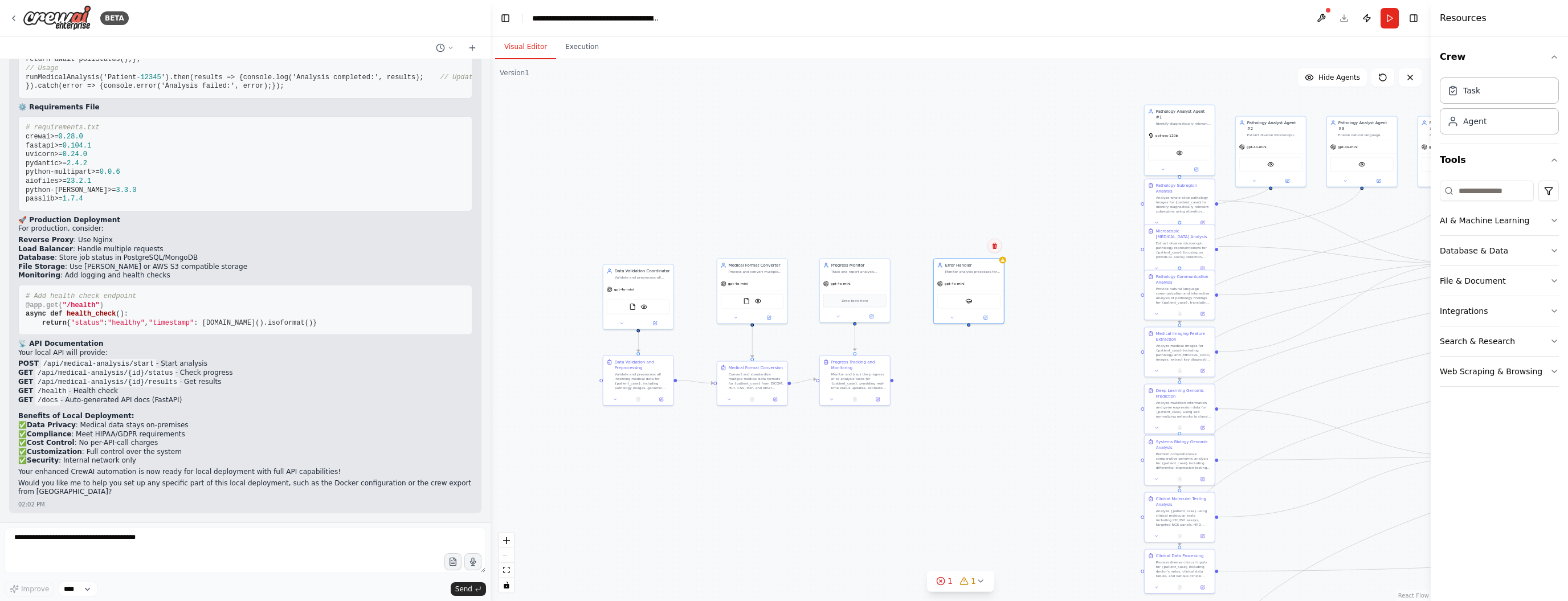
click at [993, 245] on icon at bounding box center [995, 246] width 5 height 6
click at [953, 242] on button "Confirm" at bounding box center [962, 245] width 41 height 14
click at [884, 270] on div "Track and report analysis progress for {patient_case}, providing real-time stat…" at bounding box center [859, 271] width 55 height 5
click at [852, 366] on div "Progress Tracking and Monitoring" at bounding box center [859, 364] width 55 height 11
click at [856, 281] on div "gpt-4o-mini" at bounding box center [855, 283] width 70 height 13
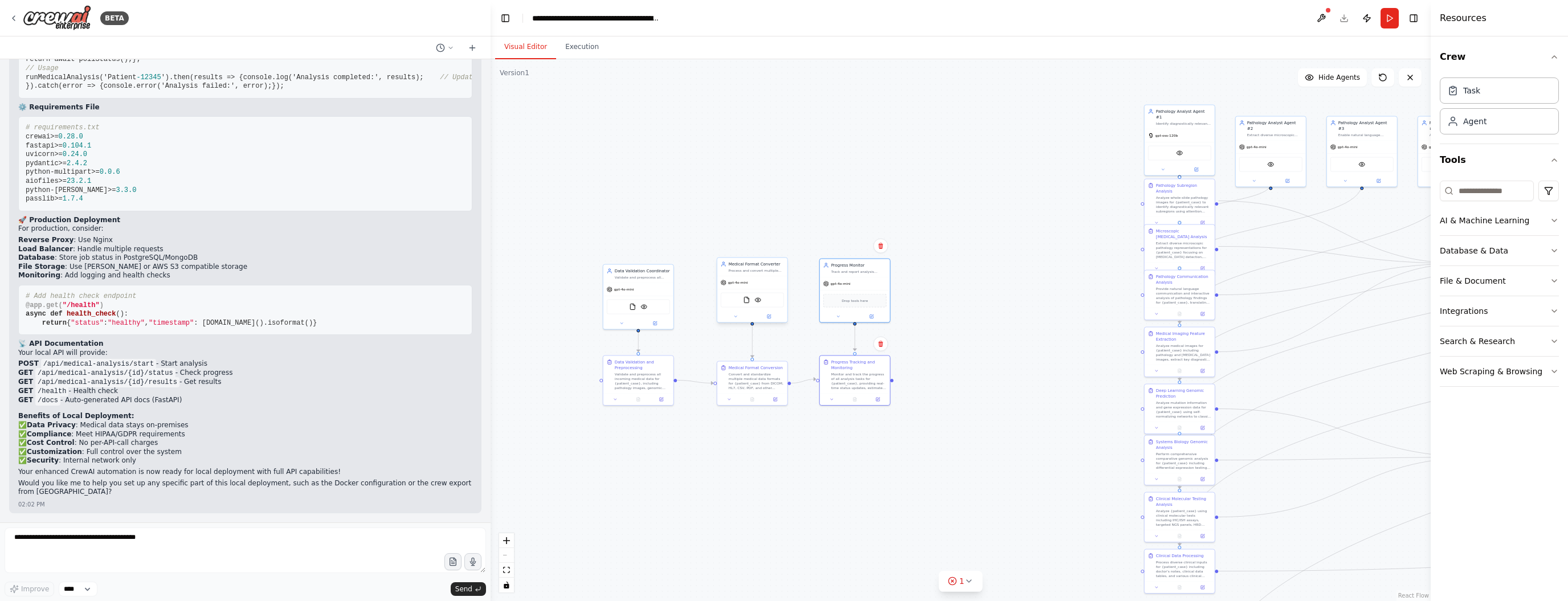
click at [768, 278] on div "gpt-4o-mini" at bounding box center [752, 283] width 70 height 13
click at [747, 364] on div "Medical Format Conversion" at bounding box center [756, 366] width 54 height 6
click at [631, 365] on div "Data Validation and Preprocessing" at bounding box center [642, 364] width 55 height 11
click at [633, 269] on div "Data Validation Coordinator" at bounding box center [642, 269] width 55 height 6
click at [665, 251] on icon at bounding box center [664, 252] width 7 height 7
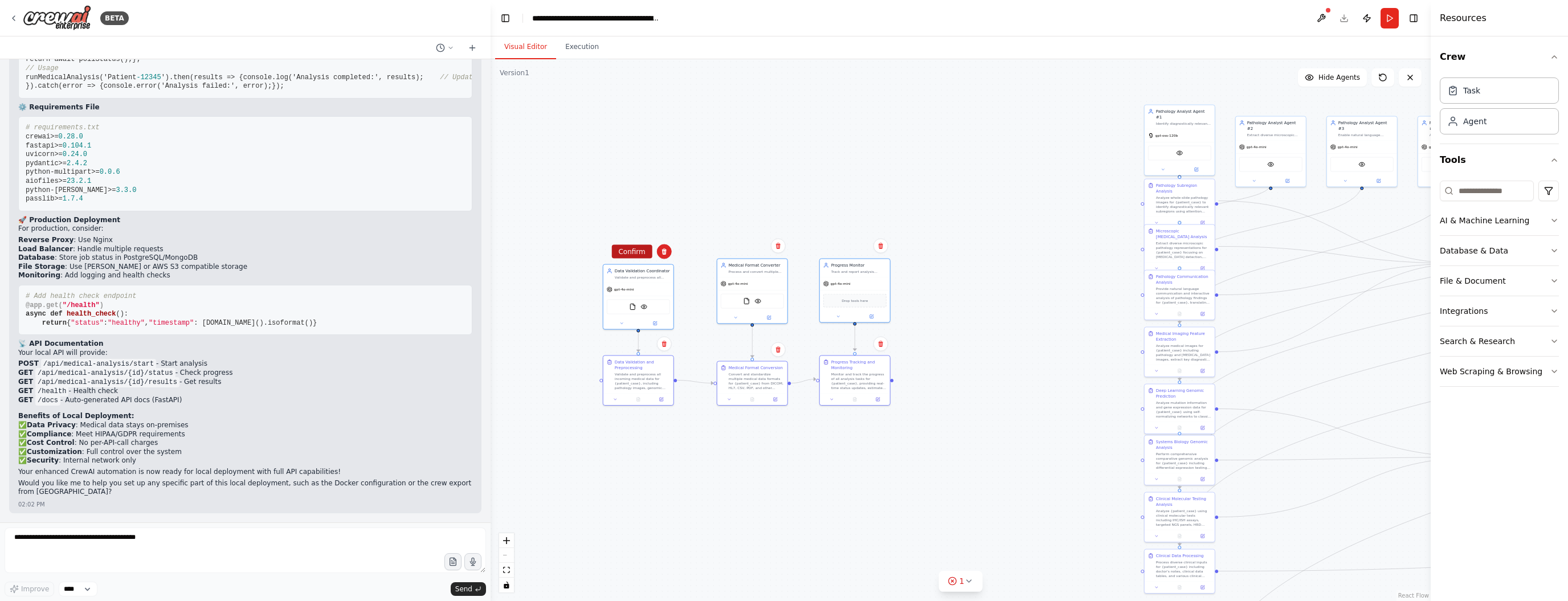
click at [630, 249] on button "Confirm" at bounding box center [632, 251] width 41 height 14
click at [663, 344] on icon at bounding box center [664, 344] width 5 height 6
click at [638, 339] on button "Confirm" at bounding box center [632, 344] width 41 height 14
click at [780, 246] on icon at bounding box center [778, 246] width 7 height 7
click at [751, 247] on button "Confirm" at bounding box center [745, 245] width 41 height 14
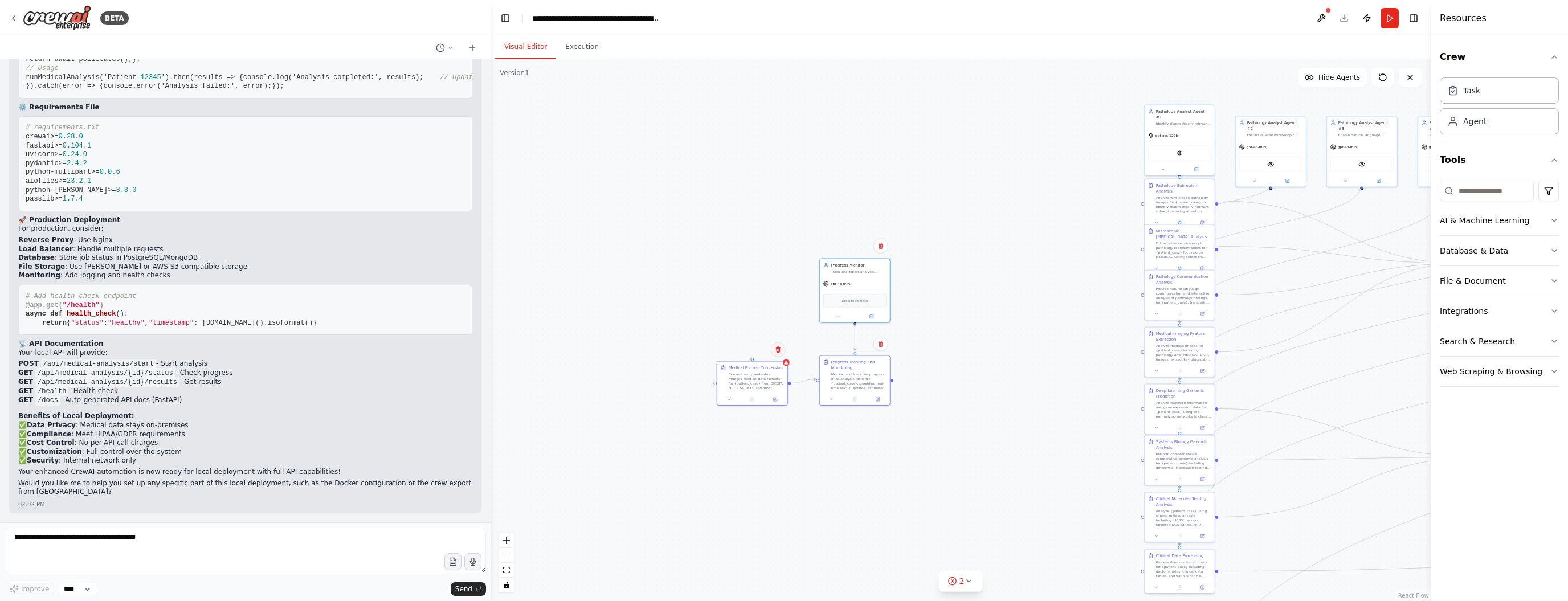
click at [776, 349] on icon at bounding box center [778, 349] width 7 height 7
click at [750, 346] on button "Confirm" at bounding box center [745, 349] width 41 height 14
click at [881, 244] on icon at bounding box center [881, 246] width 5 height 6
click at [852, 245] on button "Confirm" at bounding box center [848, 245] width 41 height 14
click at [880, 341] on icon at bounding box center [880, 344] width 7 height 7
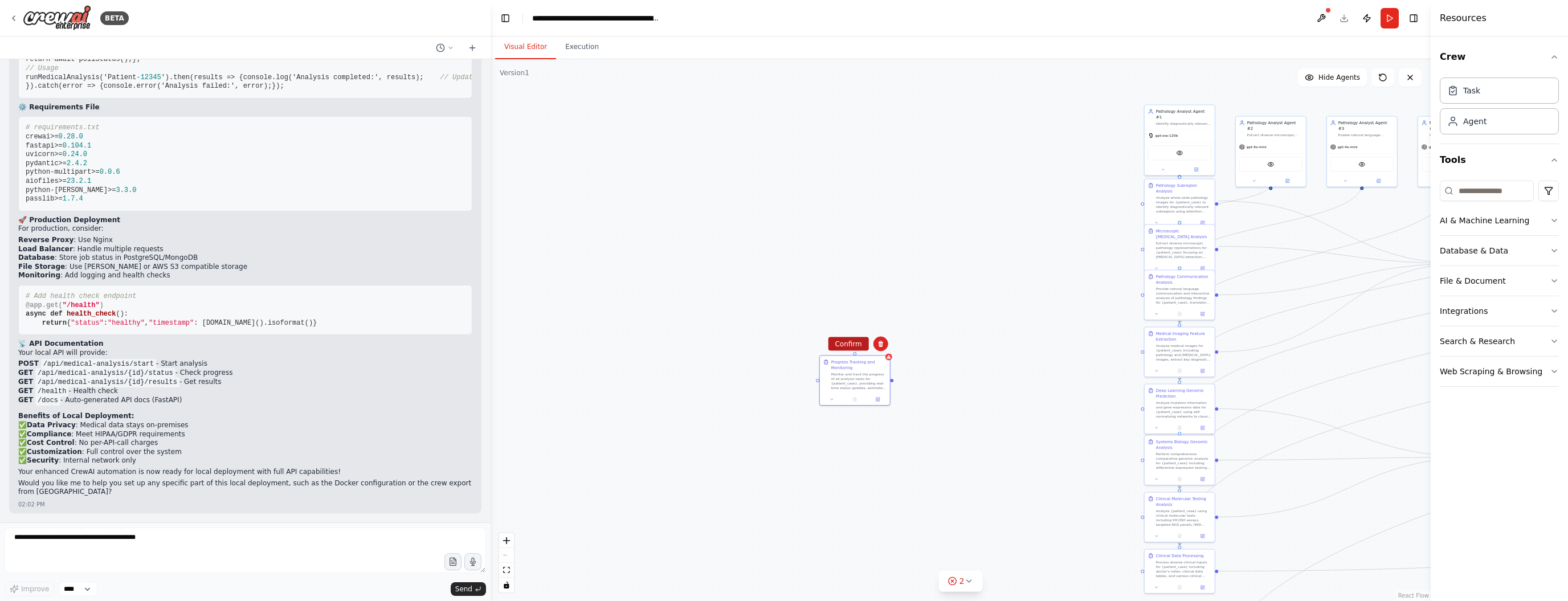
click at [852, 344] on button "Confirm" at bounding box center [848, 344] width 41 height 14
drag, startPoint x: 999, startPoint y: 309, endPoint x: 661, endPoint y: 234, distance: 346.2
click at [661, 234] on div ".deletable-edge-delete-btn { width: 20px; height: 20px; border: 0px solid #ffff…" at bounding box center [961, 330] width 940 height 542
drag, startPoint x: 1367, startPoint y: 188, endPoint x: 1313, endPoint y: 114, distance: 91.6
click at [1313, 114] on div ".deletable-edge-delete-btn { width: 20px; height: 20px; border: 0px solid #ffff…" at bounding box center [961, 330] width 940 height 542
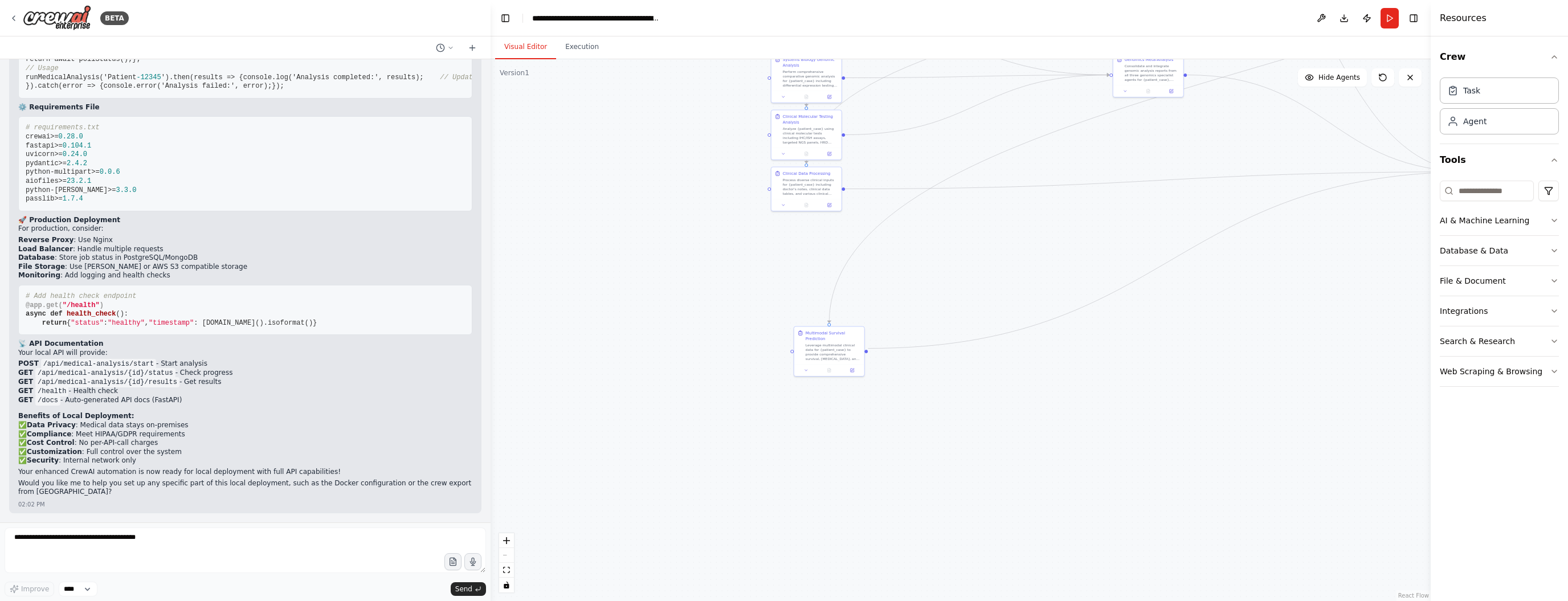
drag, startPoint x: 956, startPoint y: 495, endPoint x: 976, endPoint y: 262, distance: 233.9
click at [976, 262] on div ".deletable-edge-delete-btn { width: 20px; height: 20px; border: 0px solid #ffff…" at bounding box center [961, 330] width 940 height 542
drag, startPoint x: 836, startPoint y: 341, endPoint x: 1157, endPoint y: 300, distance: 323.6
click at [1157, 302] on div "Leverage multimodal clinical data for {patient_case} to provide comprehensive s…" at bounding box center [1152, 311] width 55 height 18
drag, startPoint x: 1052, startPoint y: 246, endPoint x: 812, endPoint y: 465, distance: 324.9
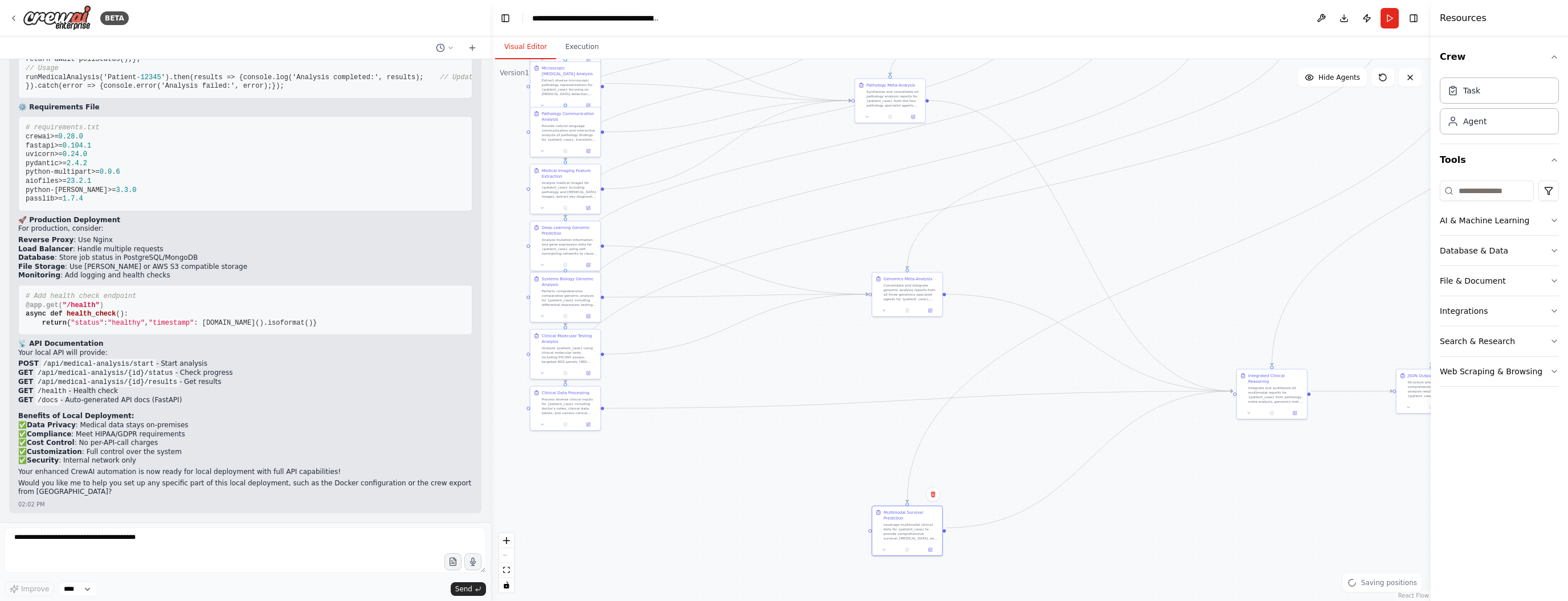
click at [812, 465] on div ".deletable-edge-delete-btn { width: 20px; height: 20px; border: 0px solid #ffff…" at bounding box center [961, 330] width 940 height 542
drag, startPoint x: 887, startPoint y: 187, endPoint x: 918, endPoint y: 349, distance: 164.9
click at [918, 349] on div ".deletable-edge-delete-btn { width: 20px; height: 20px; border: 0px solid #ffff…" at bounding box center [961, 330] width 940 height 542
drag, startPoint x: 1348, startPoint y: 327, endPoint x: 1278, endPoint y: 281, distance: 83.8
click at [1278, 281] on div ".deletable-edge-delete-btn { width: 20px; height: 20px; border: 0px solid #ffff…" at bounding box center [961, 330] width 940 height 542
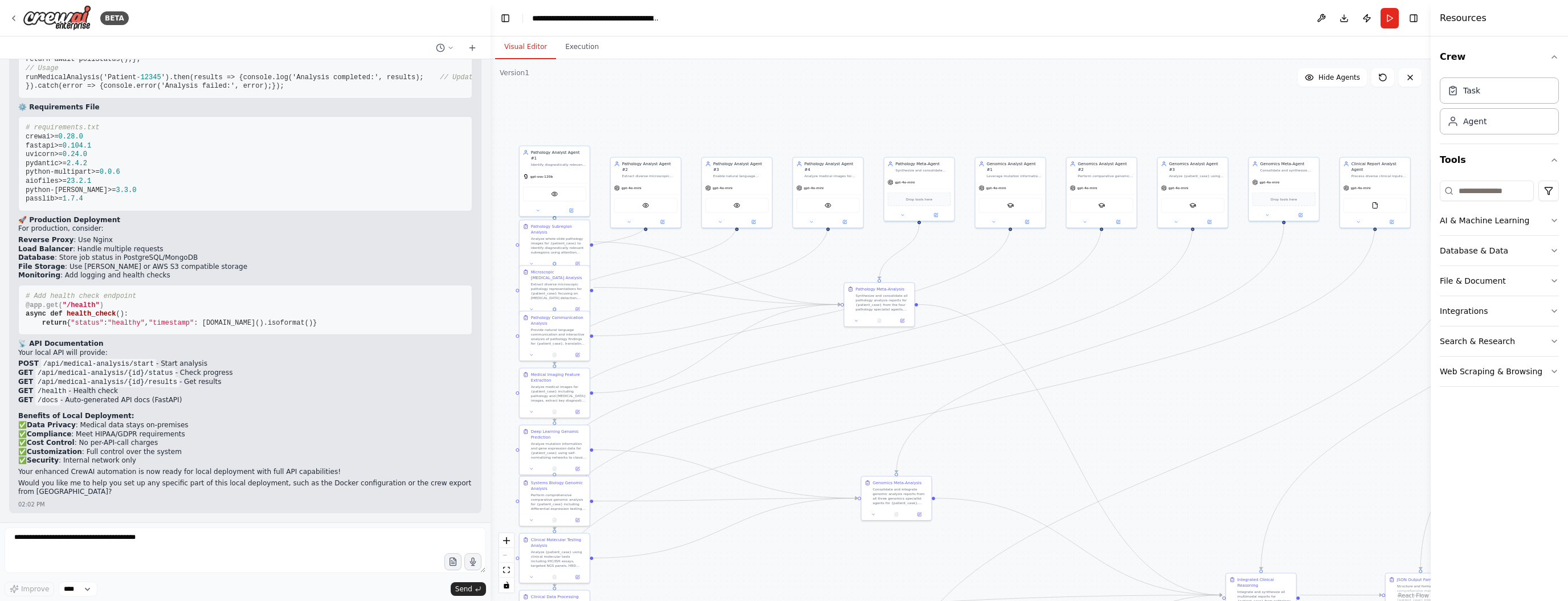
drag, startPoint x: 1212, startPoint y: 298, endPoint x: 1240, endPoint y: 387, distance: 93.3
click at [1240, 387] on div ".deletable-edge-delete-btn { width: 20px; height: 20px; border: 0px solid #ffff…" at bounding box center [961, 330] width 940 height 542
drag, startPoint x: 1371, startPoint y: 284, endPoint x: 1047, endPoint y: 343, distance: 329.3
click at [1047, 343] on div ".deletable-edge-delete-btn { width: 20px; height: 20px; border: 0px solid #ffff…" at bounding box center [961, 330] width 940 height 542
drag, startPoint x: 1381, startPoint y: 319, endPoint x: 1462, endPoint y: 281, distance: 89.5
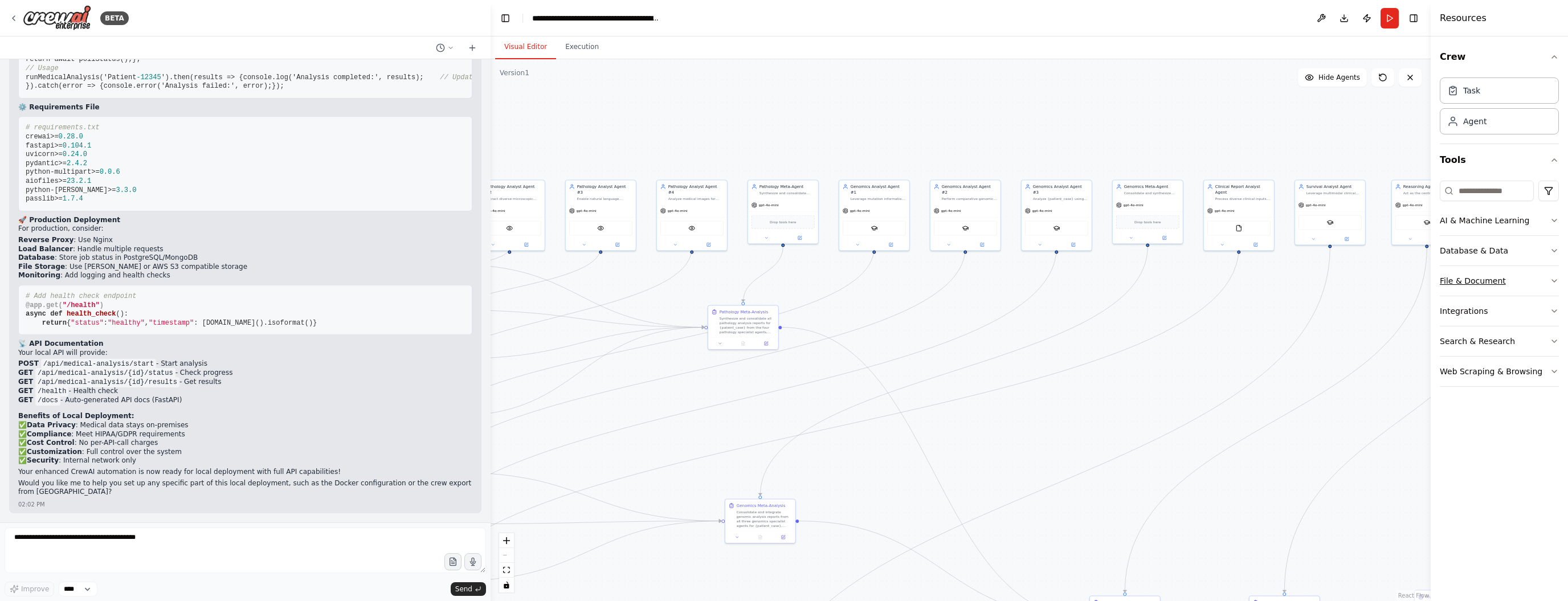
click at [1567, 281] on div "BETA Hello! I'm the CrewAI assistant. What kind of automation do you want to bu…" at bounding box center [784, 300] width 1568 height 601
drag, startPoint x: 1007, startPoint y: 449, endPoint x: 1096, endPoint y: 325, distance: 152.6
click at [1377, 386] on div ".deletable-edge-delete-btn { width: 20px; height: 20px; border: 0px solid #ffff…" at bounding box center [961, 330] width 940 height 542
click at [671, 128] on div ".deletable-edge-delete-btn { width: 20px; height: 20px; border: 0px solid #ffff…" at bounding box center [961, 330] width 940 height 542
drag, startPoint x: 1228, startPoint y: 421, endPoint x: 1003, endPoint y: 396, distance: 226.4
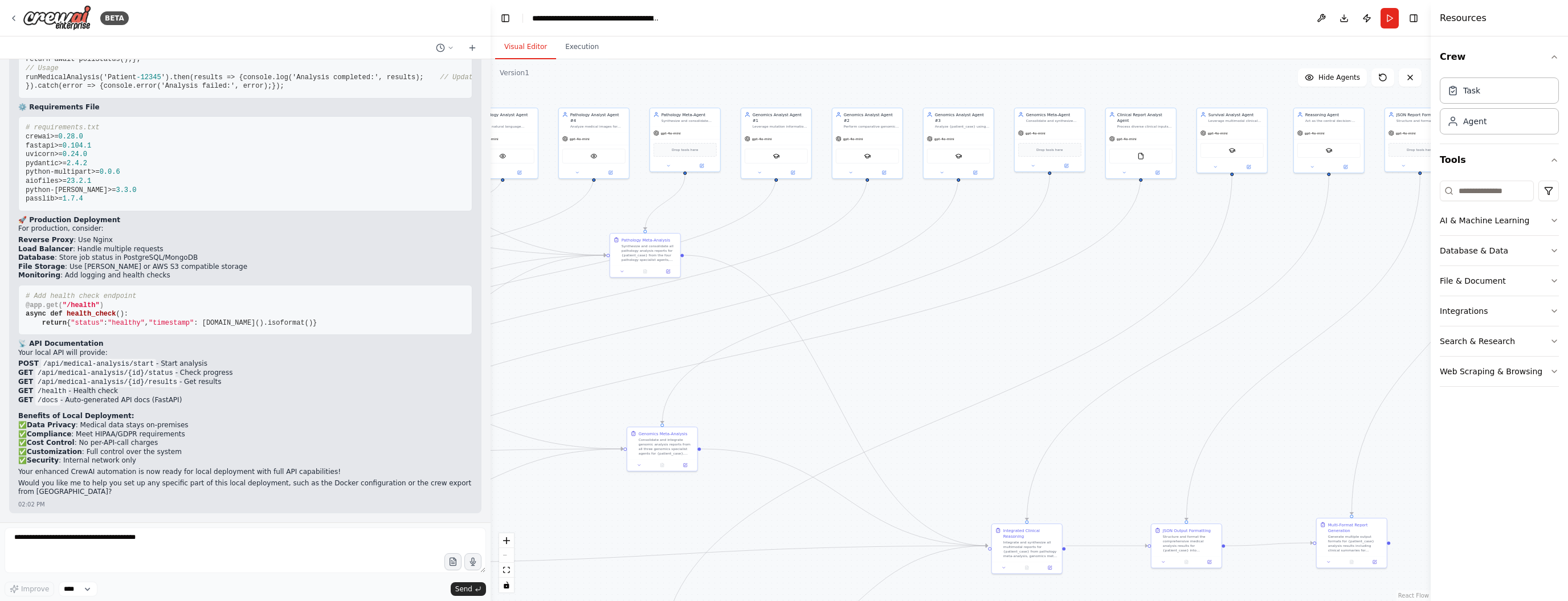
click at [762, 425] on div ".deletable-edge-delete-btn { width: 20px; height: 20px; border: 0px solid #ffff…" at bounding box center [961, 330] width 940 height 542
drag, startPoint x: 1361, startPoint y: 257, endPoint x: 893, endPoint y: 368, distance: 481.0
click at [893, 368] on div ".deletable-edge-delete-btn { width: 20px; height: 20px; border: 0px solid #ffff…" at bounding box center [961, 330] width 940 height 542
drag, startPoint x: 1098, startPoint y: 528, endPoint x: 1270, endPoint y: 408, distance: 209.7
click at [1270, 408] on div ".deletable-edge-delete-btn { width: 20px; height: 20px; border: 0px solid #ffff…" at bounding box center [961, 330] width 940 height 542
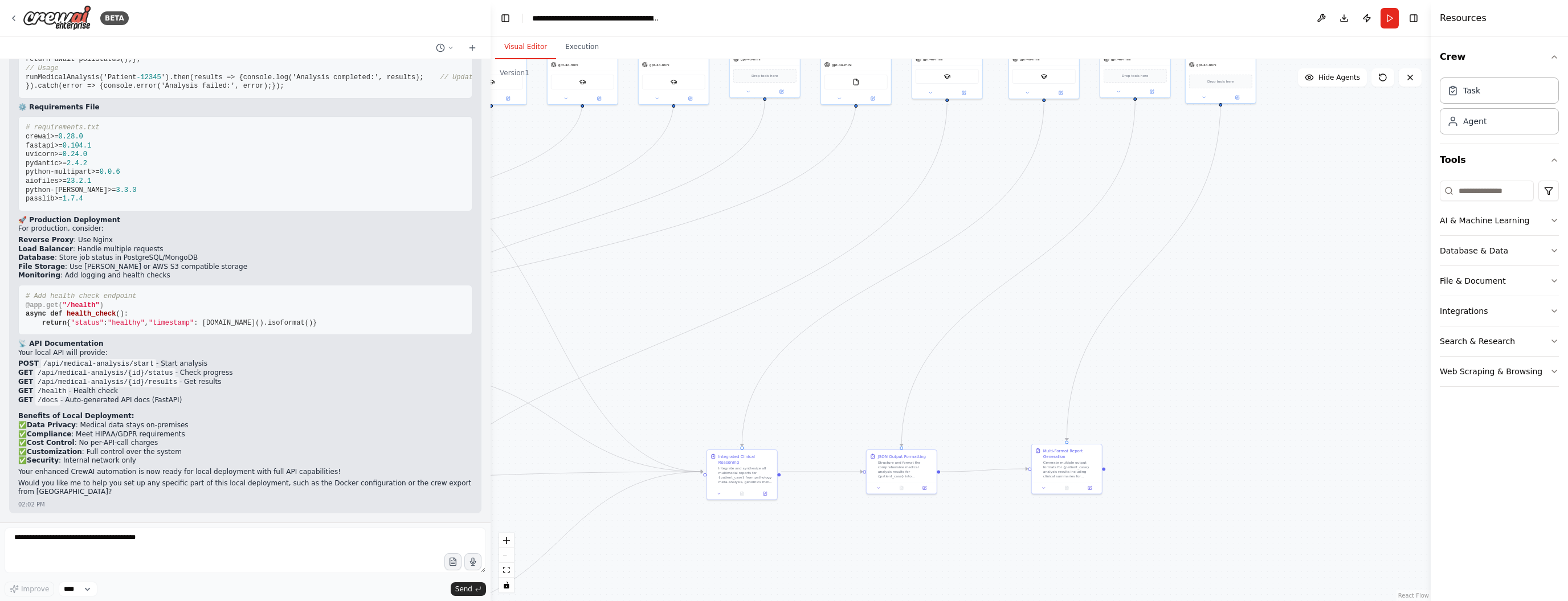
drag, startPoint x: 1195, startPoint y: 477, endPoint x: 1203, endPoint y: 401, distance: 76.4
click at [1203, 401] on div ".deletable-edge-delete-btn { width: 20px; height: 20px; border: 0px solid #ffff…" at bounding box center [961, 330] width 940 height 542
drag, startPoint x: 1235, startPoint y: 367, endPoint x: 1246, endPoint y: 444, distance: 77.8
click at [1246, 444] on div ".deletable-edge-delete-btn { width: 20px; height: 20px; border: 0px solid #ffff…" at bounding box center [961, 330] width 940 height 542
click at [928, 543] on div "Structure and format the comprehensive medical analysis results for {patient_ca…" at bounding box center [916, 545] width 55 height 18
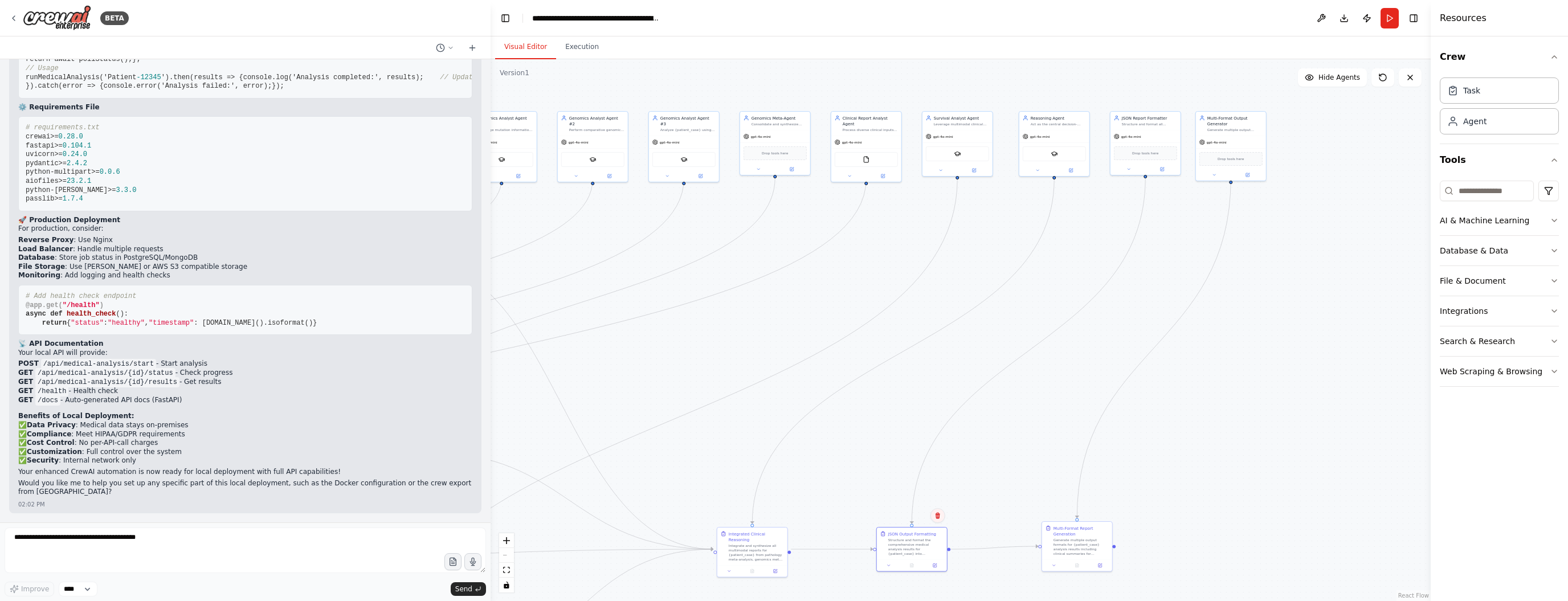
click at [939, 512] on icon at bounding box center [938, 515] width 7 height 7
click at [904, 516] on button "Confirm" at bounding box center [905, 515] width 41 height 14
click at [1169, 113] on div "JSON Report Formatter Structure and format all analysis results for {patient_ca…" at bounding box center [1146, 119] width 70 height 18
click at [1169, 98] on icon at bounding box center [1171, 99] width 5 height 6
click at [1171, 97] on icon at bounding box center [1171, 99] width 5 height 6
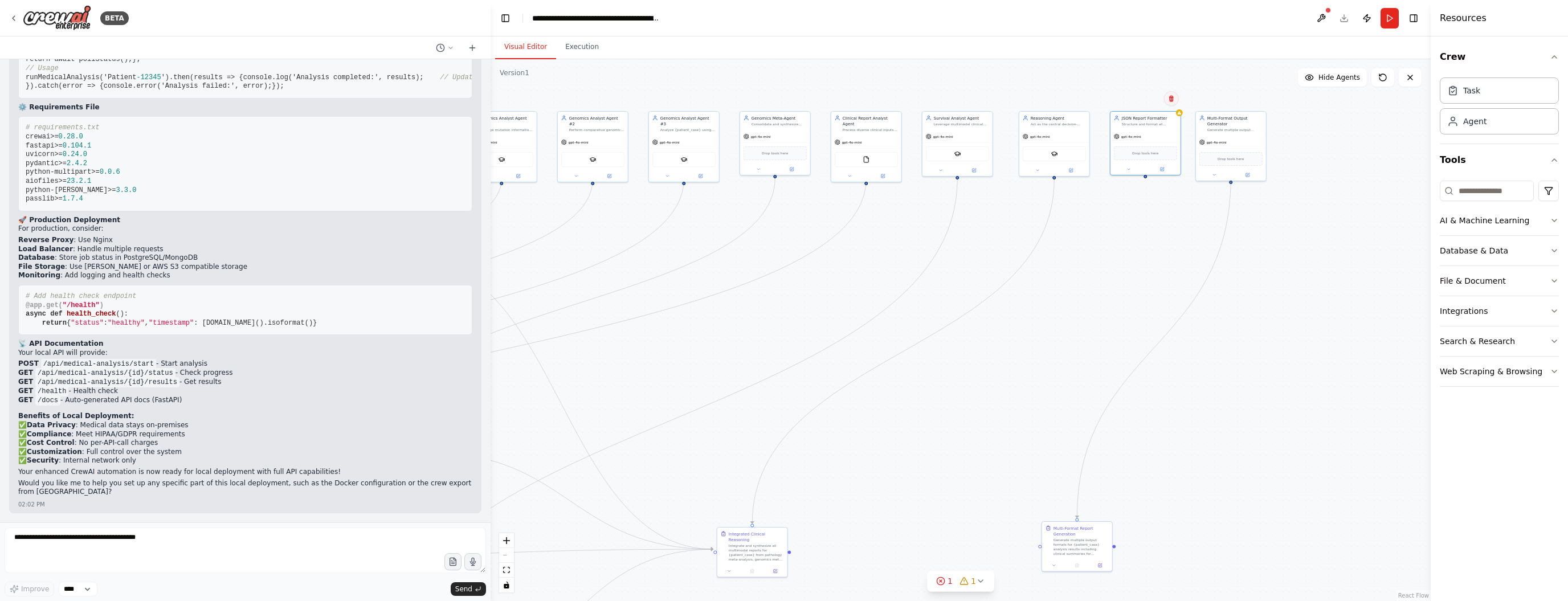
click at [1171, 98] on icon at bounding box center [1171, 98] width 7 height 7
click at [1143, 98] on button "Confirm" at bounding box center [1139, 98] width 41 height 14
drag, startPoint x: 789, startPoint y: 548, endPoint x: 1045, endPoint y: 545, distance: 256.0
click at [452, 354] on div "Pathology Analyst Agent #1 Identify diagnostically relevant subregions via atte…" at bounding box center [217, 217] width 470 height 271
click at [1219, 490] on div ".deletable-edge-delete-btn { width: 20px; height: 20px; border: 0px solid #ffff…" at bounding box center [961, 330] width 940 height 542
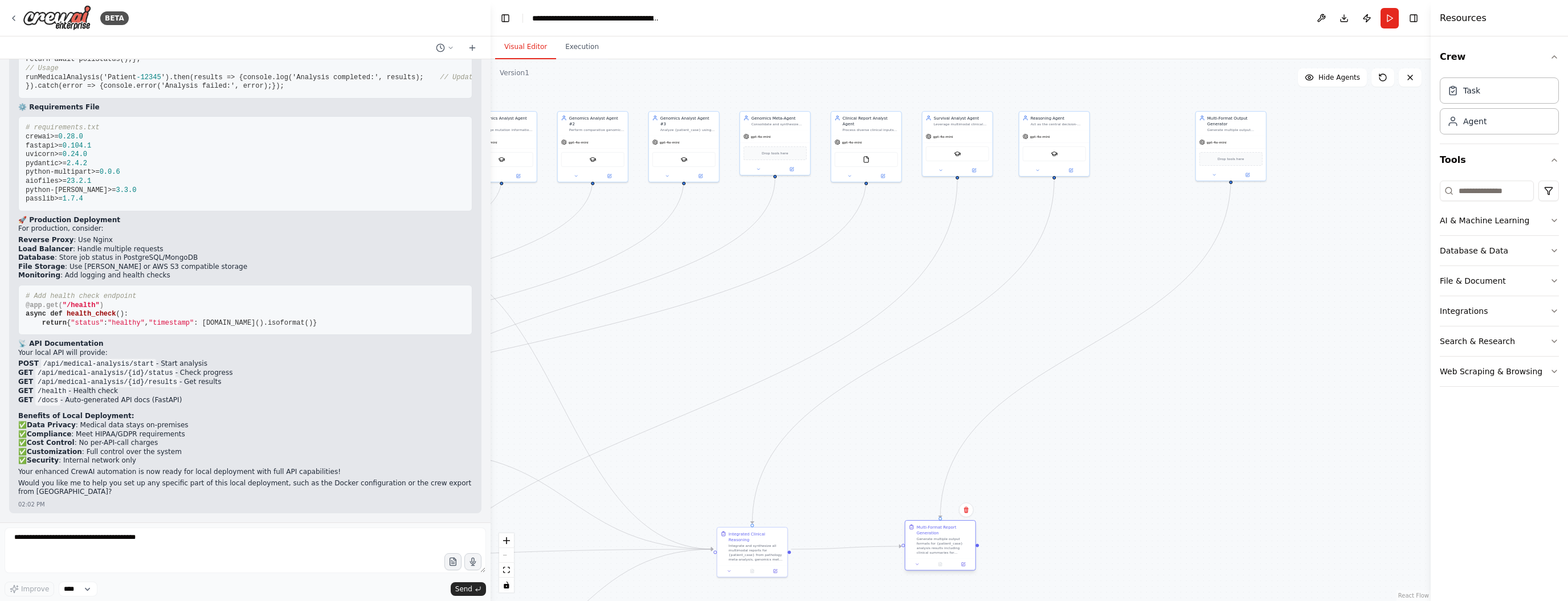
drag, startPoint x: 1095, startPoint y: 542, endPoint x: 960, endPoint y: 542, distance: 135.0
click at [960, 542] on div "Generate multiple output formats for {patient_case} analysis results including …" at bounding box center [944, 545] width 55 height 18
click at [1059, 523] on div ".deletable-edge-delete-btn { width: 20px; height: 20px; border: 0px solid #ffff…" at bounding box center [961, 330] width 940 height 542
drag, startPoint x: 1014, startPoint y: 552, endPoint x: 1247, endPoint y: 464, distance: 249.1
click at [1248, 464] on div ".deletable-edge-delete-btn { width: 20px; height: 20px; border: 0px solid #ffff…" at bounding box center [961, 330] width 940 height 542
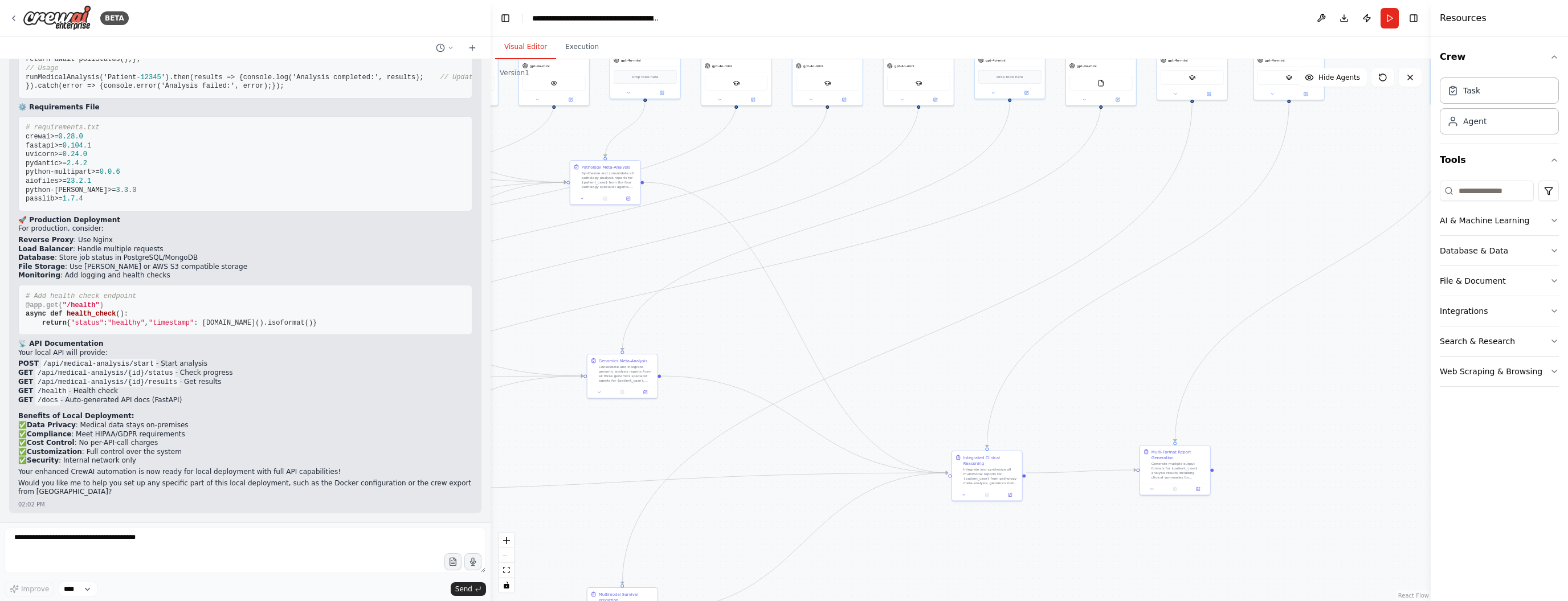
drag, startPoint x: 1059, startPoint y: 476, endPoint x: 1059, endPoint y: 488, distance: 12.0
click at [1059, 488] on div ".deletable-edge-delete-btn { width: 20px; height: 20px; border: 0px solid #ffff…" at bounding box center [961, 330] width 940 height 542
drag, startPoint x: 1175, startPoint y: 460, endPoint x: 1184, endPoint y: 460, distance: 9.0
click at [1184, 460] on div "Generate multiple output formats for {patient_case} analysis results including …" at bounding box center [1190, 469] width 55 height 18
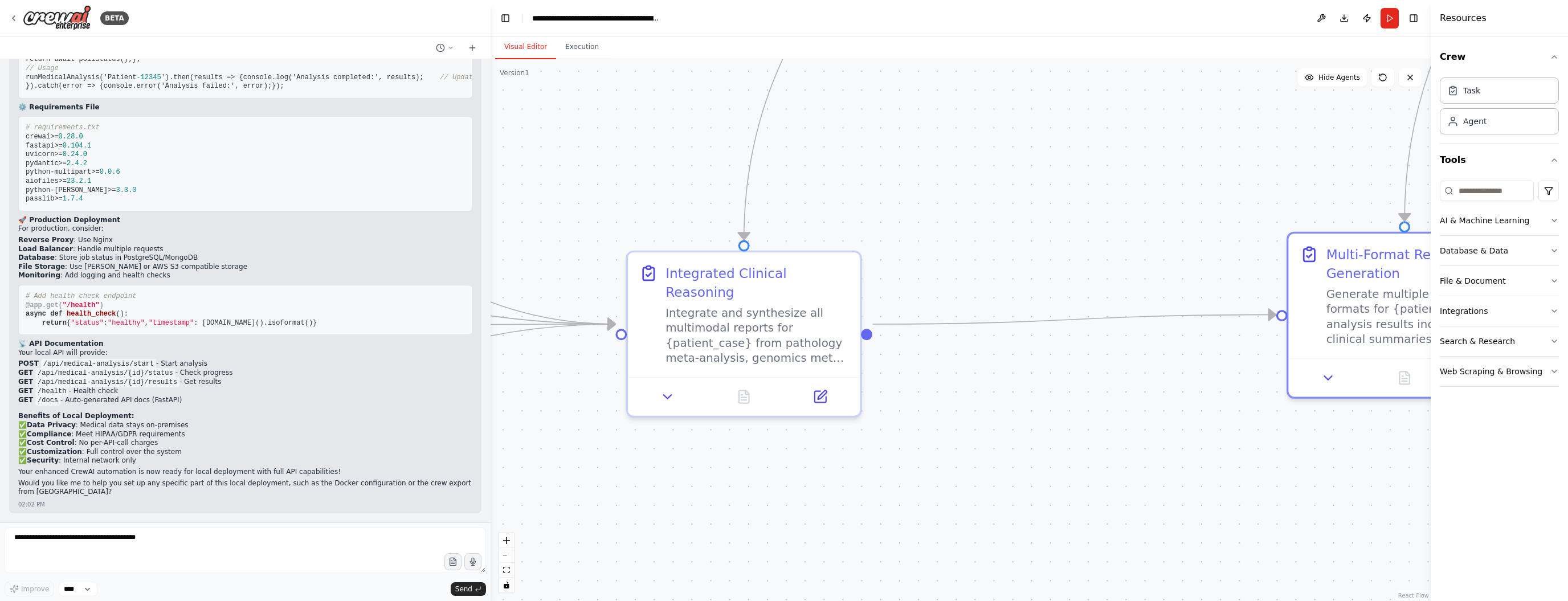
drag, startPoint x: 1233, startPoint y: 442, endPoint x: 1123, endPoint y: 444, distance: 110.0
click at [1123, 444] on div ".deletable-edge-delete-btn { width: 20px; height: 20px; border: 0px solid #ffff…" at bounding box center [961, 330] width 940 height 542
click at [661, 385] on icon at bounding box center [668, 392] width 15 height 15
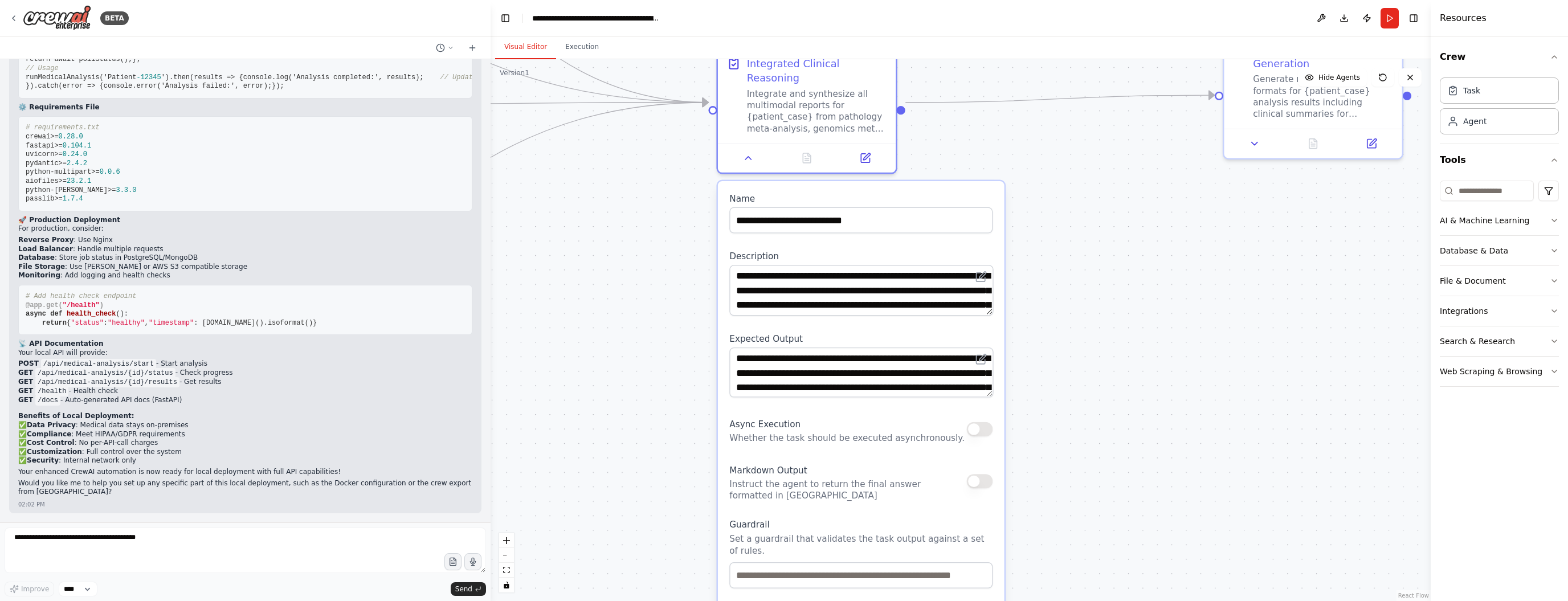
drag, startPoint x: 1101, startPoint y: 524, endPoint x: 1078, endPoint y: 253, distance: 272.0
click at [1078, 253] on div ".deletable-edge-delete-btn { width: 20px; height: 20px; border: 0px solid #ffff…" at bounding box center [961, 330] width 940 height 542
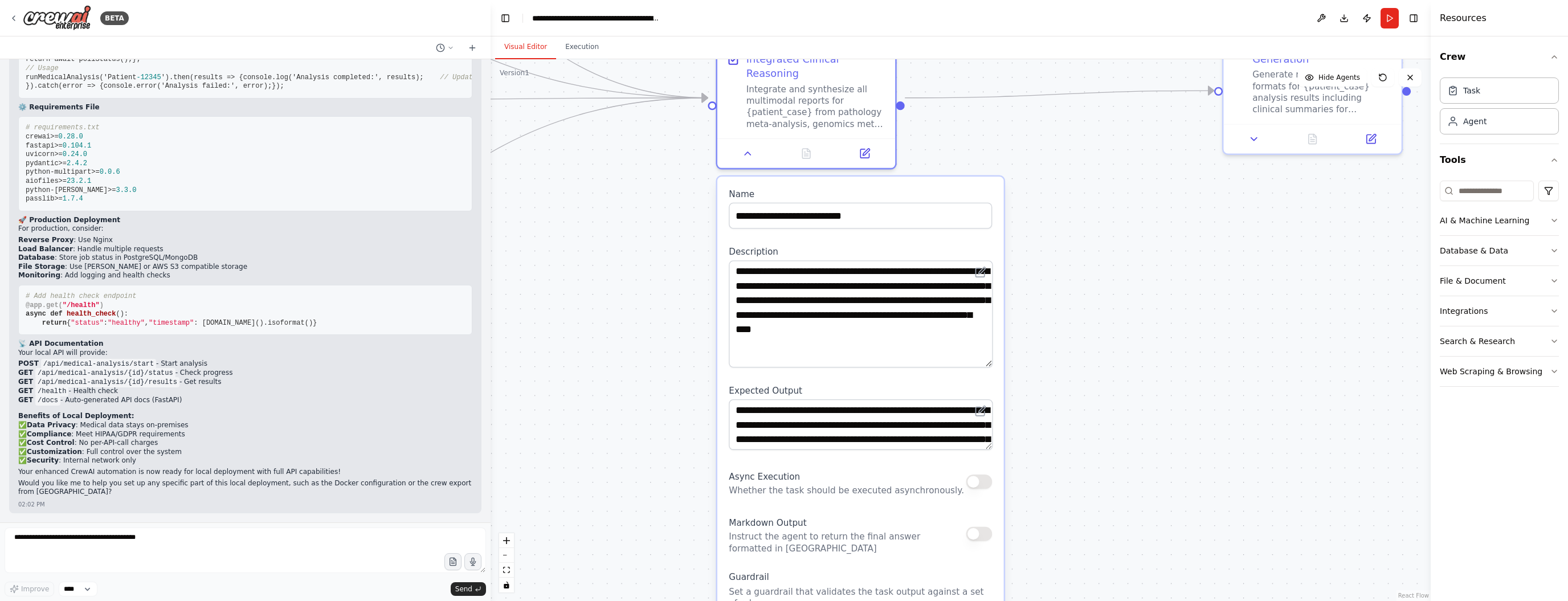
drag, startPoint x: 987, startPoint y: 294, endPoint x: 987, endPoint y: 350, distance: 56.0
click at [987, 350] on textarea "**********" at bounding box center [860, 314] width 264 height 107
drag, startPoint x: 987, startPoint y: 433, endPoint x: 980, endPoint y: 485, distance: 52.5
click at [980, 485] on textarea "**********" at bounding box center [860, 451] width 264 height 102
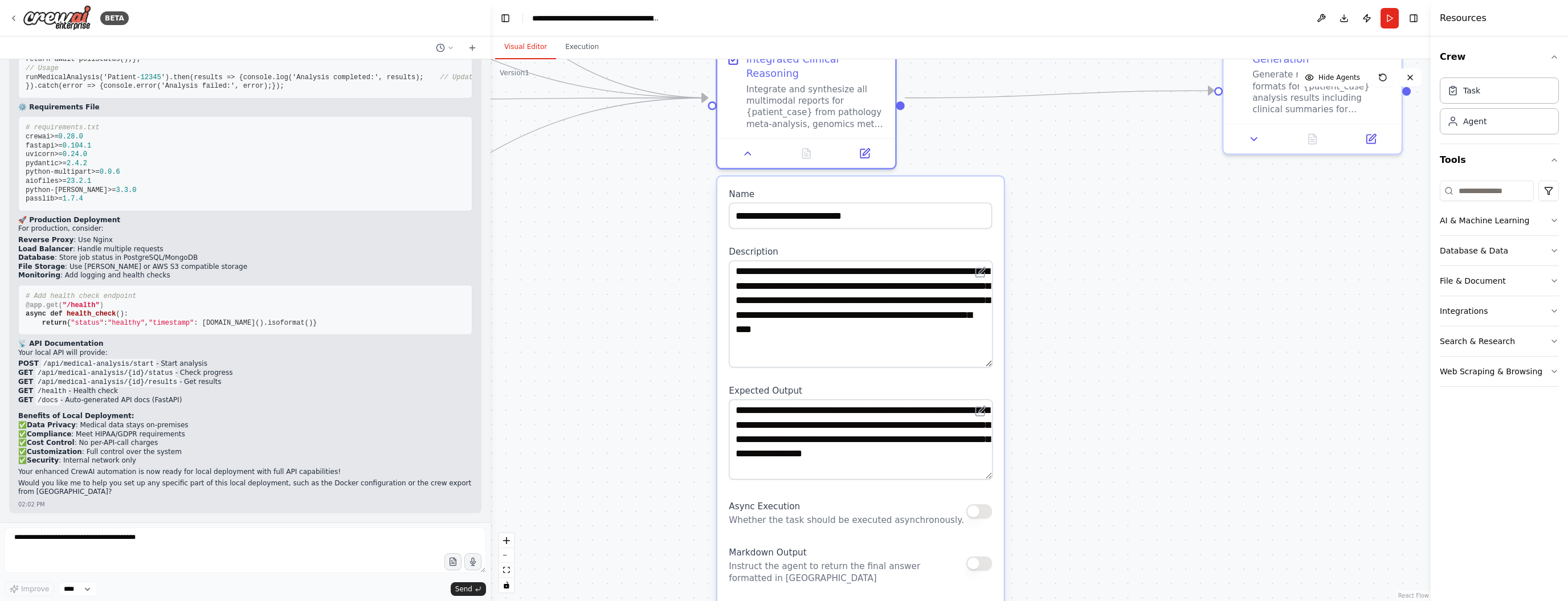
drag, startPoint x: 991, startPoint y: 485, endPoint x: 992, endPoint y: 460, distance: 25.0
click at [992, 460] on div "**********" at bounding box center [860, 499] width 286 height 645
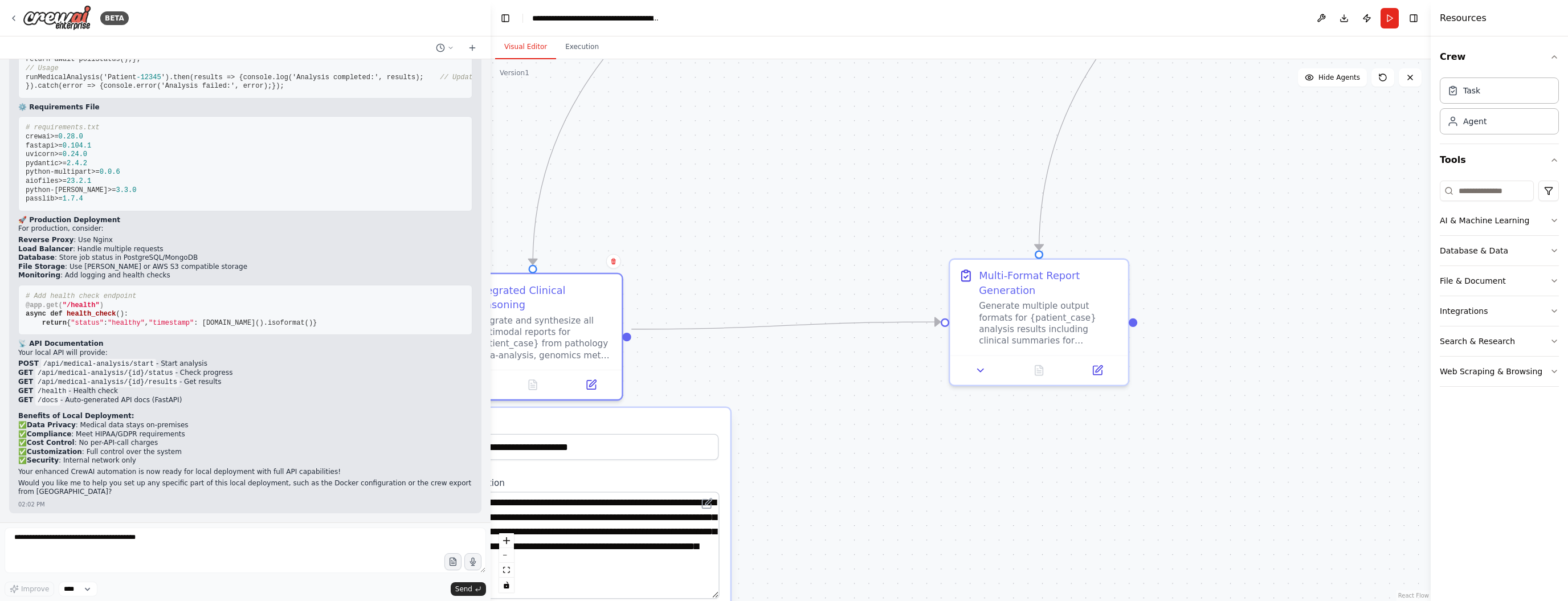
drag, startPoint x: 1263, startPoint y: 320, endPoint x: 988, endPoint y: 535, distance: 349.1
click at [987, 554] on div ".deletable-edge-delete-btn { width: 20px; height: 20px; border: 0px solid #ffff…" at bounding box center [961, 330] width 940 height 542
click at [1055, 319] on div "Generate multiple output formats for {patient_case} analysis results including …" at bounding box center [1046, 324] width 140 height 46
click at [1115, 251] on icon at bounding box center [1116, 249] width 7 height 7
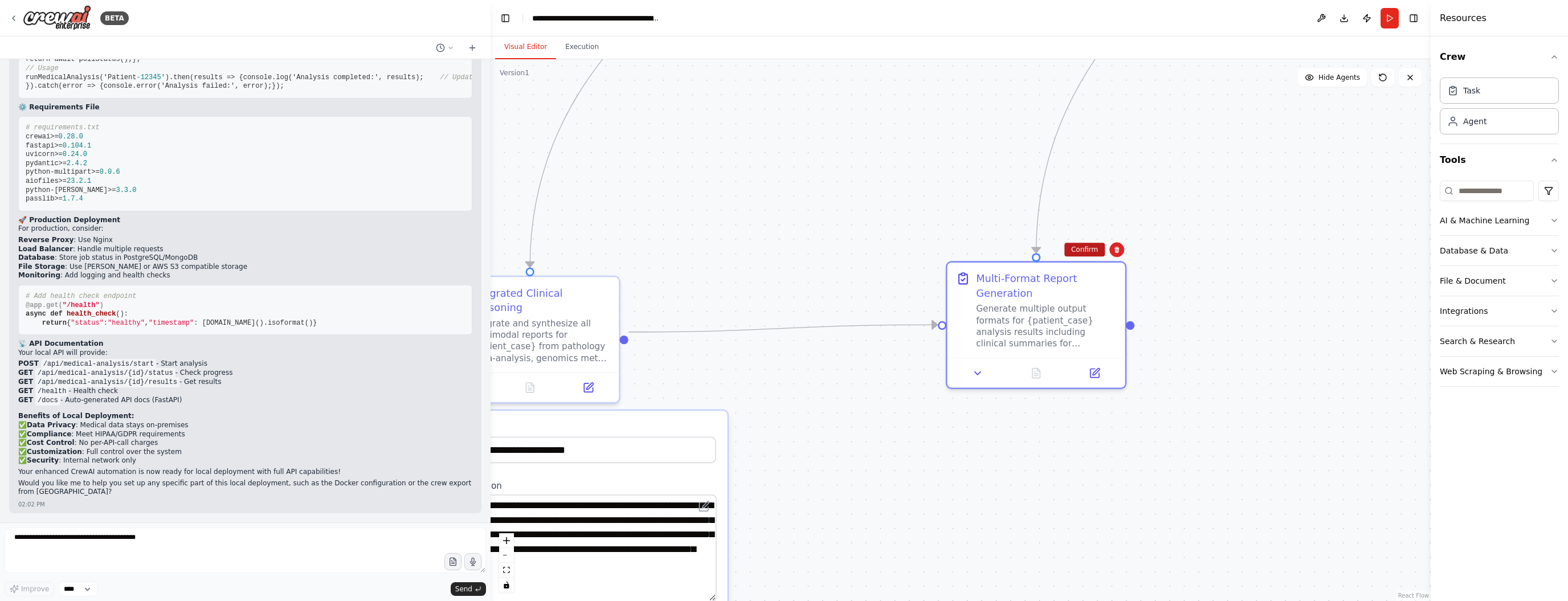
click at [1083, 248] on button "Confirm" at bounding box center [1084, 249] width 41 height 14
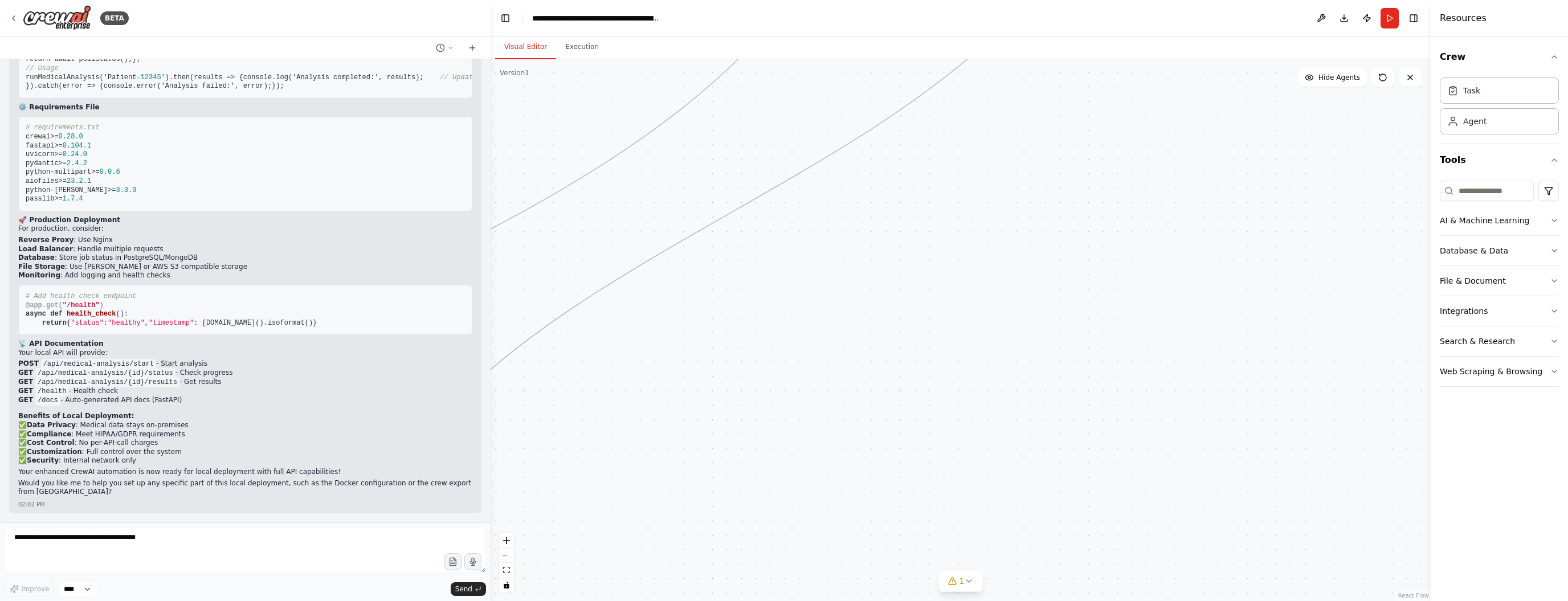
drag, startPoint x: 1198, startPoint y: 217, endPoint x: 1012, endPoint y: 600, distance: 425.8
click at [1012, 600] on div ".deletable-edge-delete-btn { width: 20px; height: 20px; border: 0px solid #ffff…" at bounding box center [961, 330] width 940 height 542
click at [1246, 217] on div "Generate multiple output formats for {patient_case} analysis results including …" at bounding box center [1234, 220] width 55 height 5
click at [1255, 189] on icon at bounding box center [1255, 189] width 7 height 7
click at [1218, 184] on button "Confirm" at bounding box center [1223, 189] width 41 height 14
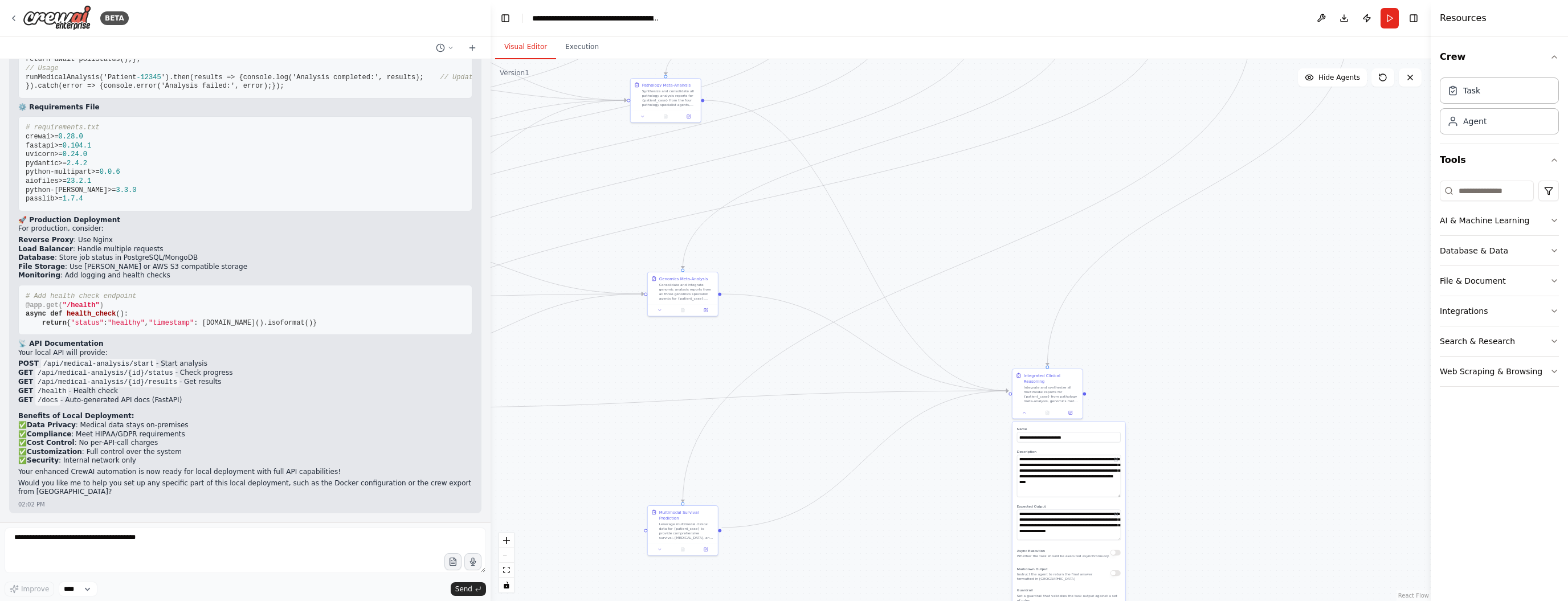
drag, startPoint x: 949, startPoint y: 477, endPoint x: 1215, endPoint y: 255, distance: 346.5
click at [1215, 255] on div ".deletable-edge-delete-btn { width: 20px; height: 20px; border: 0px solid #ffff…" at bounding box center [961, 330] width 940 height 542
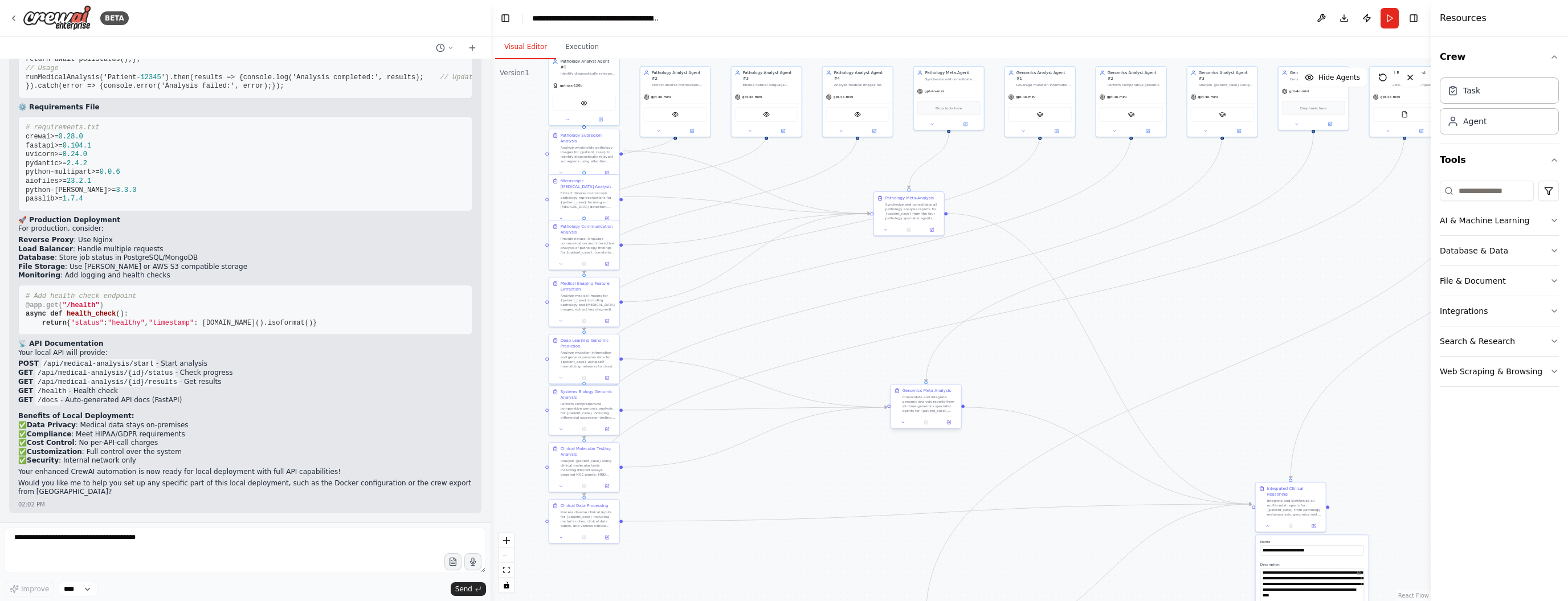
drag, startPoint x: 592, startPoint y: 362, endPoint x: 907, endPoint y: 399, distance: 317.2
click at [835, 474] on div ".deletable-edge-delete-btn { width: 20px; height: 20px; border: 0px solid #ffff…" at bounding box center [961, 330] width 940 height 542
click at [1174, 306] on div ".deletable-edge-delete-btn { width: 20px; height: 20px; border: 0px solid #ffff…" at bounding box center [961, 330] width 940 height 542
